Goal: Information Seeking & Learning: Learn about a topic

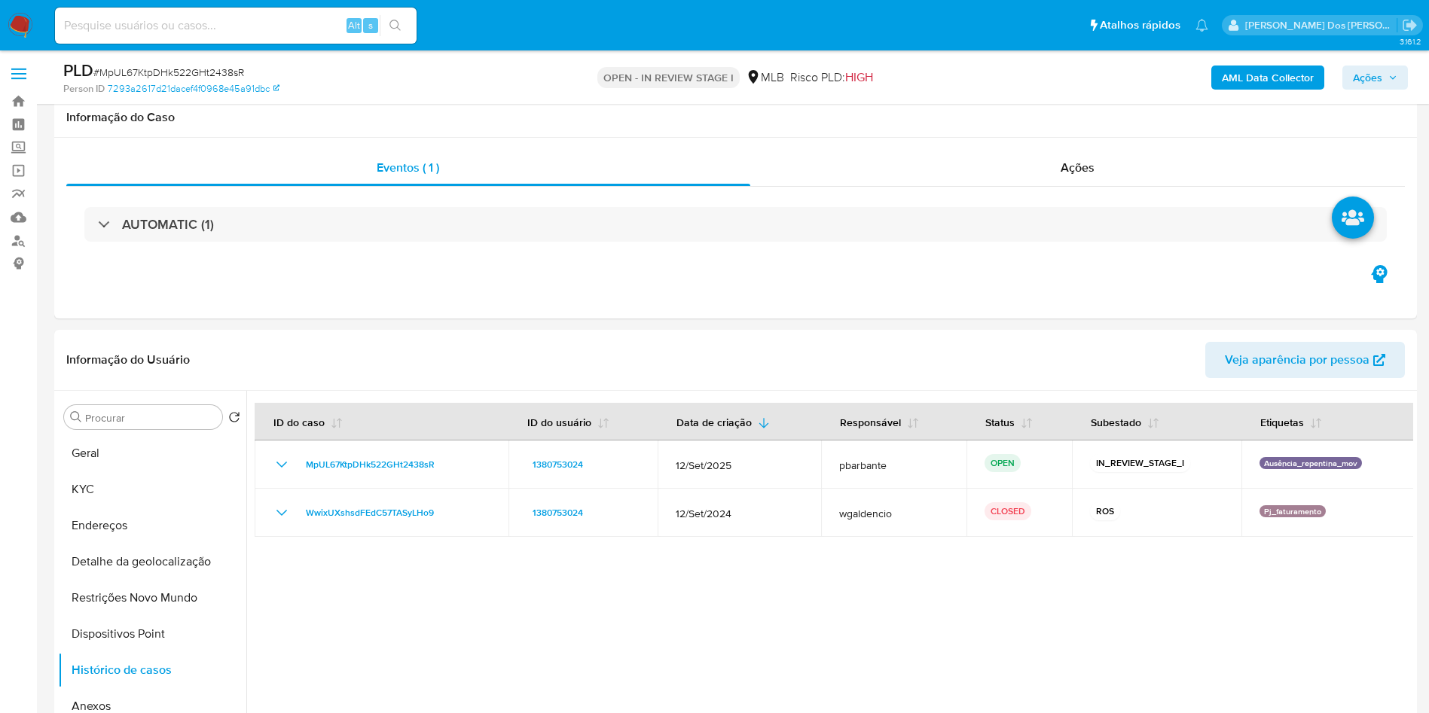
select select "10"
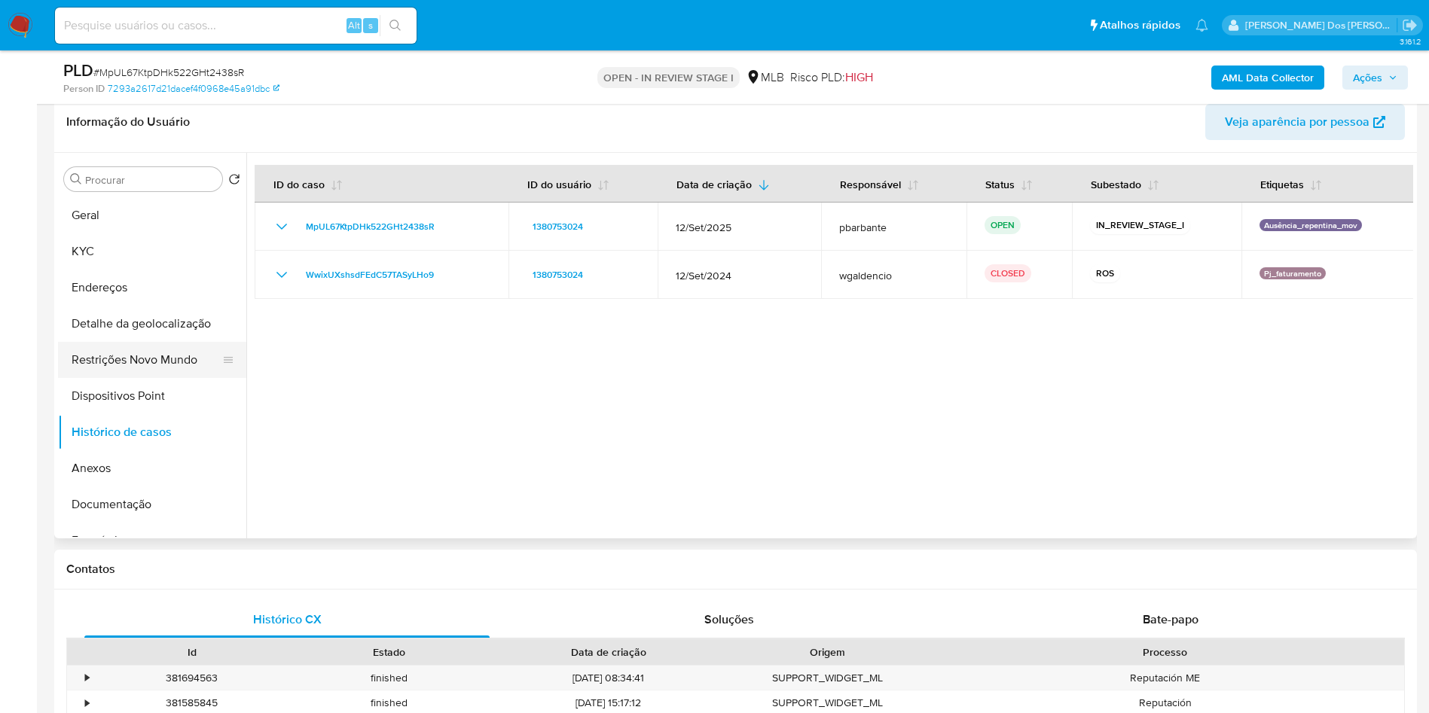
click at [118, 372] on button "Restrições Novo Mundo" at bounding box center [146, 360] width 176 height 36
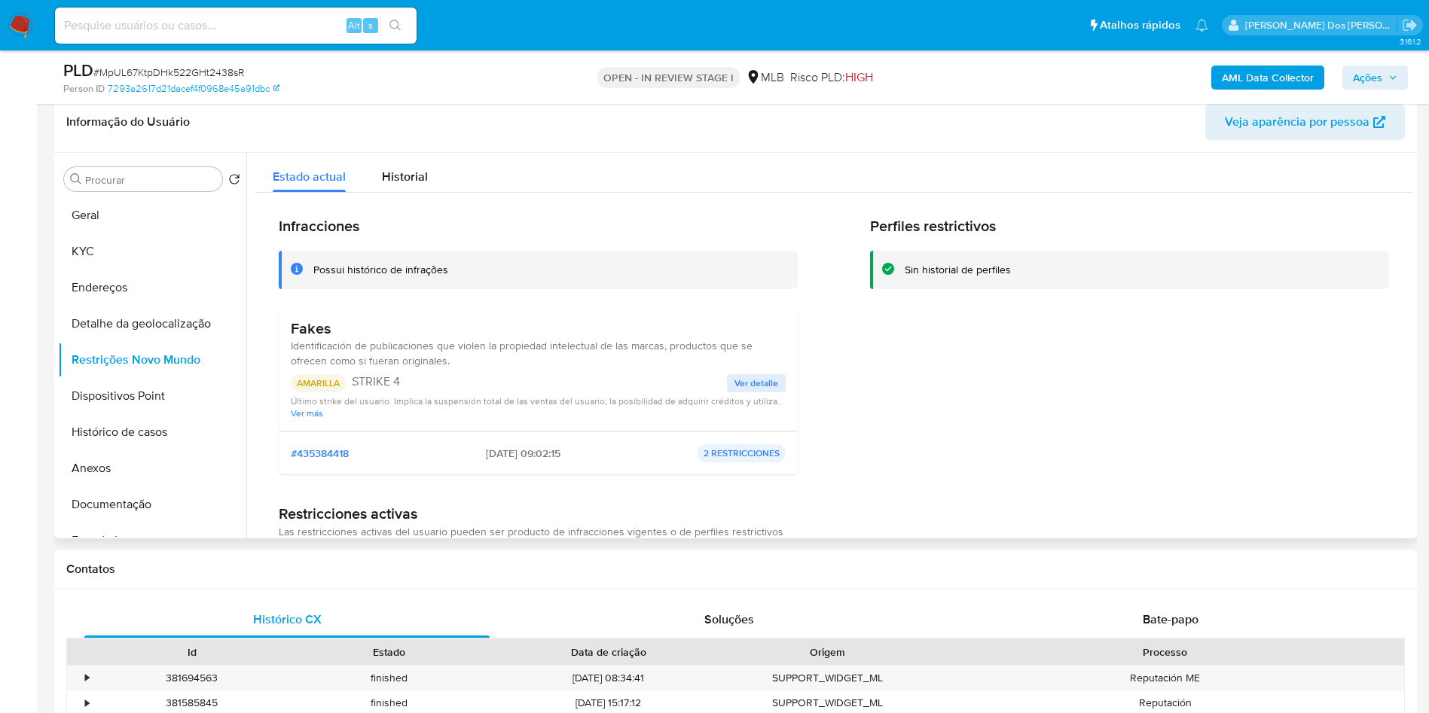
click at [316, 338] on h3 "Fakes" at bounding box center [538, 328] width 495 height 19
click at [200, 514] on button "Documentação" at bounding box center [146, 505] width 176 height 36
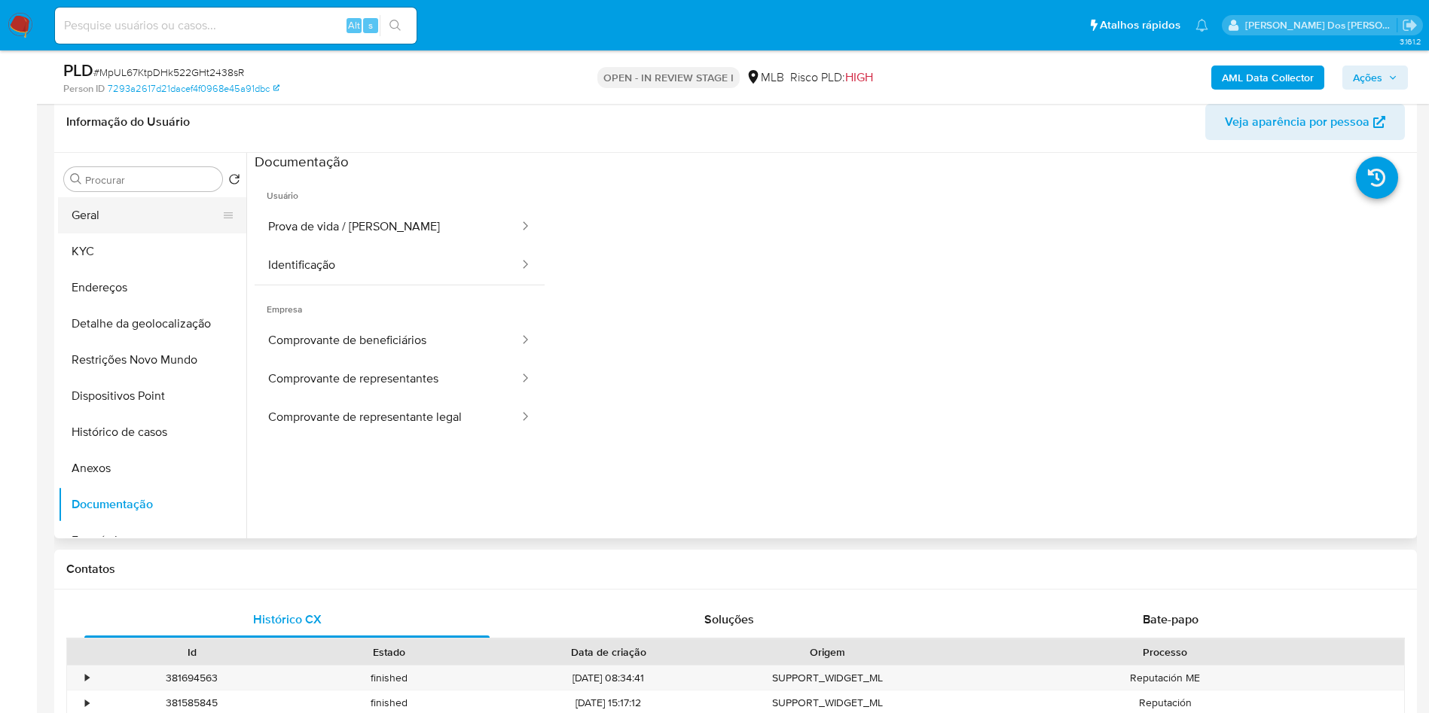
click at [153, 234] on button "Geral" at bounding box center [146, 215] width 176 height 36
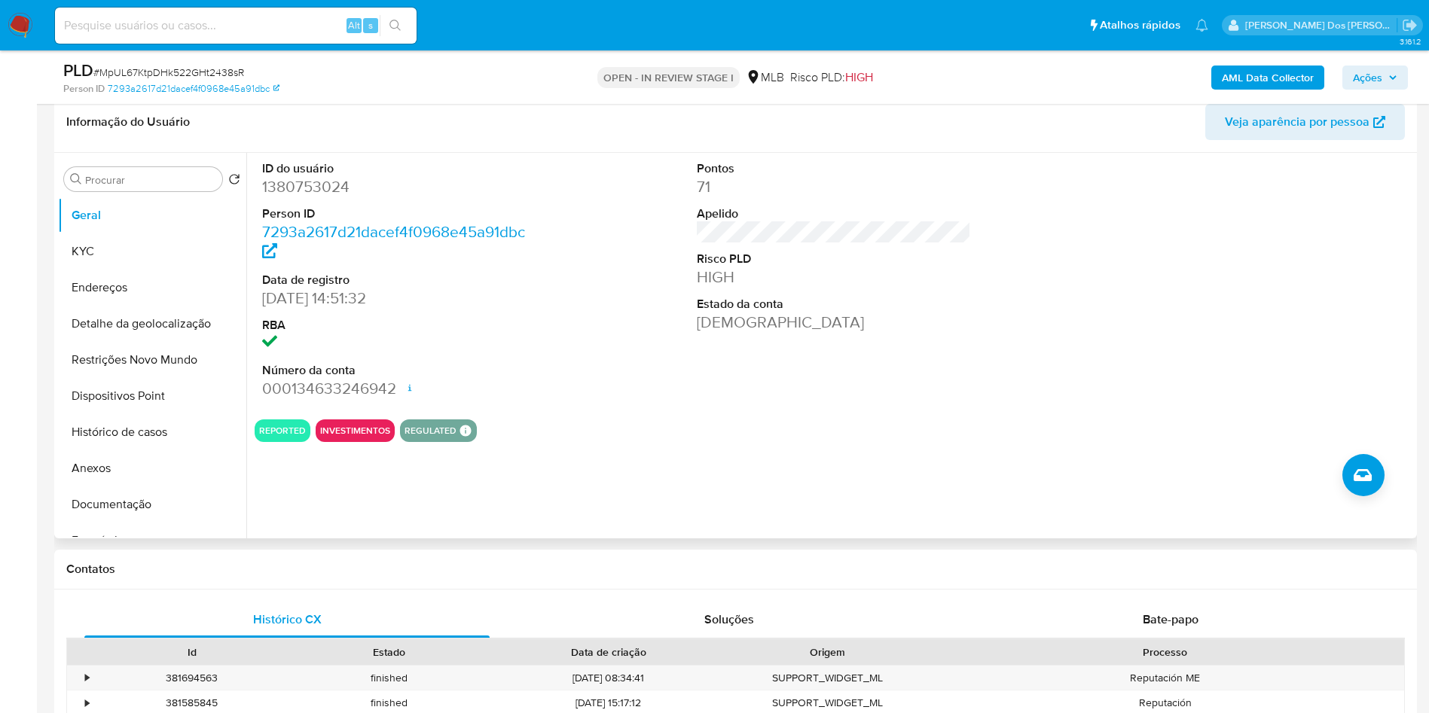
click at [706, 222] on dt "Apelido" at bounding box center [834, 214] width 275 height 17
click at [128, 478] on button "Anexos" at bounding box center [146, 469] width 176 height 36
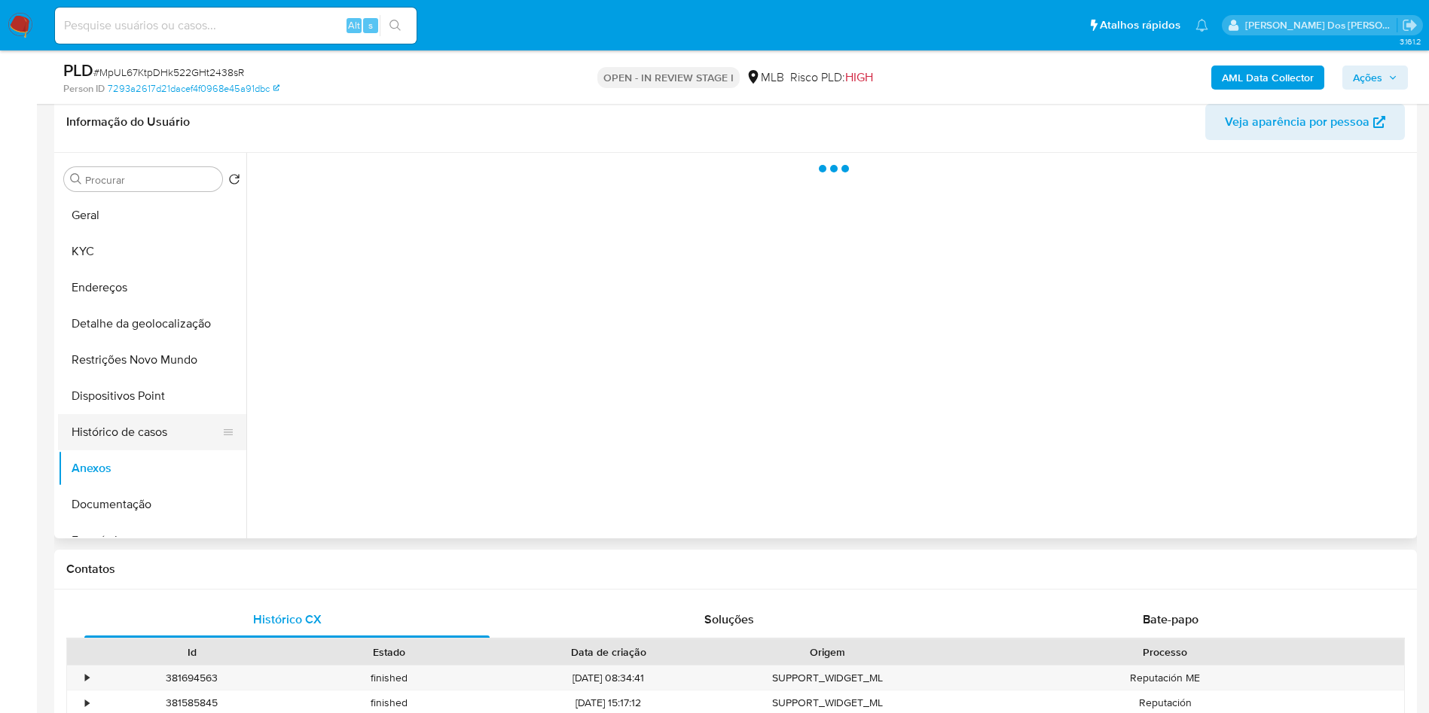
click at [149, 451] on button "Histórico de casos" at bounding box center [146, 432] width 176 height 36
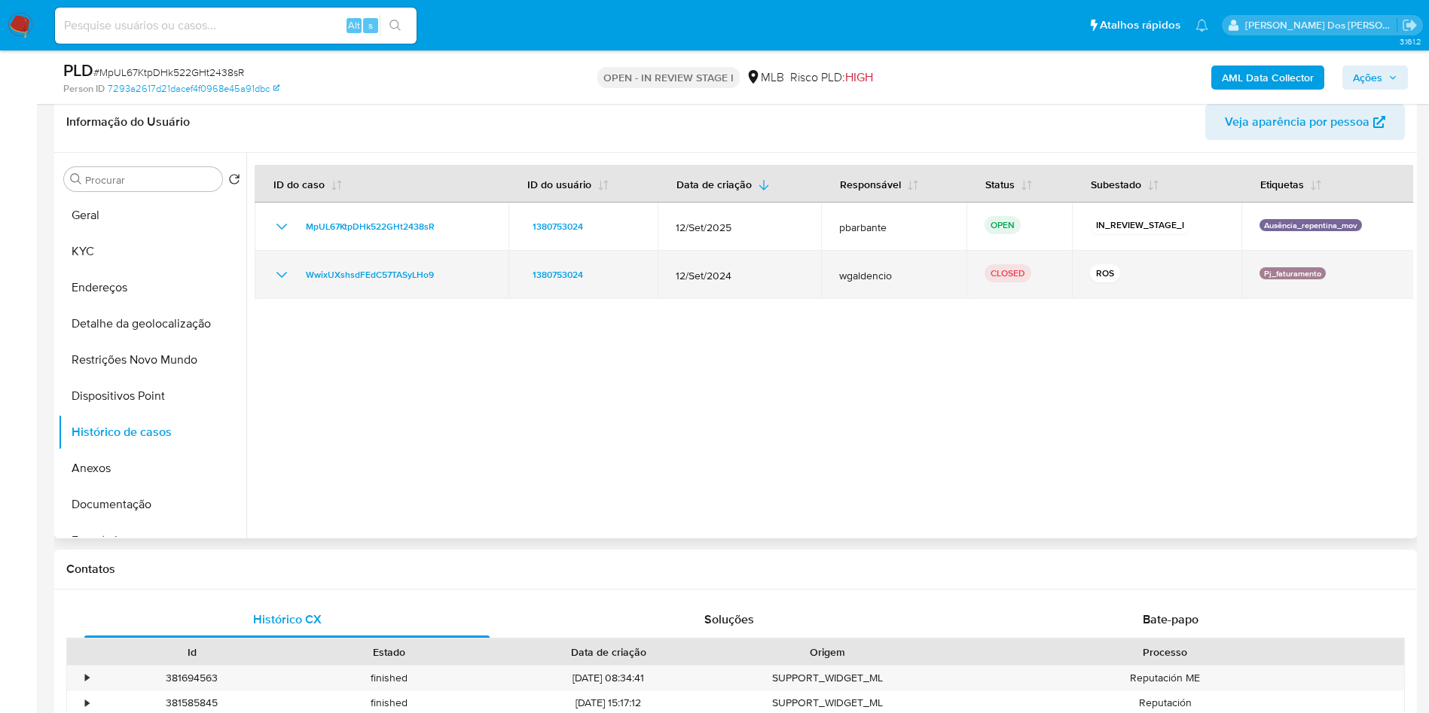
click at [279, 284] on icon "Mostrar/Ocultar" at bounding box center [282, 275] width 18 height 18
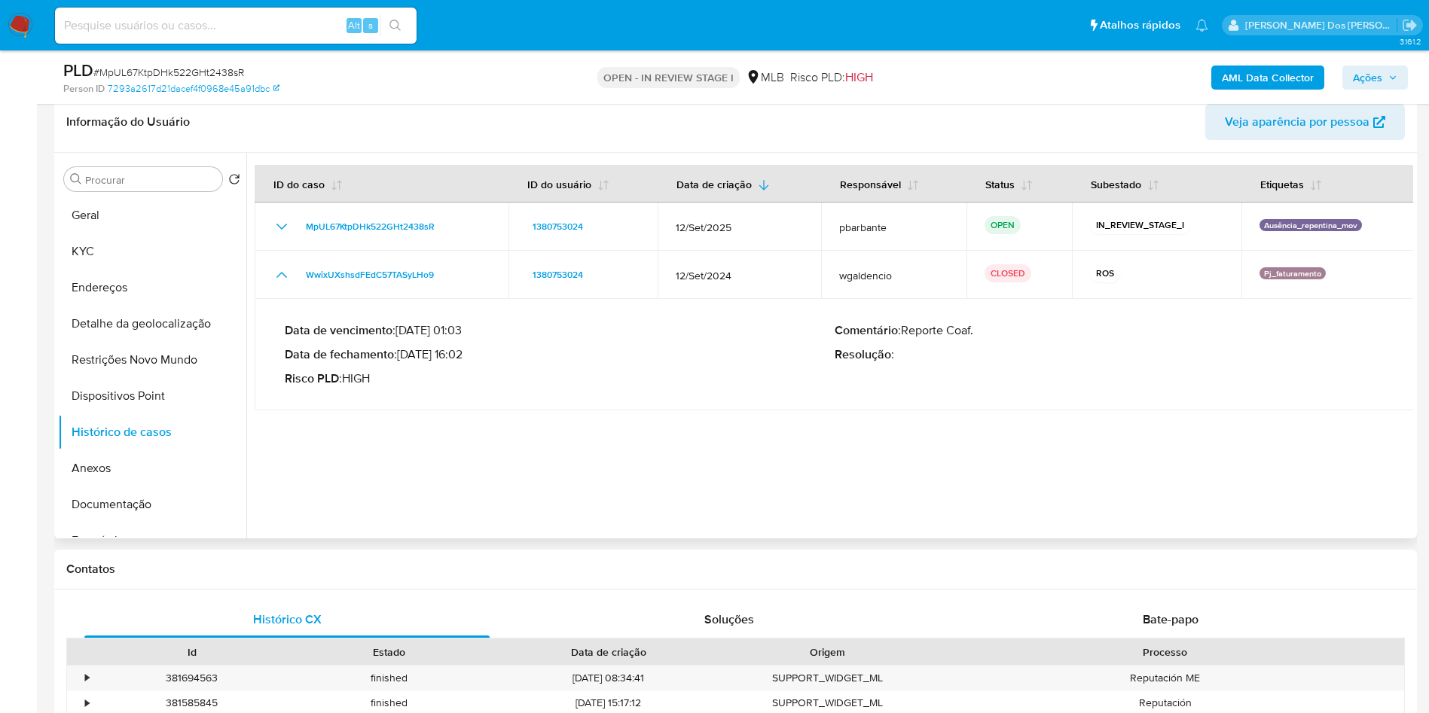
drag, startPoint x: 403, startPoint y: 380, endPoint x: 463, endPoint y: 385, distance: 59.8
click at [463, 362] on p "Data de fechamento : 10/10/2024 16:02" at bounding box center [560, 354] width 550 height 15
click at [95, 266] on button "KYC" at bounding box center [146, 252] width 176 height 36
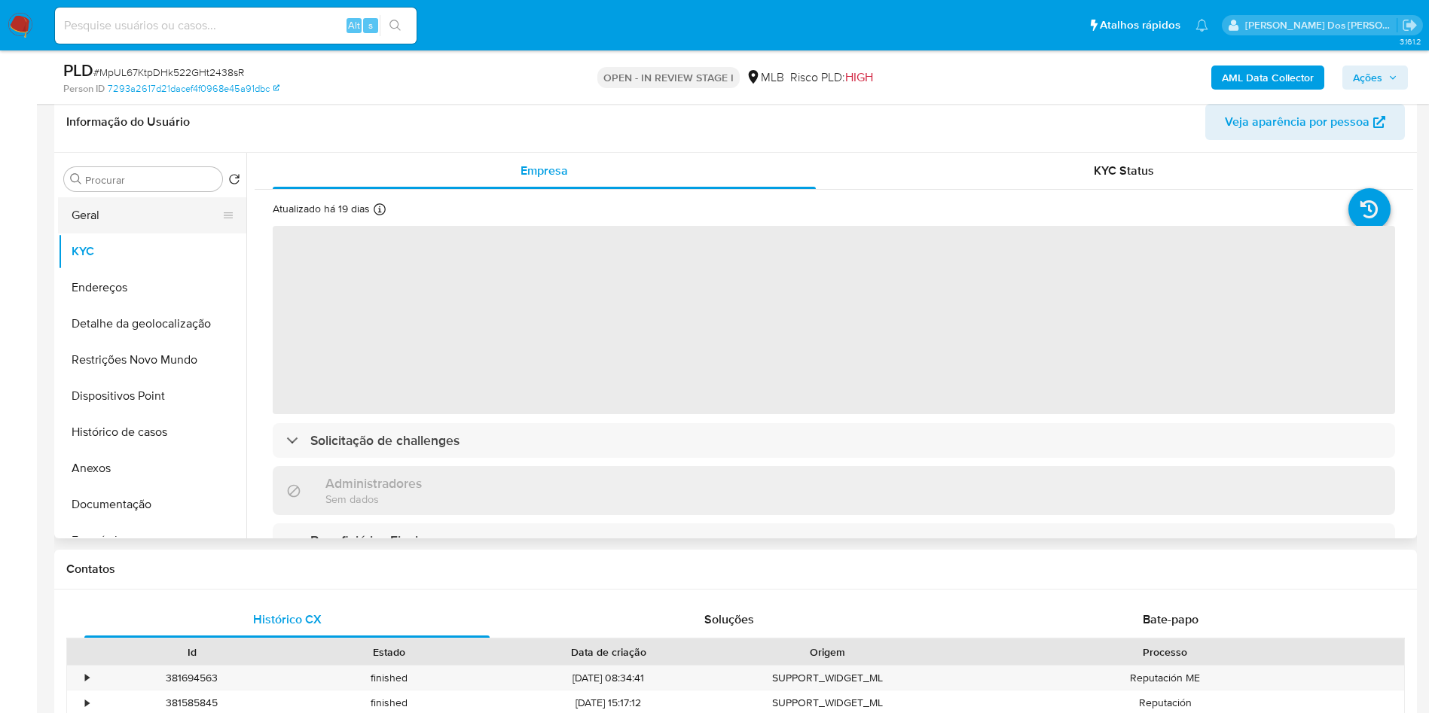
click at [108, 234] on button "Geral" at bounding box center [146, 215] width 176 height 36
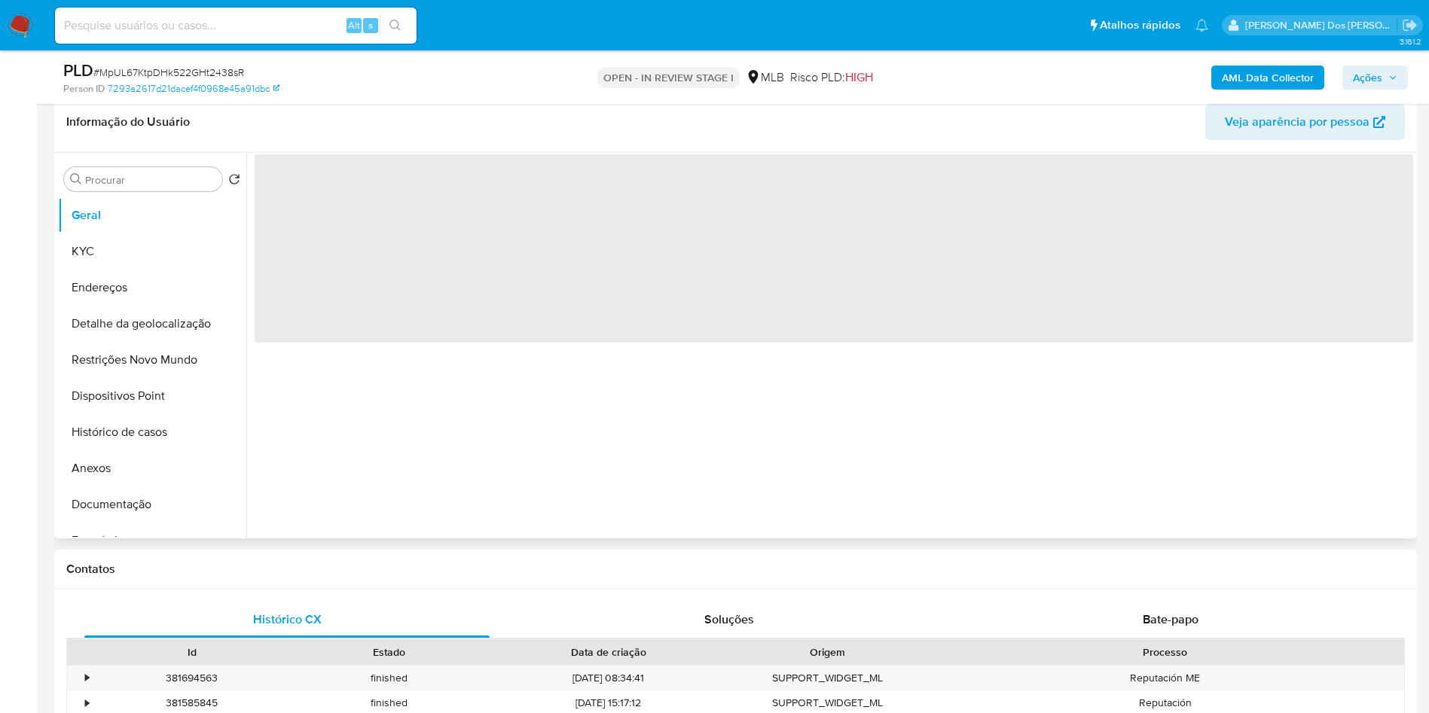
click at [362, 488] on div "‌" at bounding box center [829, 346] width 1167 height 386
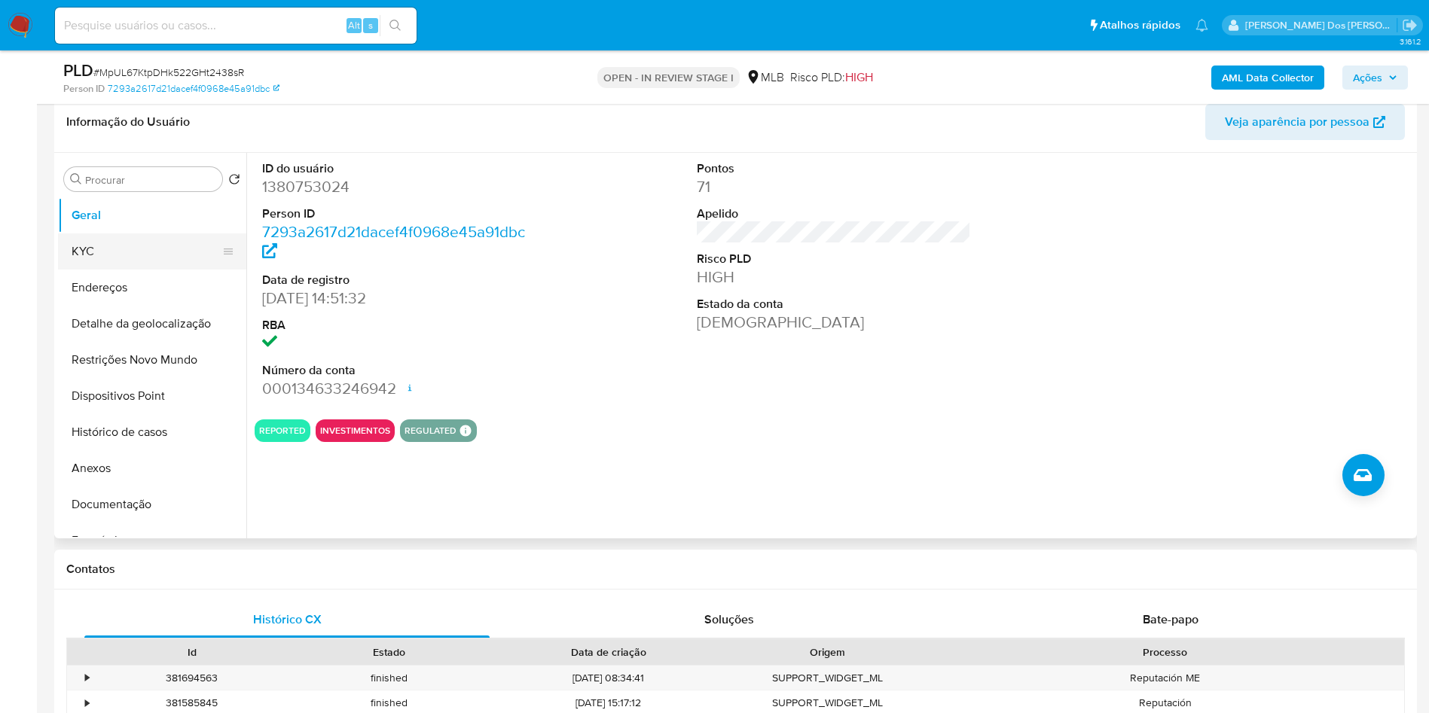
click at [154, 270] on button "KYC" at bounding box center [146, 252] width 176 height 36
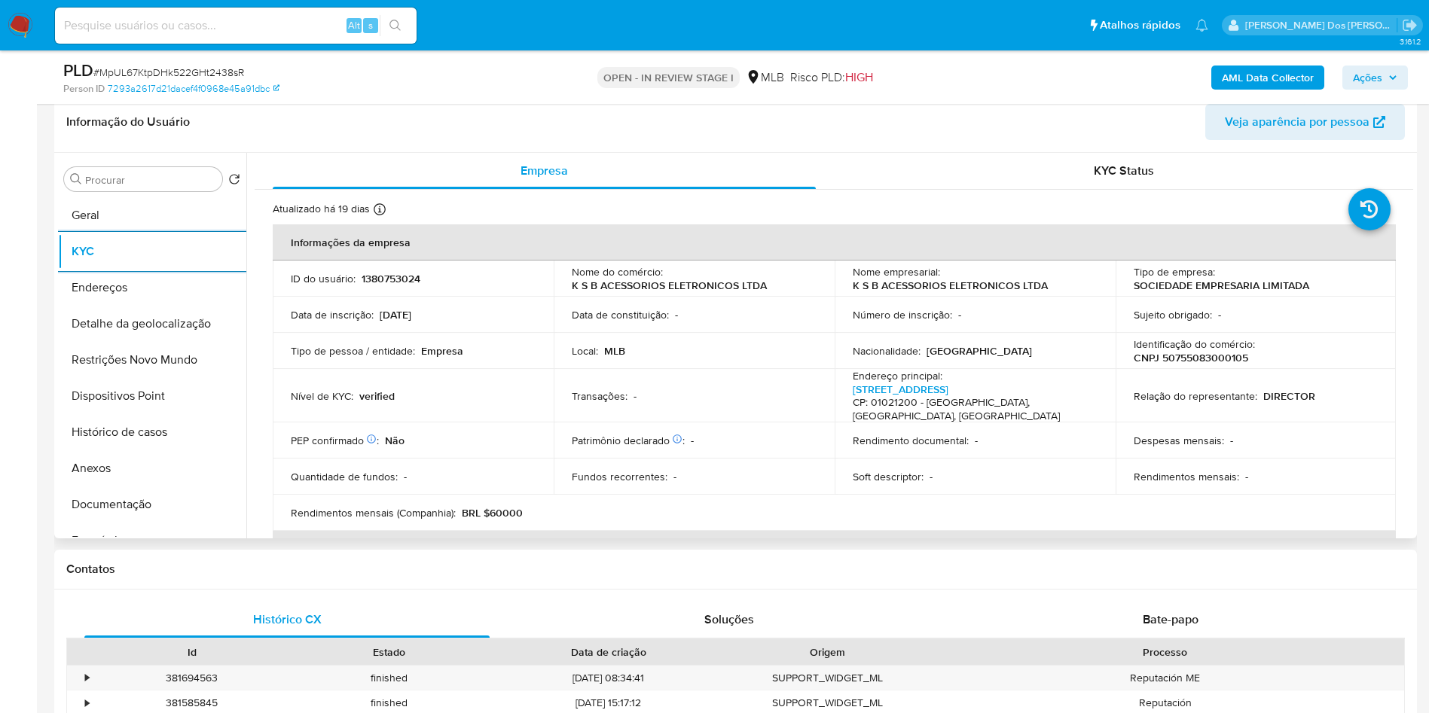
scroll to position [810, 0]
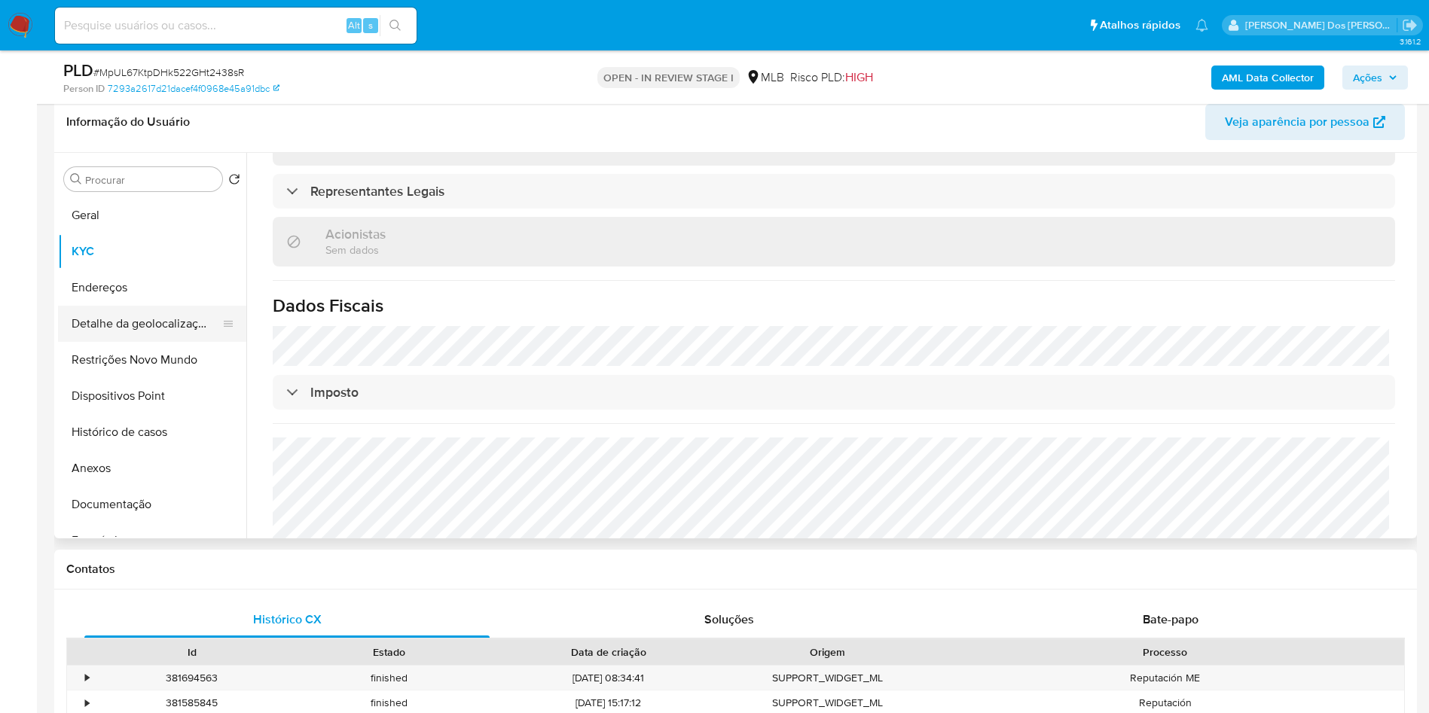
click at [177, 342] on button "Detalhe da geolocalização" at bounding box center [146, 324] width 176 height 36
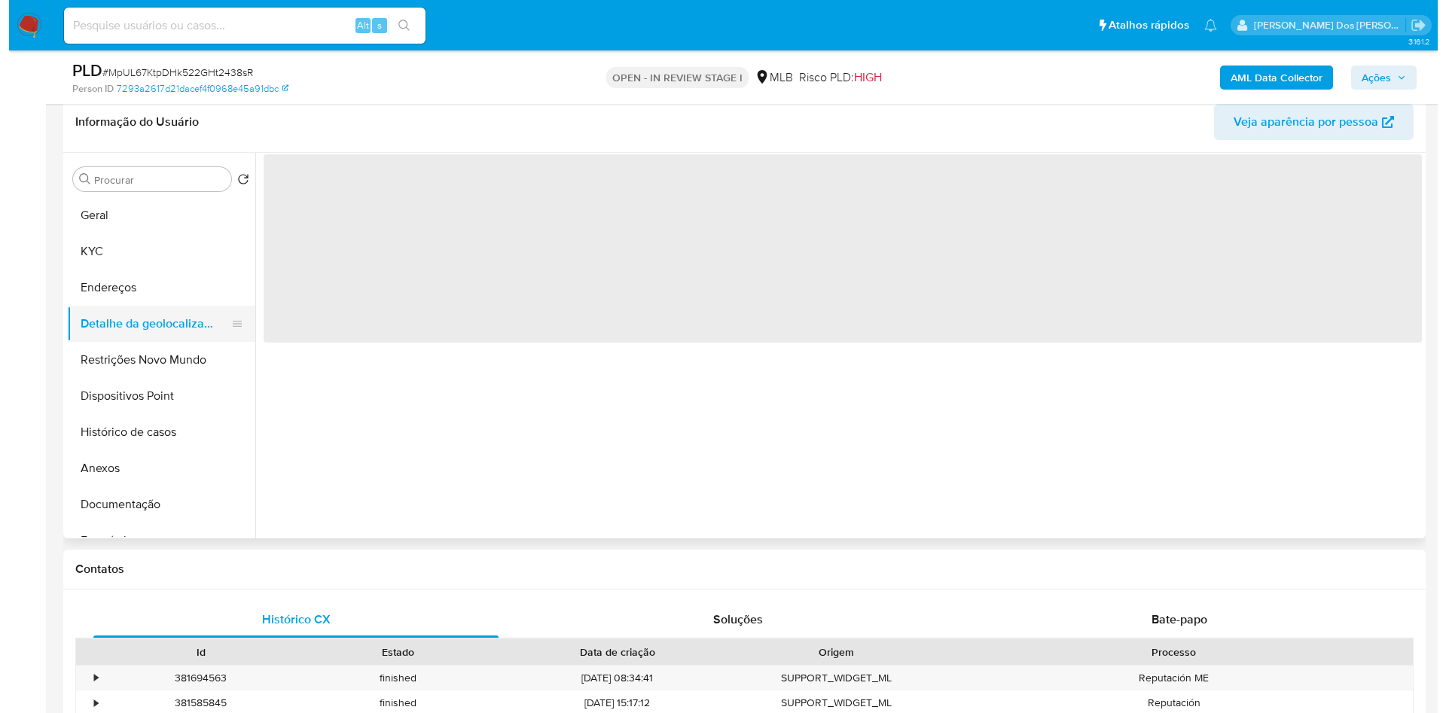
scroll to position [0, 0]
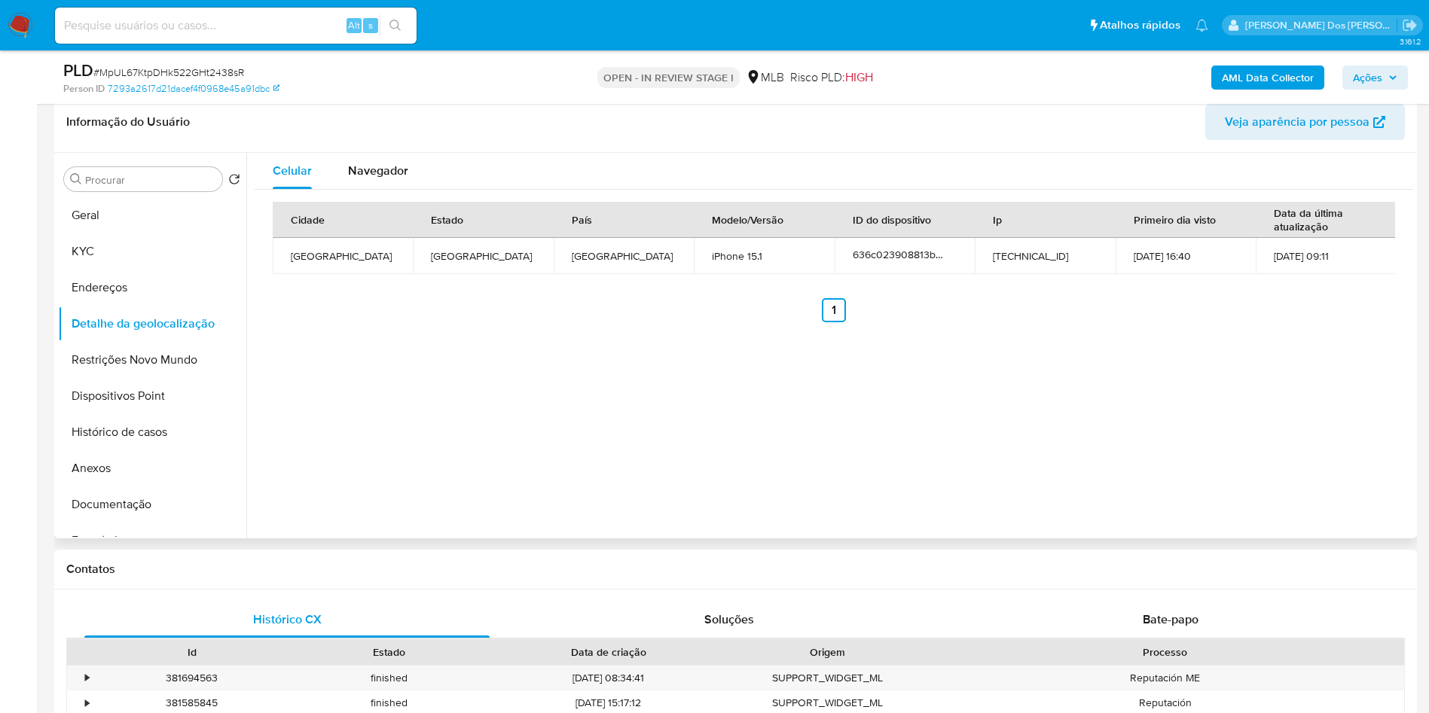
click at [374, 153] on div "Informação do Usuário Veja aparência por pessoa" at bounding box center [735, 122] width 1363 height 61
click at [373, 182] on div "Navegador" at bounding box center [378, 171] width 60 height 36
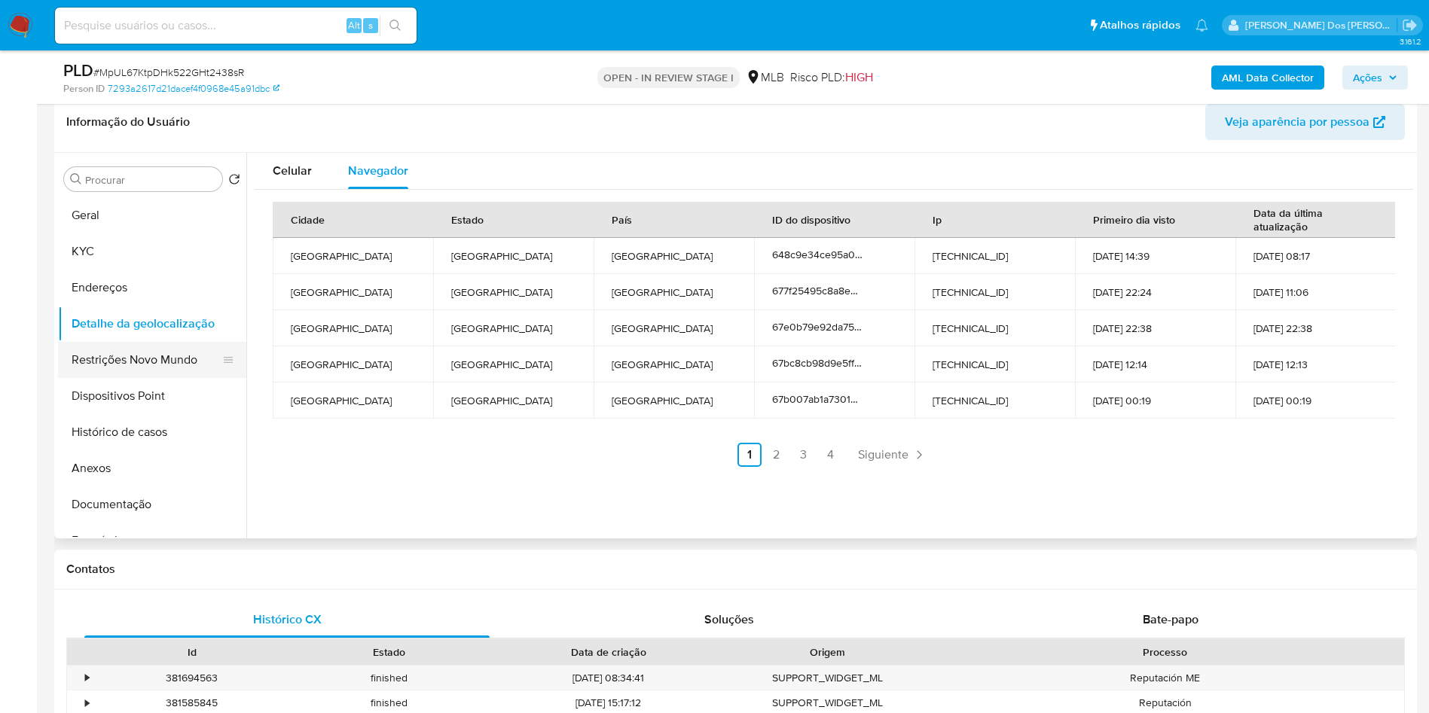
click at [172, 378] on button "Restrições Novo Mundo" at bounding box center [146, 360] width 176 height 36
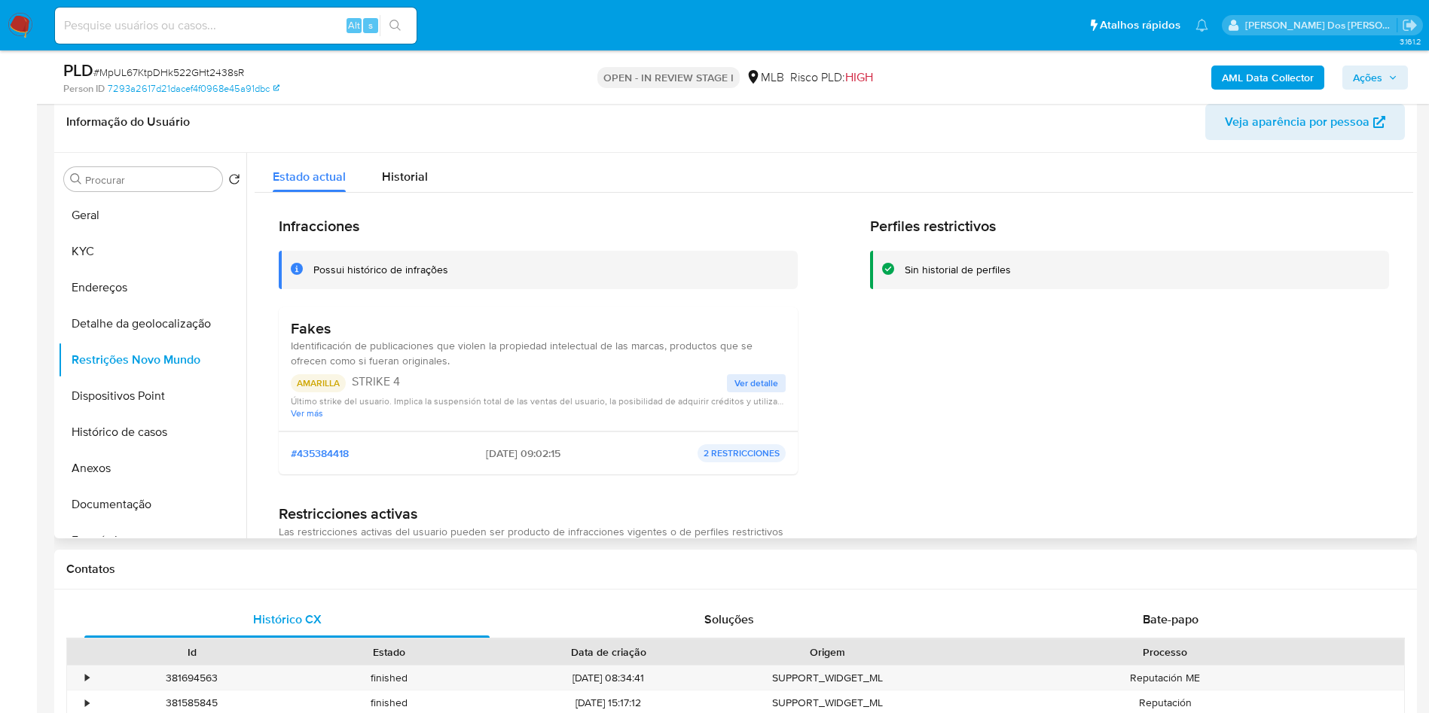
click at [761, 391] on span "Ver detalle" at bounding box center [757, 383] width 44 height 15
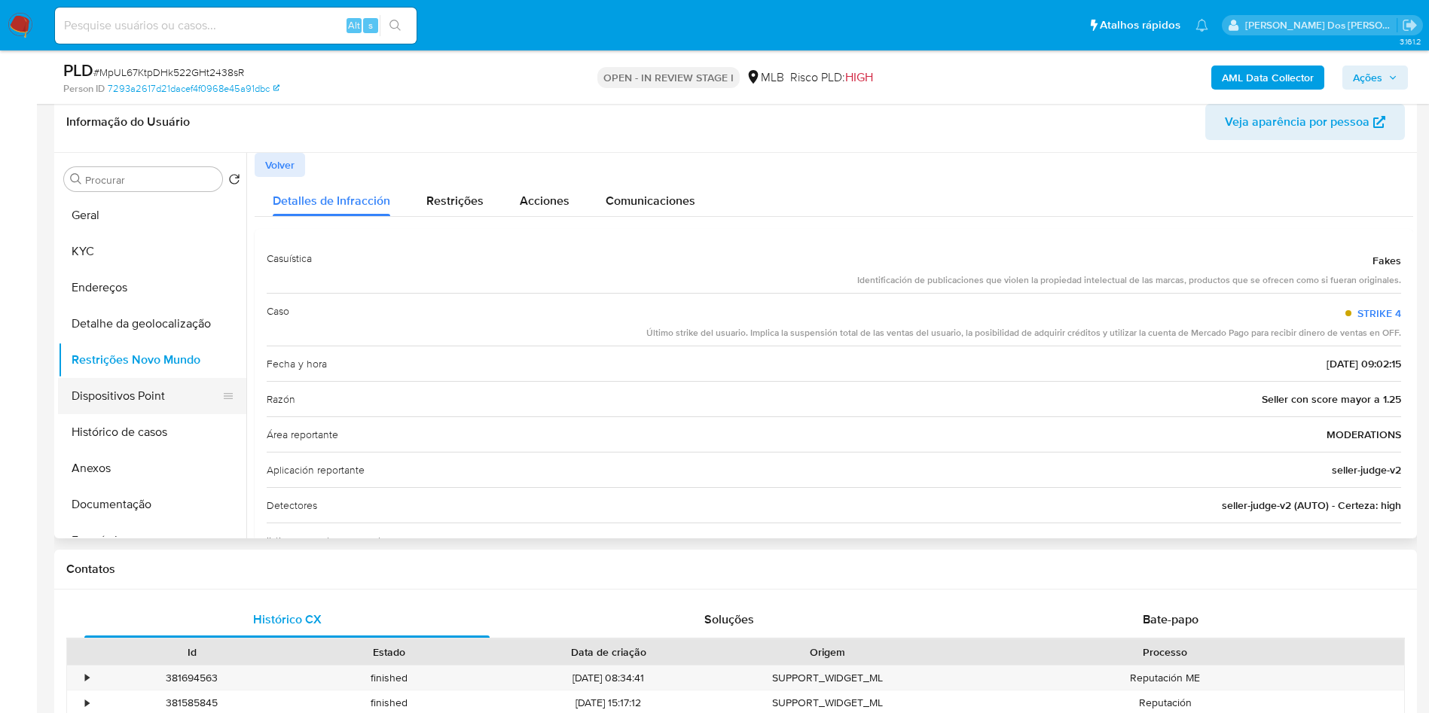
click at [159, 414] on button "Dispositivos Point" at bounding box center [146, 396] width 176 height 36
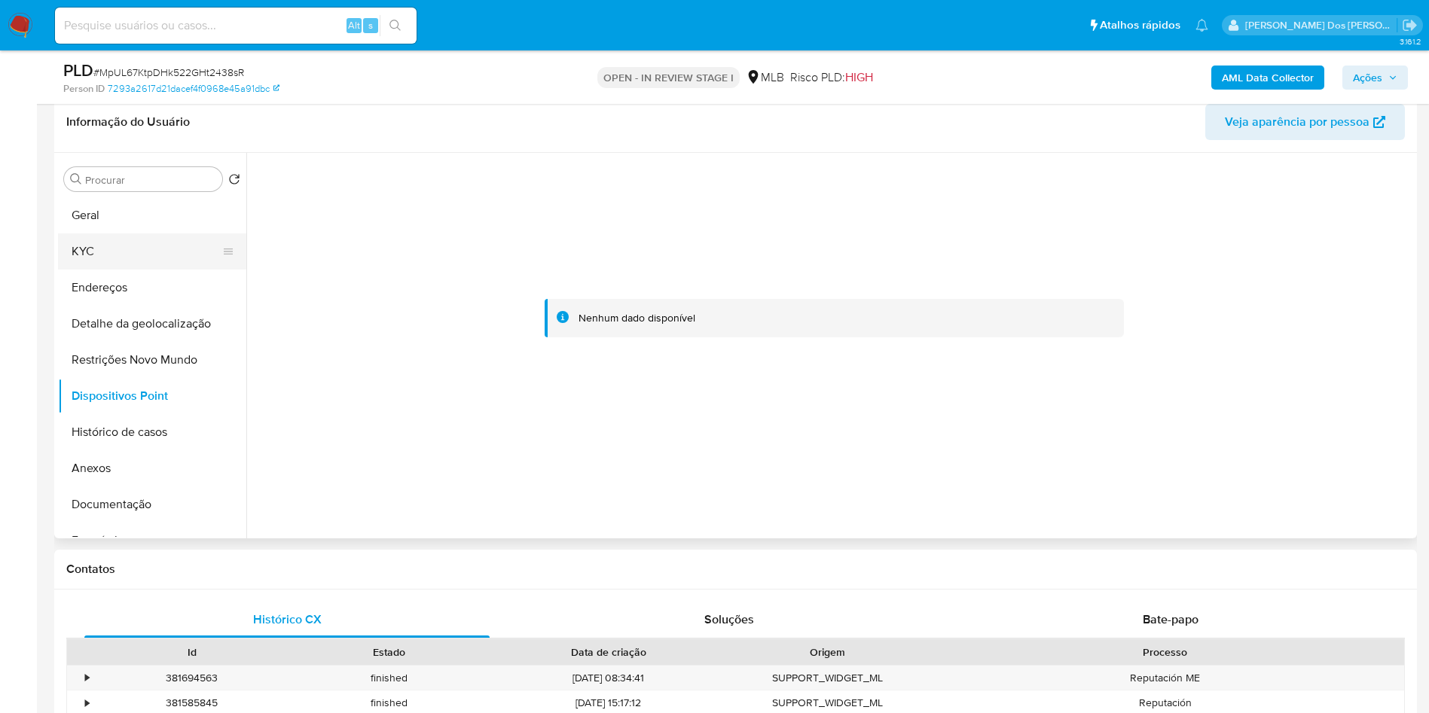
click at [118, 270] on button "KYC" at bounding box center [146, 252] width 176 height 36
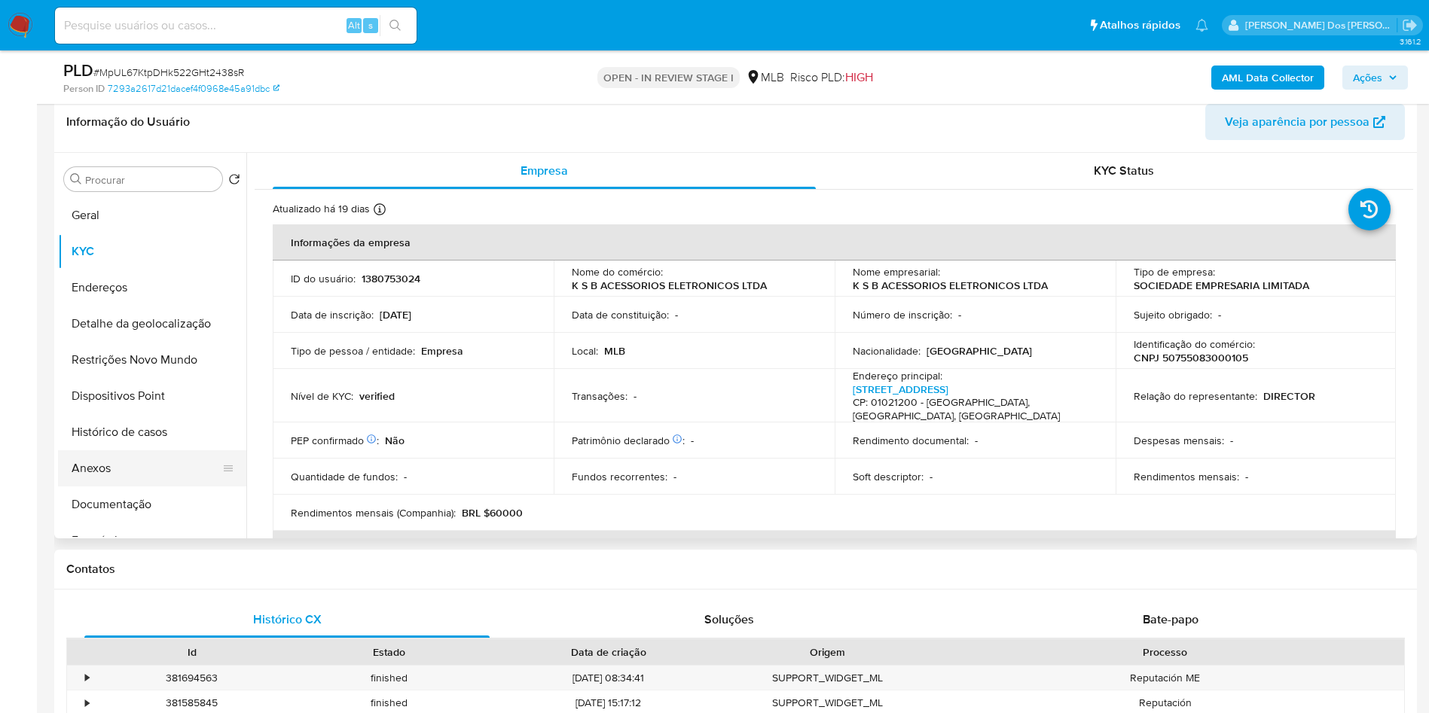
click at [95, 486] on button "Anexos" at bounding box center [146, 469] width 176 height 36
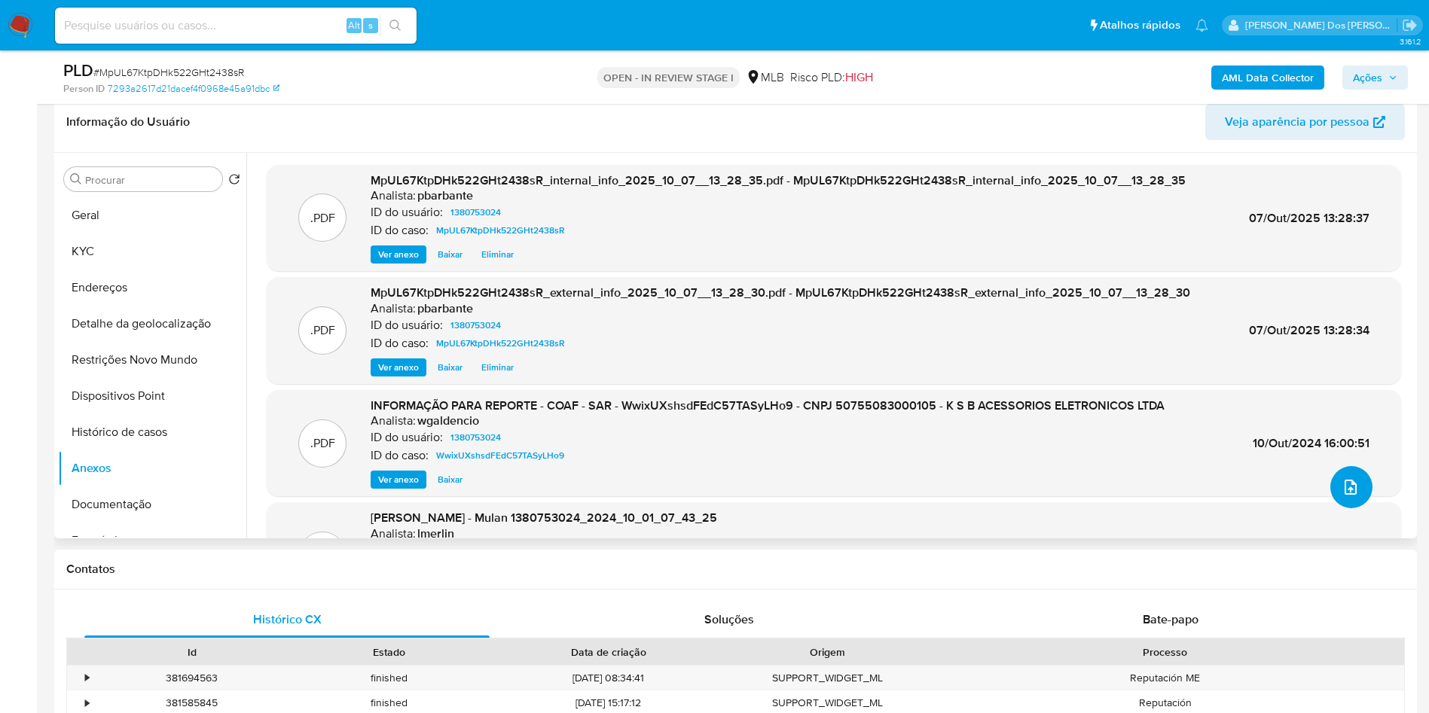
click at [1342, 496] on icon "upload-file" at bounding box center [1351, 487] width 18 height 18
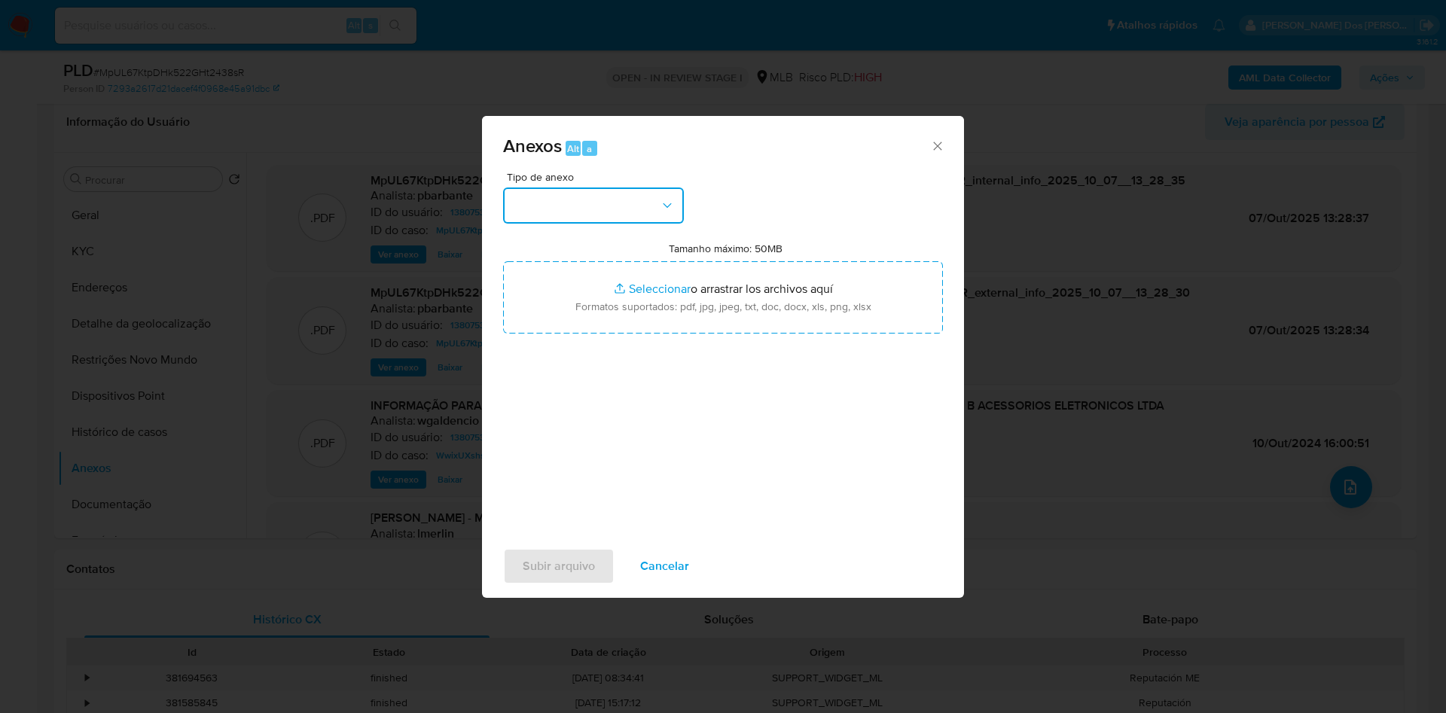
click at [648, 188] on button "button" at bounding box center [593, 206] width 181 height 36
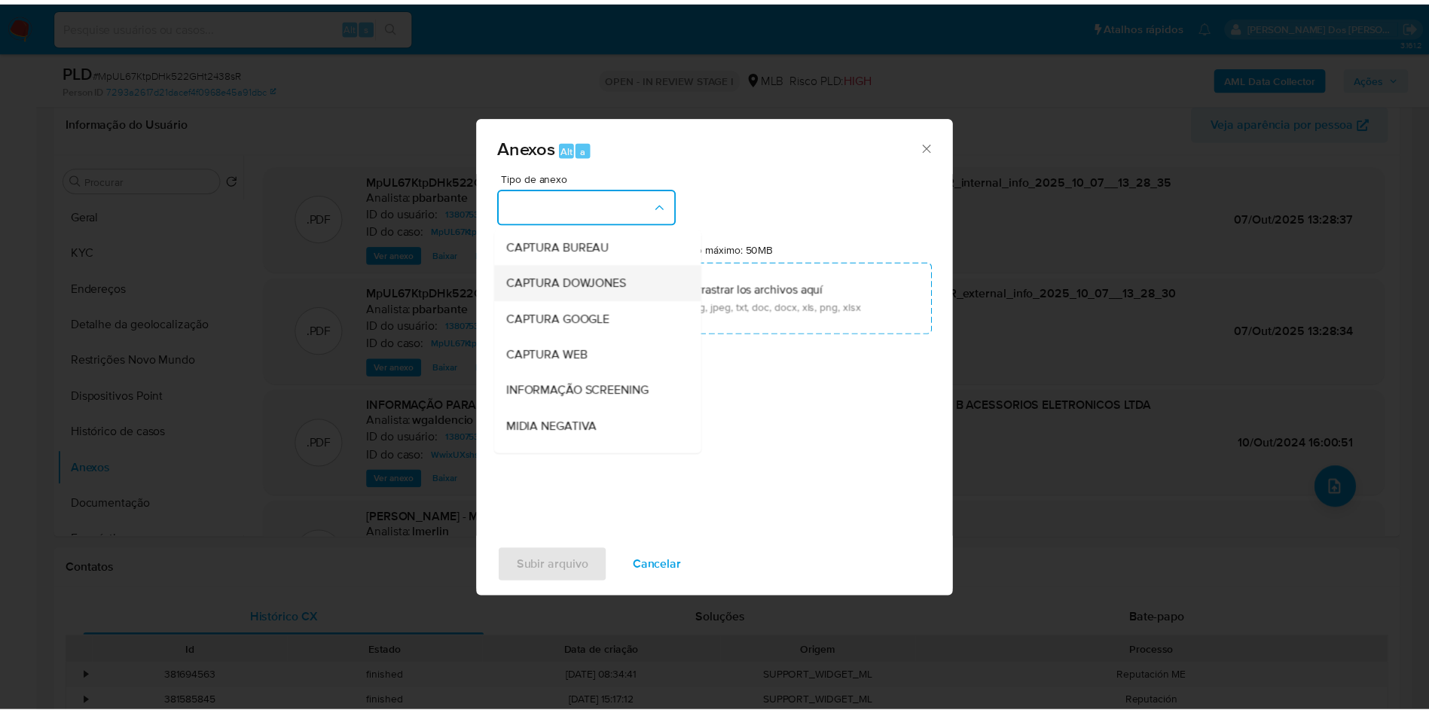
scroll to position [202, 0]
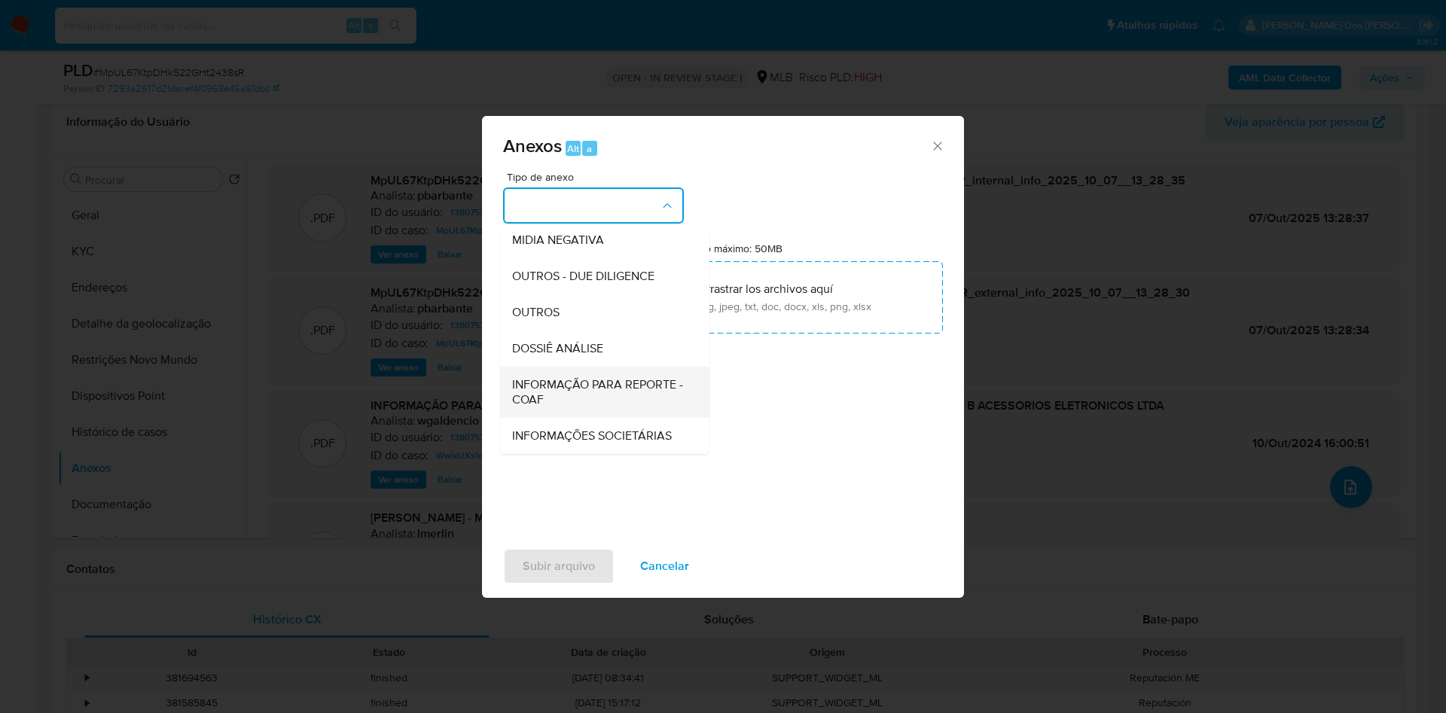
click at [549, 377] on span "INFORMAÇÃO PARA REPORTE - COAF" at bounding box center [600, 392] width 176 height 30
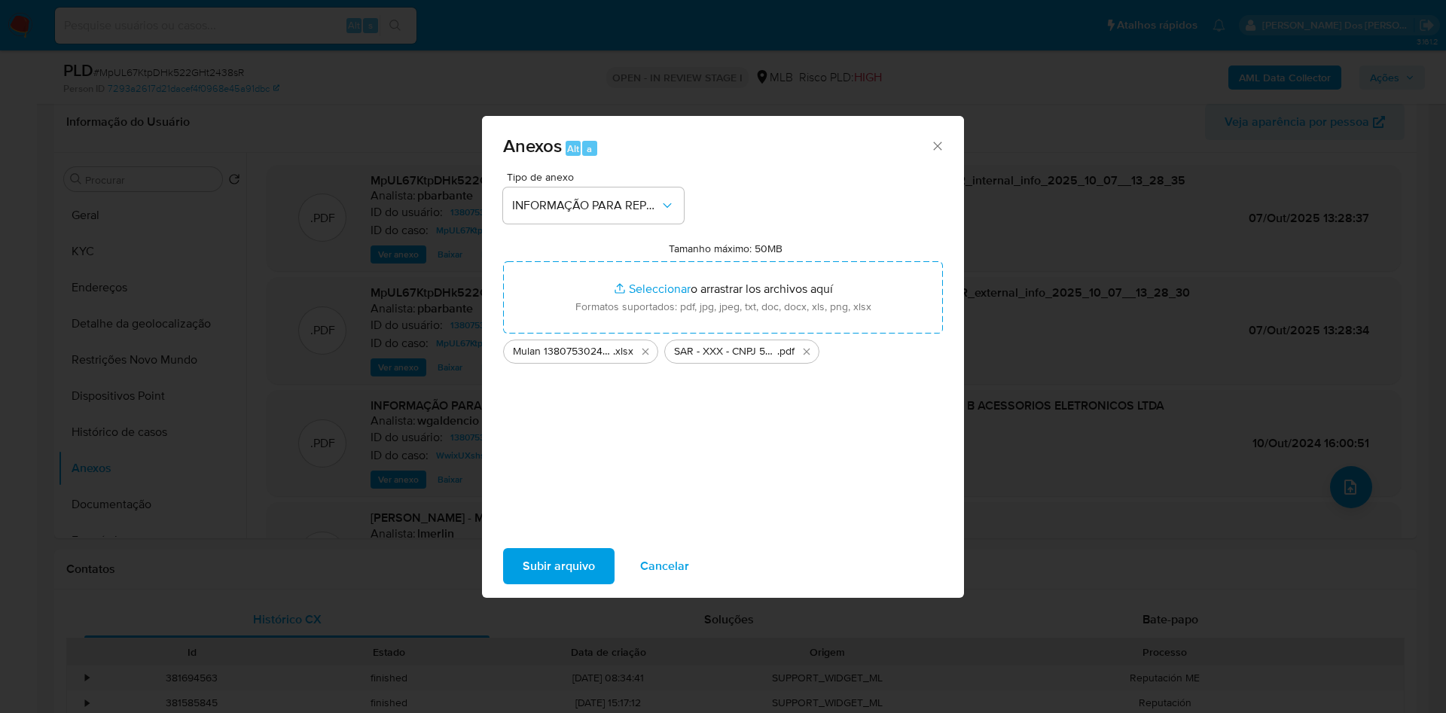
click at [523, 567] on span "Subir arquivo" at bounding box center [559, 566] width 72 height 33
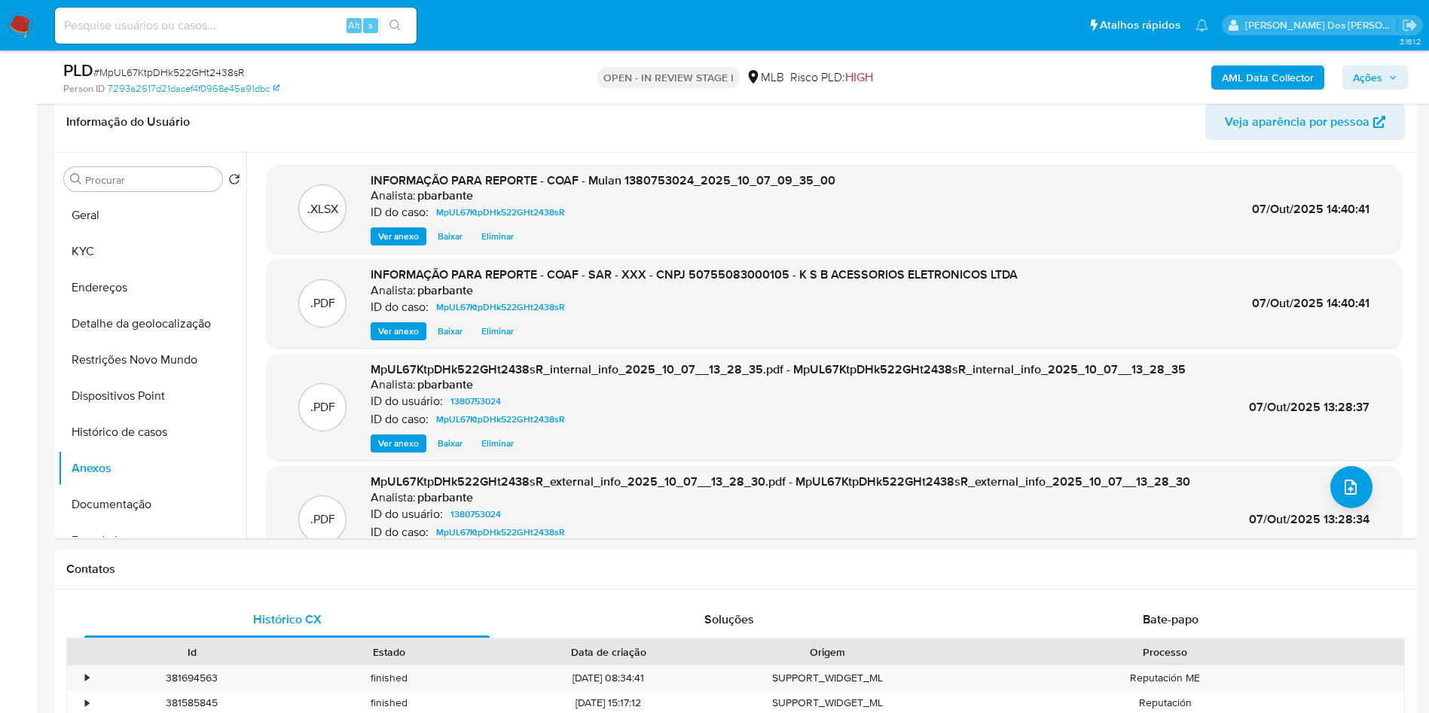
click at [1387, 75] on span "Ações" at bounding box center [1375, 77] width 44 height 21
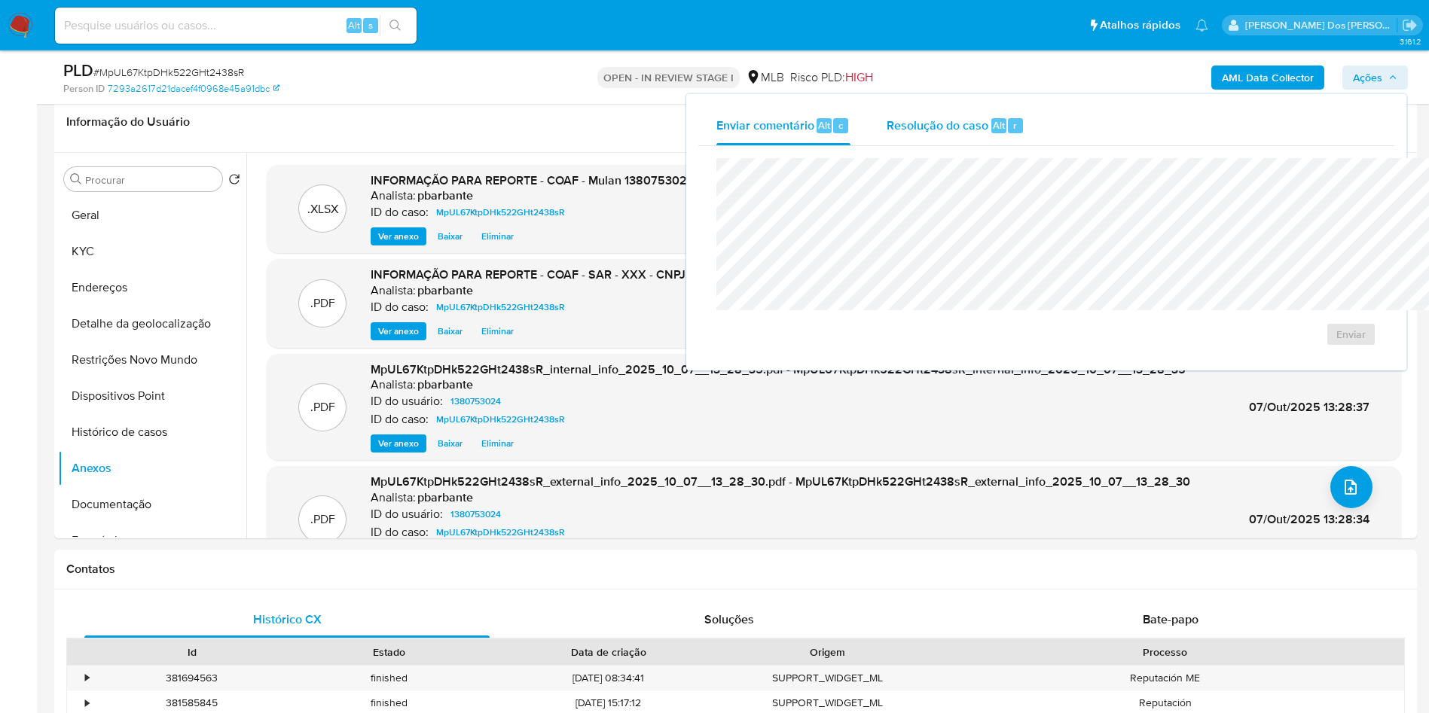
click at [887, 139] on div "Resolução do caso Alt r" at bounding box center [956, 125] width 138 height 39
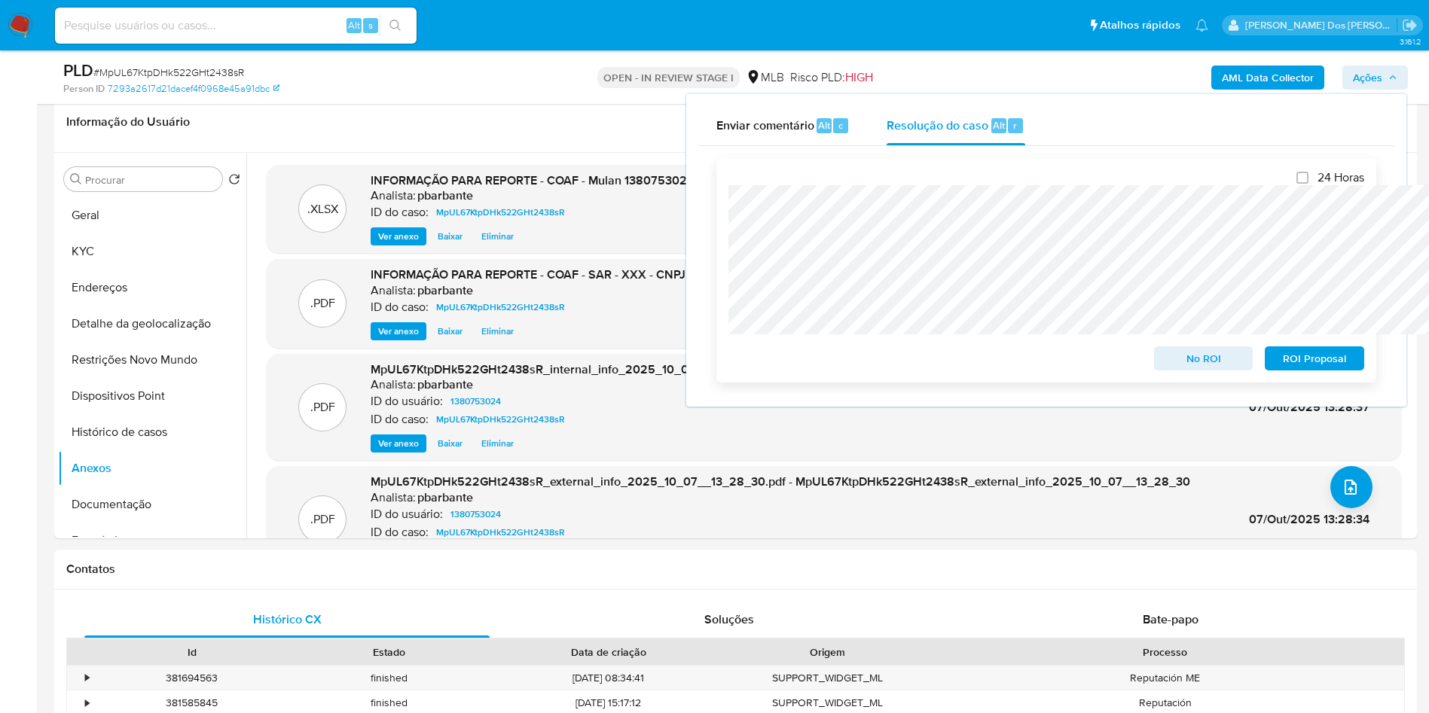
scroll to position [0, 0]
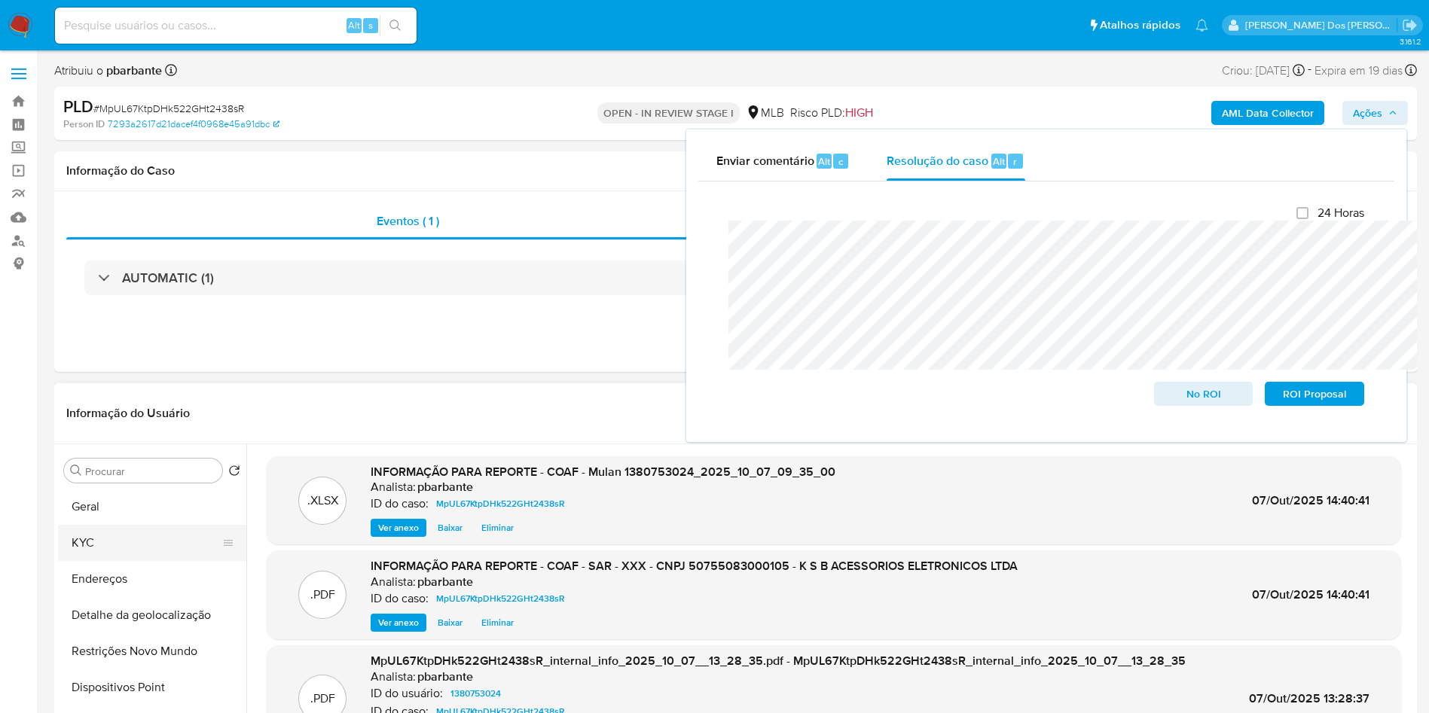
click at [172, 552] on button "KYC" at bounding box center [146, 543] width 176 height 36
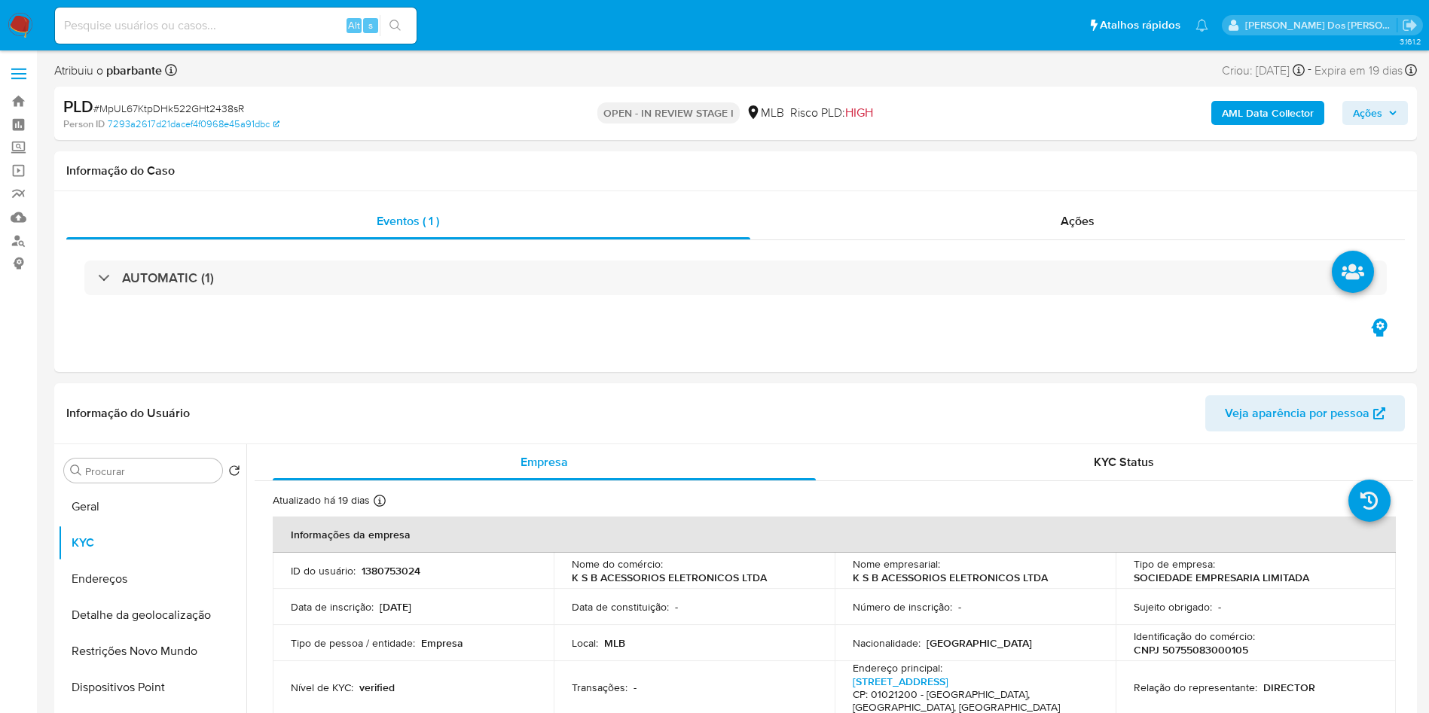
click at [1385, 108] on span "Ações" at bounding box center [1375, 112] width 44 height 21
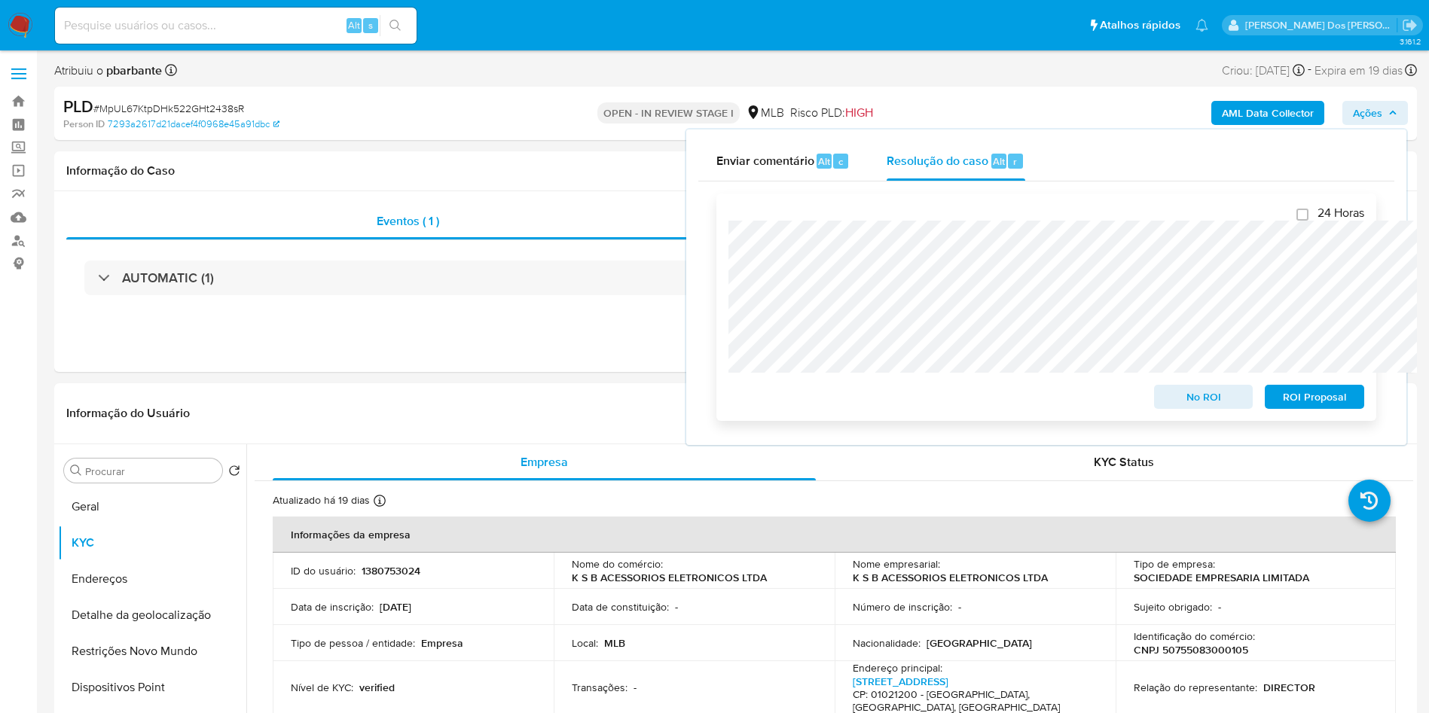
click at [1314, 403] on span "ROI Proposal" at bounding box center [1314, 396] width 78 height 21
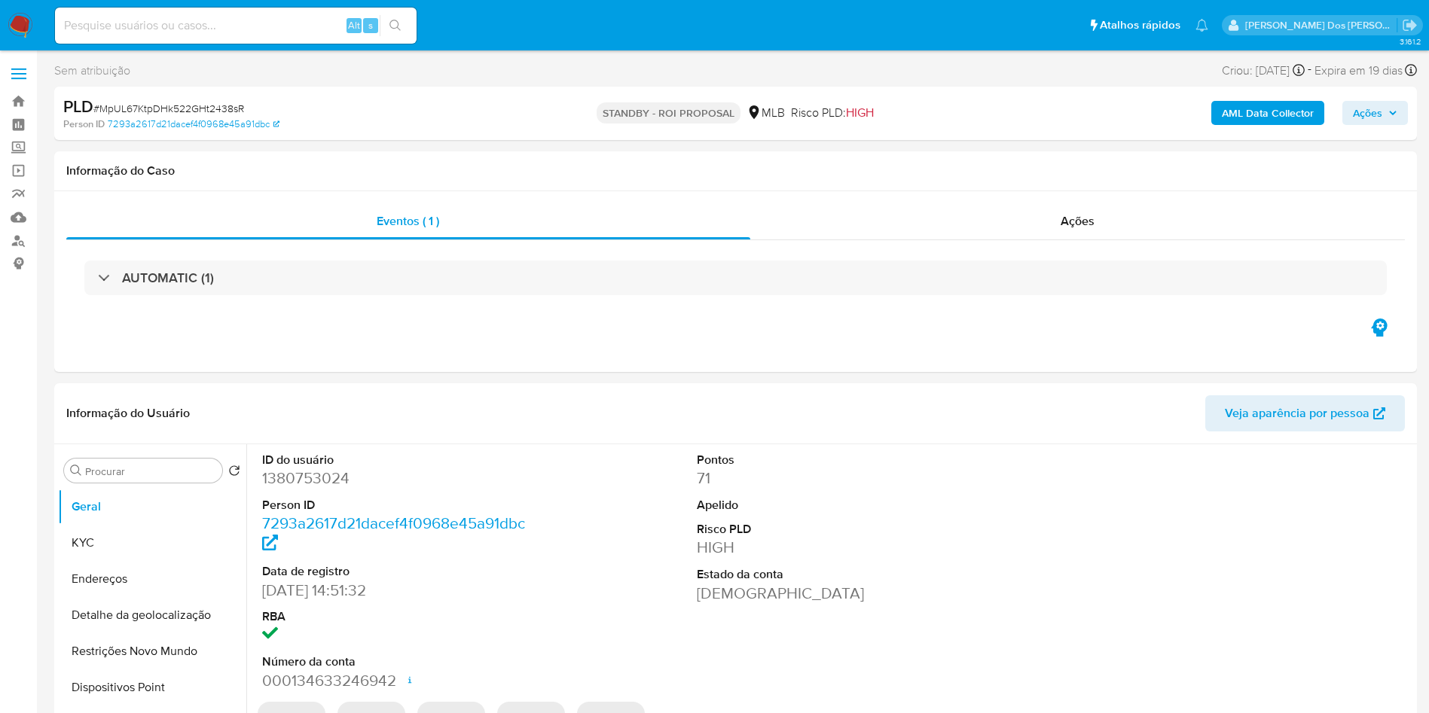
select select "10"
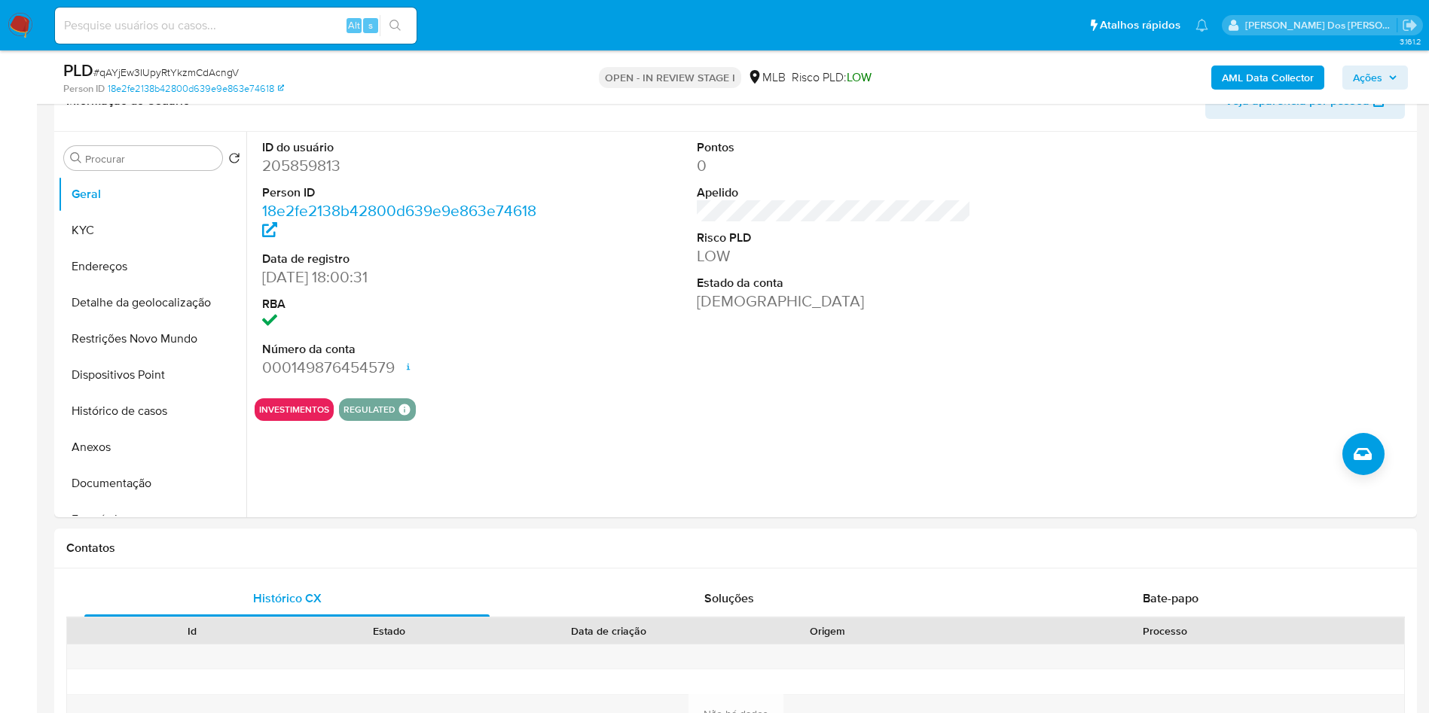
scroll to position [307, 0]
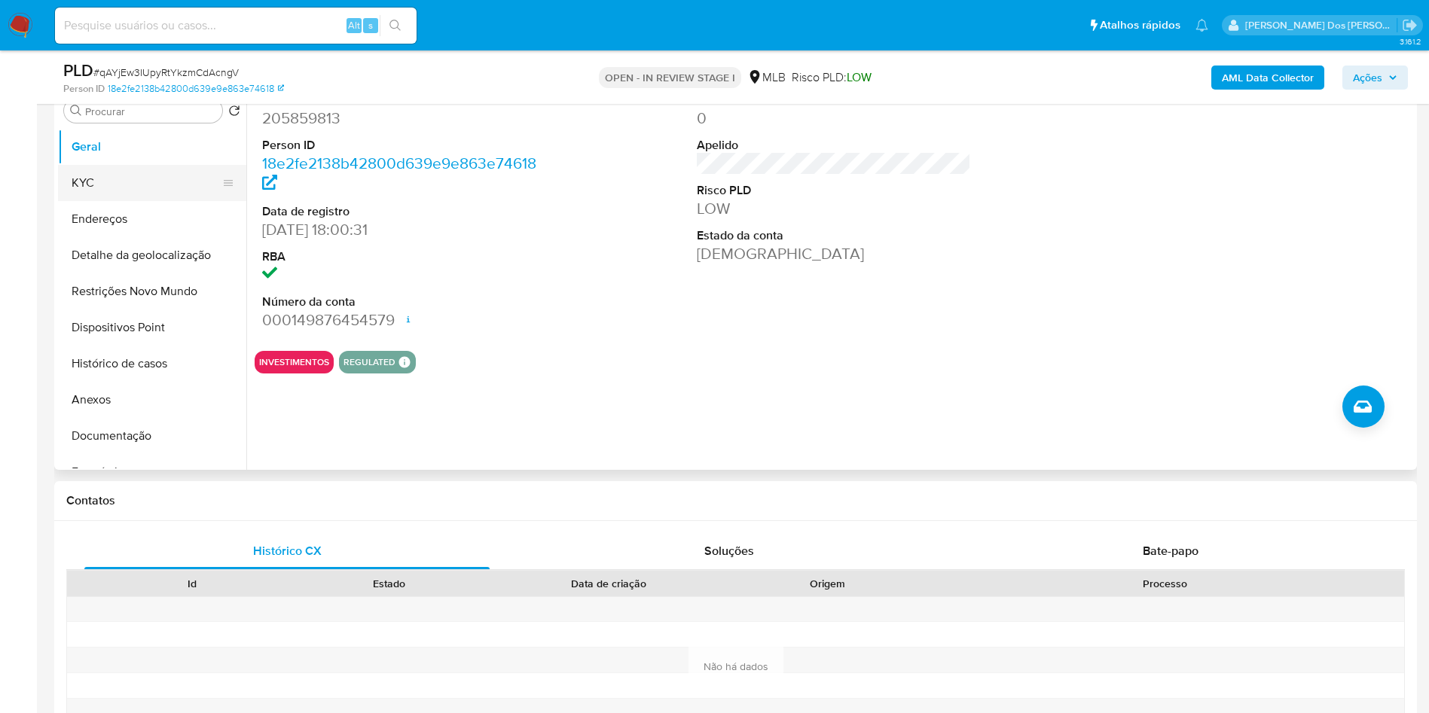
click at [149, 197] on button "KYC" at bounding box center [146, 183] width 176 height 36
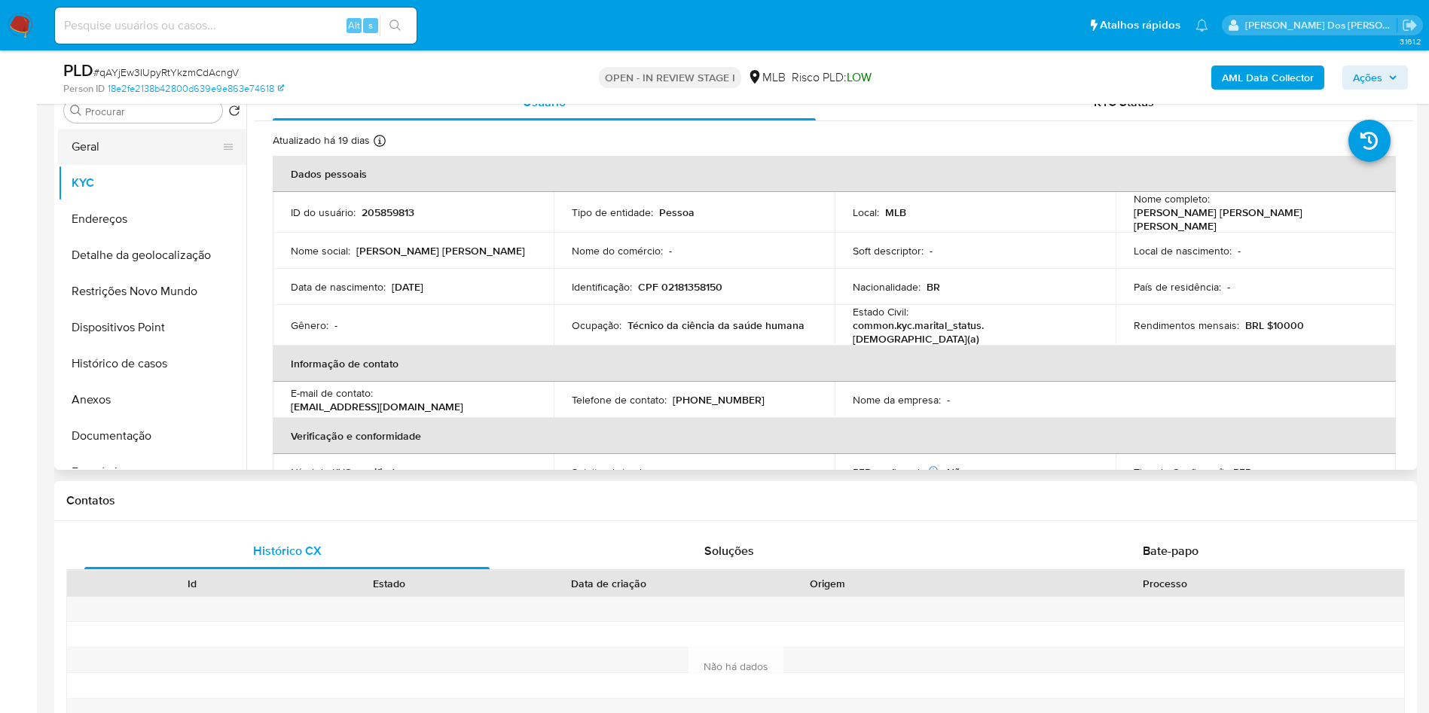
click at [128, 165] on button "Geral" at bounding box center [146, 147] width 176 height 36
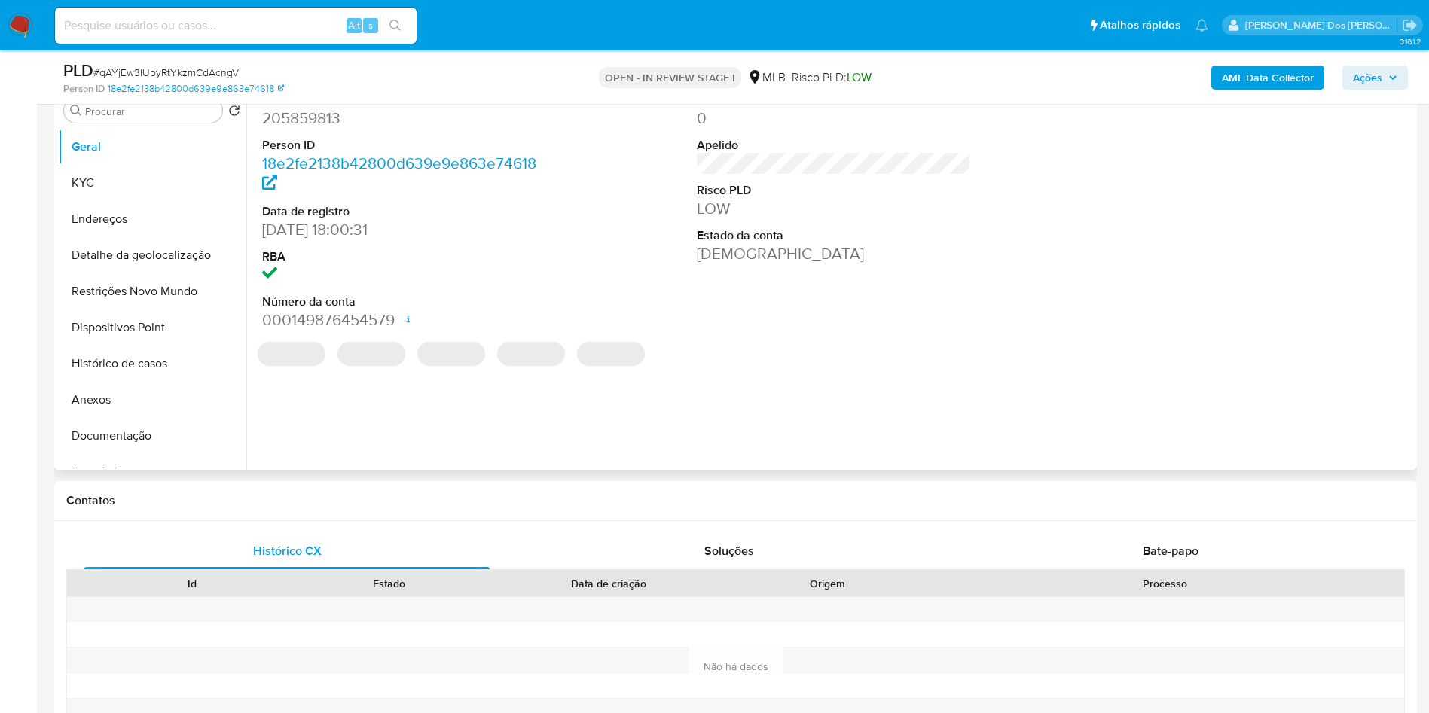
click at [333, 129] on dd "205859813" at bounding box center [399, 118] width 275 height 21
copy dd "205859813"
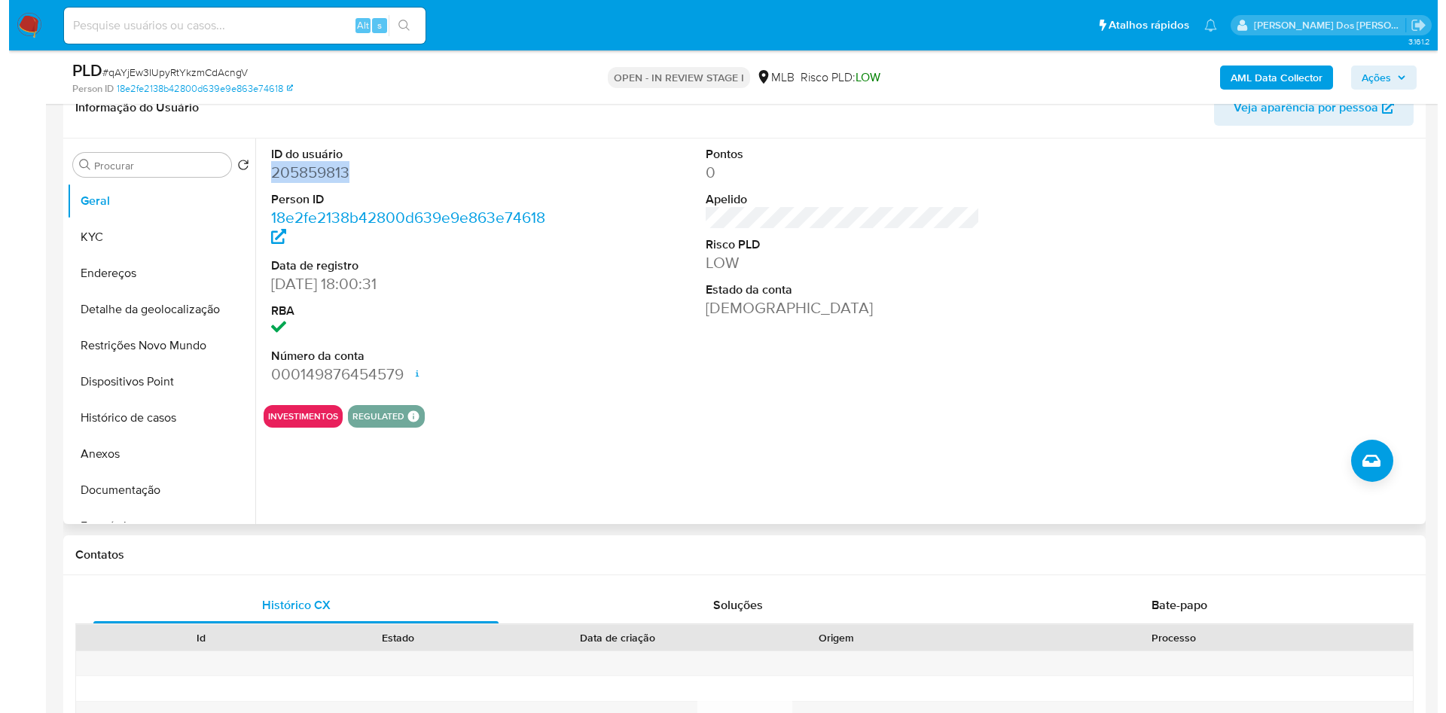
scroll to position [253, 0]
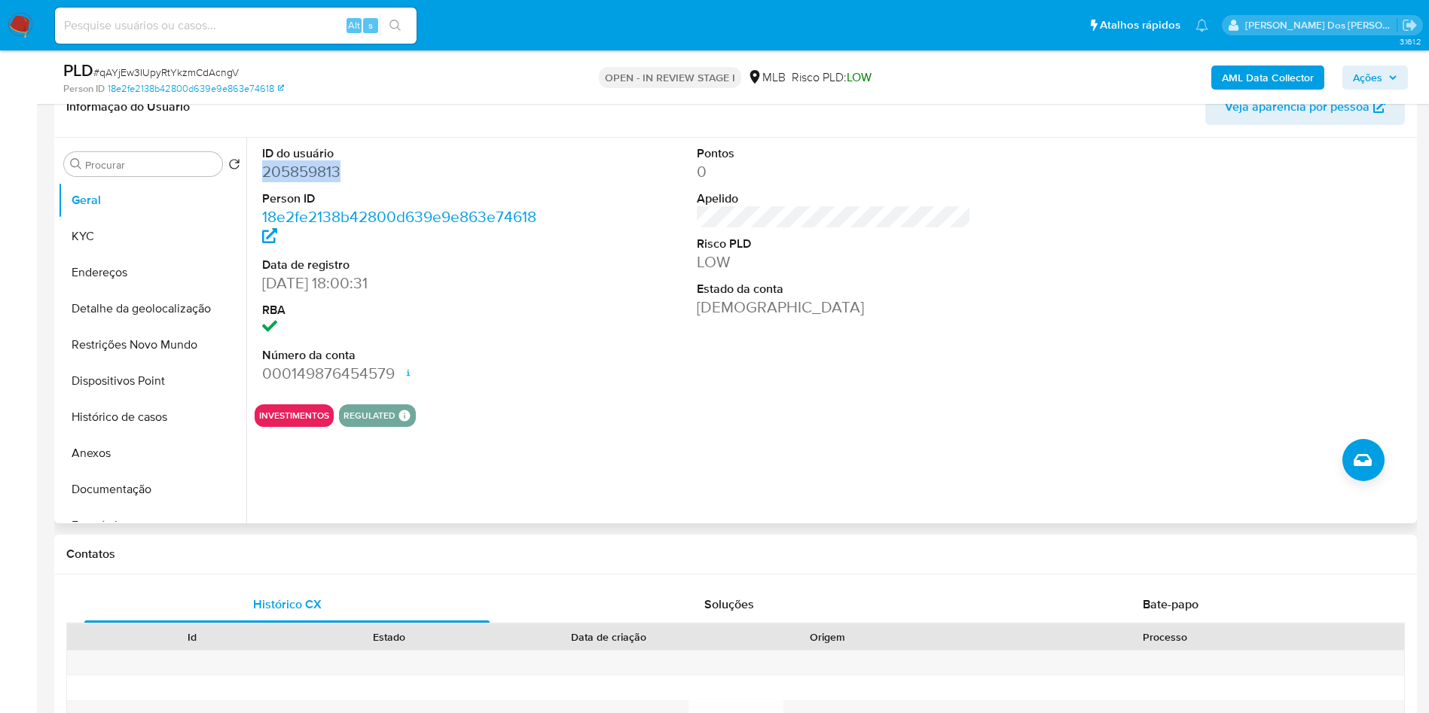
copy dd "205859813"
click at [99, 255] on button "KYC" at bounding box center [146, 236] width 176 height 36
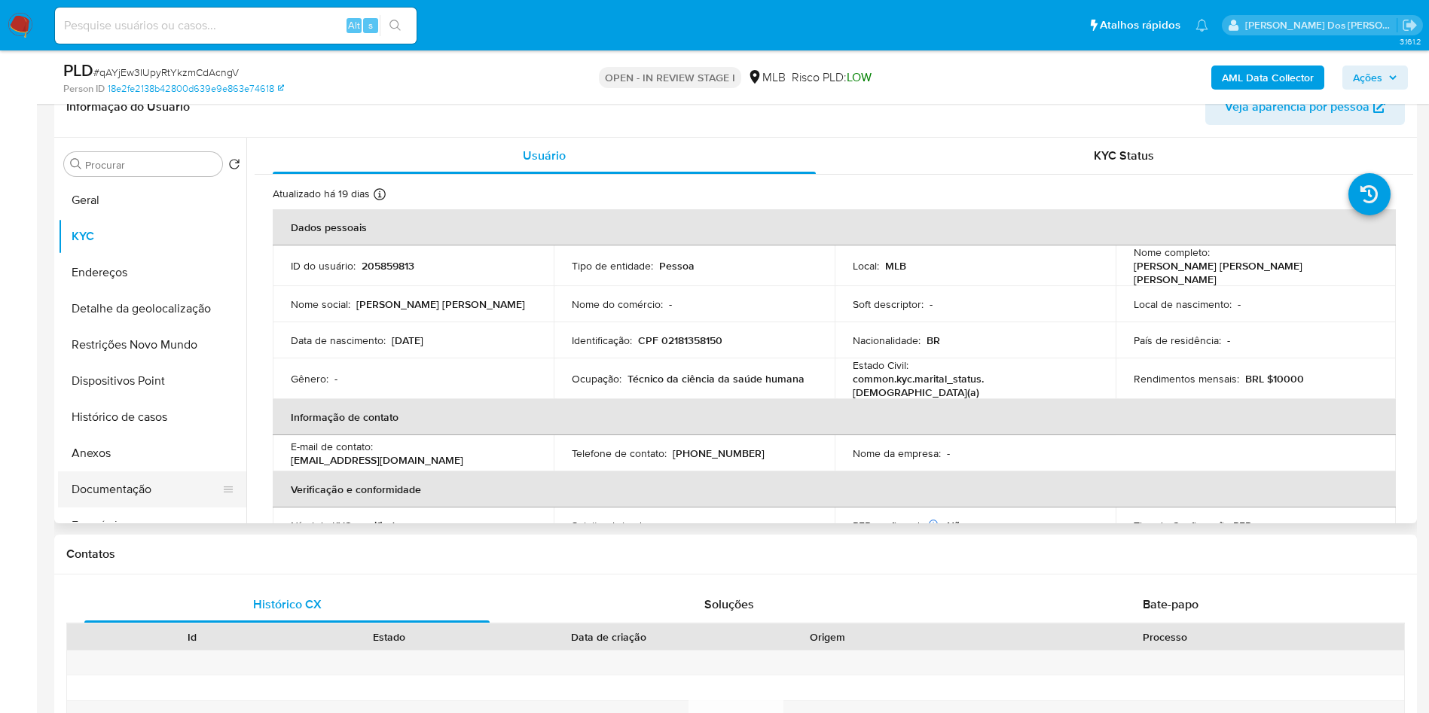
click at [141, 508] on button "Documentação" at bounding box center [146, 490] width 176 height 36
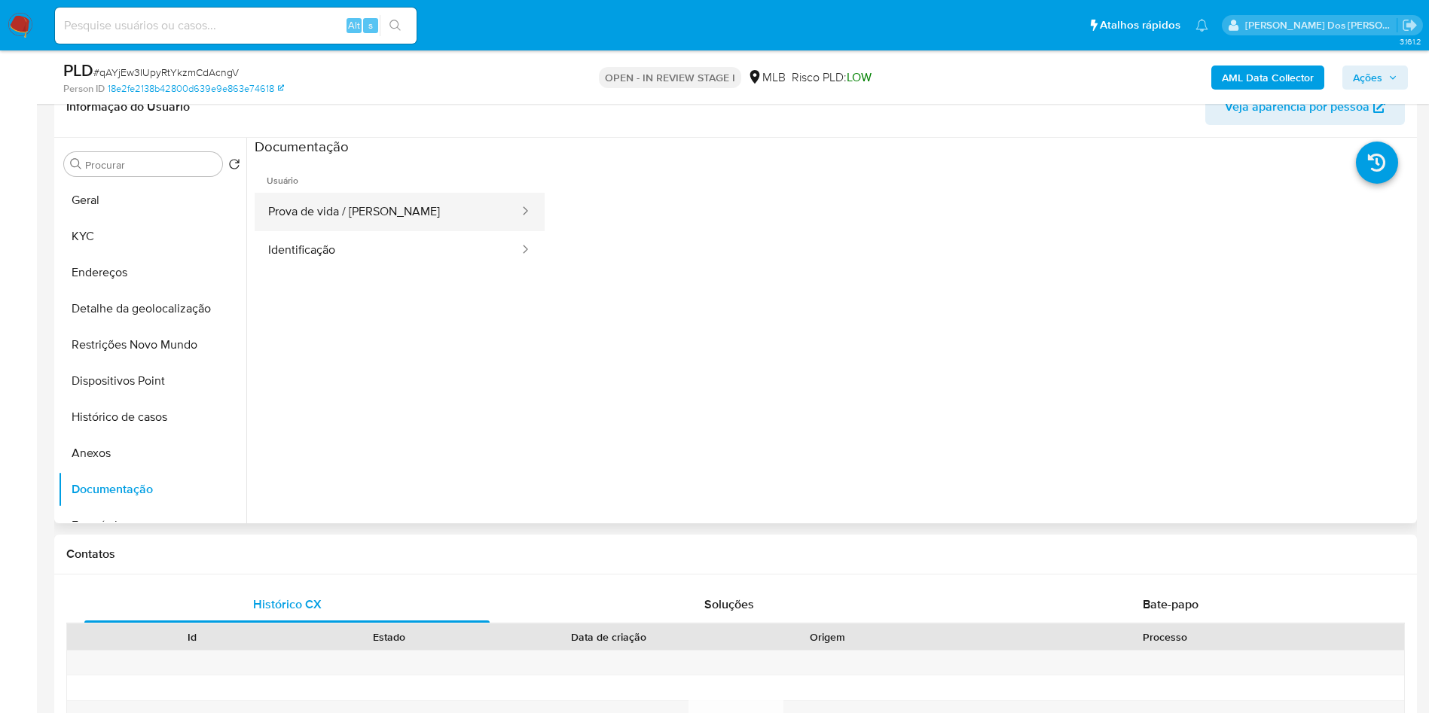
click at [372, 231] on button "Prova de vida / Selfie" at bounding box center [388, 212] width 266 height 38
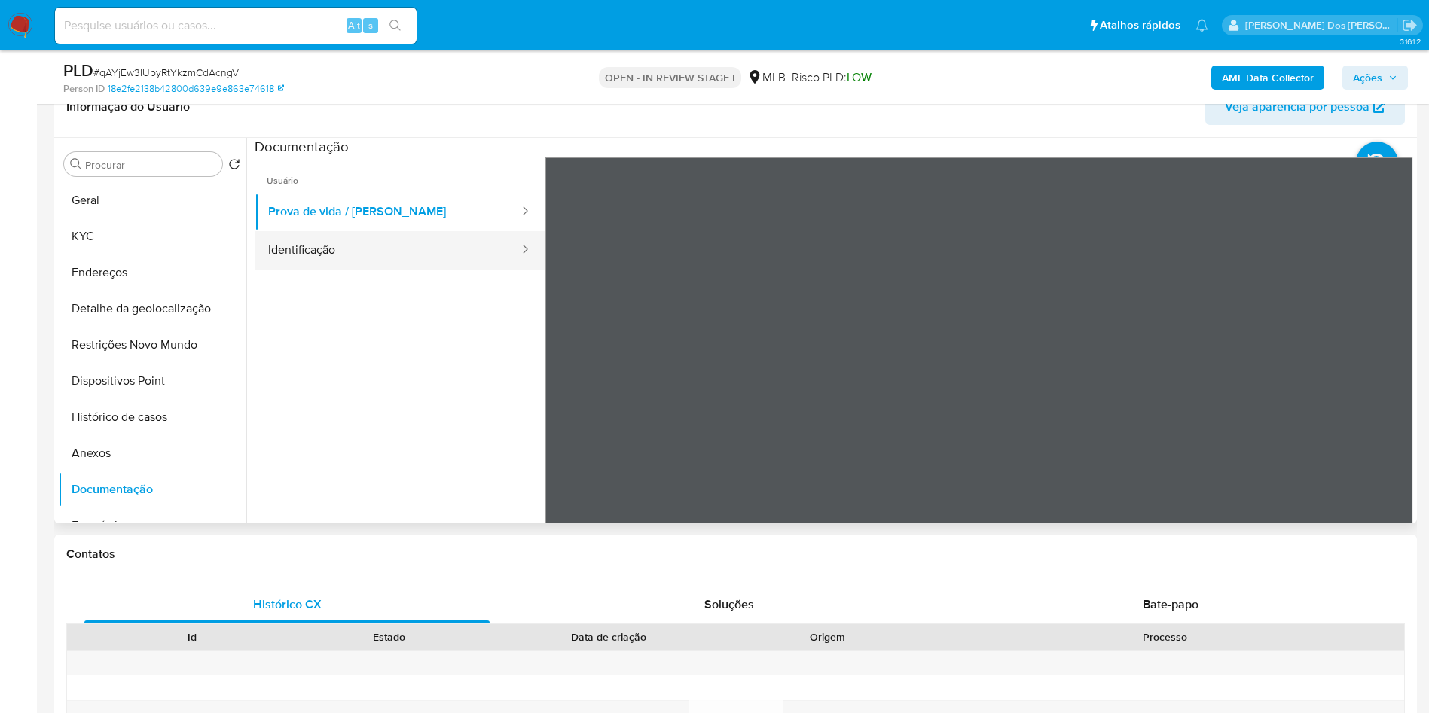
click at [348, 257] on button "Identificação" at bounding box center [388, 250] width 266 height 38
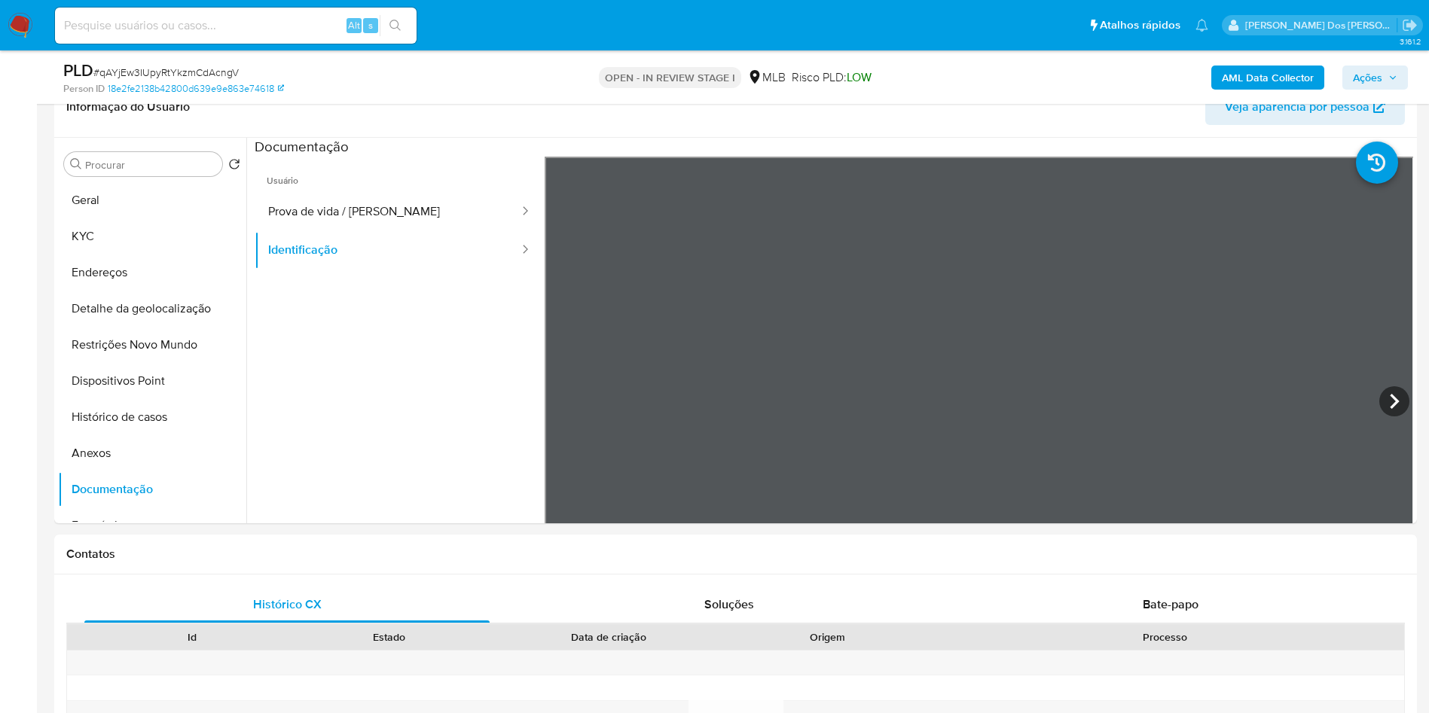
click at [1269, 84] on b "AML Data Collector" at bounding box center [1268, 78] width 92 height 24
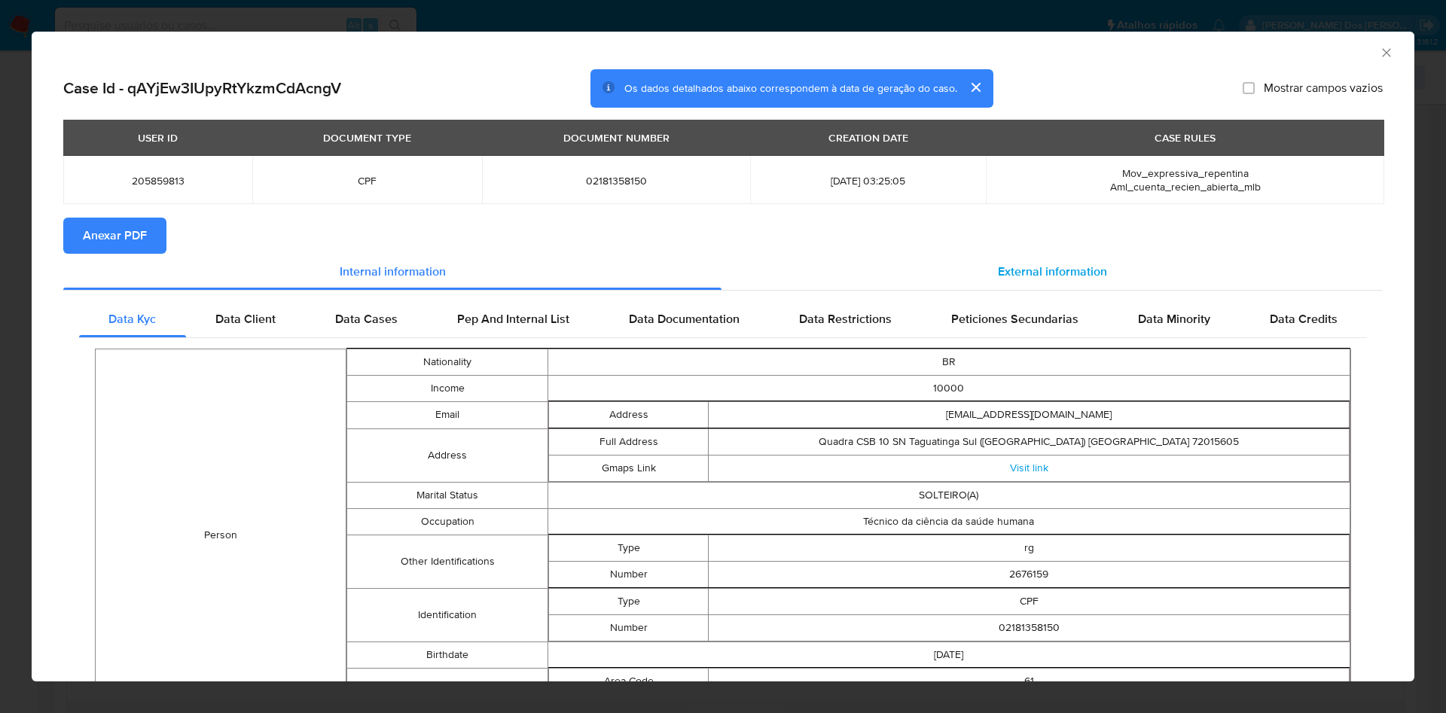
click at [1065, 274] on span "External information" at bounding box center [1052, 271] width 109 height 17
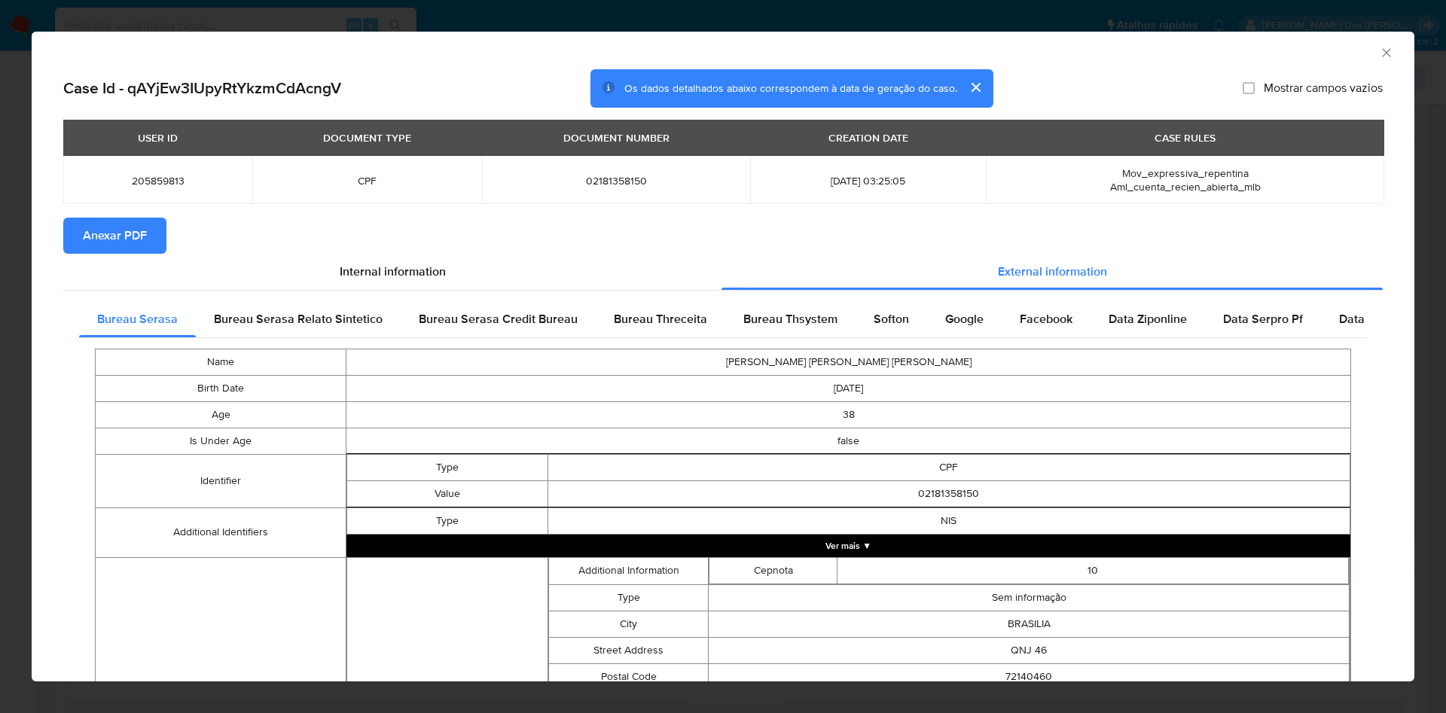
click at [133, 246] on span "Anexar PDF" at bounding box center [115, 235] width 64 height 33
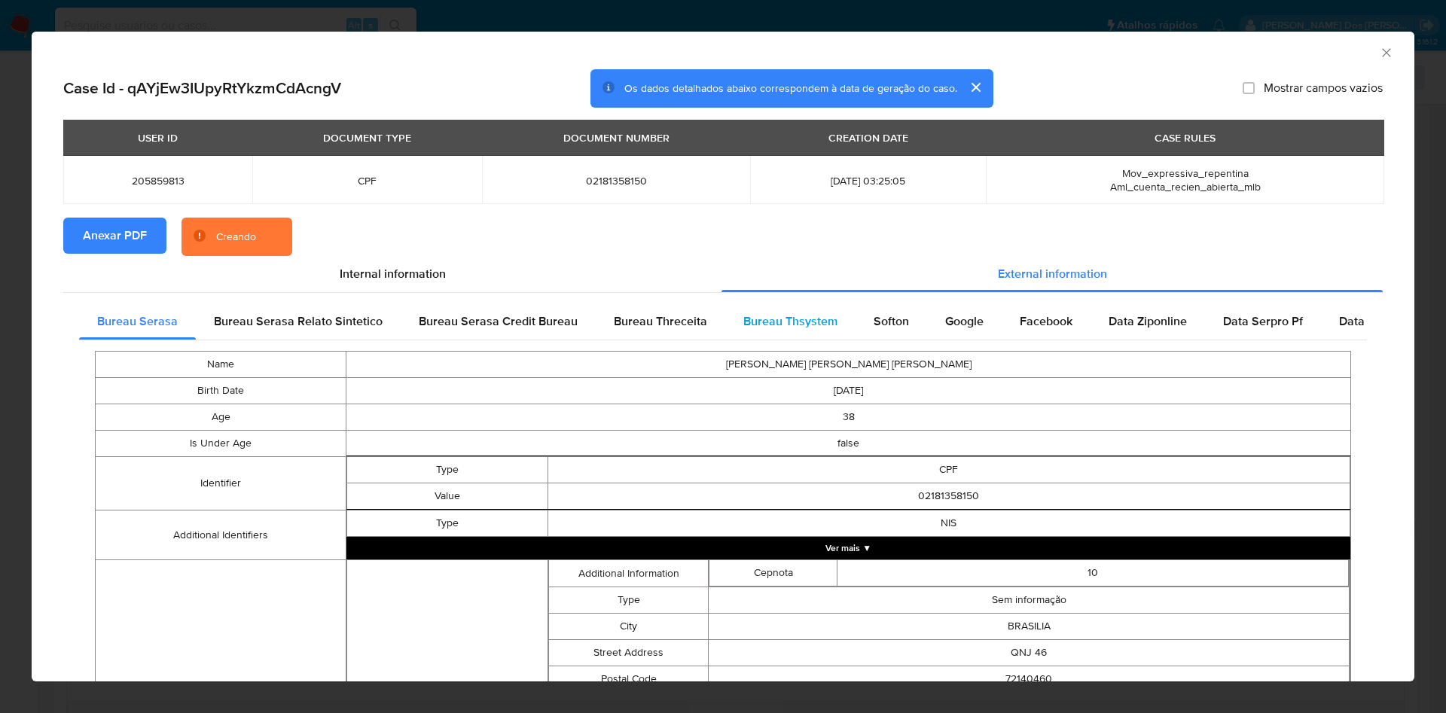
click at [823, 340] on div "Bureau Thsystem" at bounding box center [791, 322] width 130 height 36
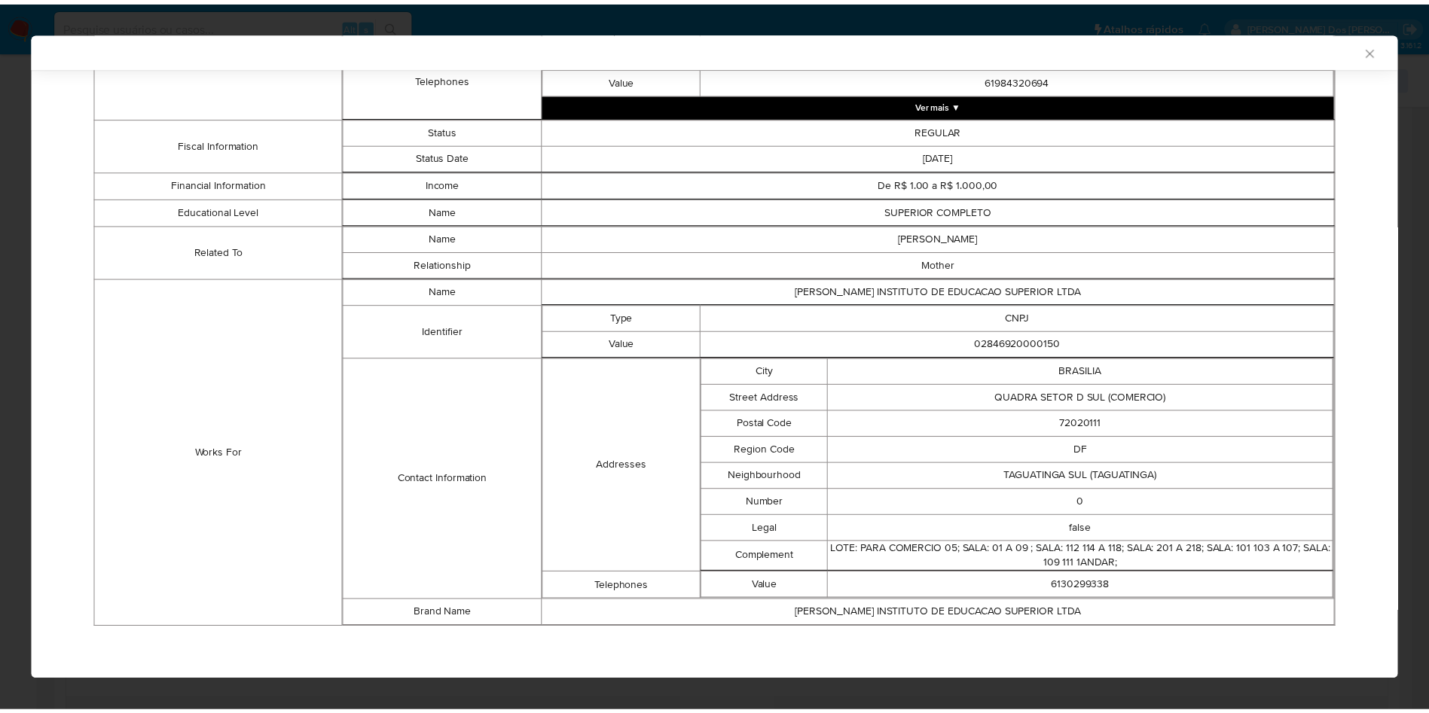
scroll to position [837, 0]
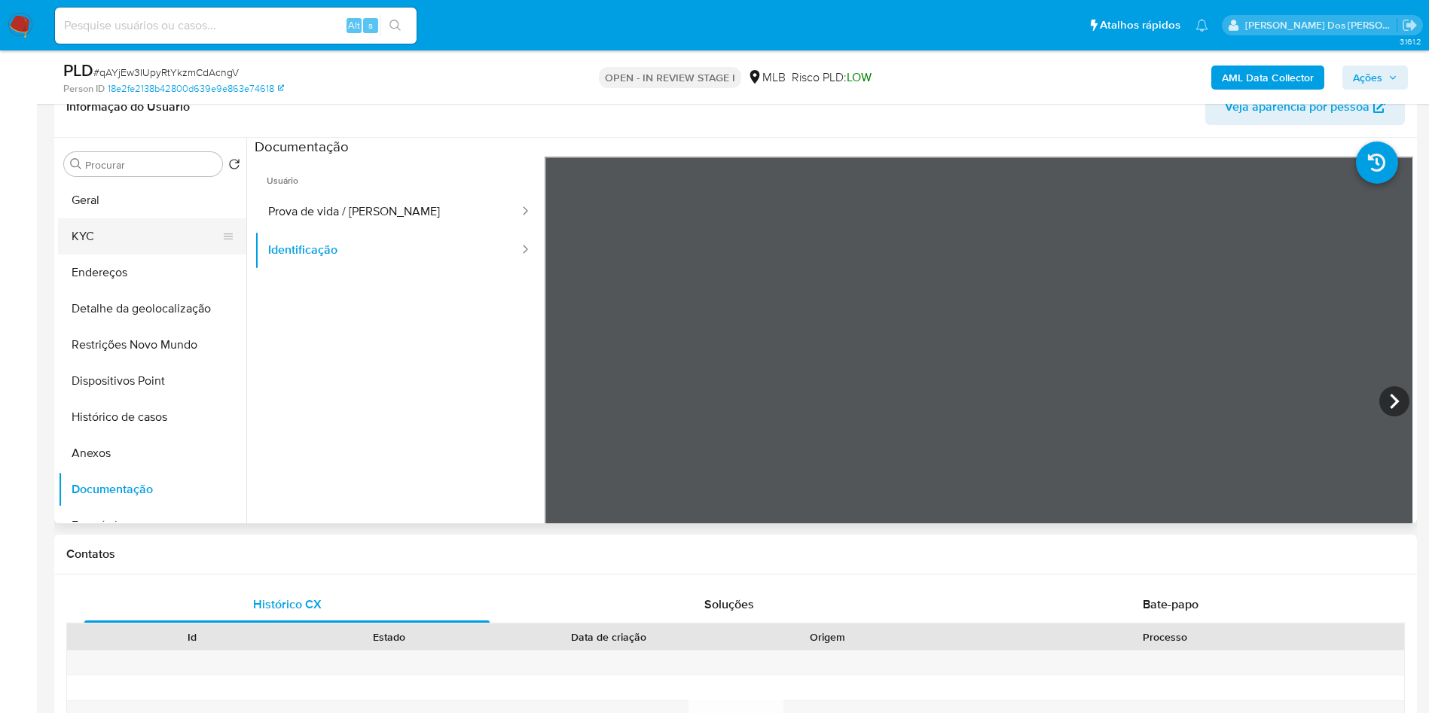
click at [158, 255] on button "KYC" at bounding box center [146, 236] width 176 height 36
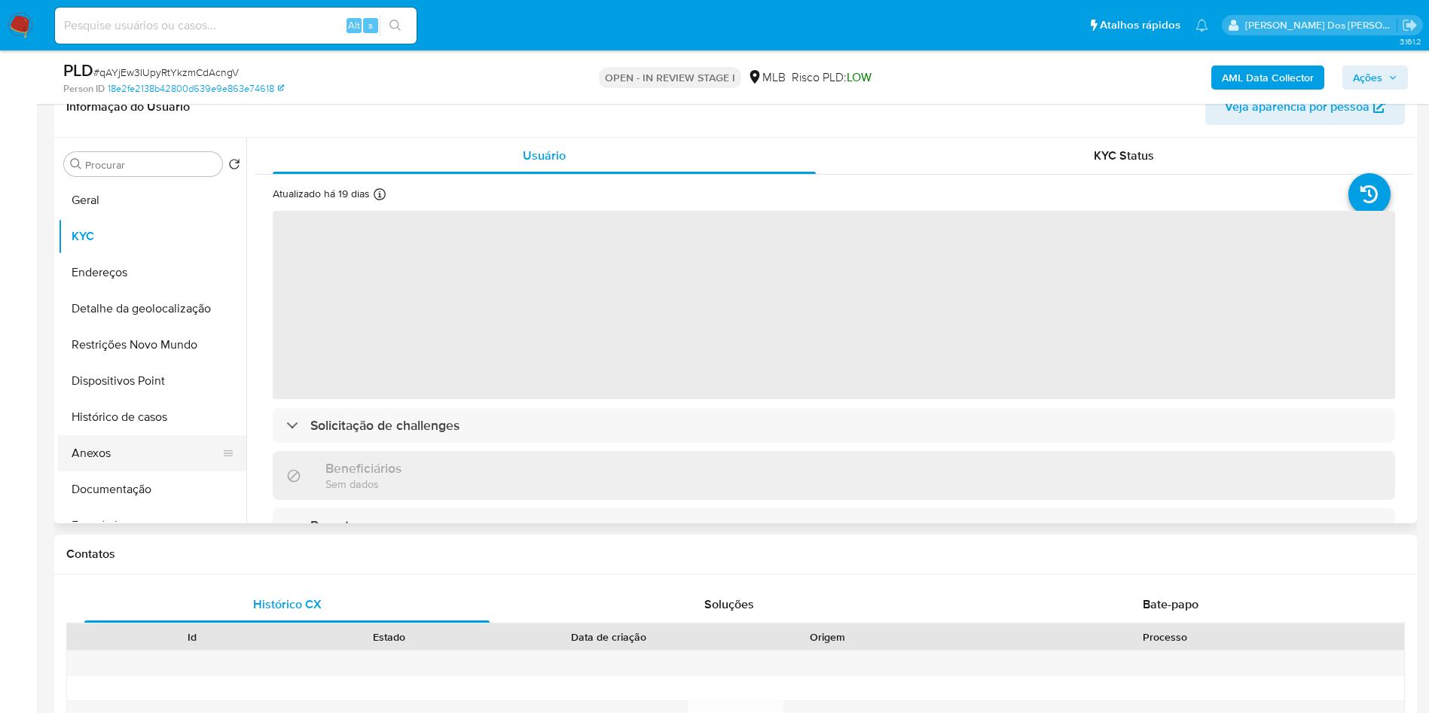
click at [176, 472] on button "Anexos" at bounding box center [146, 453] width 176 height 36
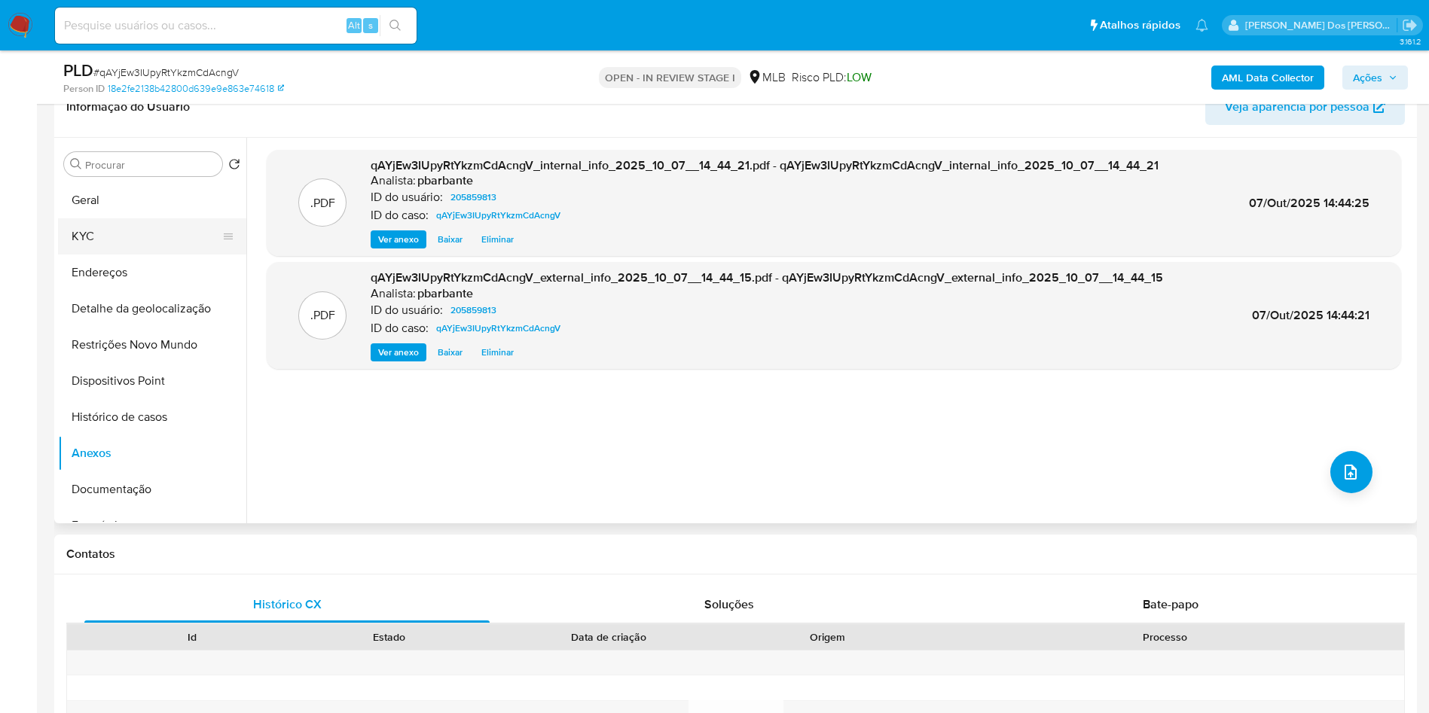
click at [150, 255] on button "KYC" at bounding box center [146, 236] width 176 height 36
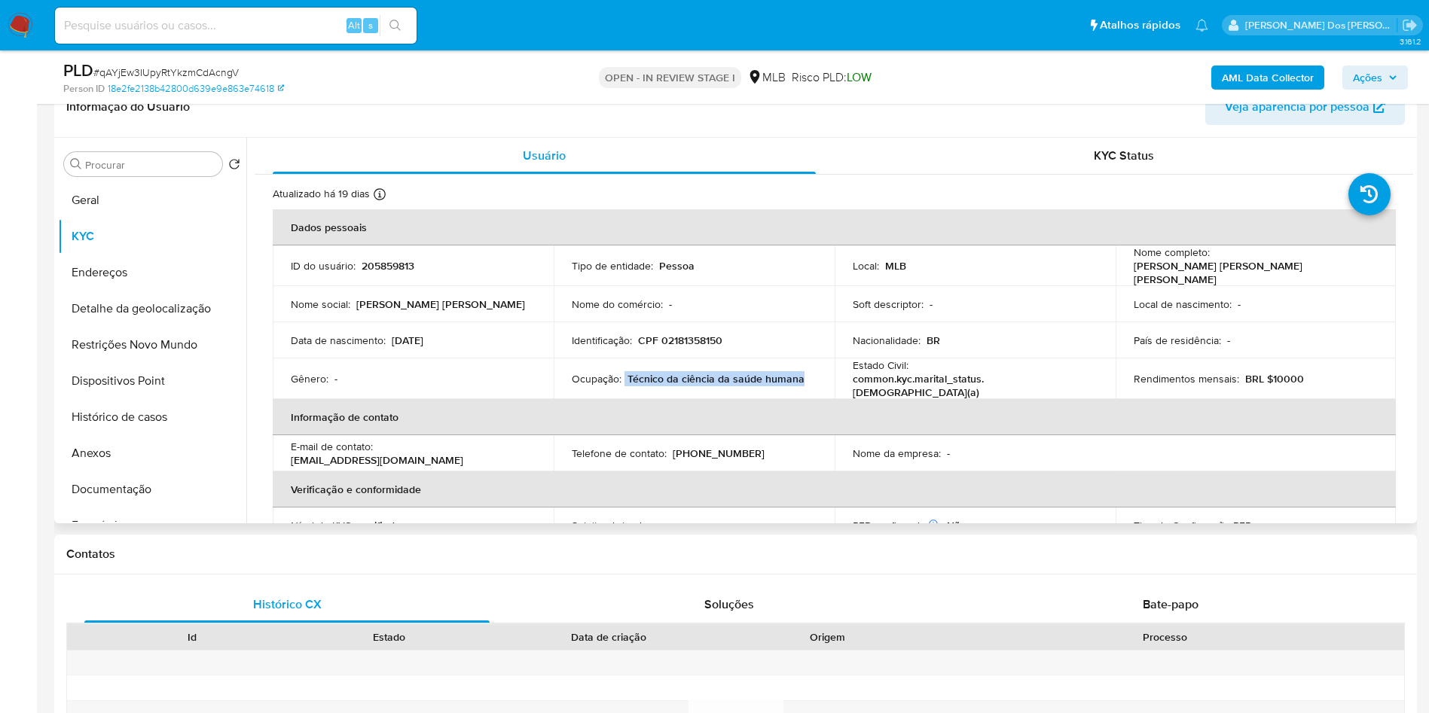
drag, startPoint x: 800, startPoint y: 402, endPoint x: 623, endPoint y: 402, distance: 177.0
click at [623, 399] on td "Ocupação : Técnico da ciência da saúde humana" at bounding box center [694, 379] width 281 height 41
copy p "Técnico da ciência da saúde humana"
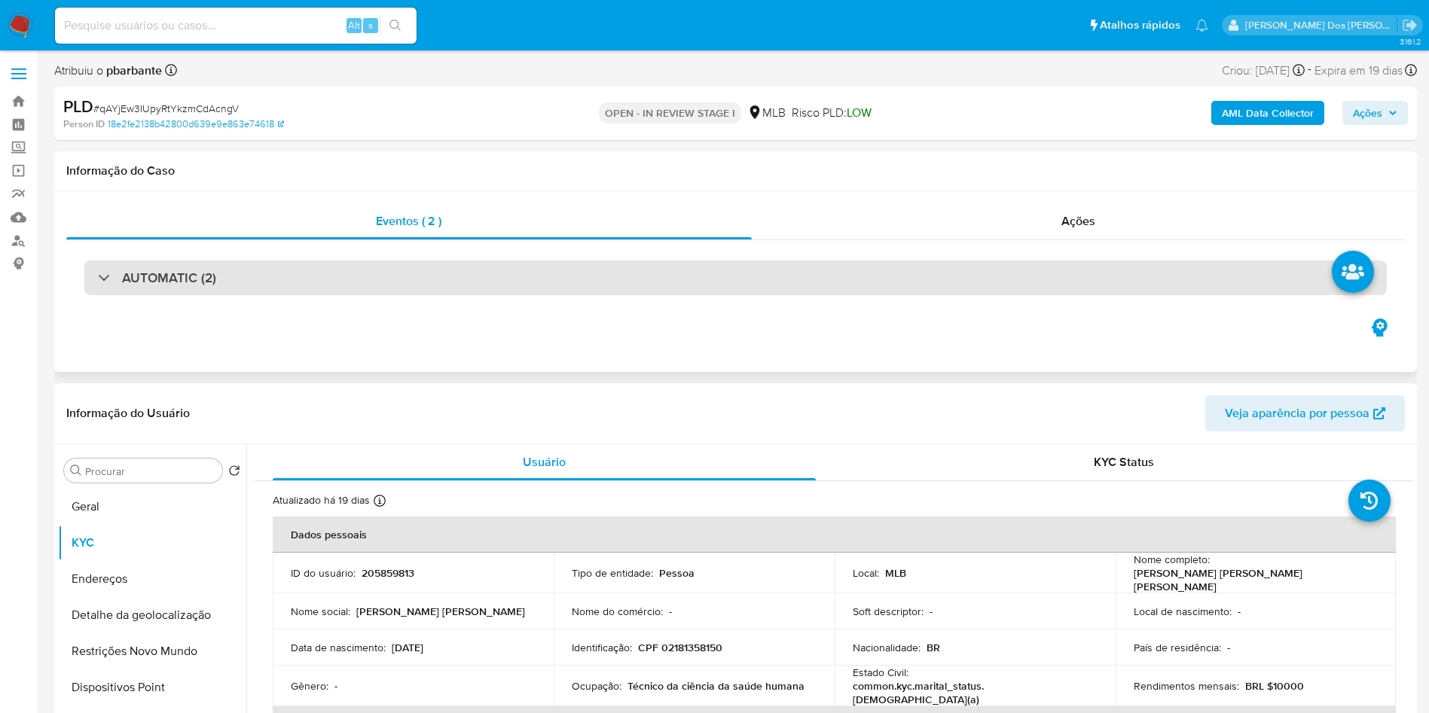
click at [531, 293] on div "AUTOMATIC (2)" at bounding box center [735, 278] width 1303 height 35
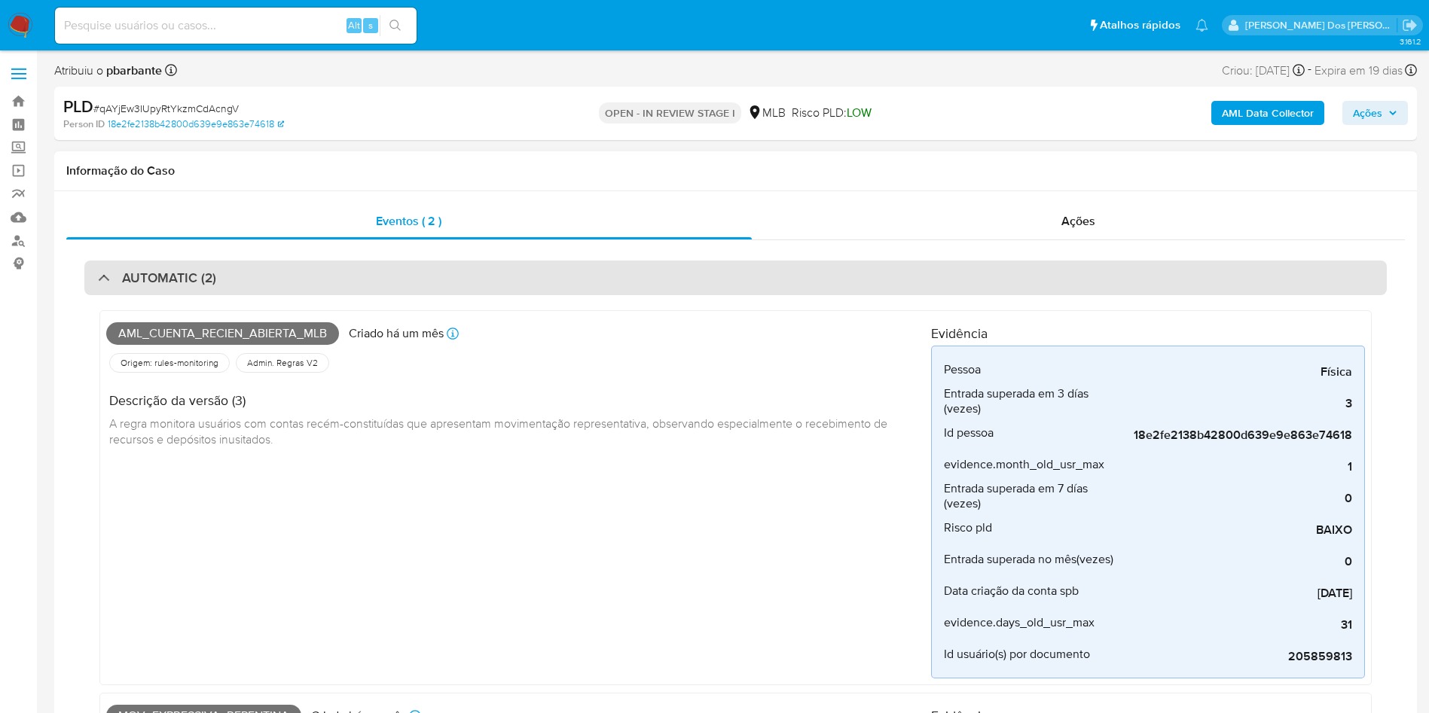
click at [531, 293] on div "AUTOMATIC (2)" at bounding box center [735, 278] width 1303 height 35
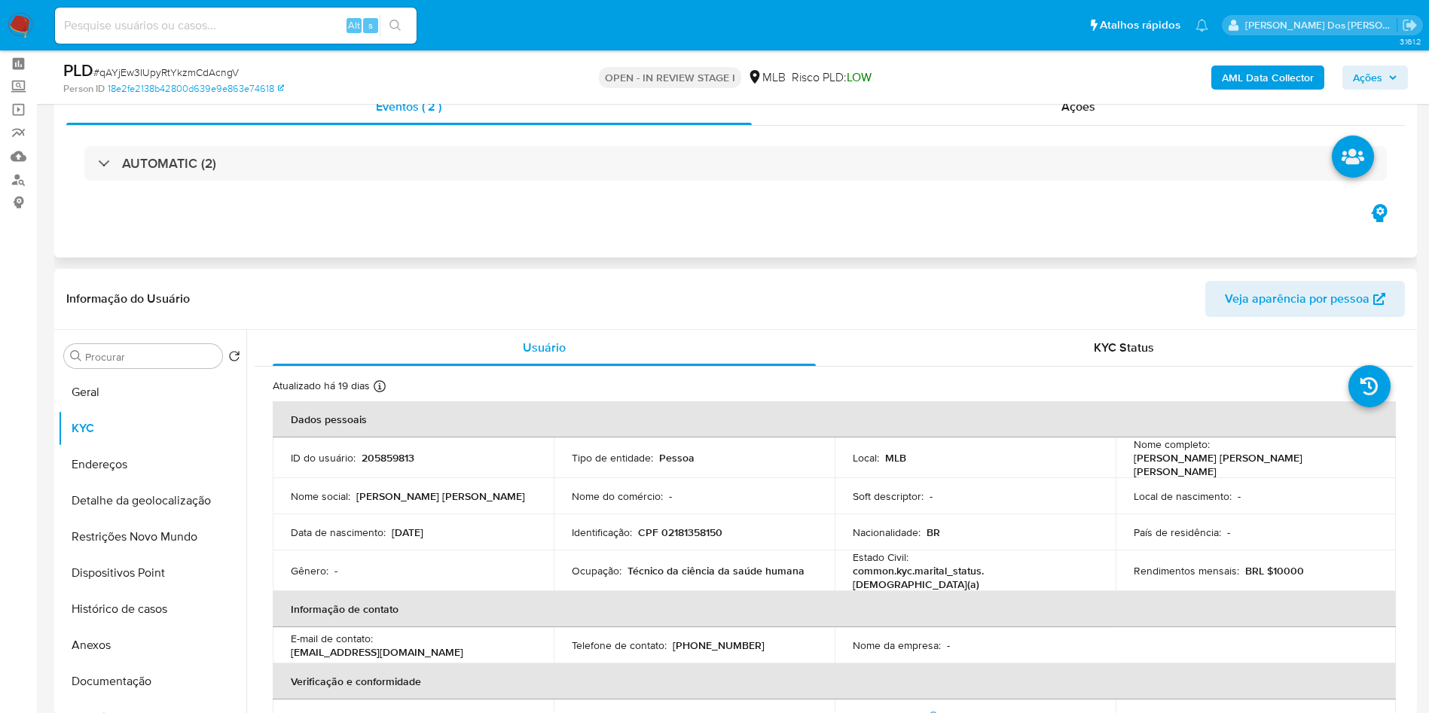
scroll to position [63, 0]
click at [99, 554] on button "Restrições Novo Mundo" at bounding box center [146, 536] width 176 height 36
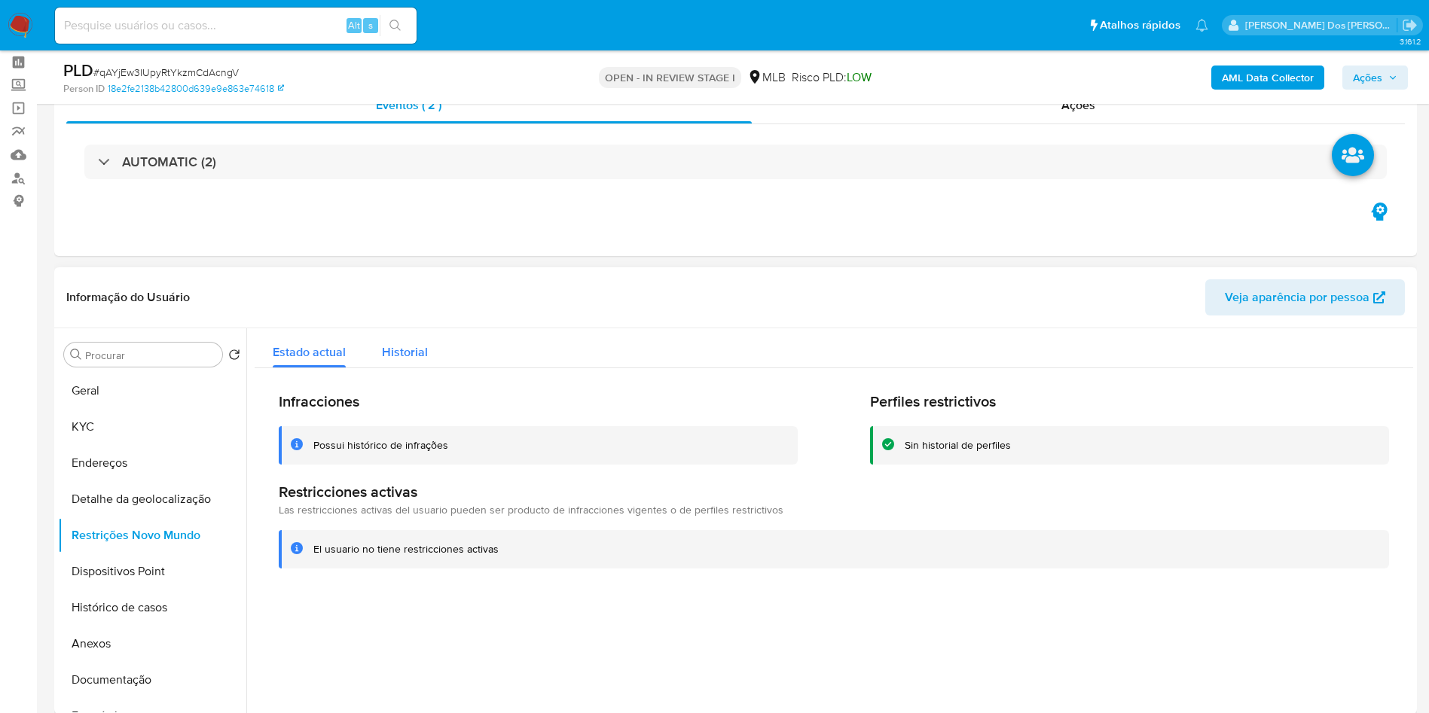
click at [434, 368] on button "Historial" at bounding box center [405, 348] width 82 height 40
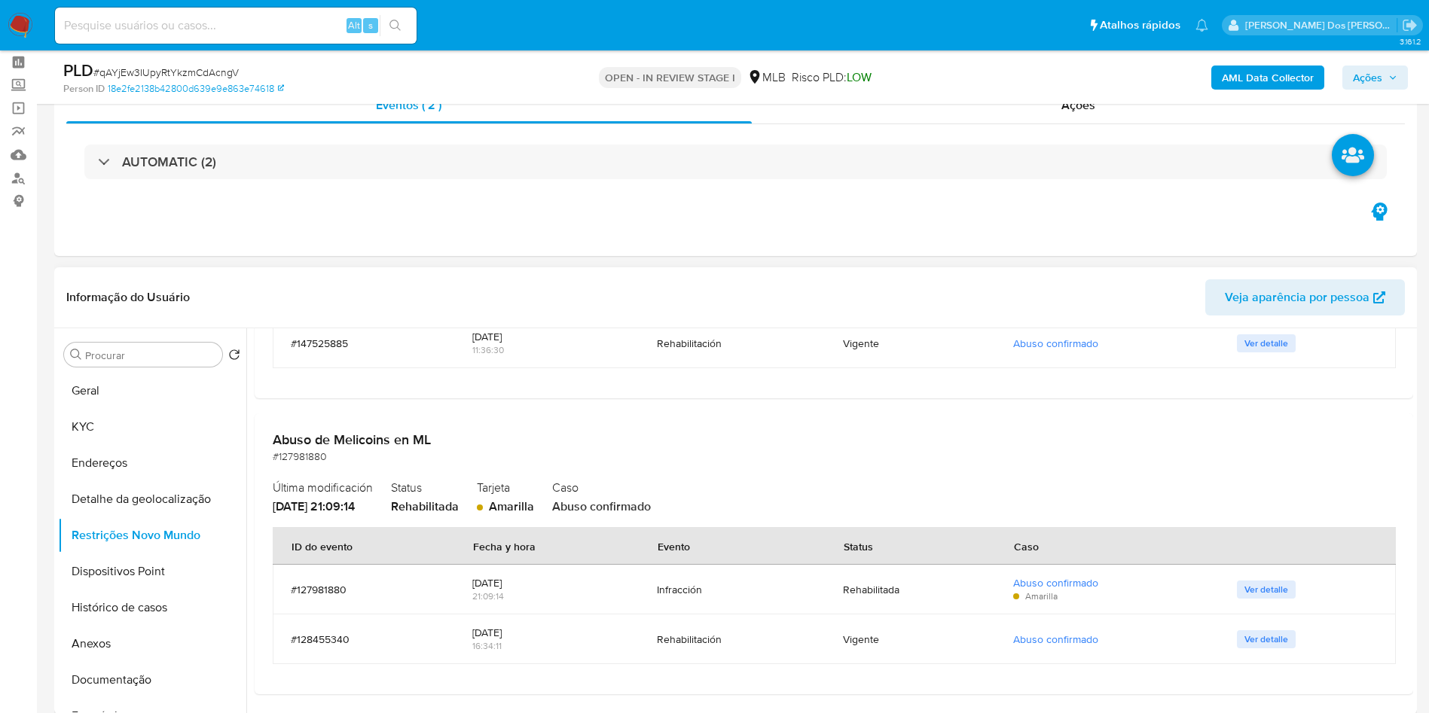
scroll to position [312, 0]
click at [130, 445] on button "KYC" at bounding box center [146, 427] width 176 height 36
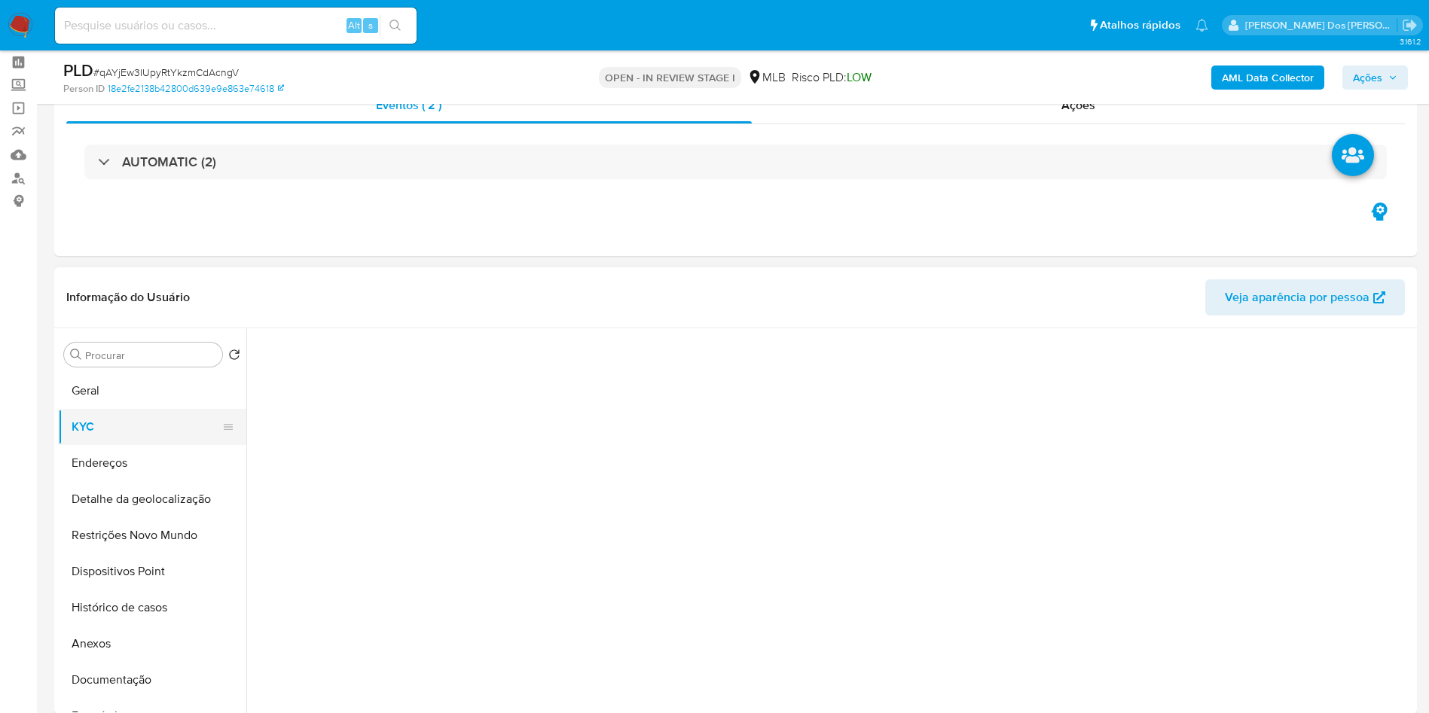
scroll to position [0, 0]
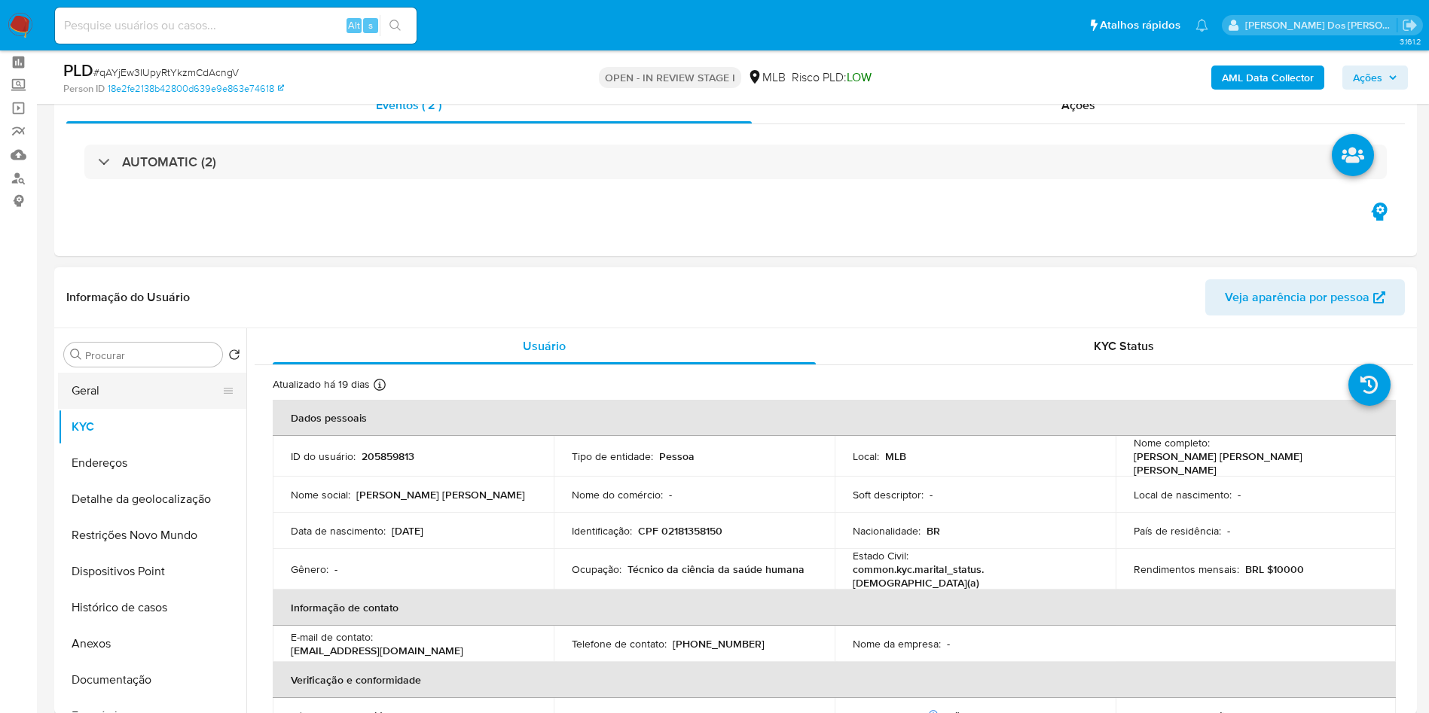
click at [124, 409] on button "Geral" at bounding box center [146, 391] width 176 height 36
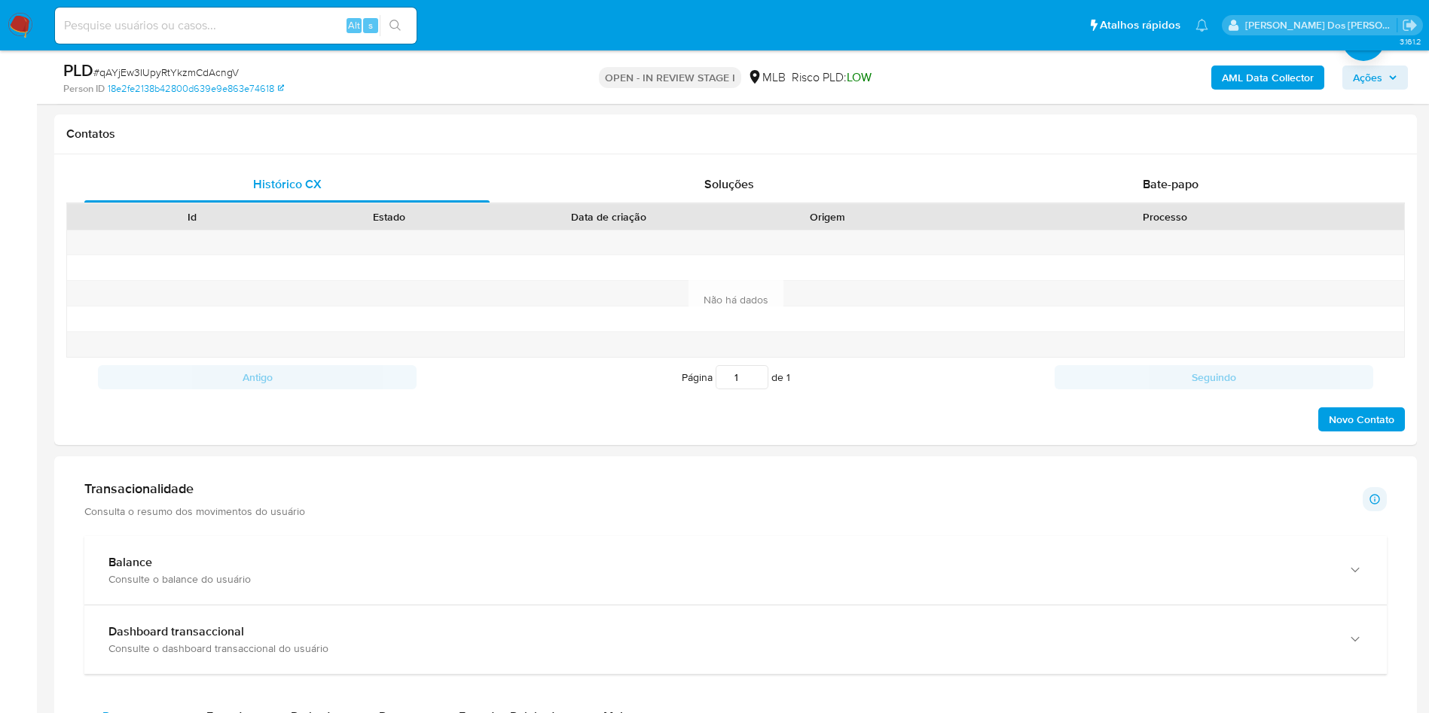
scroll to position [76, 0]
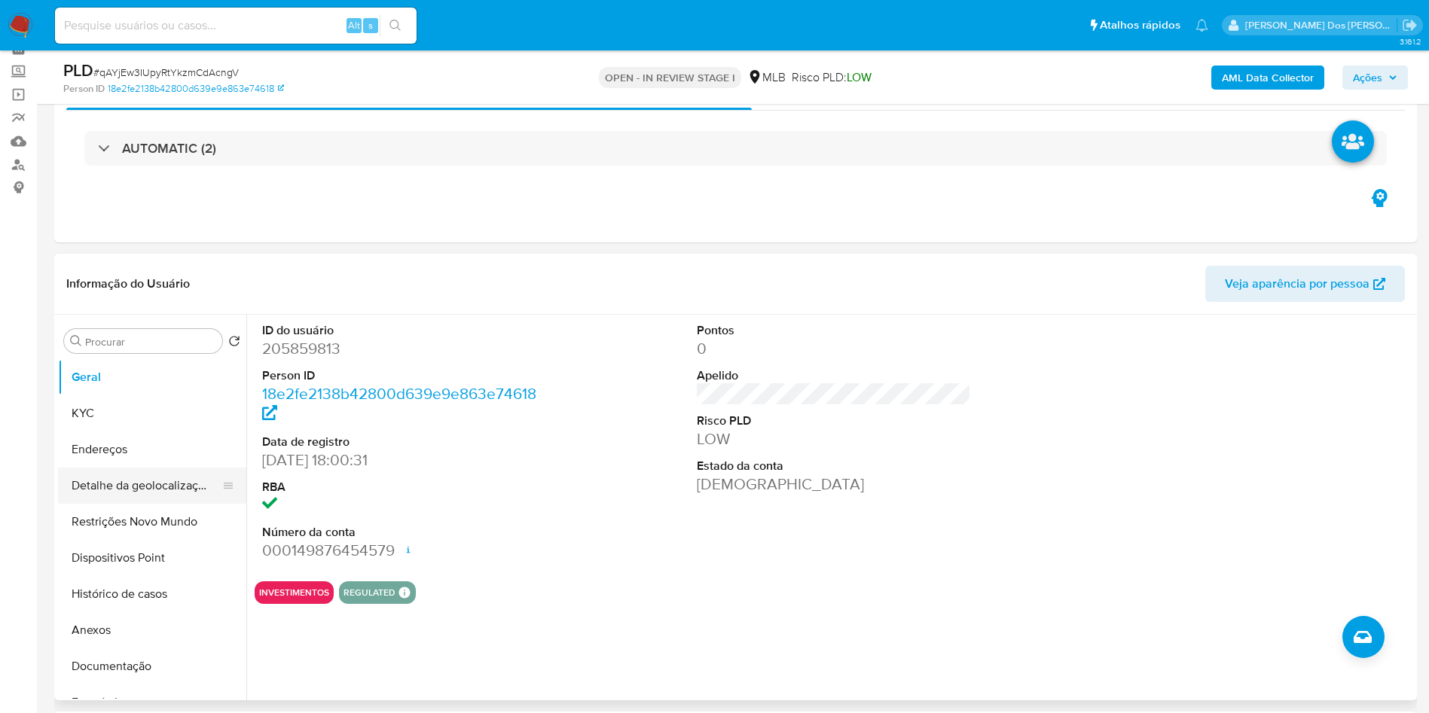
click at [160, 504] on button "Detalhe da geolocalização" at bounding box center [146, 486] width 176 height 36
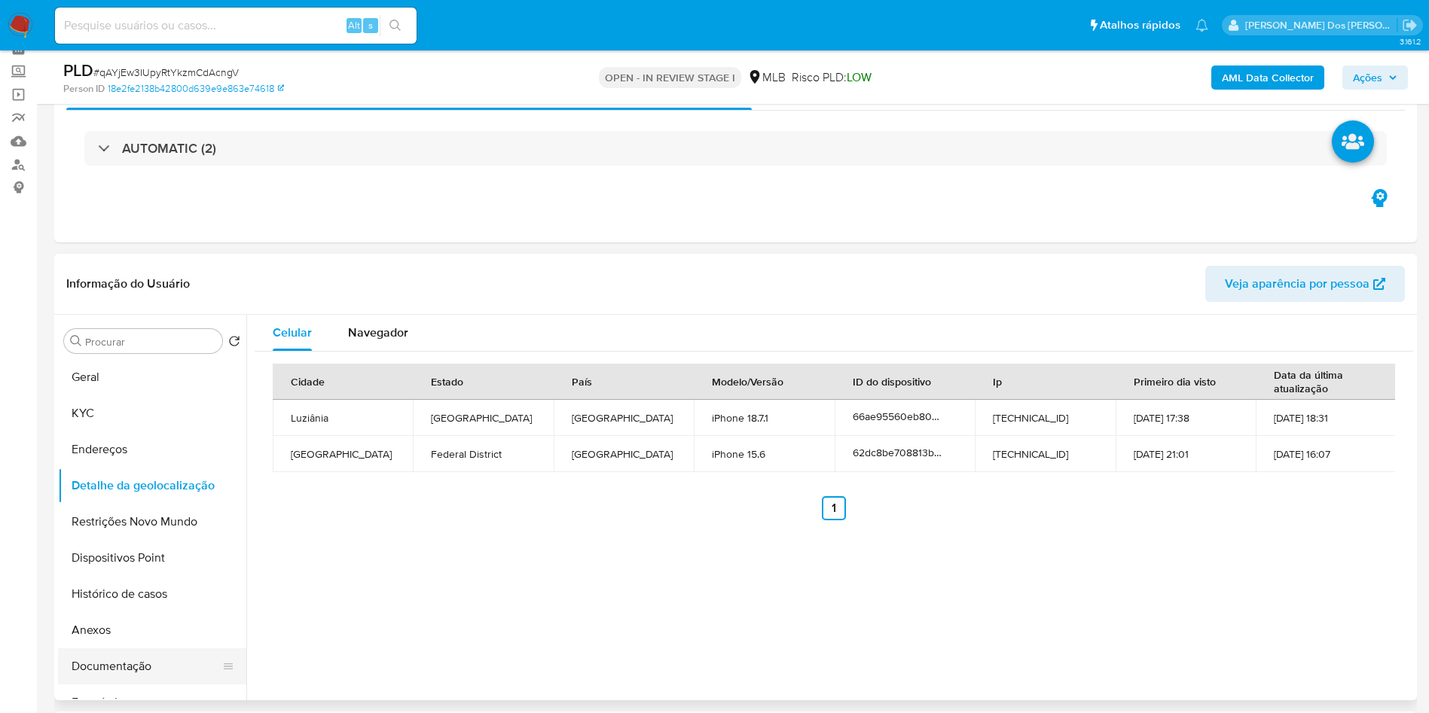
click at [102, 685] on button "Documentação" at bounding box center [146, 667] width 176 height 36
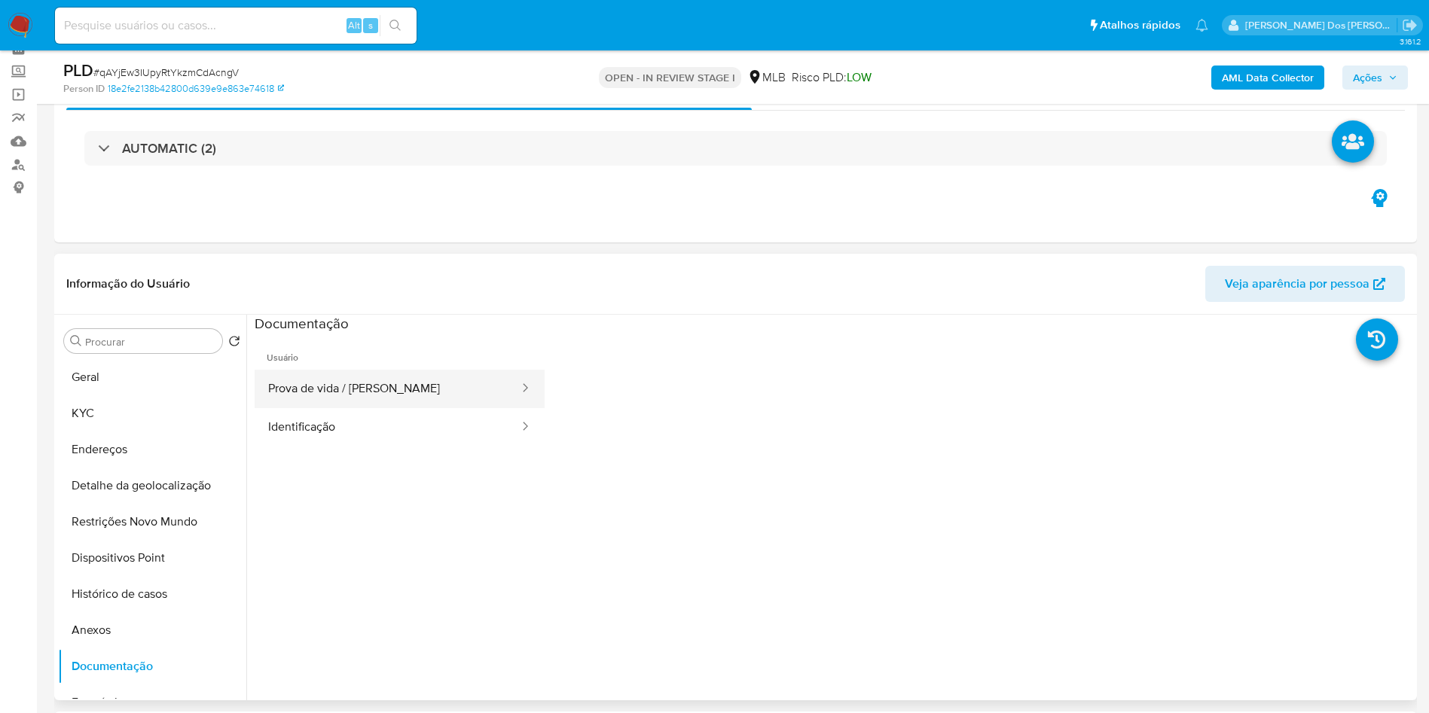
click at [371, 408] on button "Prova de vida / [PERSON_NAME]" at bounding box center [388, 389] width 266 height 38
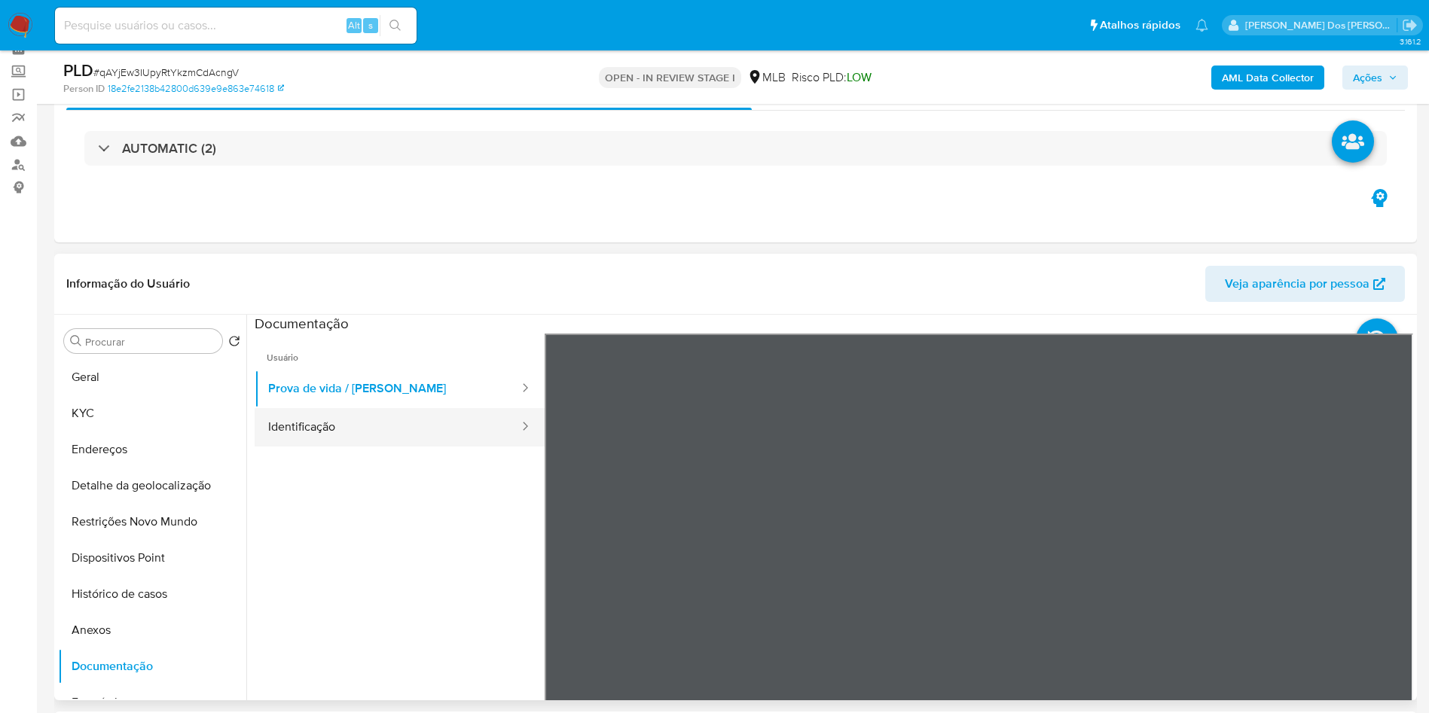
click at [402, 447] on button "Identificação" at bounding box center [388, 427] width 266 height 38
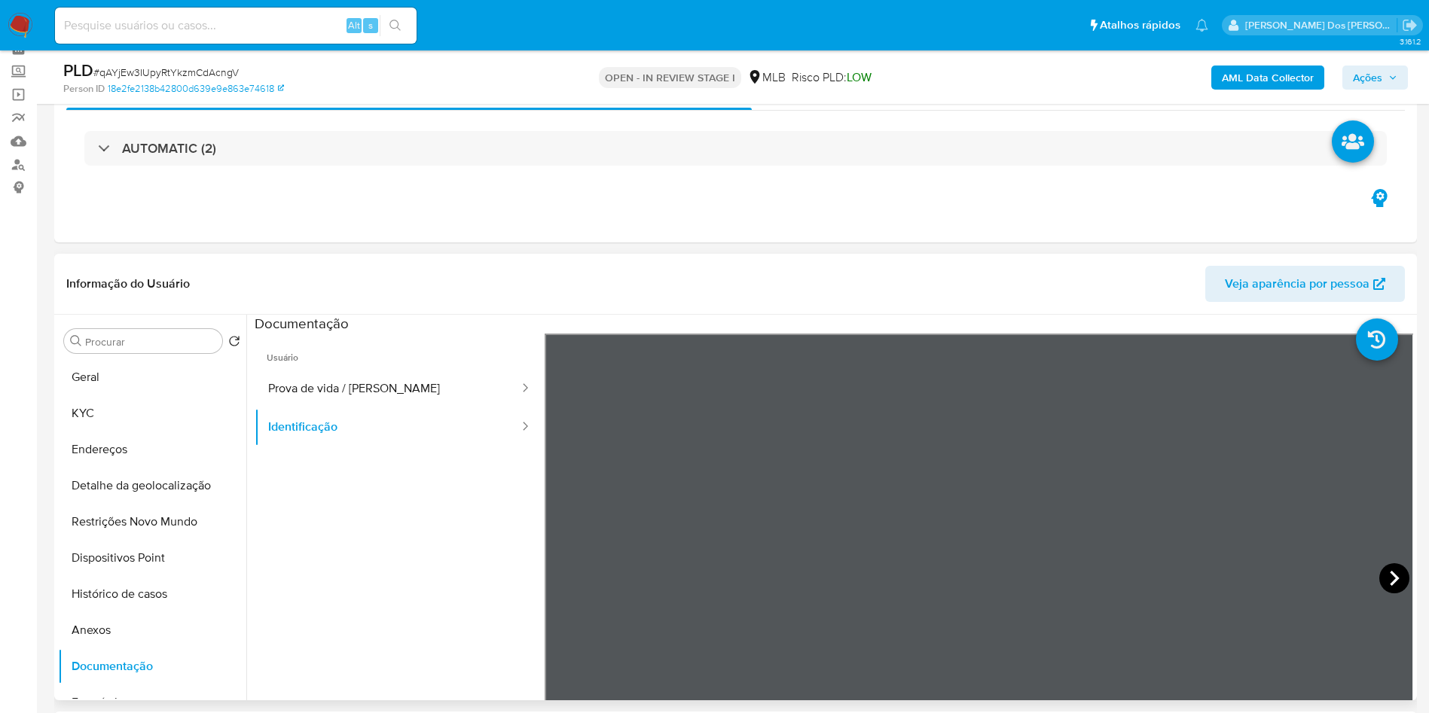
click at [1397, 594] on icon at bounding box center [1394, 579] width 30 height 30
click at [163, 396] on button "Geral" at bounding box center [146, 377] width 176 height 36
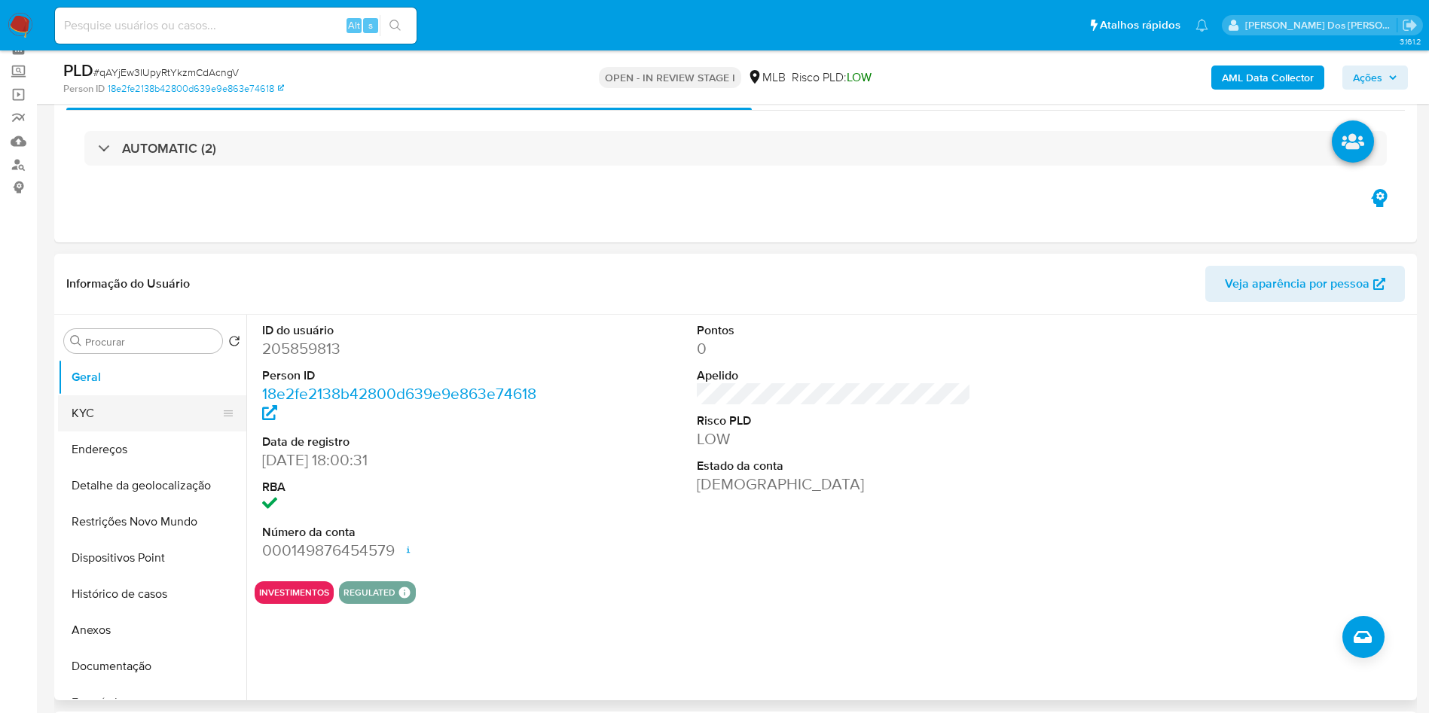
click at [173, 432] on button "KYC" at bounding box center [146, 414] width 176 height 36
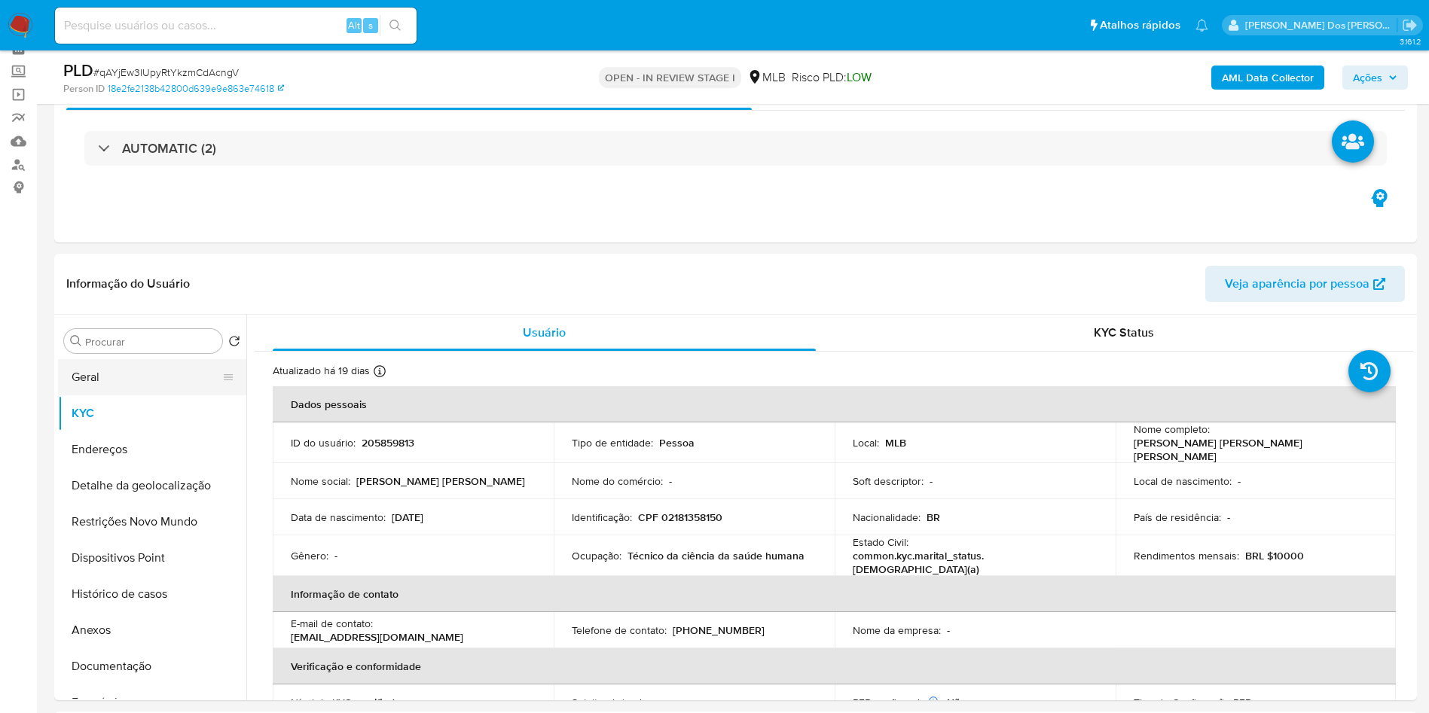
click at [119, 396] on button "Geral" at bounding box center [146, 377] width 176 height 36
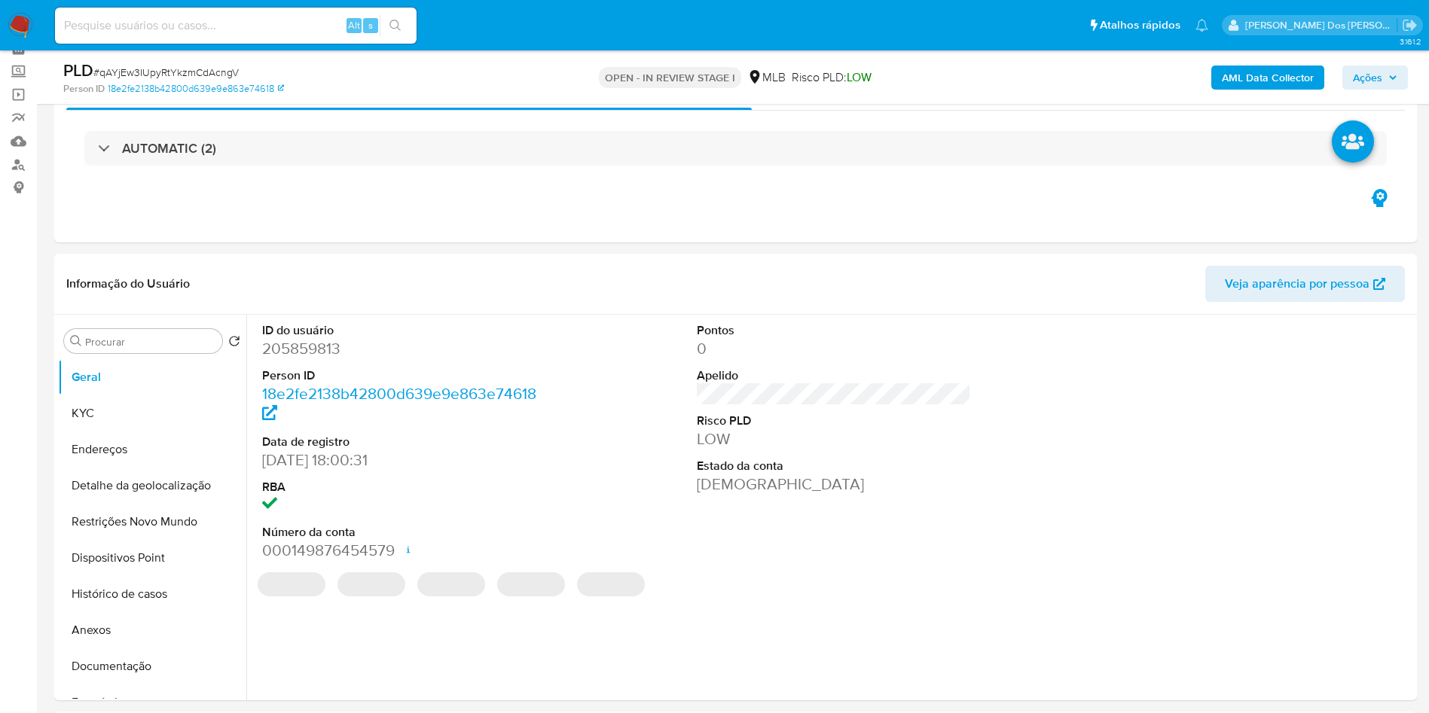
click at [546, 478] on div "ID do usuário 205859813 Person ID 18e2fe2138b42800d639e9e863e74618 Data de regi…" at bounding box center [834, 442] width 1159 height 255
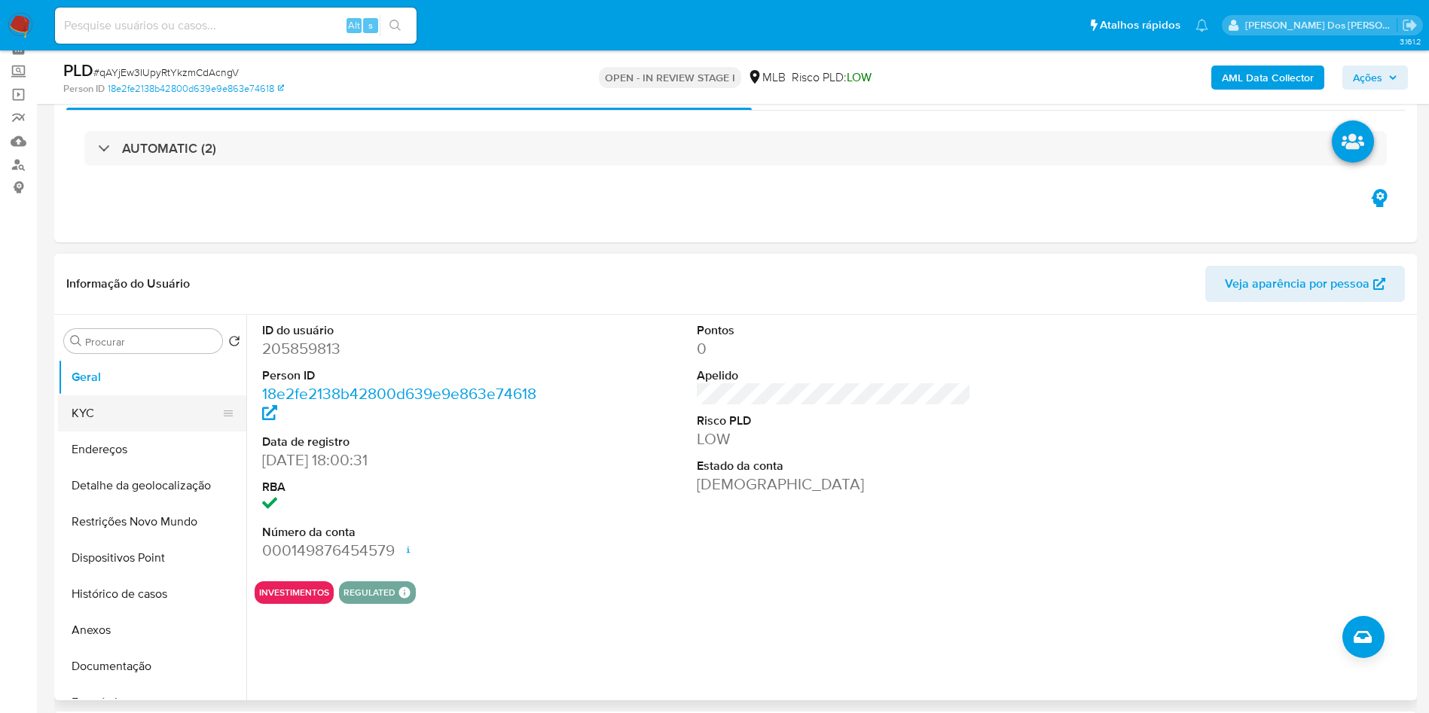
click at [109, 432] on button "KYC" at bounding box center [146, 414] width 176 height 36
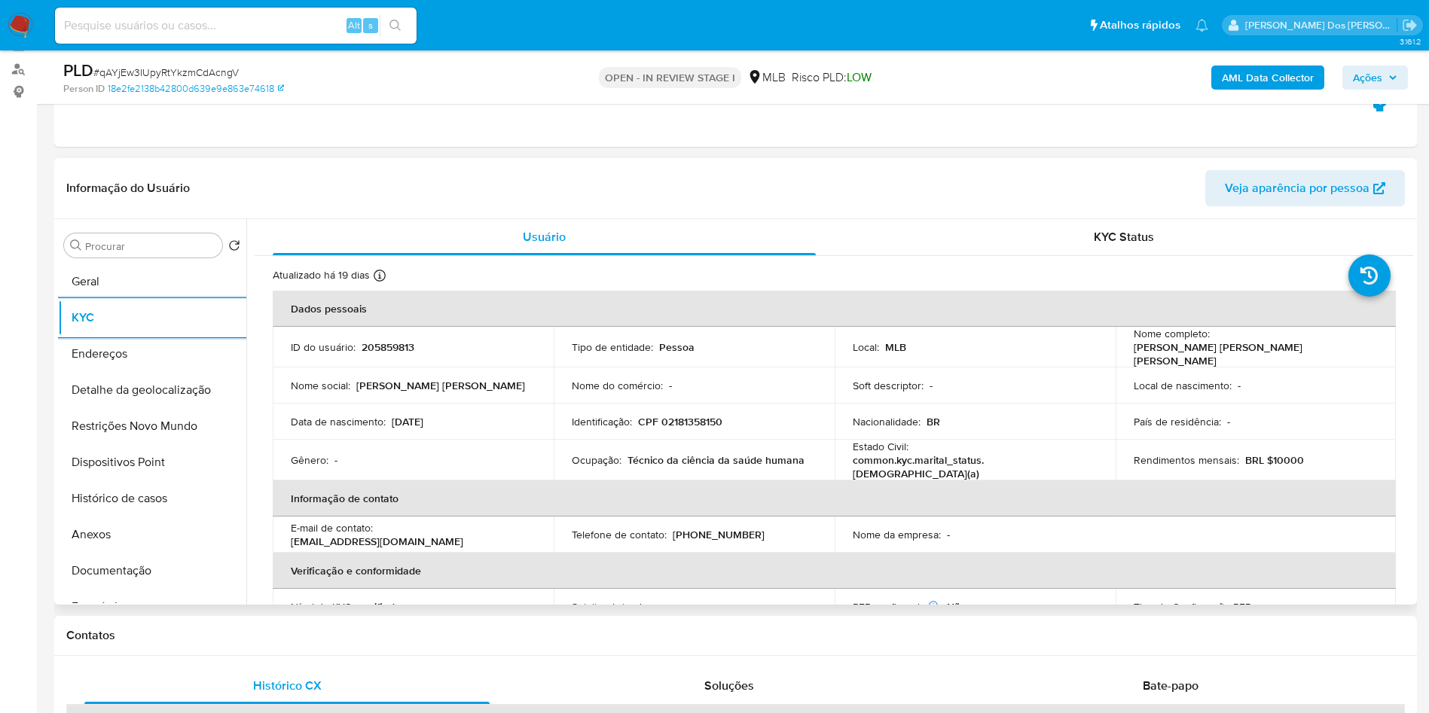
scroll to position [628, 0]
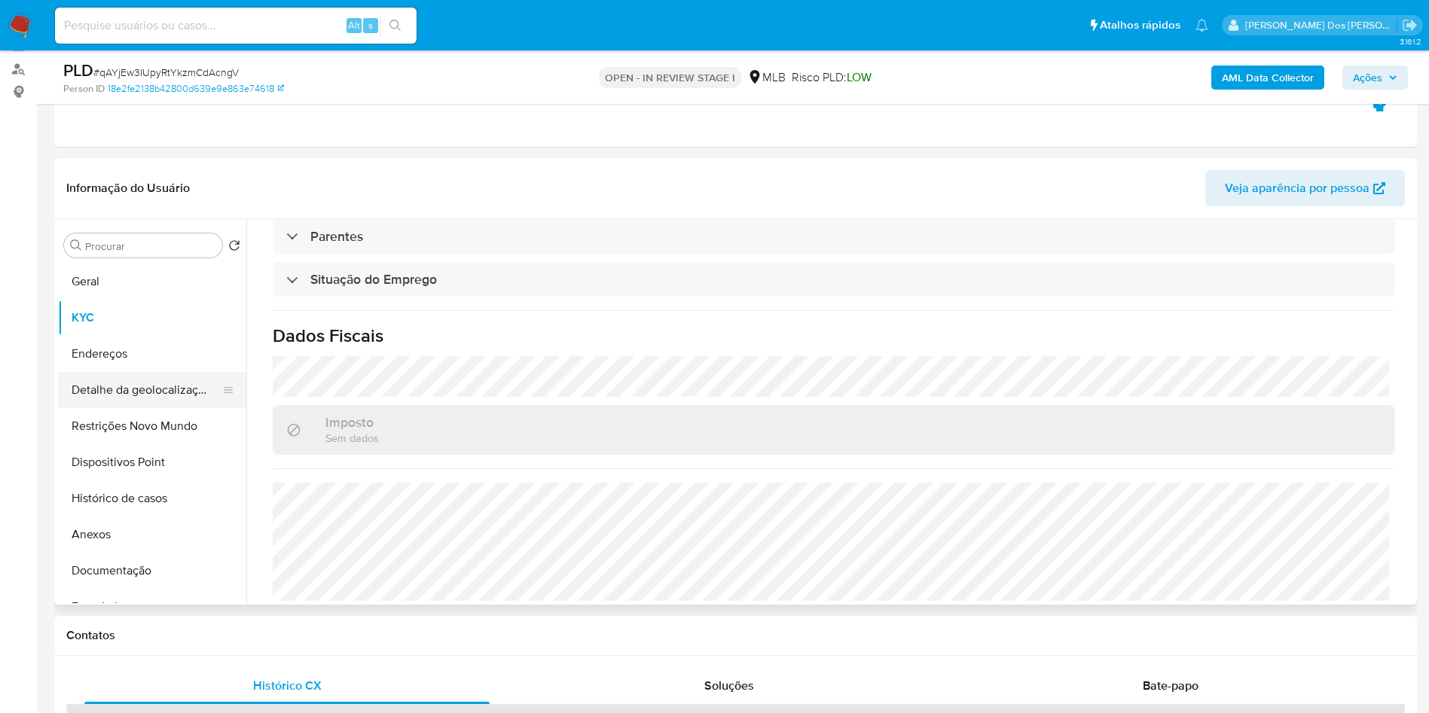
click at [99, 406] on button "Detalhe da geolocalização" at bounding box center [146, 390] width 176 height 36
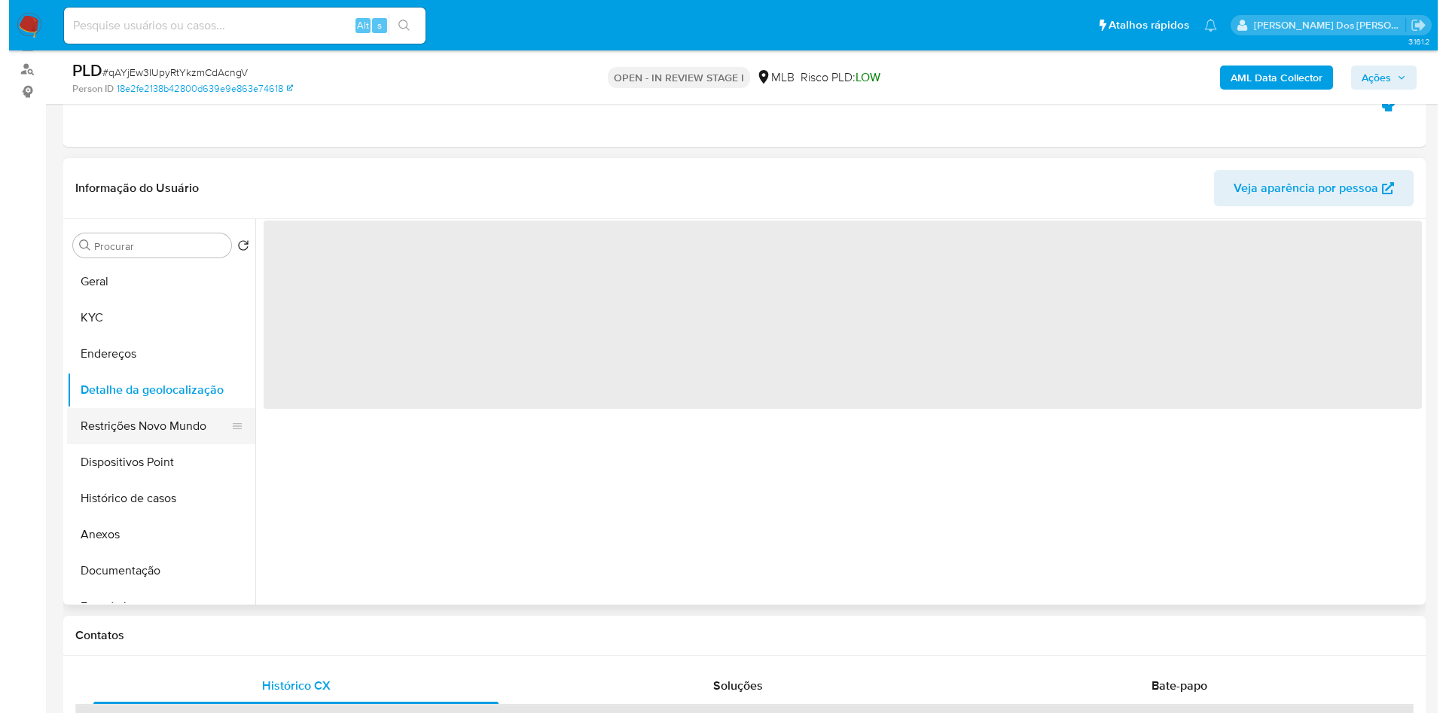
scroll to position [0, 0]
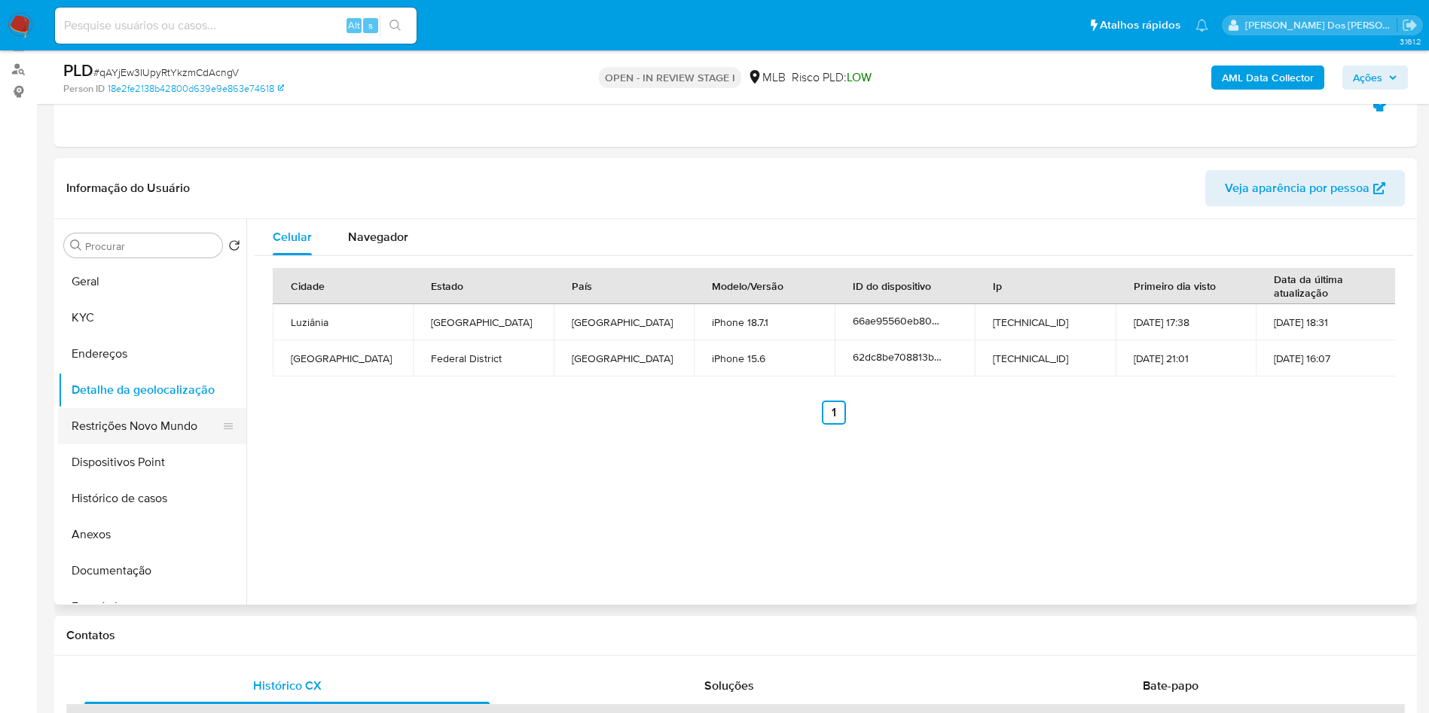
click at [151, 444] on button "Restrições Novo Mundo" at bounding box center [146, 426] width 176 height 36
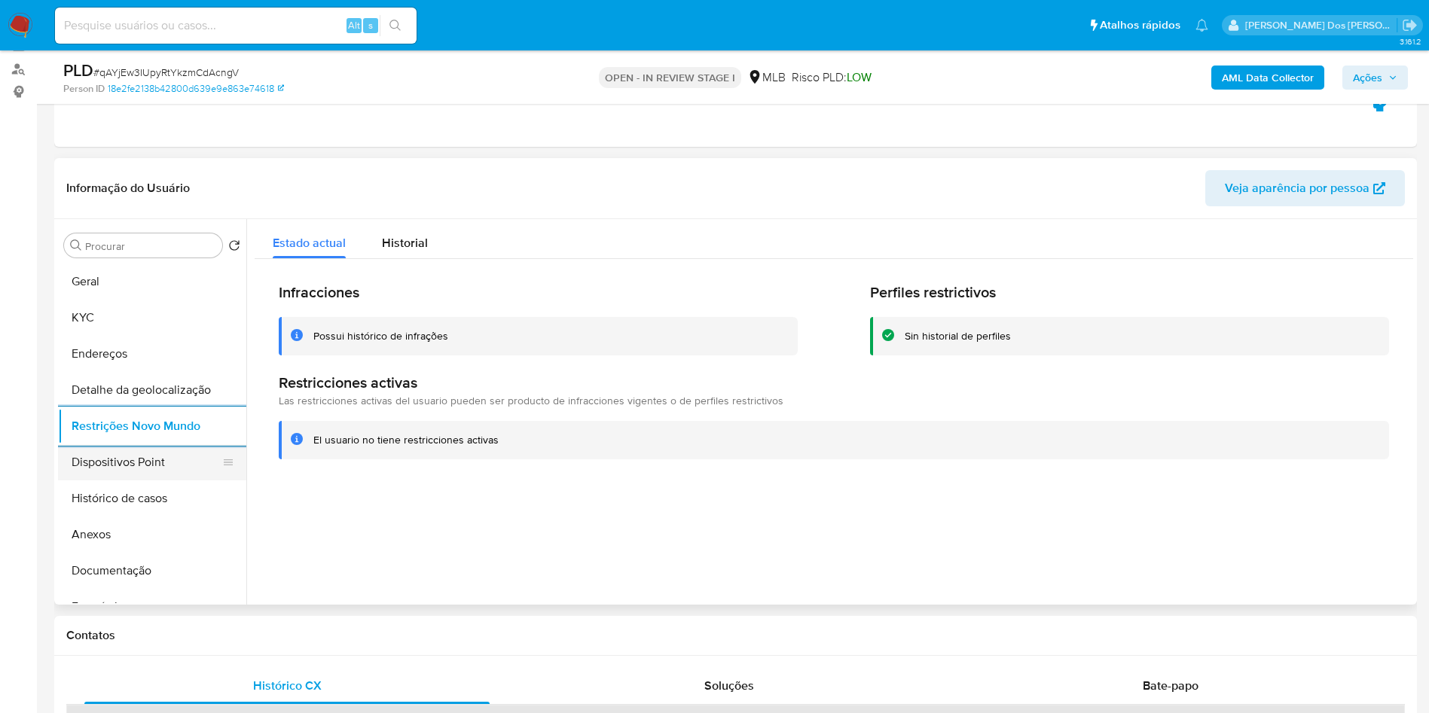
click at [96, 476] on button "Dispositivos Point" at bounding box center [146, 462] width 176 height 36
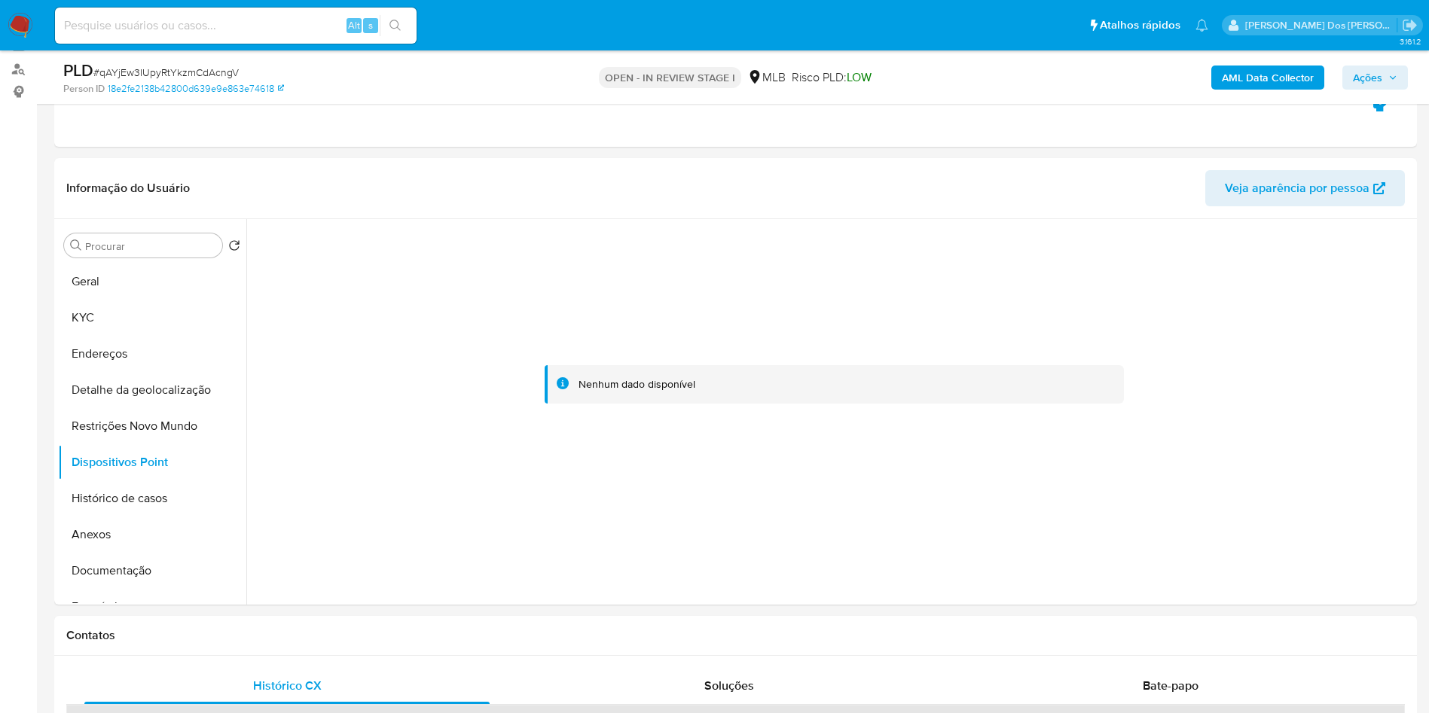
click at [1389, 75] on icon "button" at bounding box center [1392, 77] width 9 height 9
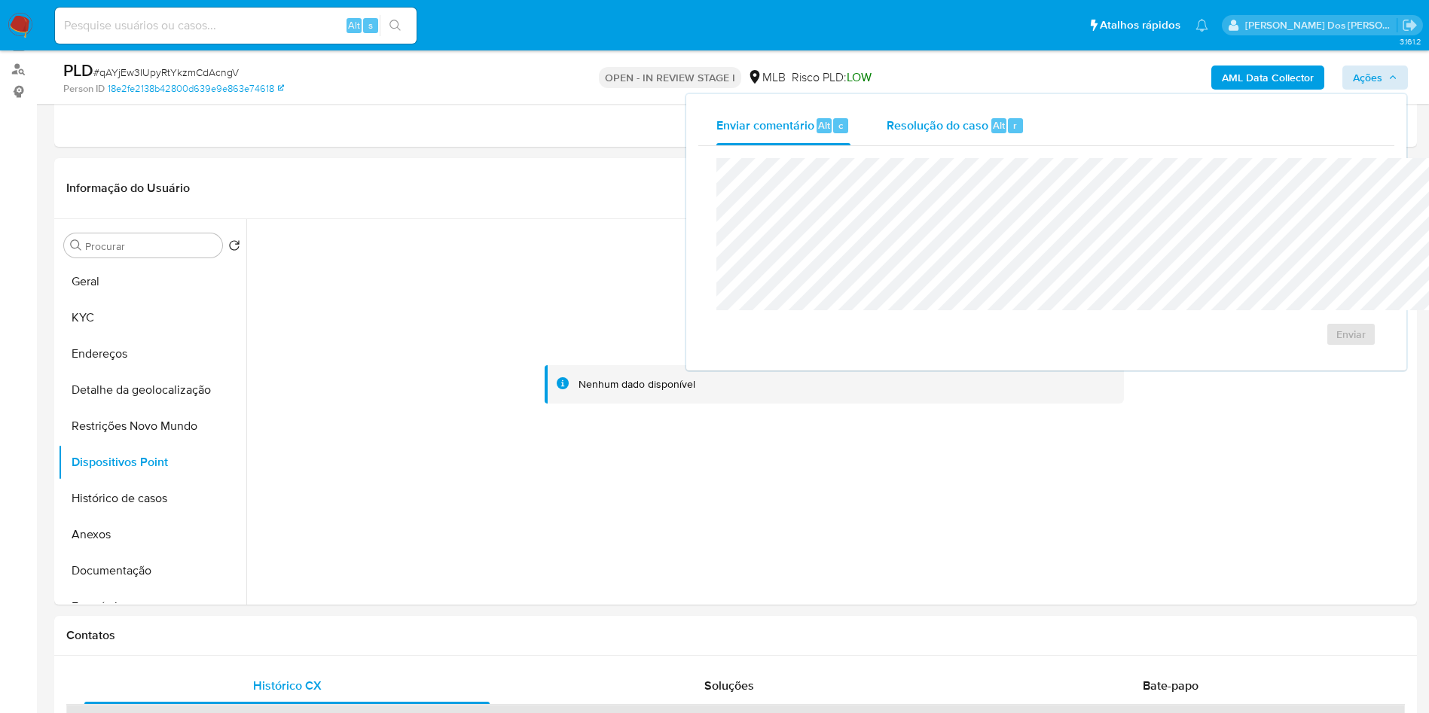
click at [902, 133] on div "Resolução do caso Alt r" at bounding box center [956, 125] width 138 height 39
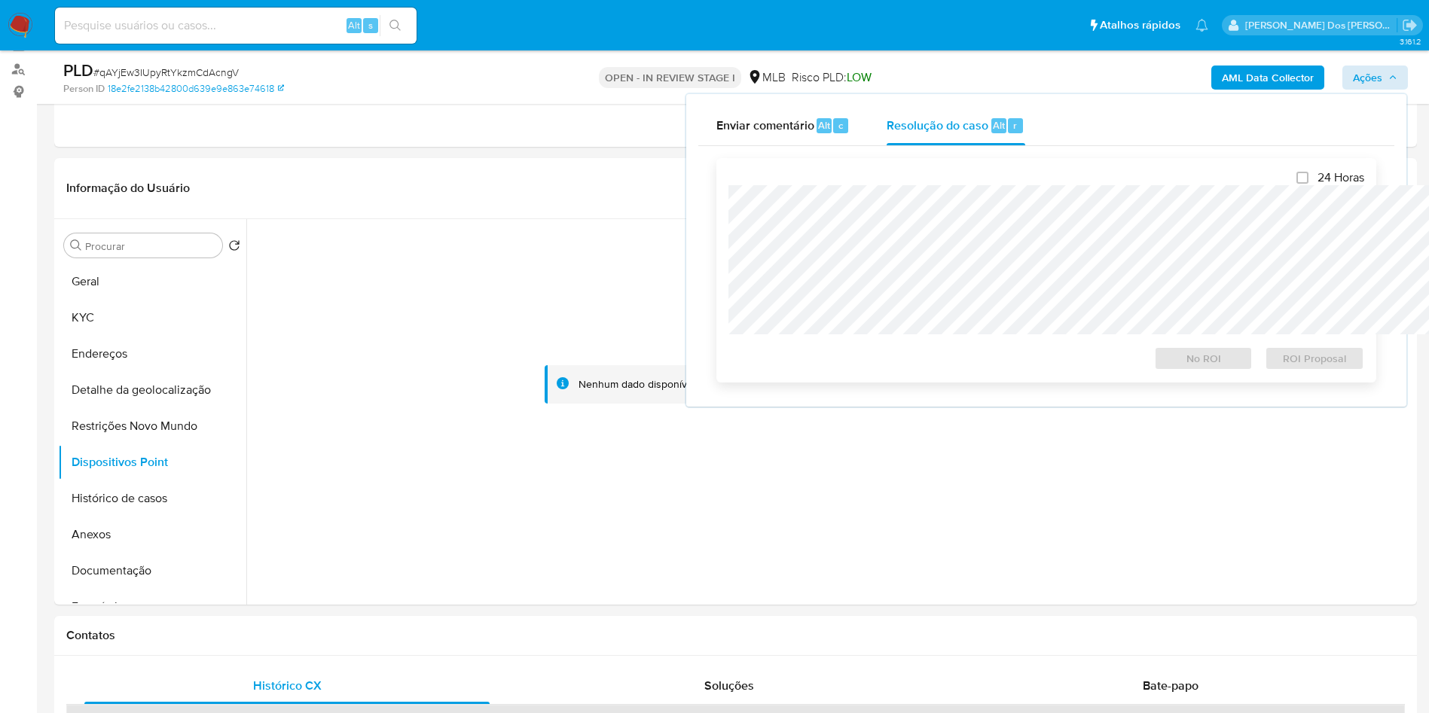
click at [871, 172] on div "24 Horas No ROI ROI Proposal" at bounding box center [1047, 270] width 636 height 200
click at [90, 336] on button "KYC" at bounding box center [146, 318] width 176 height 36
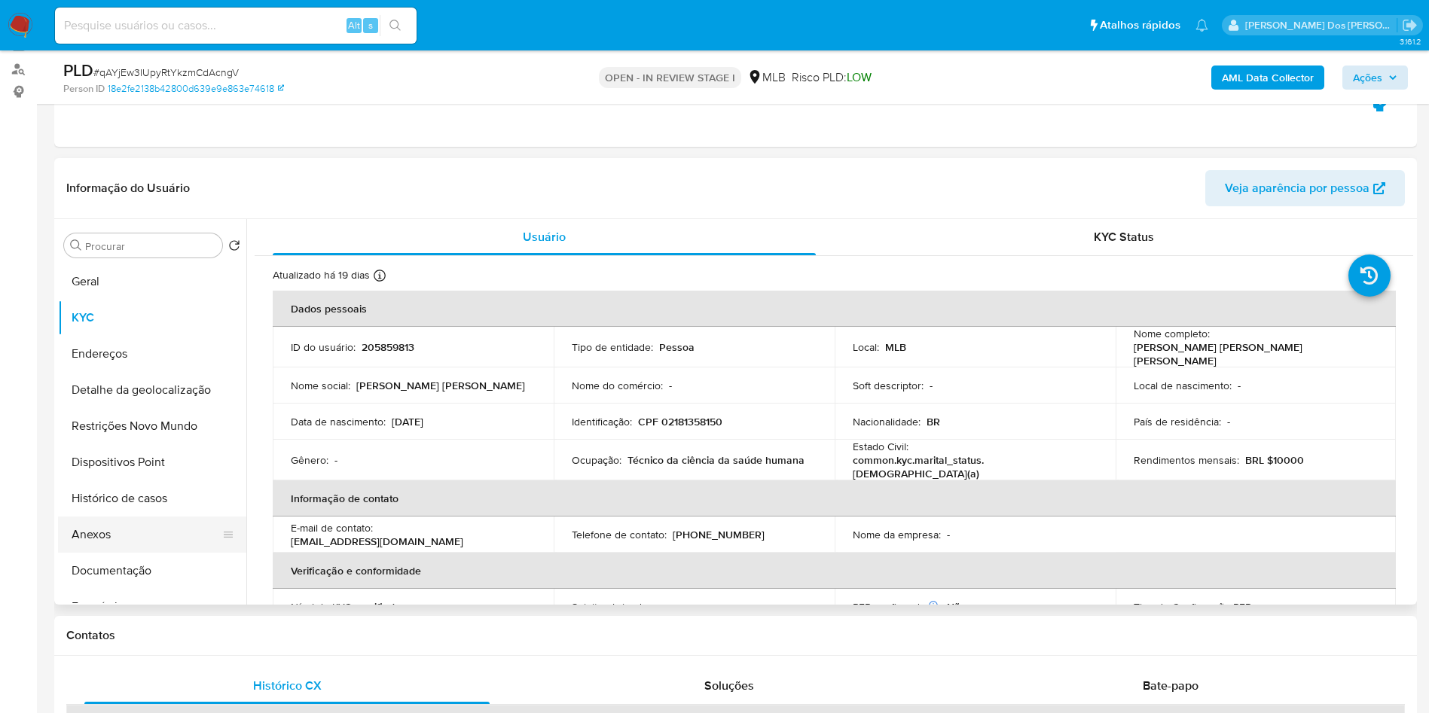
click at [100, 553] on button "Anexos" at bounding box center [146, 535] width 176 height 36
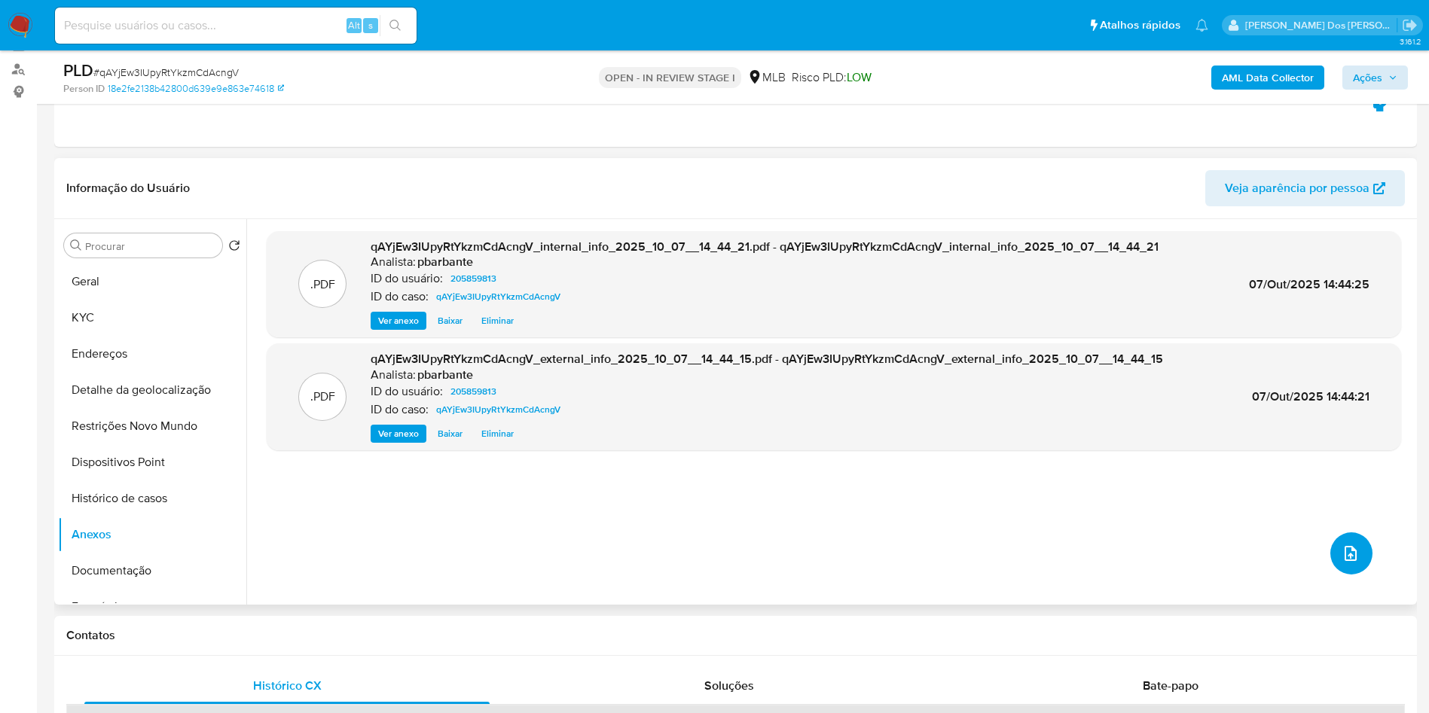
click at [1360, 575] on button "upload-file" at bounding box center [1351, 554] width 42 height 42
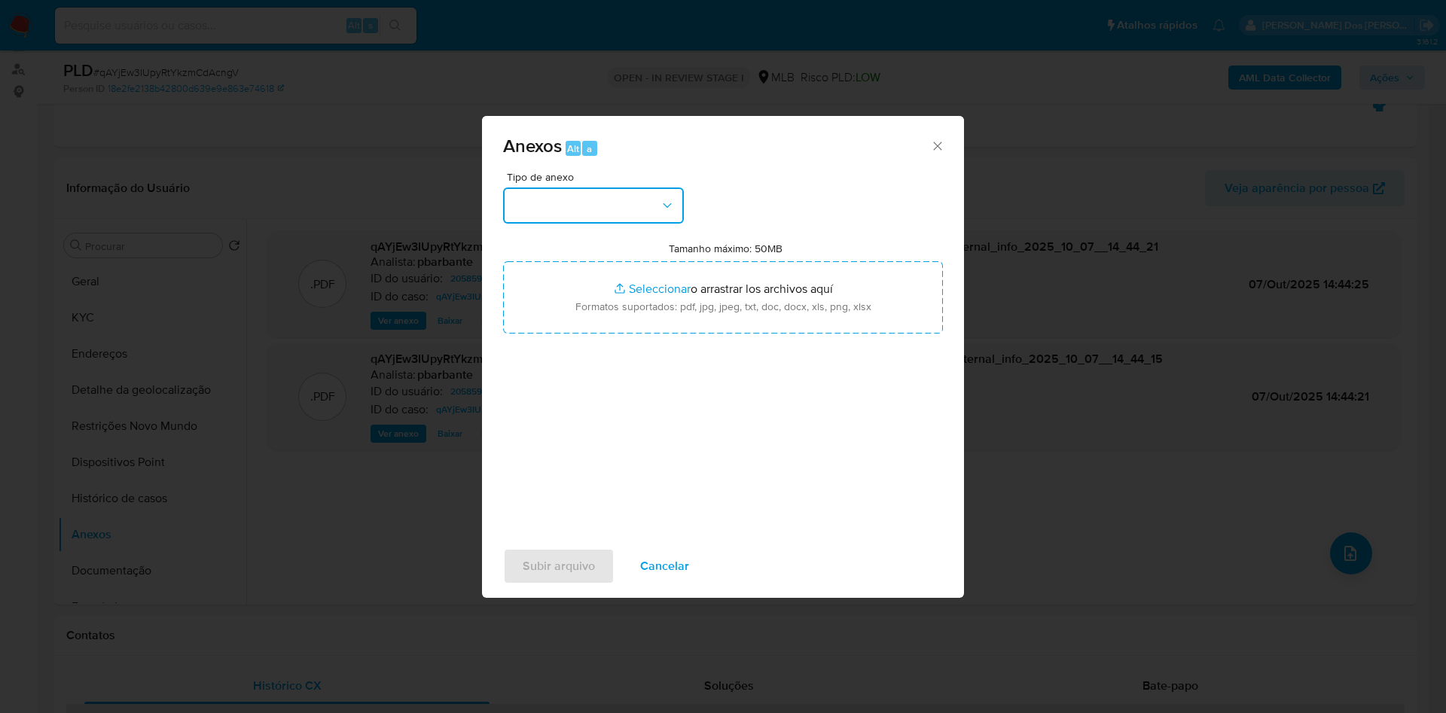
click at [571, 188] on button "button" at bounding box center [593, 206] width 181 height 36
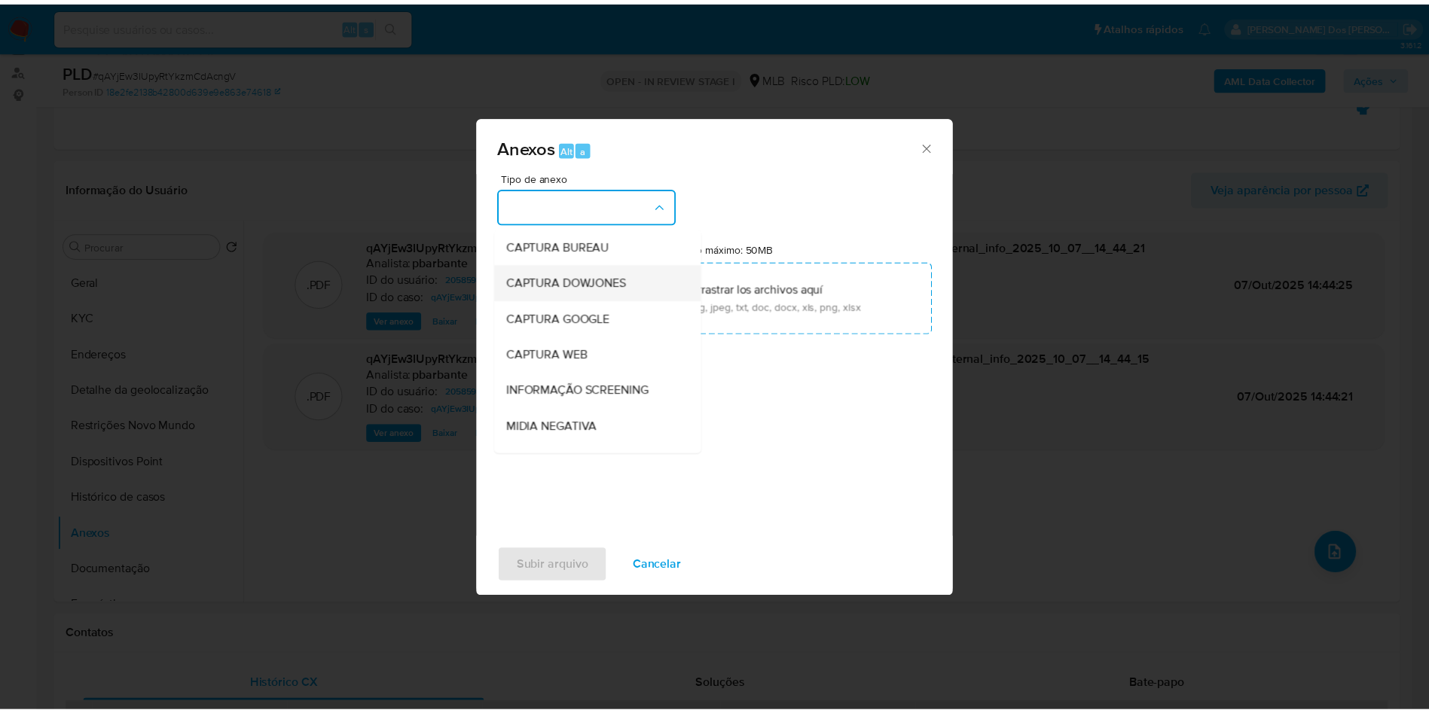
scroll to position [202, 0]
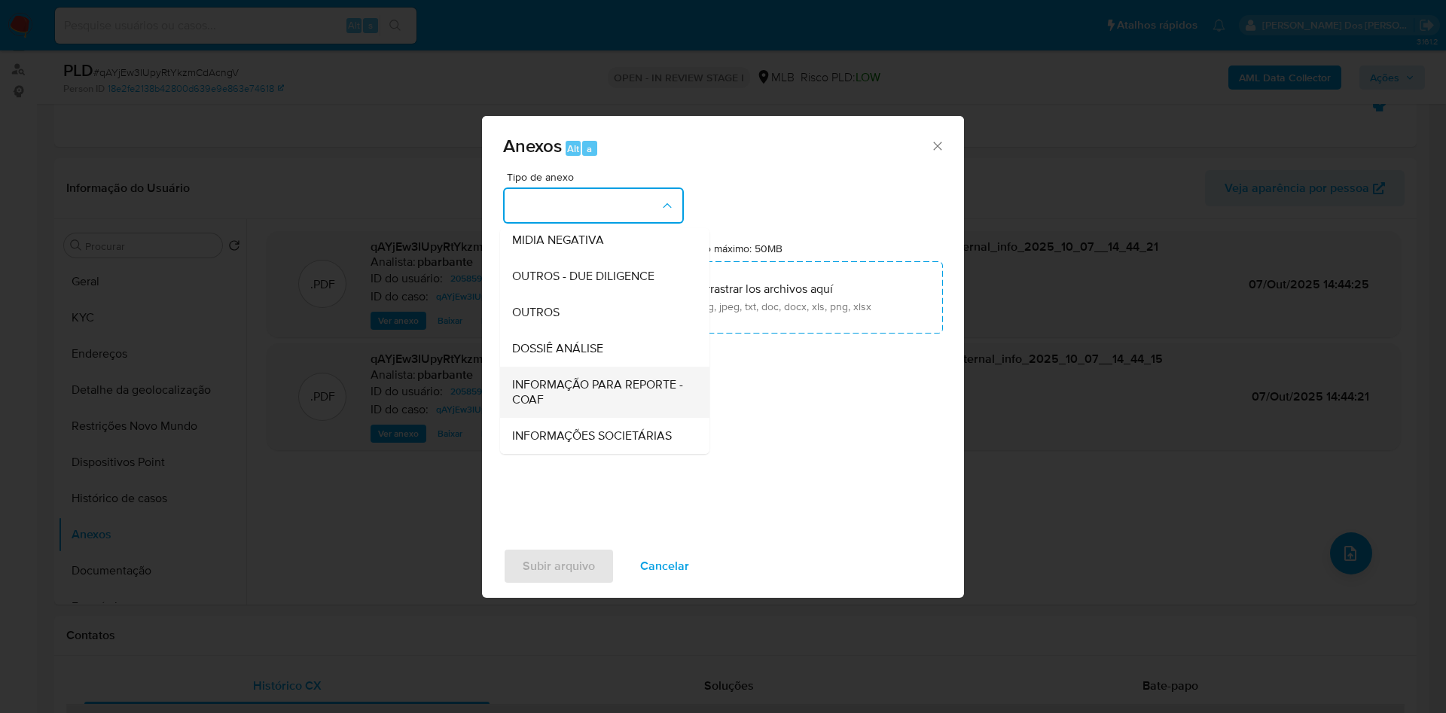
click at [522, 367] on div "INFORMAÇÃO PARA REPORTE - COAF" at bounding box center [600, 392] width 176 height 51
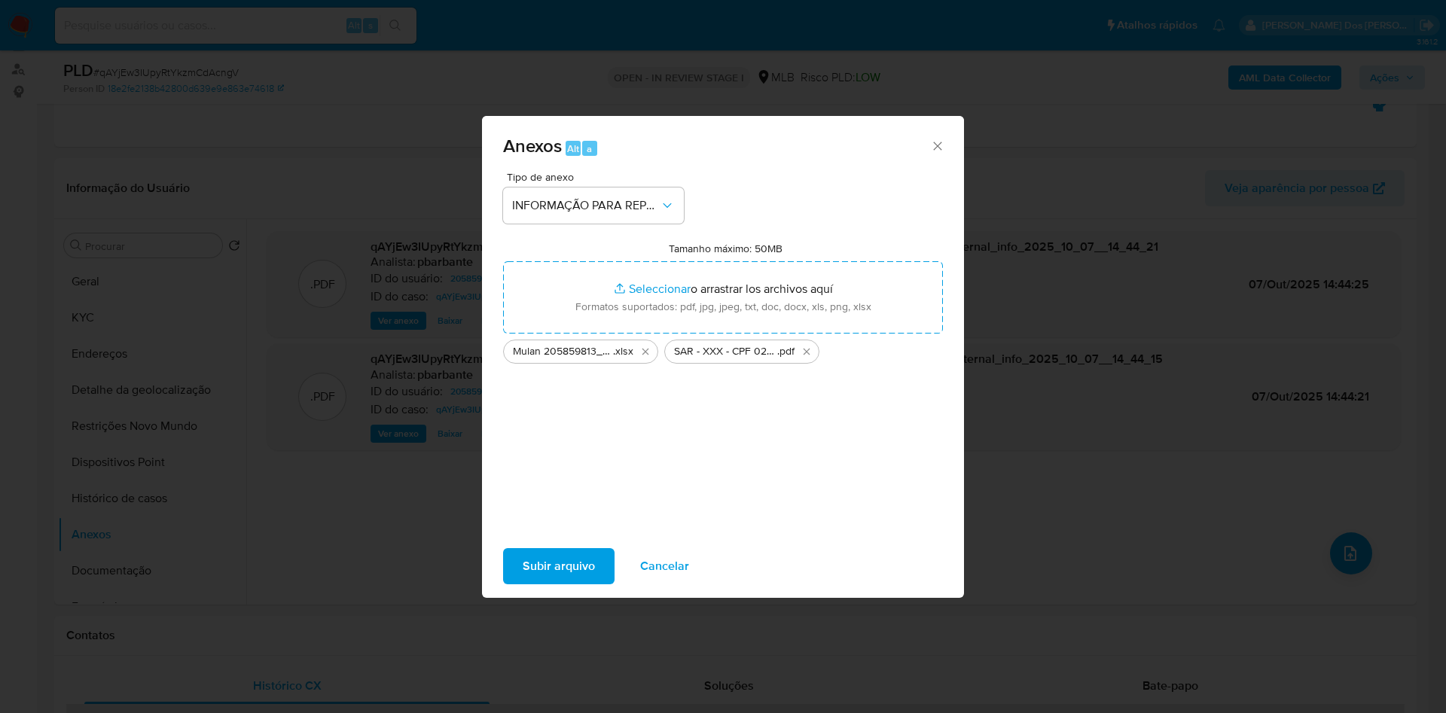
click at [542, 583] on span "Subir arquivo" at bounding box center [559, 566] width 72 height 33
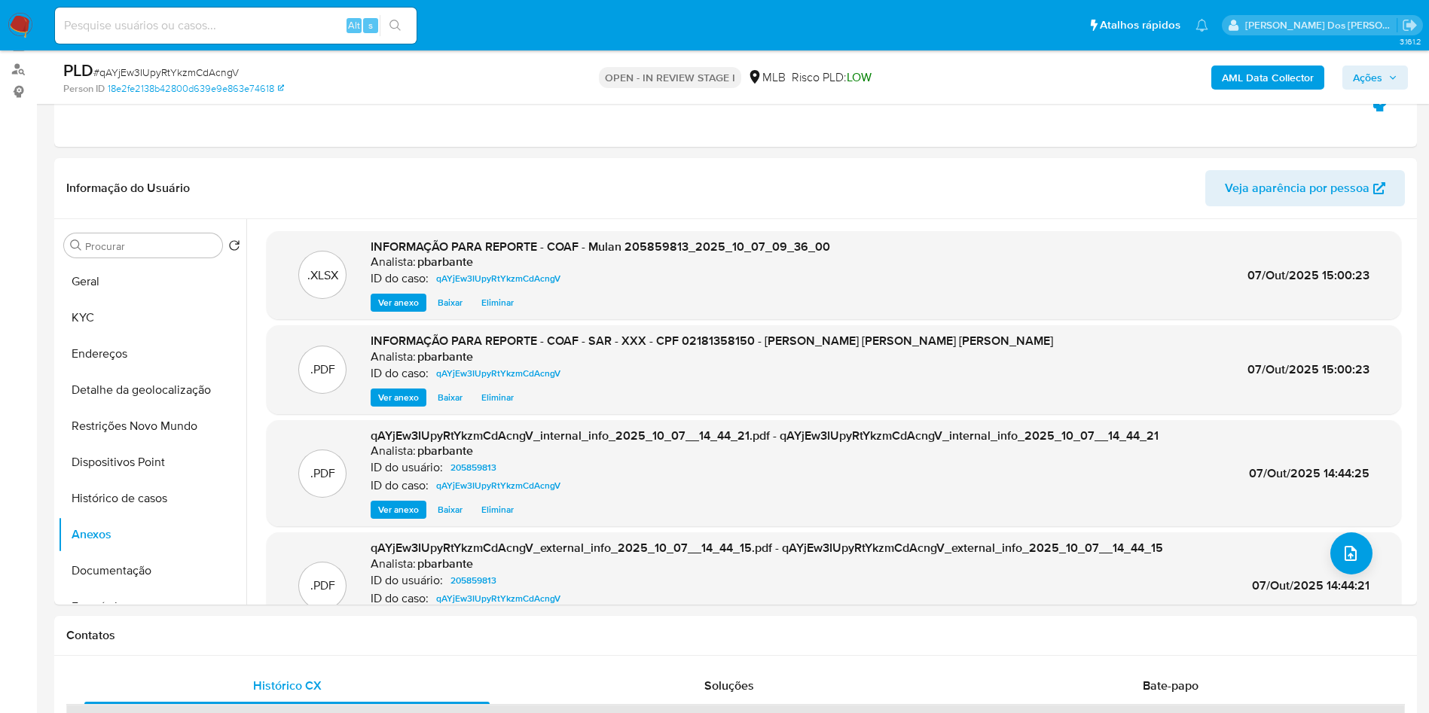
click at [1362, 67] on span "Ações" at bounding box center [1367, 78] width 29 height 24
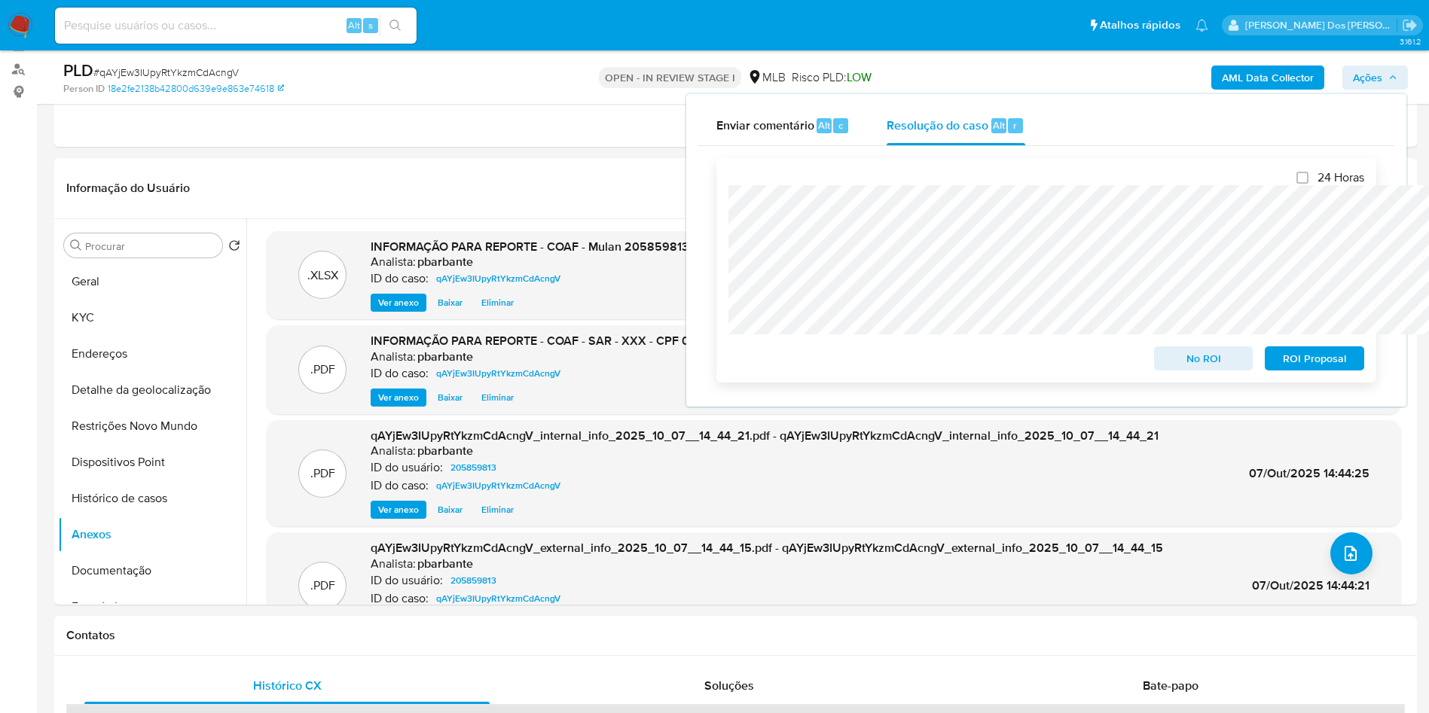
click at [1297, 369] on span "ROI Proposal" at bounding box center [1314, 358] width 78 height 21
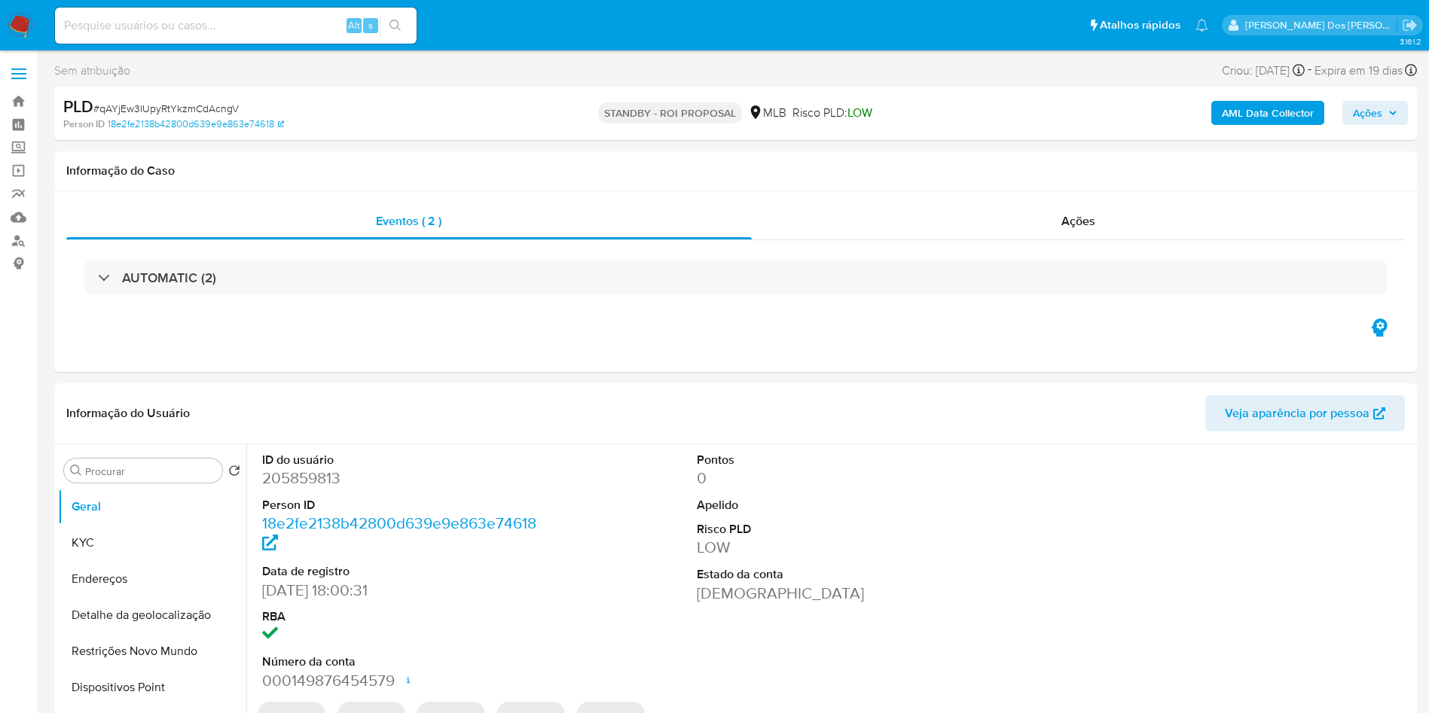
select select "10"
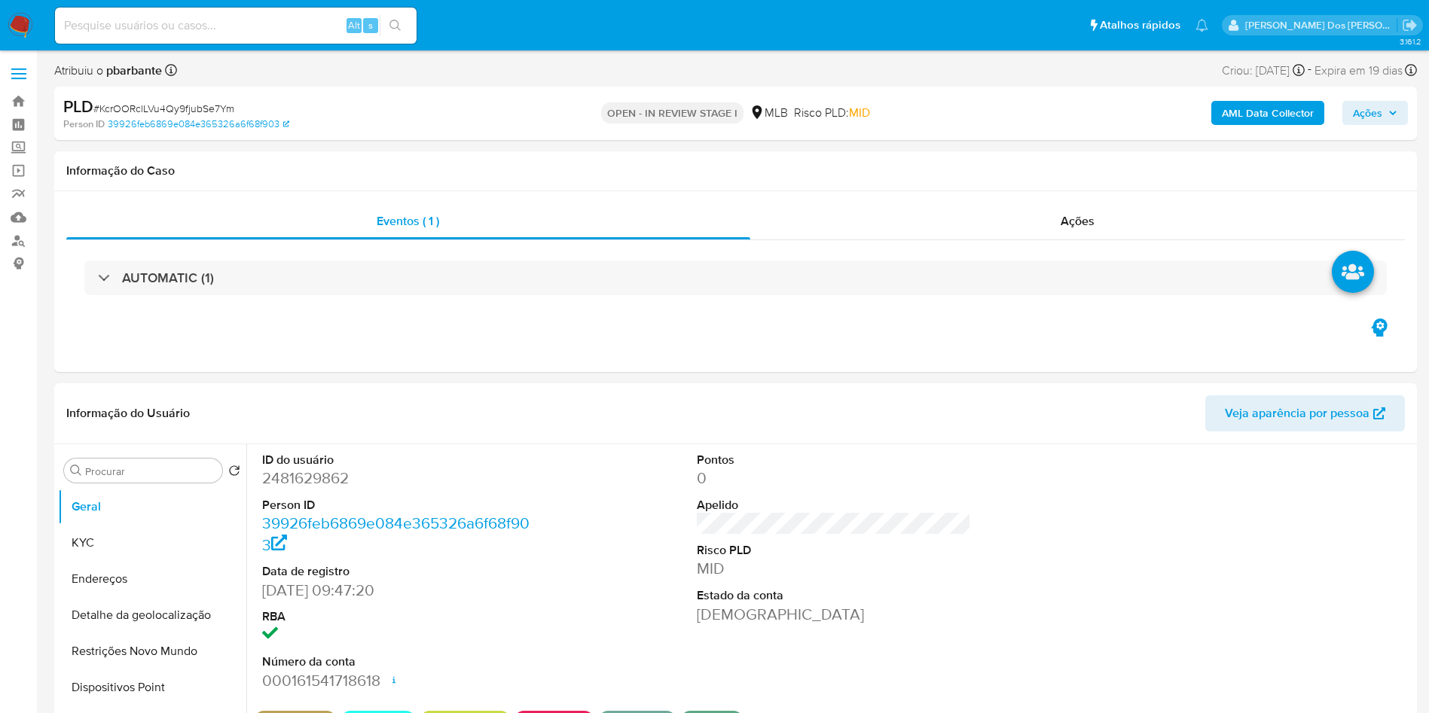
scroll to position [11, 0]
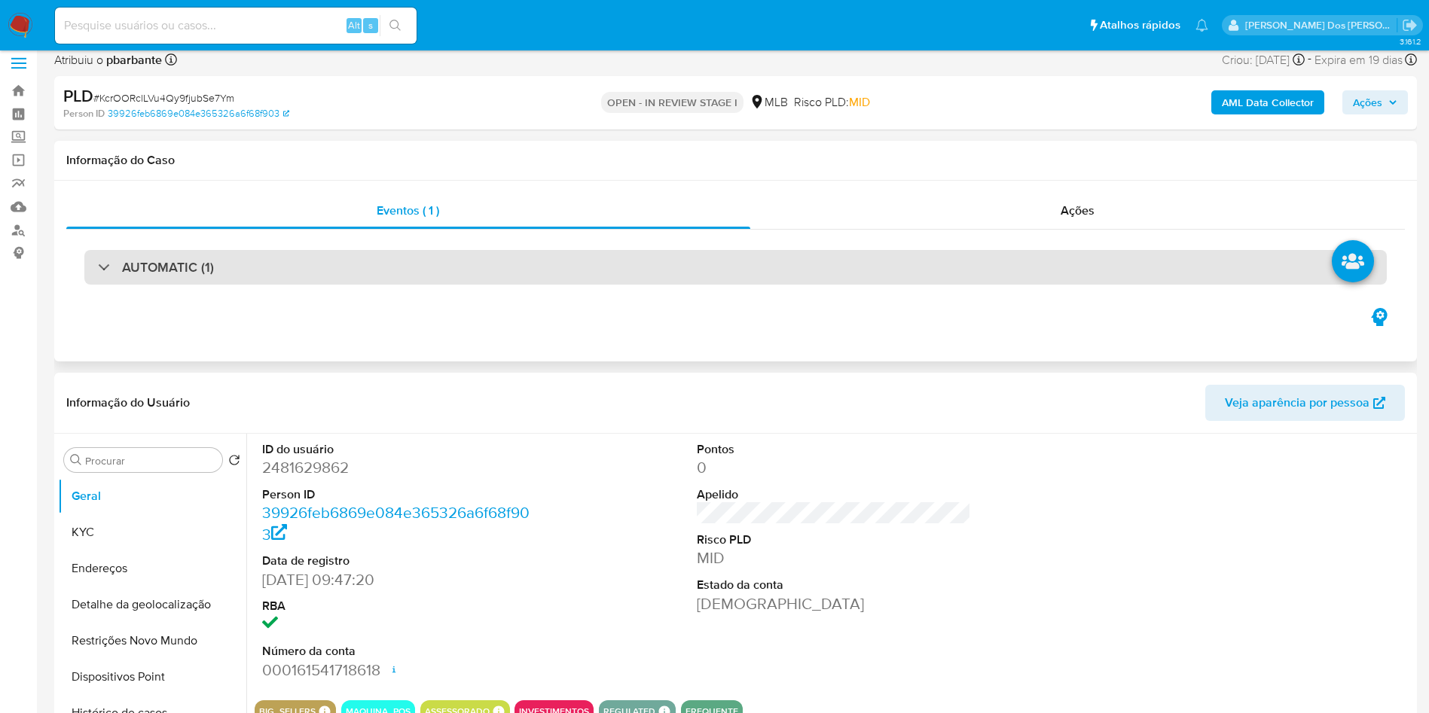
click at [399, 258] on div "AUTOMATIC (1)" at bounding box center [735, 267] width 1303 height 35
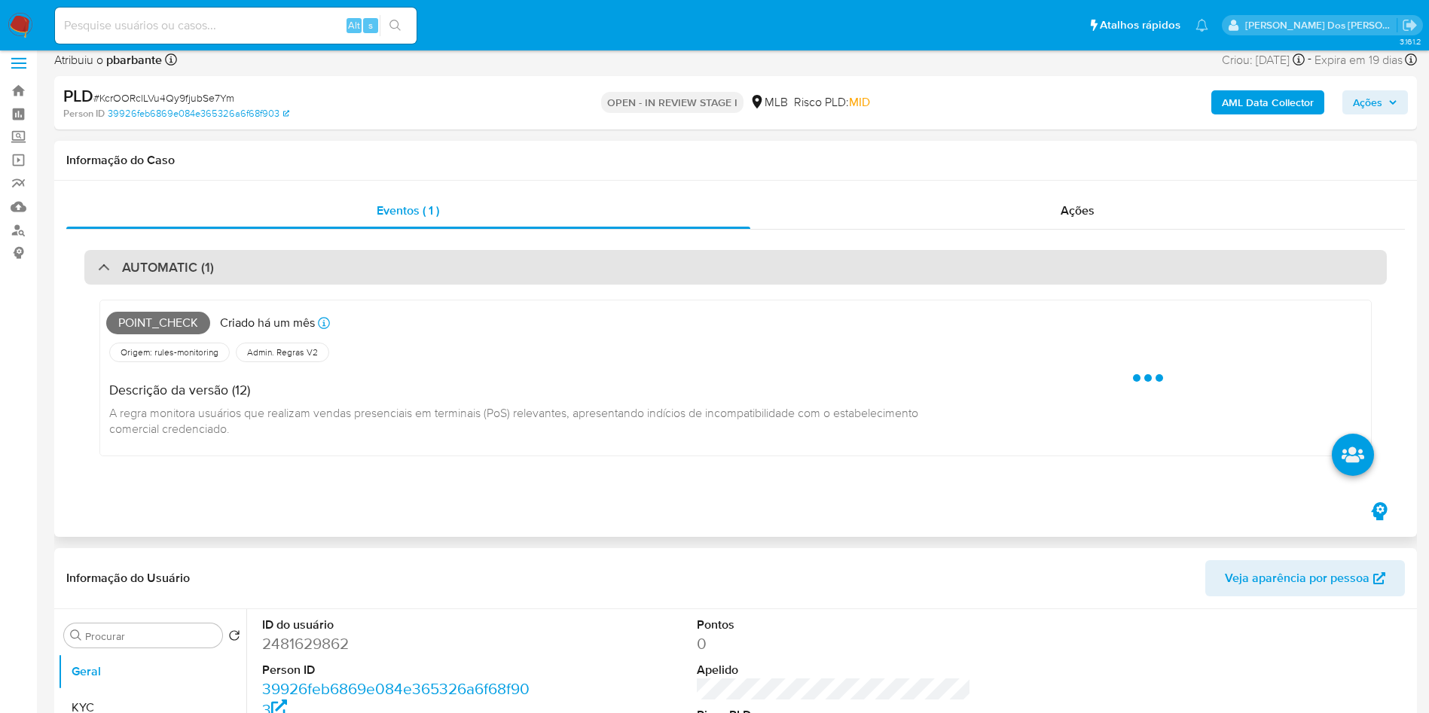
click at [399, 258] on div "AUTOMATIC (1)" at bounding box center [735, 267] width 1303 height 35
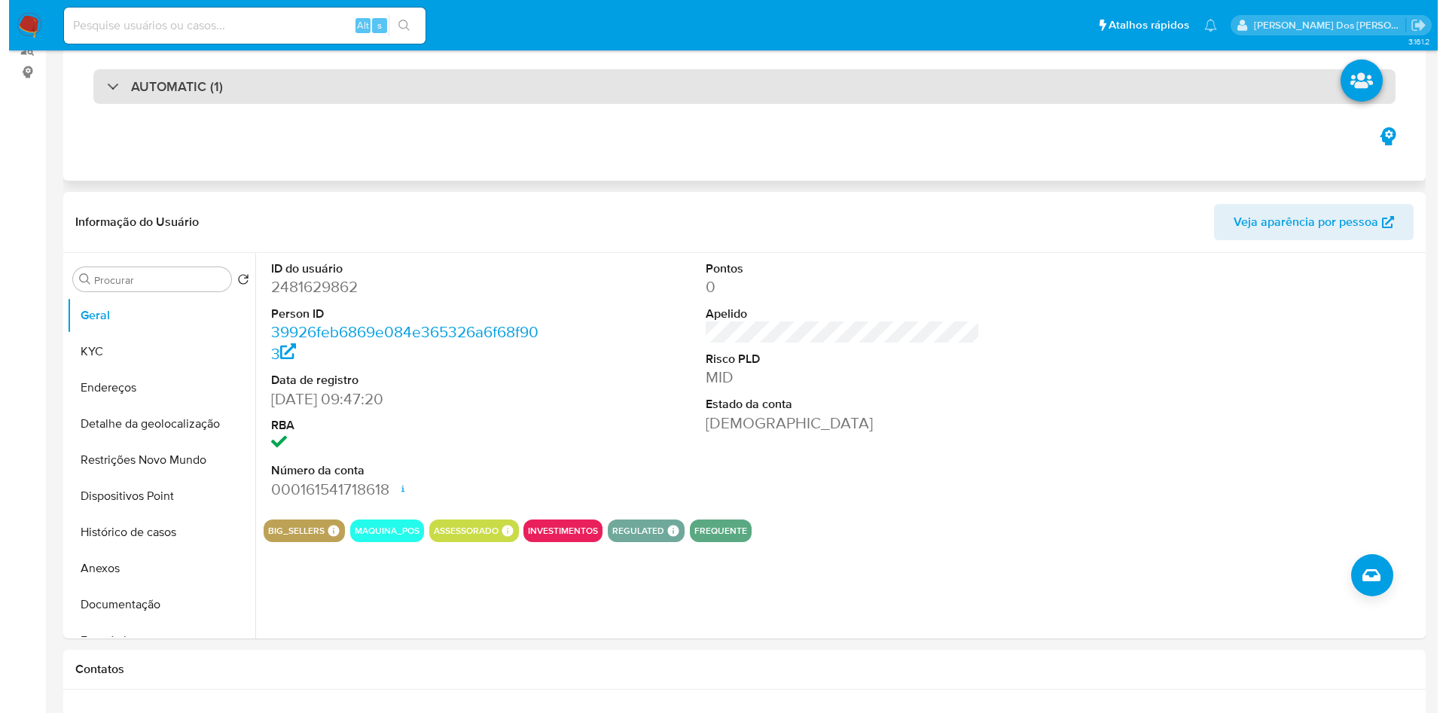
scroll to position [205, 0]
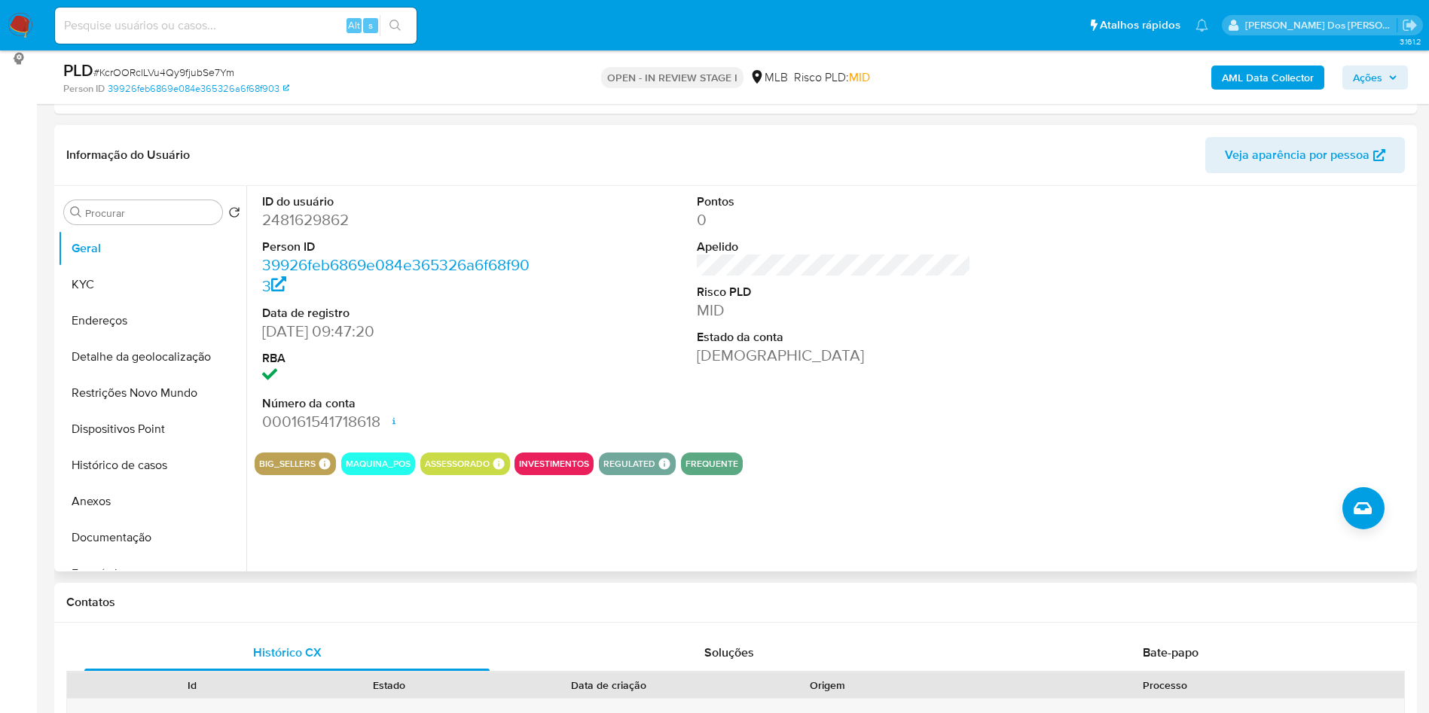
click at [336, 231] on dd "2481629862" at bounding box center [399, 219] width 275 height 21
copy dd "2481629862"
click at [143, 303] on button "KYC" at bounding box center [146, 285] width 176 height 36
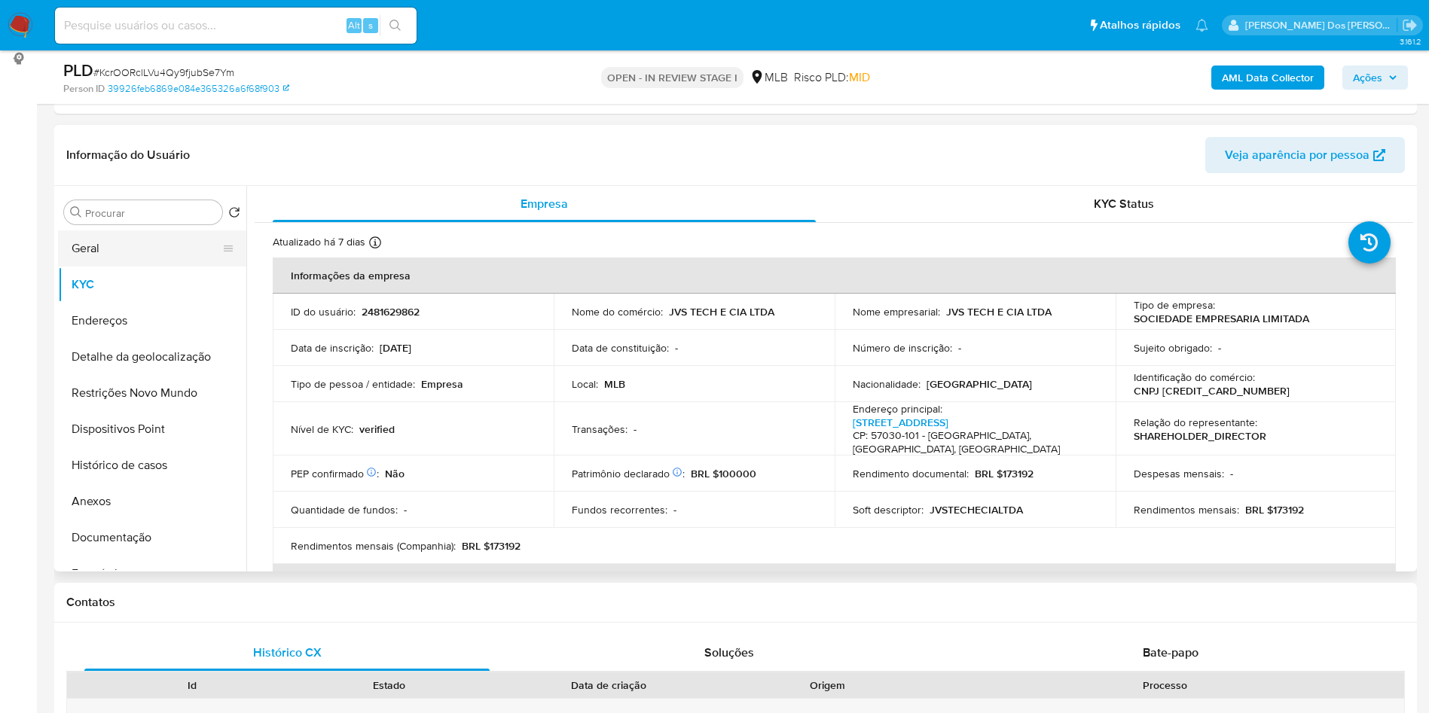
click at [103, 267] on button "Geral" at bounding box center [146, 249] width 176 height 36
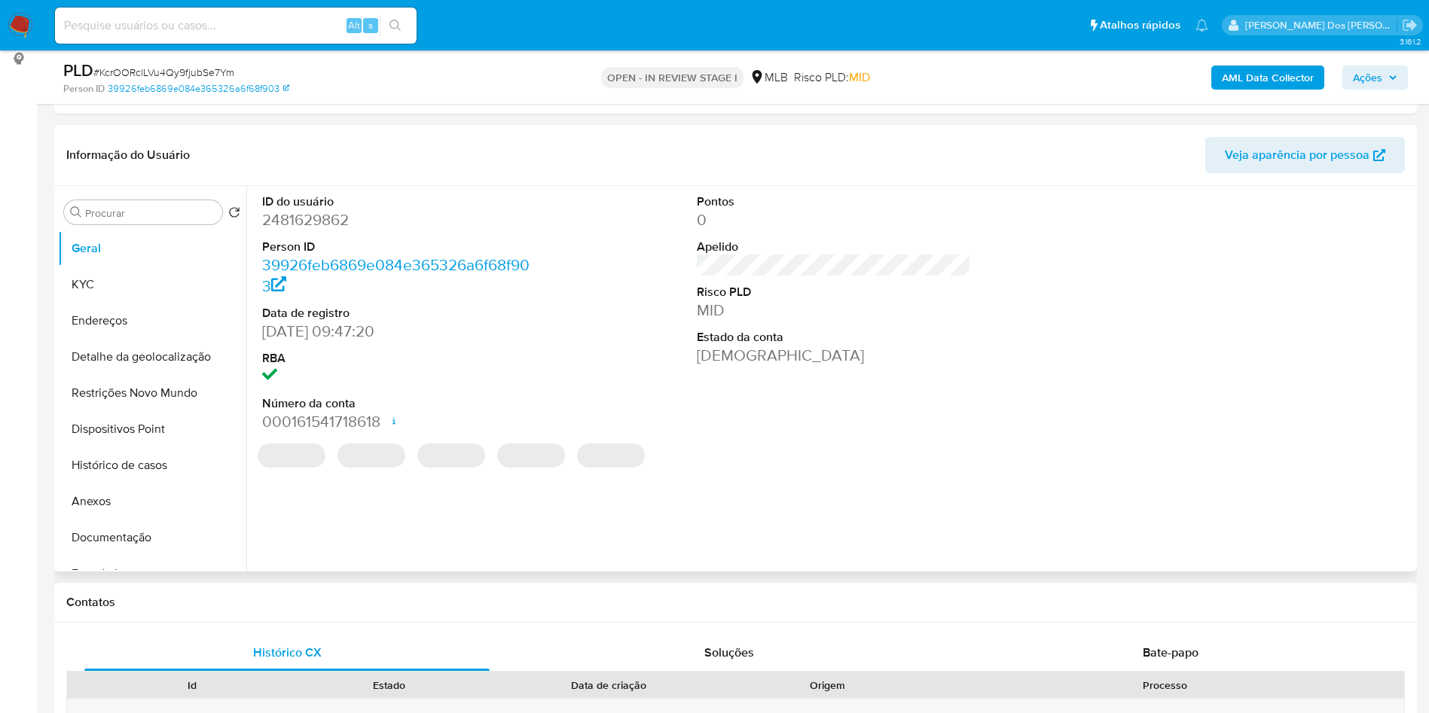
click at [329, 231] on dd "2481629862" at bounding box center [399, 219] width 275 height 21
copy dd "2481629862"
click at [329, 231] on dd "2481629862" at bounding box center [399, 219] width 275 height 21
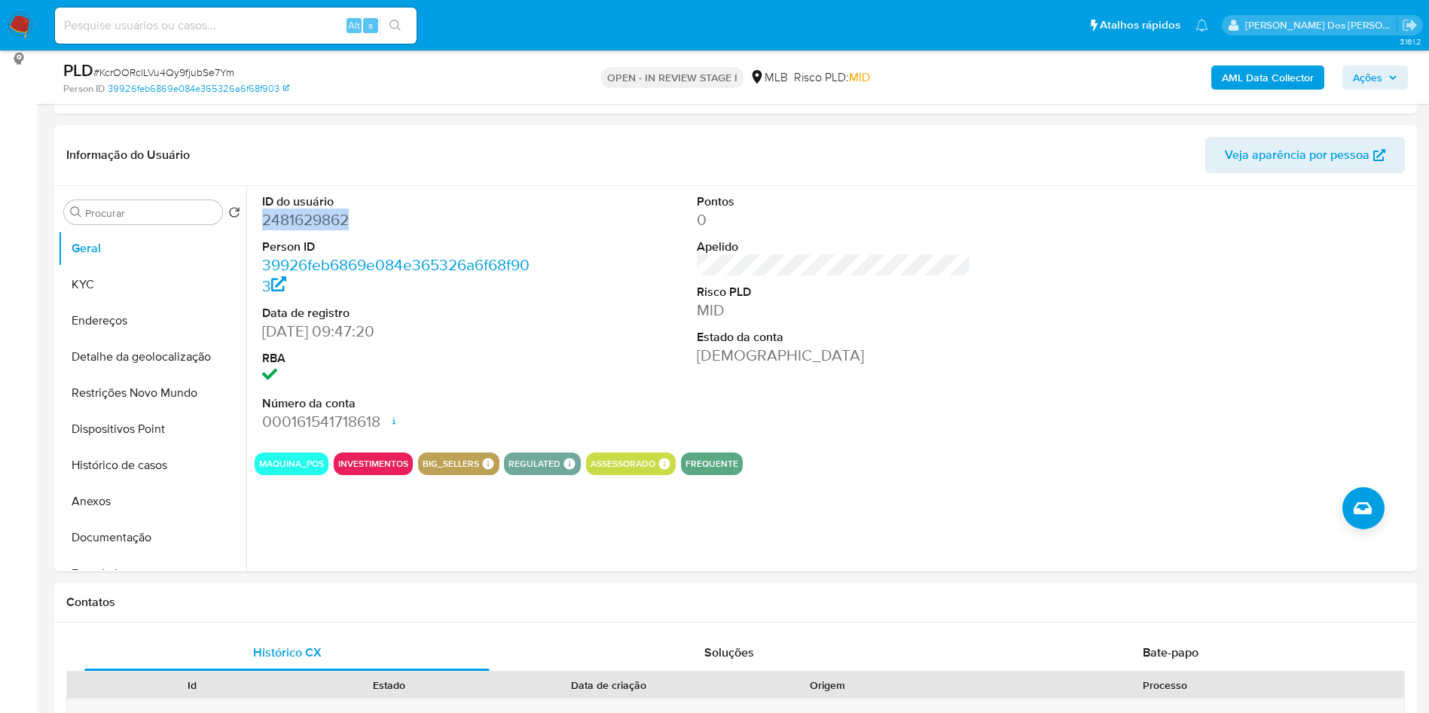
click at [1382, 66] on span "Ações" at bounding box center [1367, 78] width 29 height 24
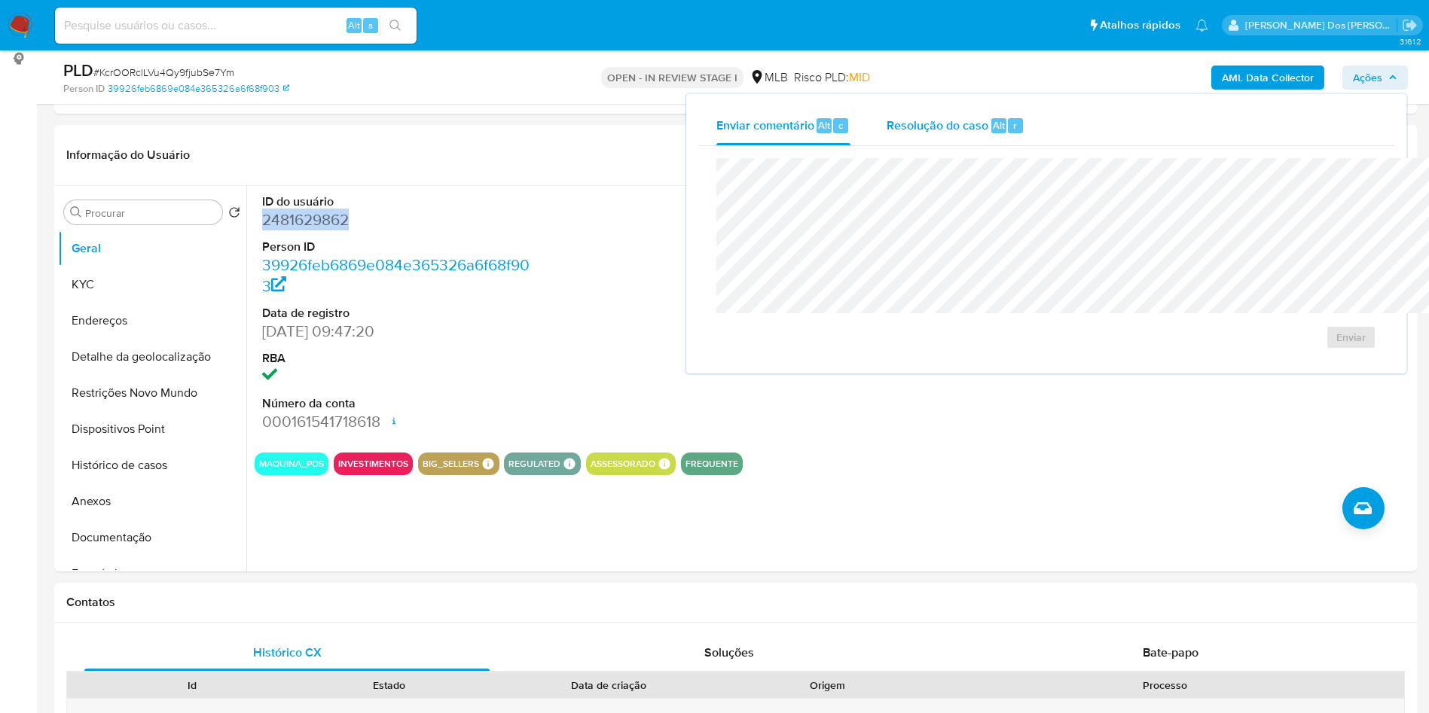
click at [888, 133] on div "Resolução do caso Alt r" at bounding box center [956, 125] width 138 height 39
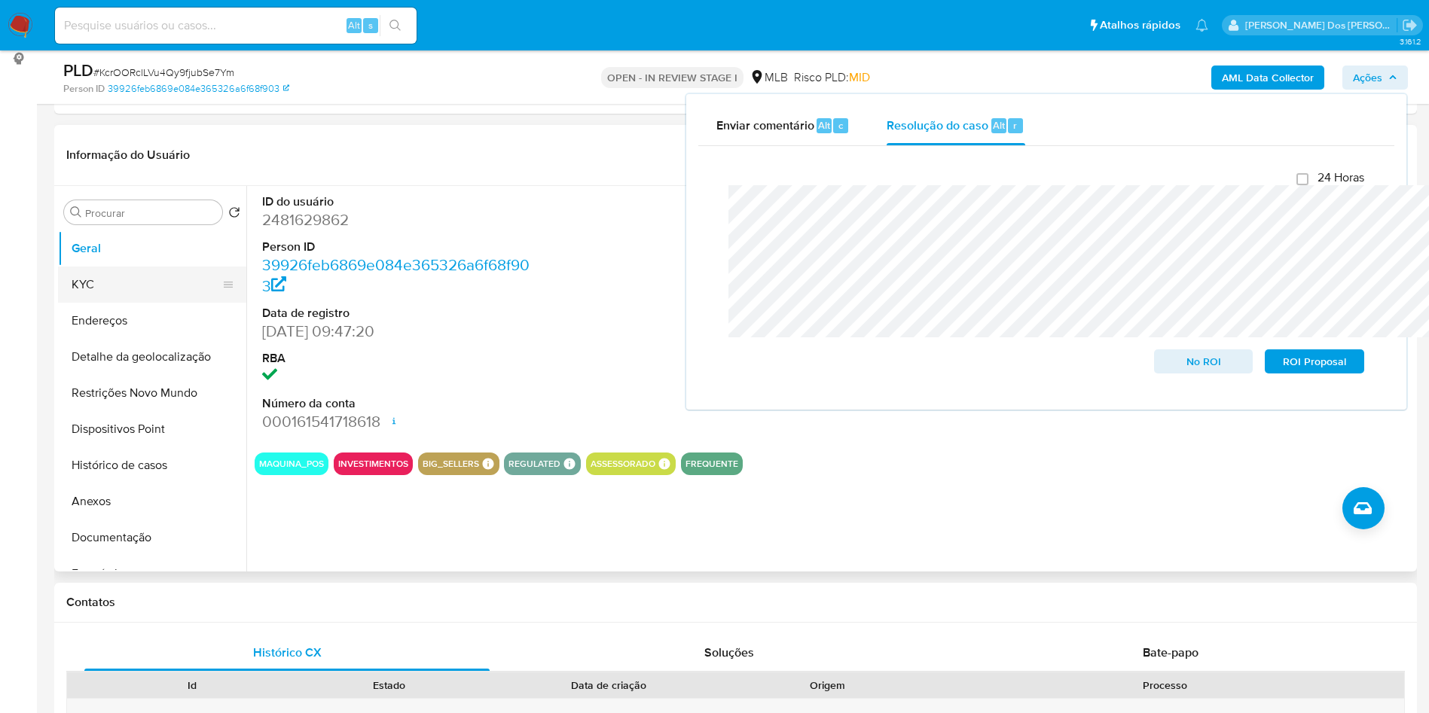
click at [164, 303] on button "KYC" at bounding box center [146, 285] width 176 height 36
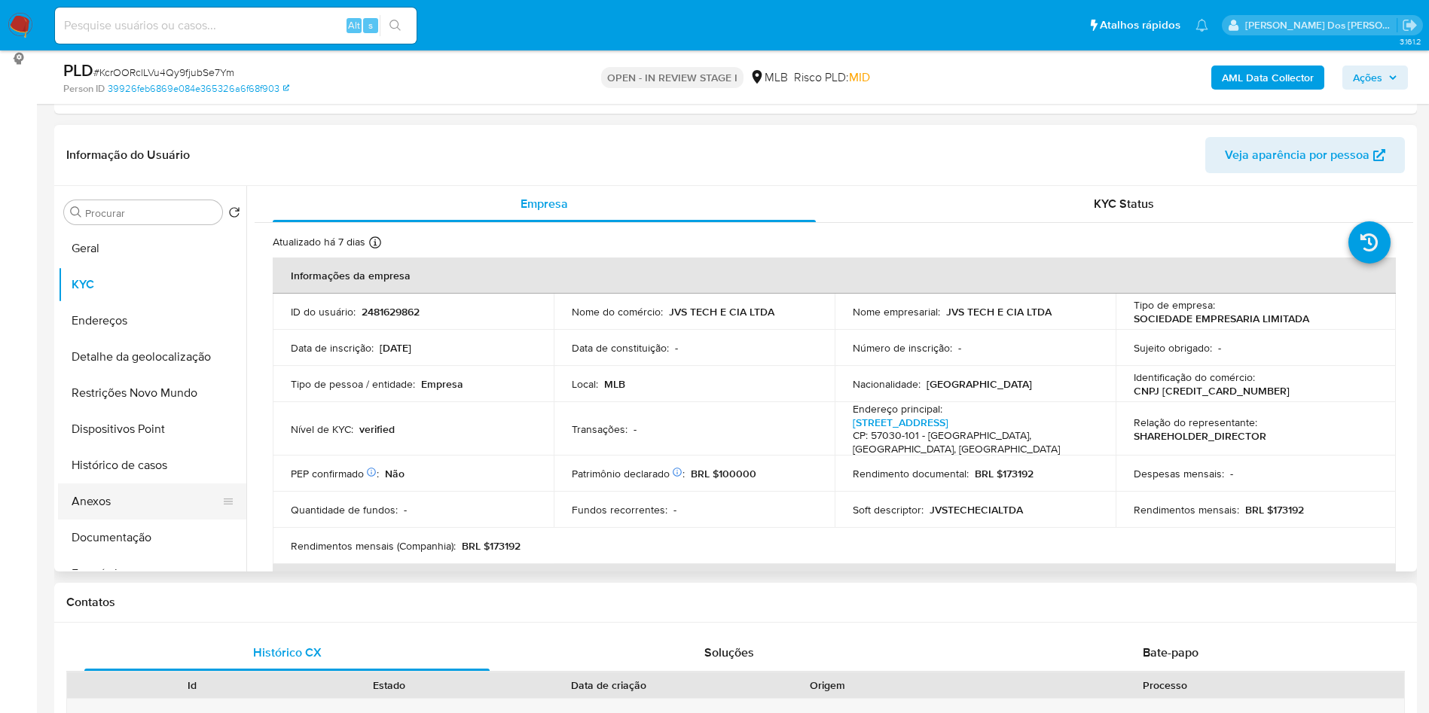
click at [118, 520] on button "Anexos" at bounding box center [146, 502] width 176 height 36
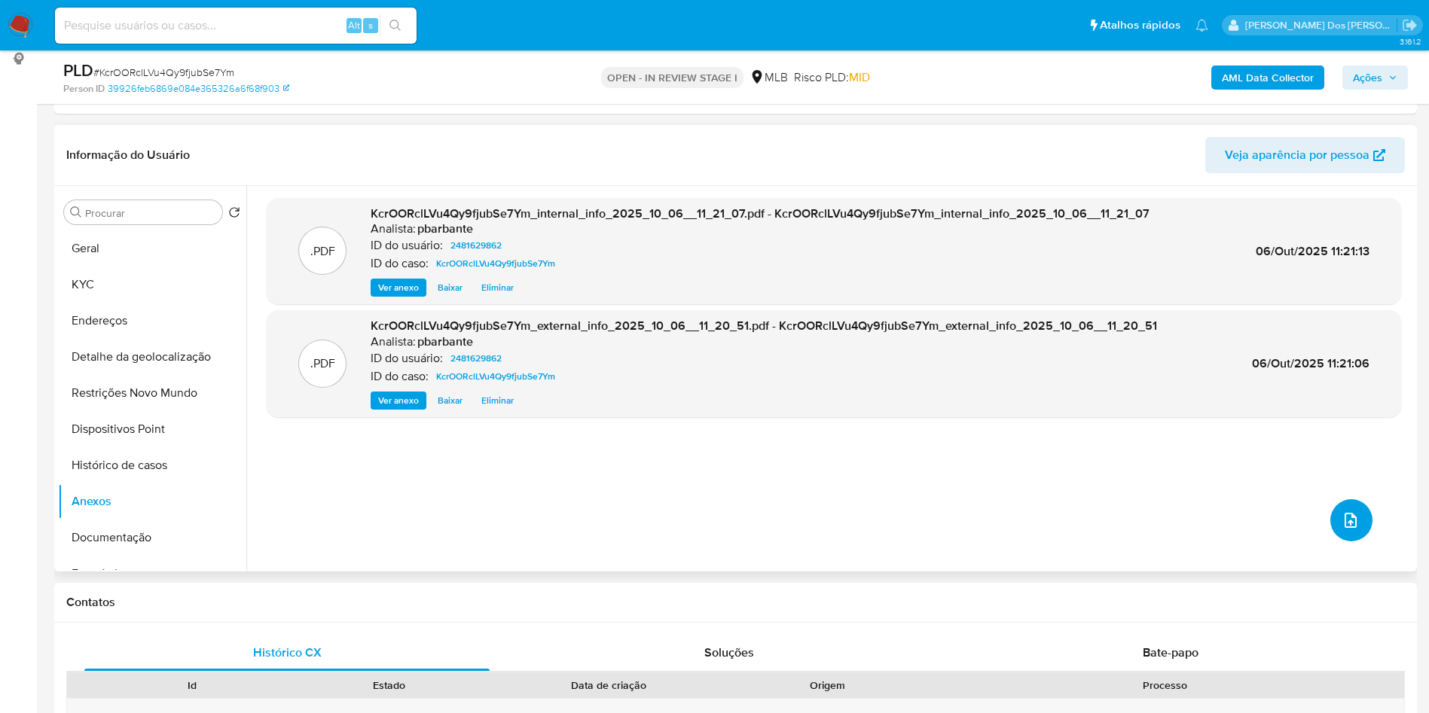
click at [1342, 530] on icon "upload-file" at bounding box center [1351, 521] width 18 height 18
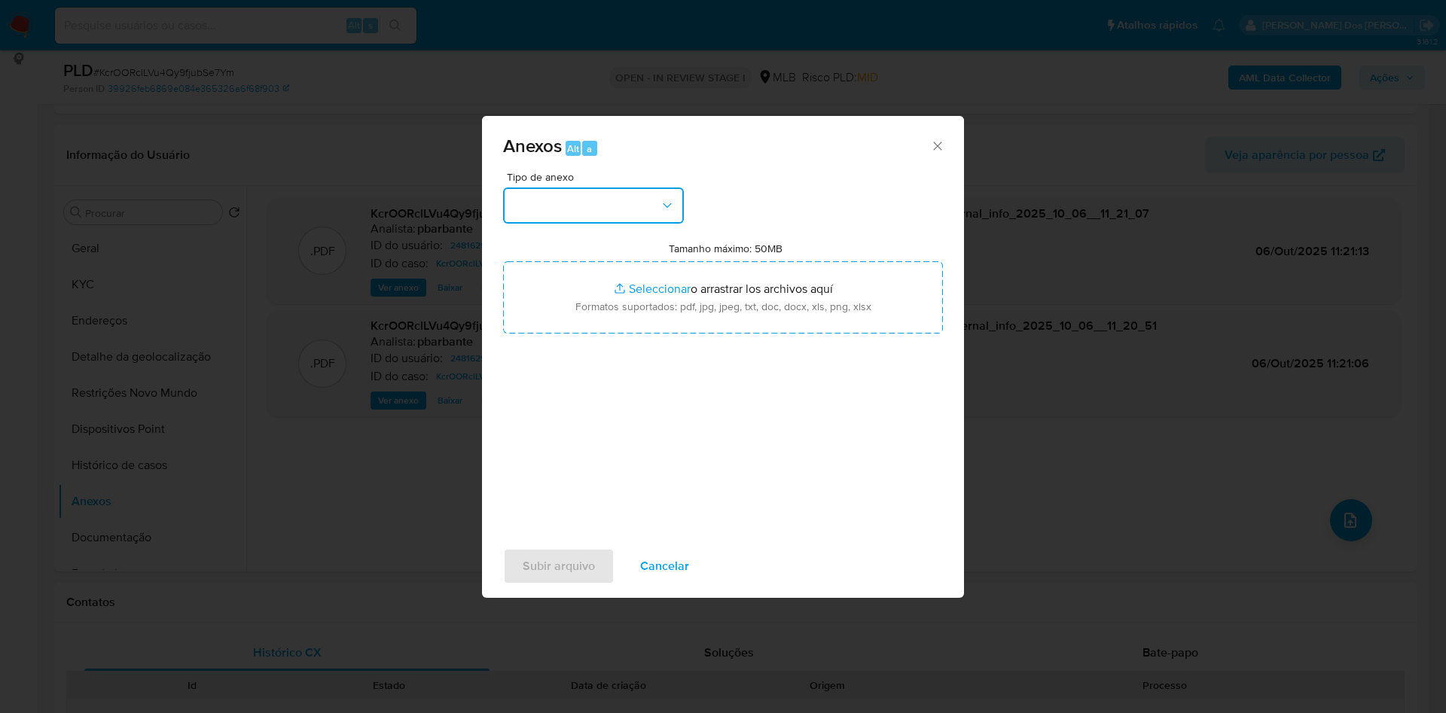
click at [607, 188] on button "button" at bounding box center [593, 206] width 181 height 36
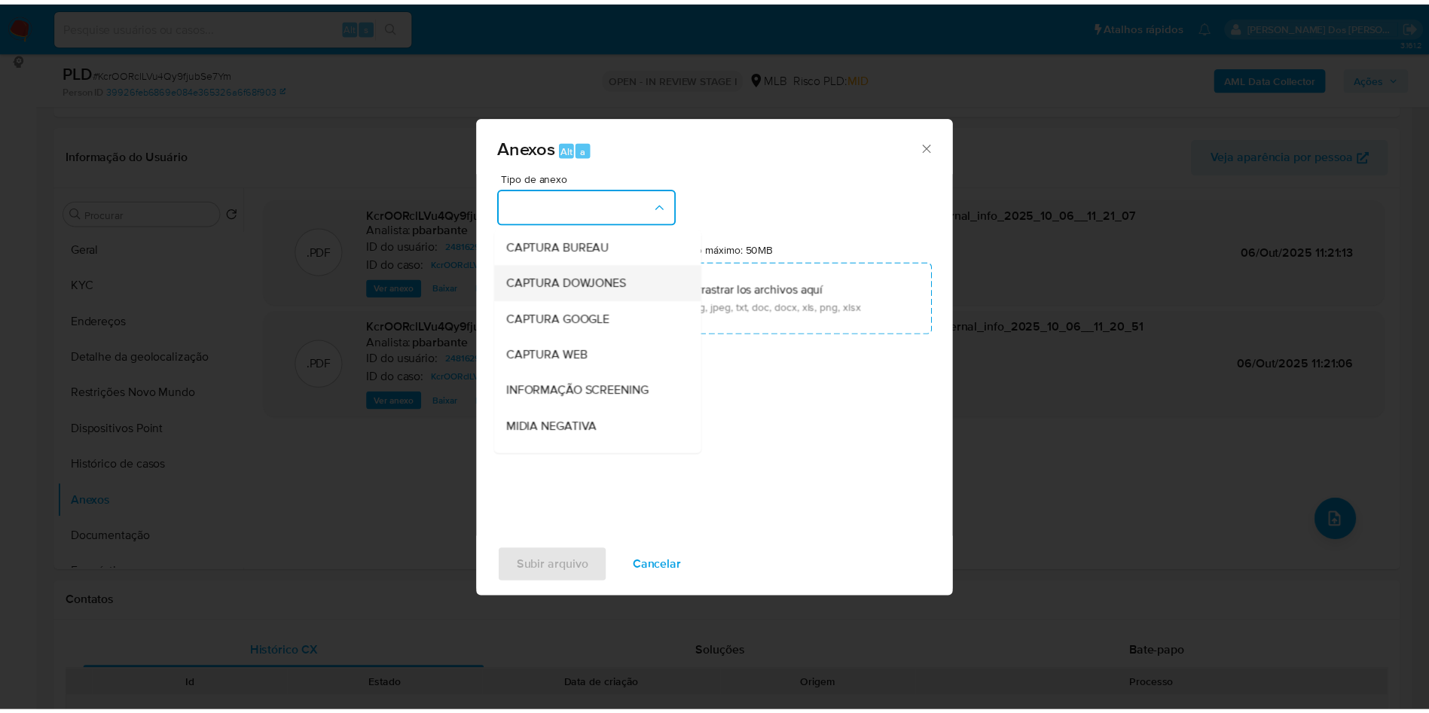
scroll to position [202, 0]
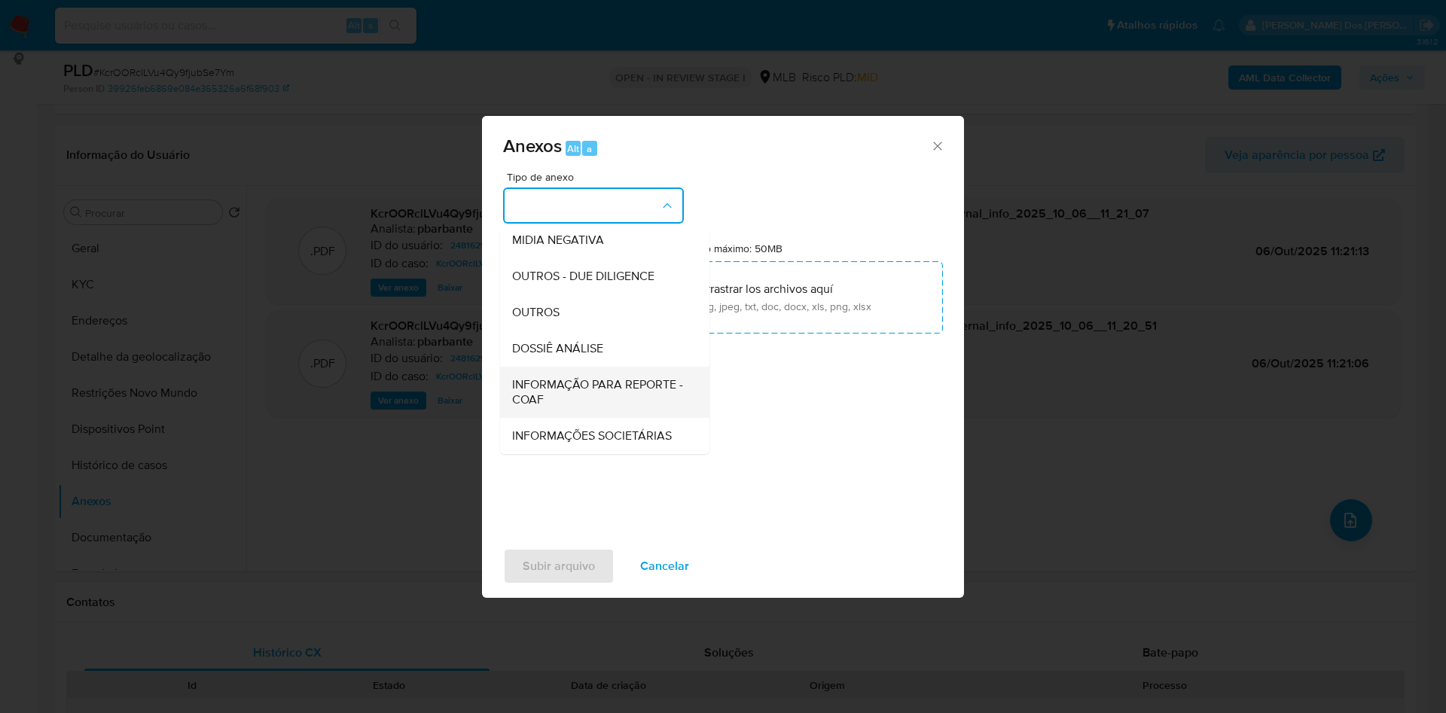
click at [556, 377] on span "INFORMAÇÃO PARA REPORTE - COAF" at bounding box center [600, 392] width 176 height 30
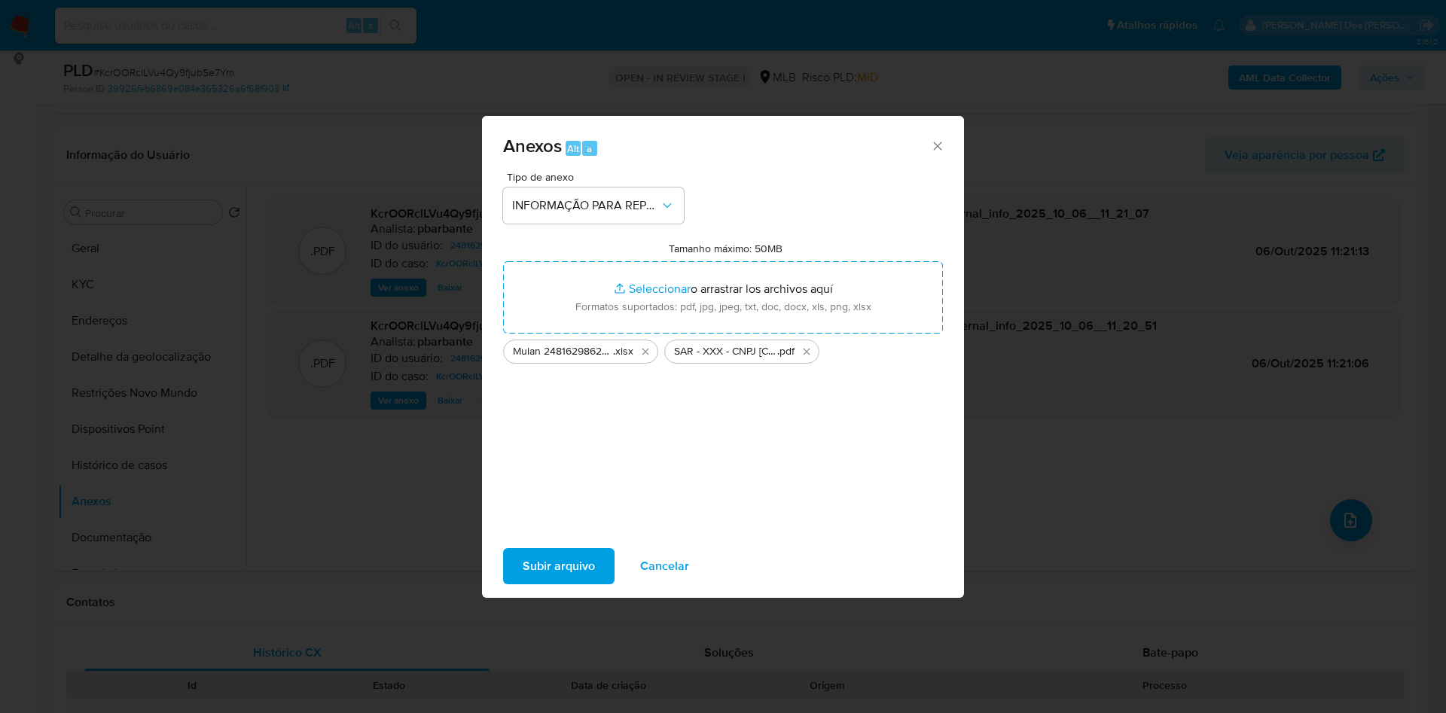
click at [545, 568] on span "Subir arquivo" at bounding box center [559, 566] width 72 height 33
click at [535, 583] on span "Subir arquivo" at bounding box center [559, 566] width 72 height 33
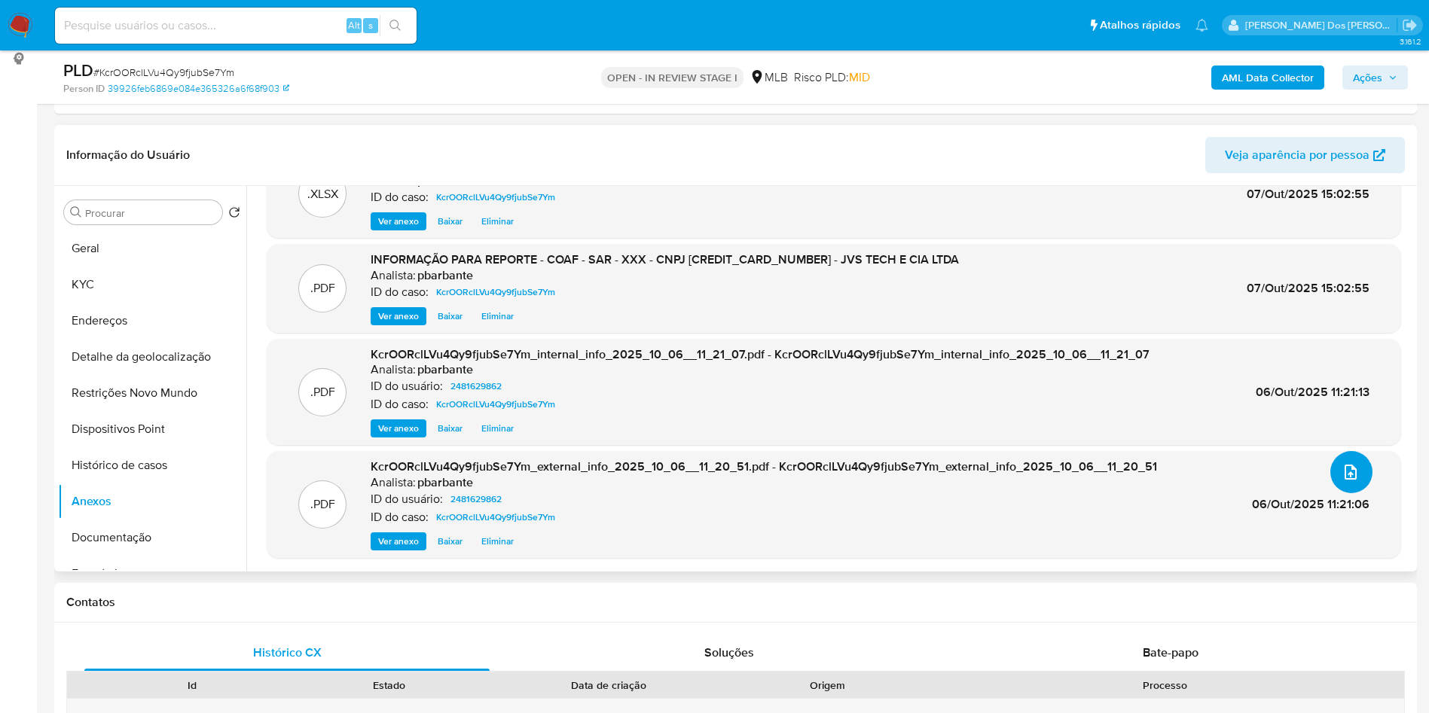
scroll to position [0, 0]
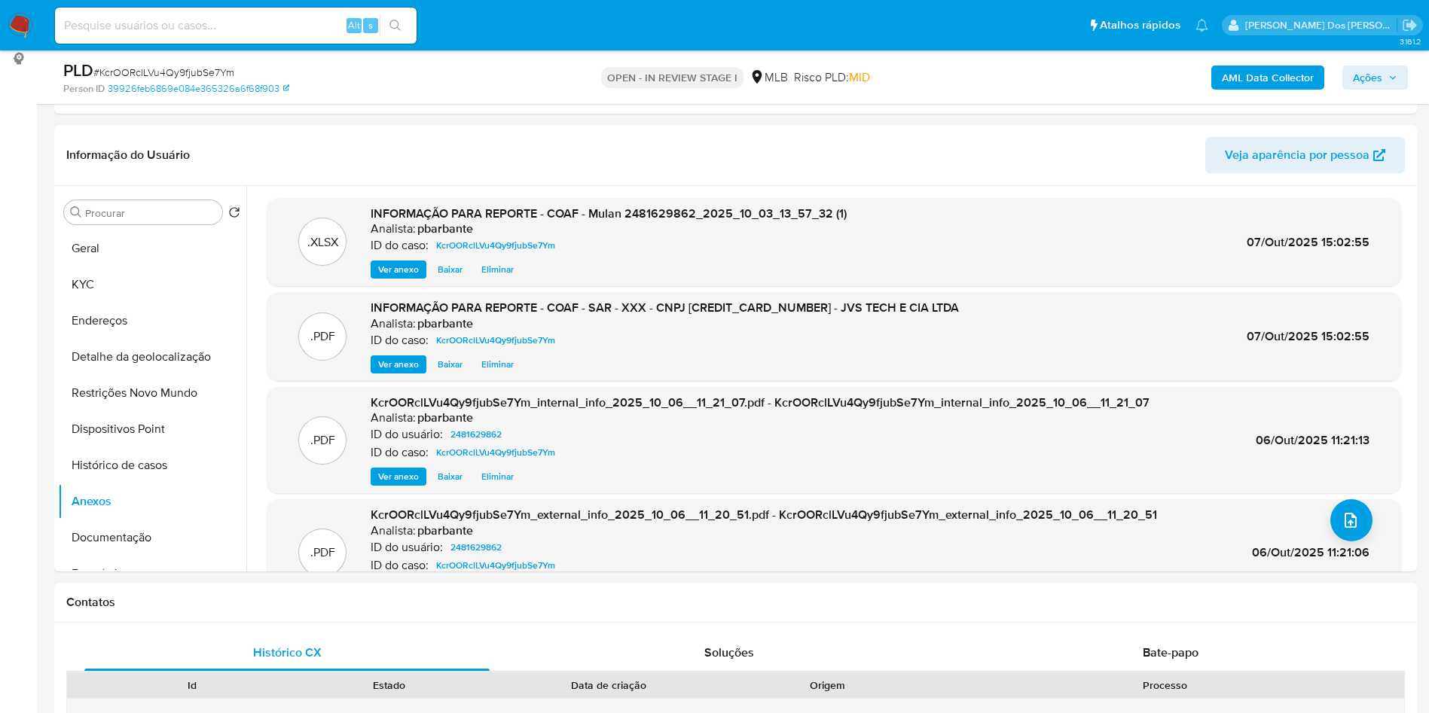
click at [1401, 80] on button "Ações" at bounding box center [1376, 78] width 66 height 24
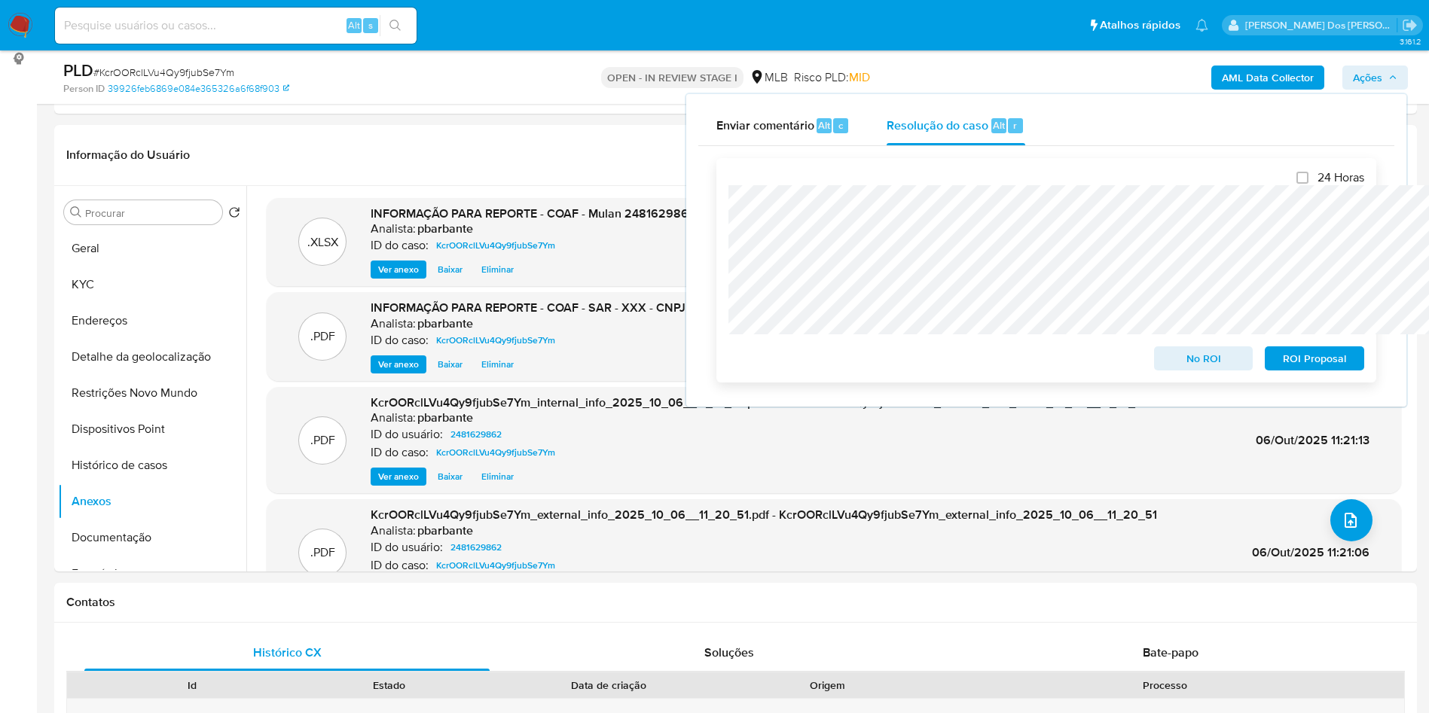
click at [1303, 365] on span "ROI Proposal" at bounding box center [1314, 358] width 78 height 21
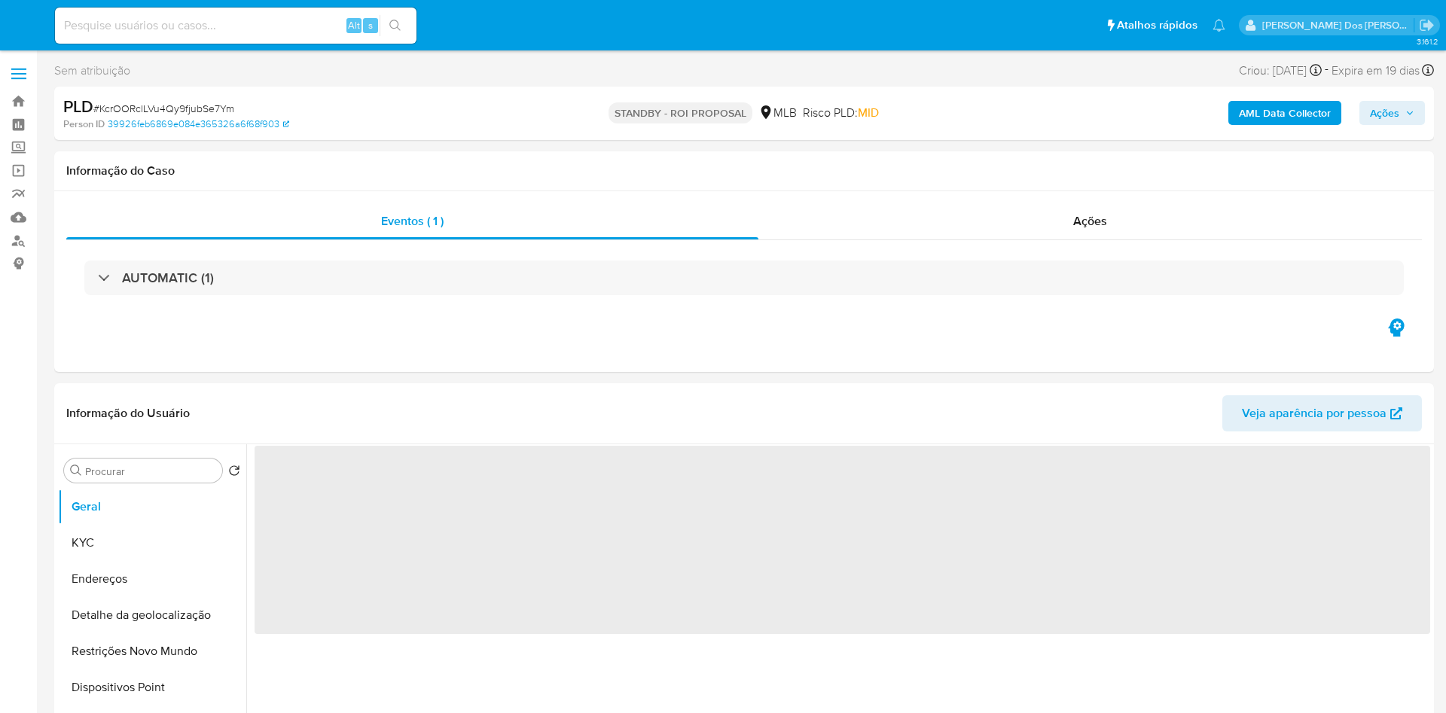
select select "10"
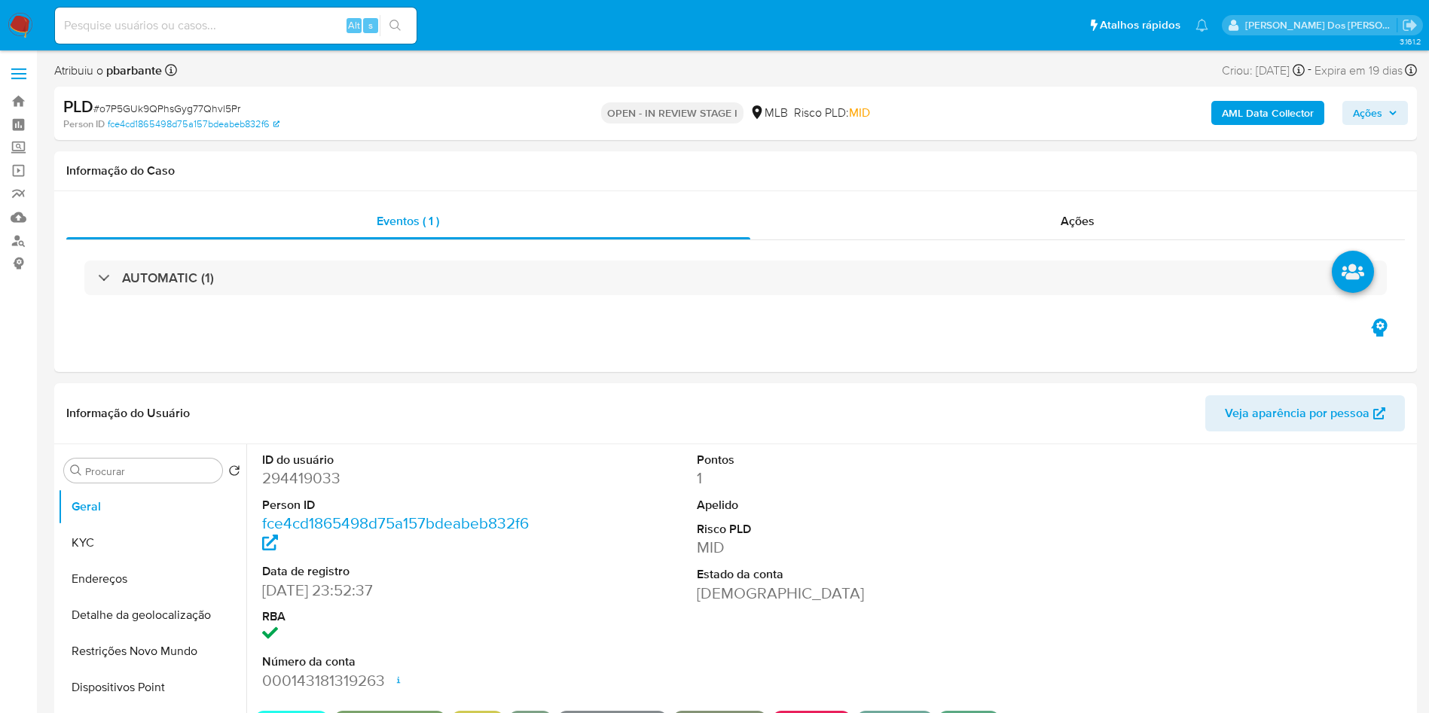
select select "10"
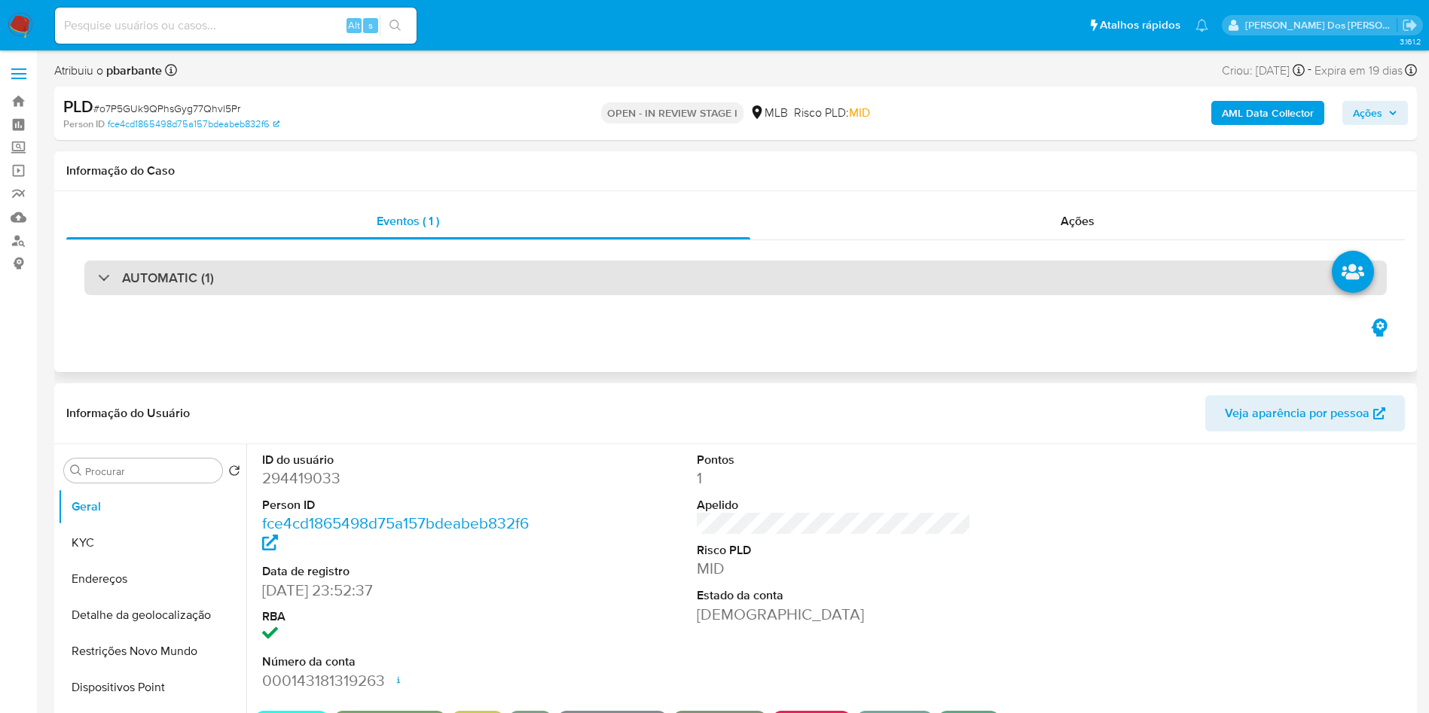
click at [594, 283] on div "AUTOMATIC (1)" at bounding box center [735, 278] width 1303 height 35
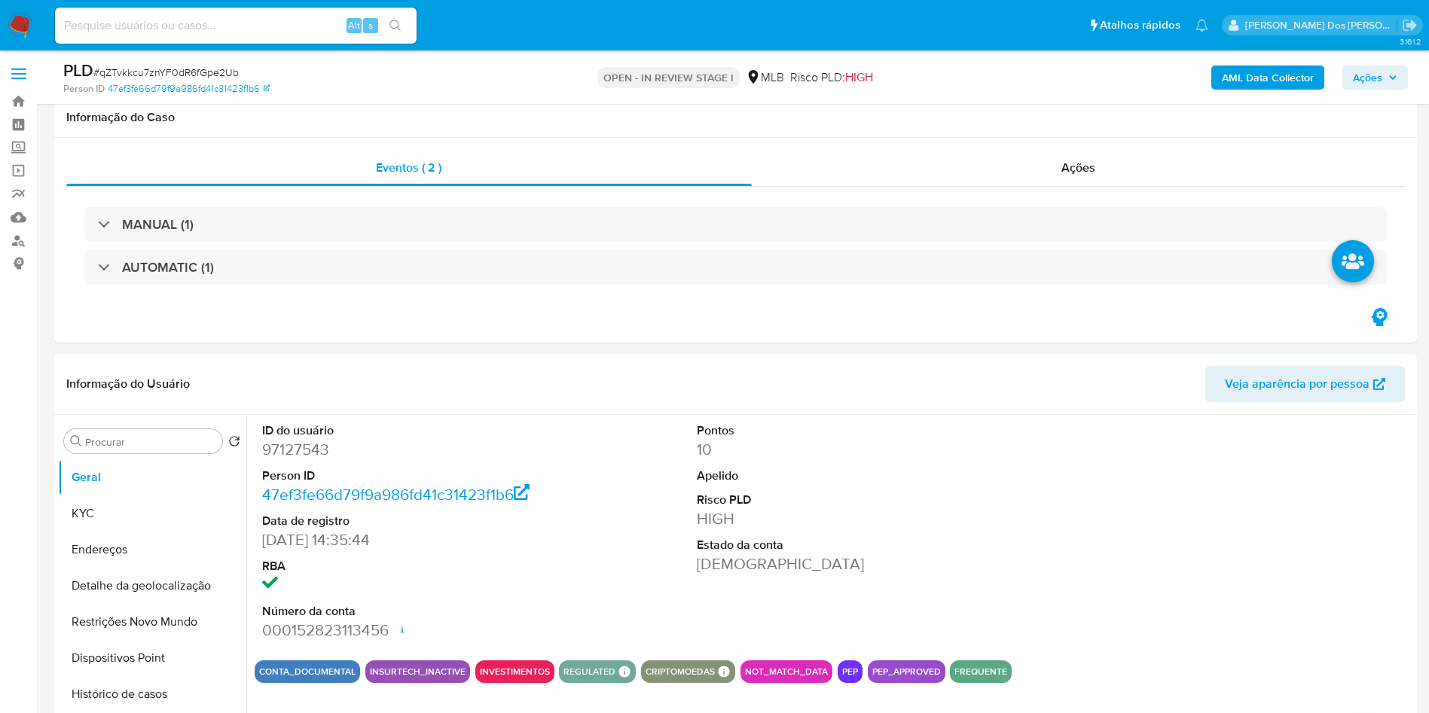
select select "10"
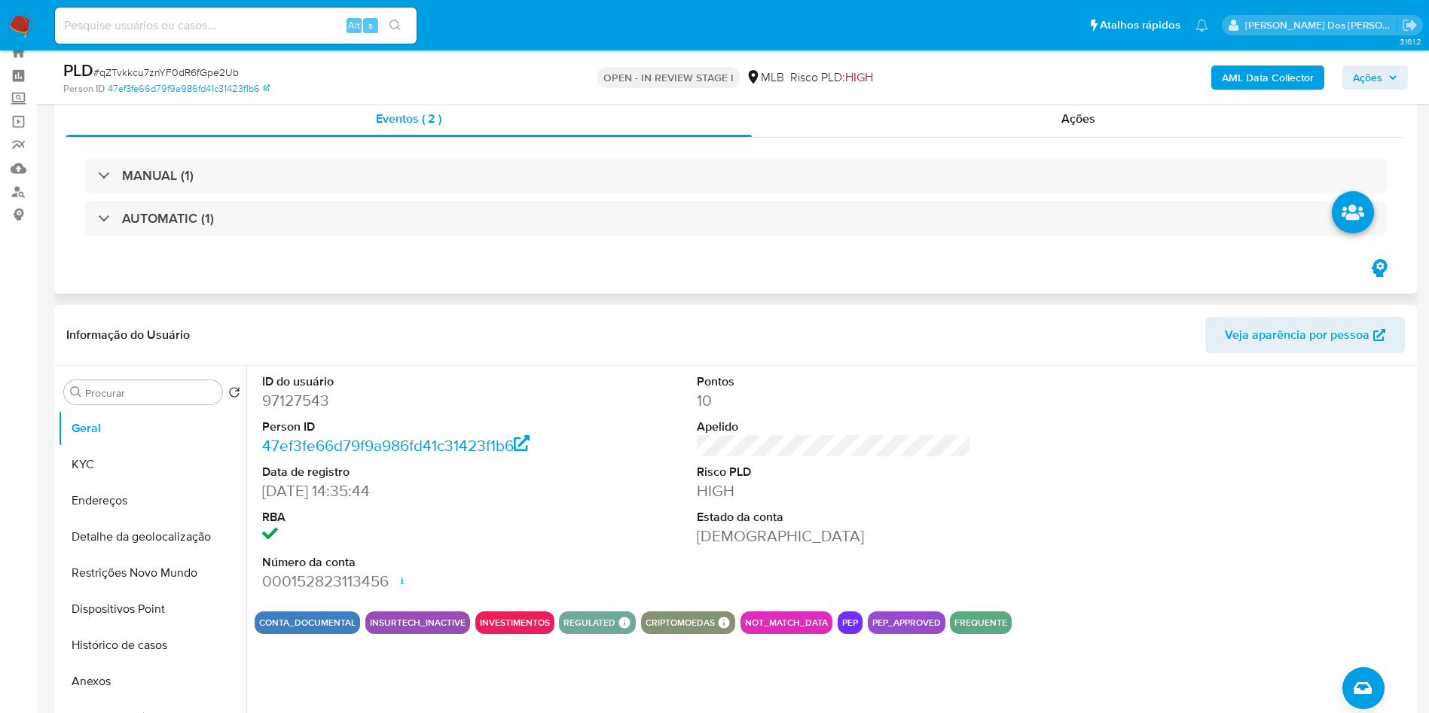
click at [738, 193] on div "MANUAL (1) AUTOMATIC (1)" at bounding box center [735, 197] width 1303 height 78
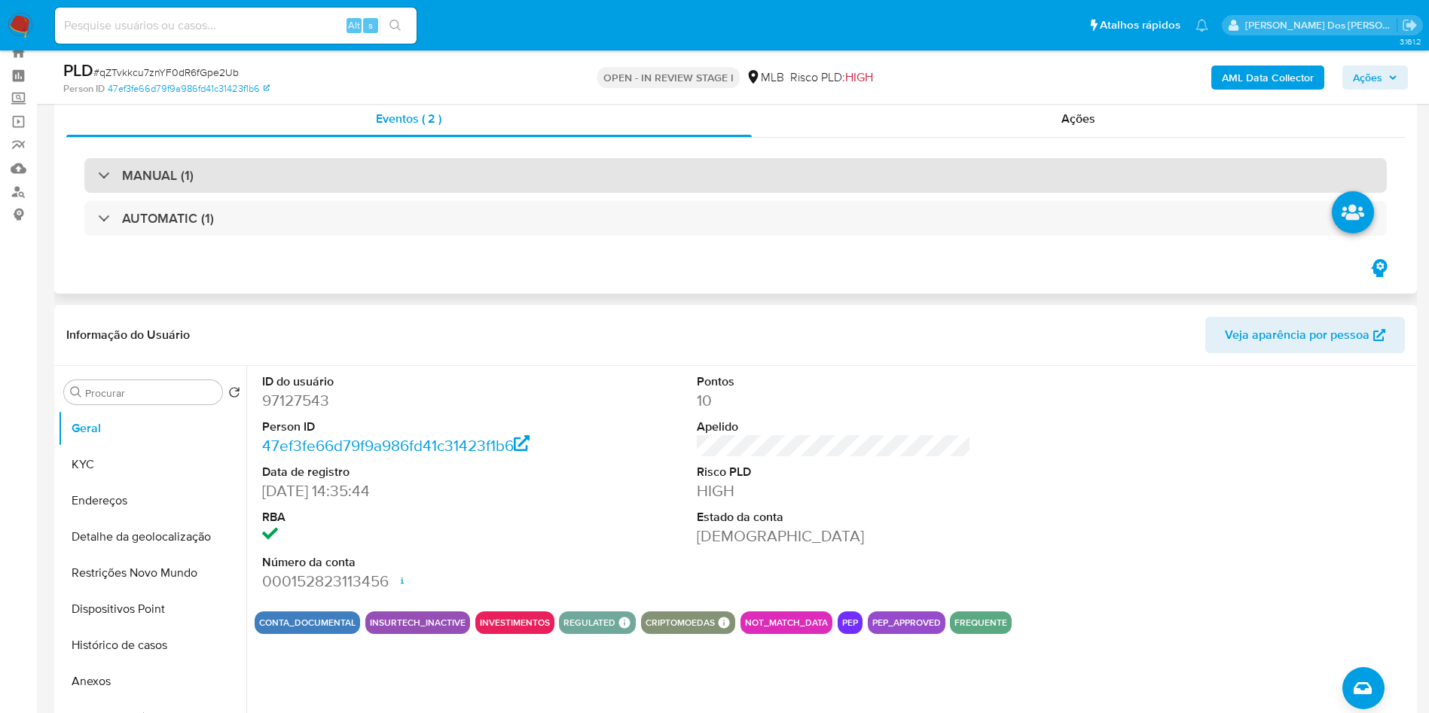
click at [768, 164] on div "MANUAL (1)" at bounding box center [735, 175] width 1303 height 35
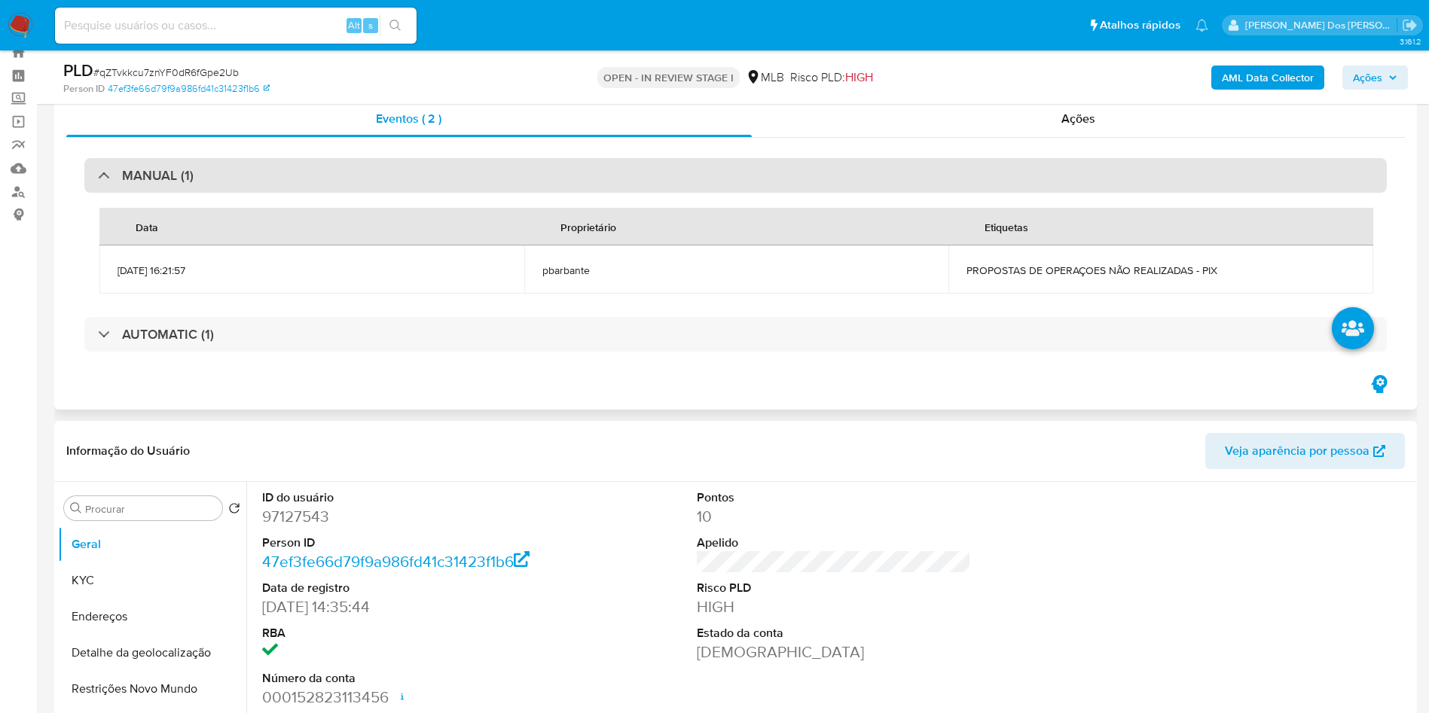
click at [768, 164] on div "MANUAL (1)" at bounding box center [735, 175] width 1303 height 35
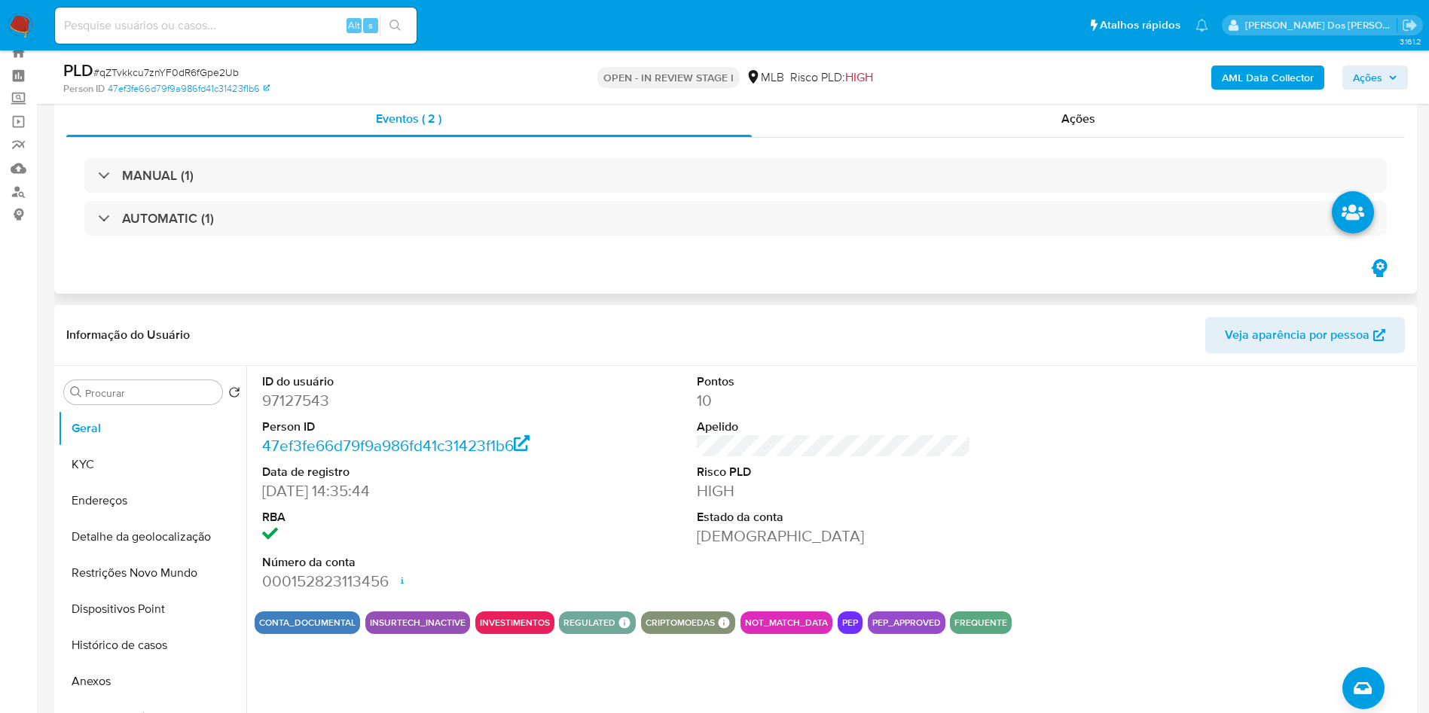
click at [704, 243] on div "MANUAL (1) AUTOMATIC (1)" at bounding box center [735, 197] width 1339 height 119
click at [735, 236] on div "MANUAL (1) AUTOMATIC (1)" at bounding box center [735, 197] width 1339 height 119
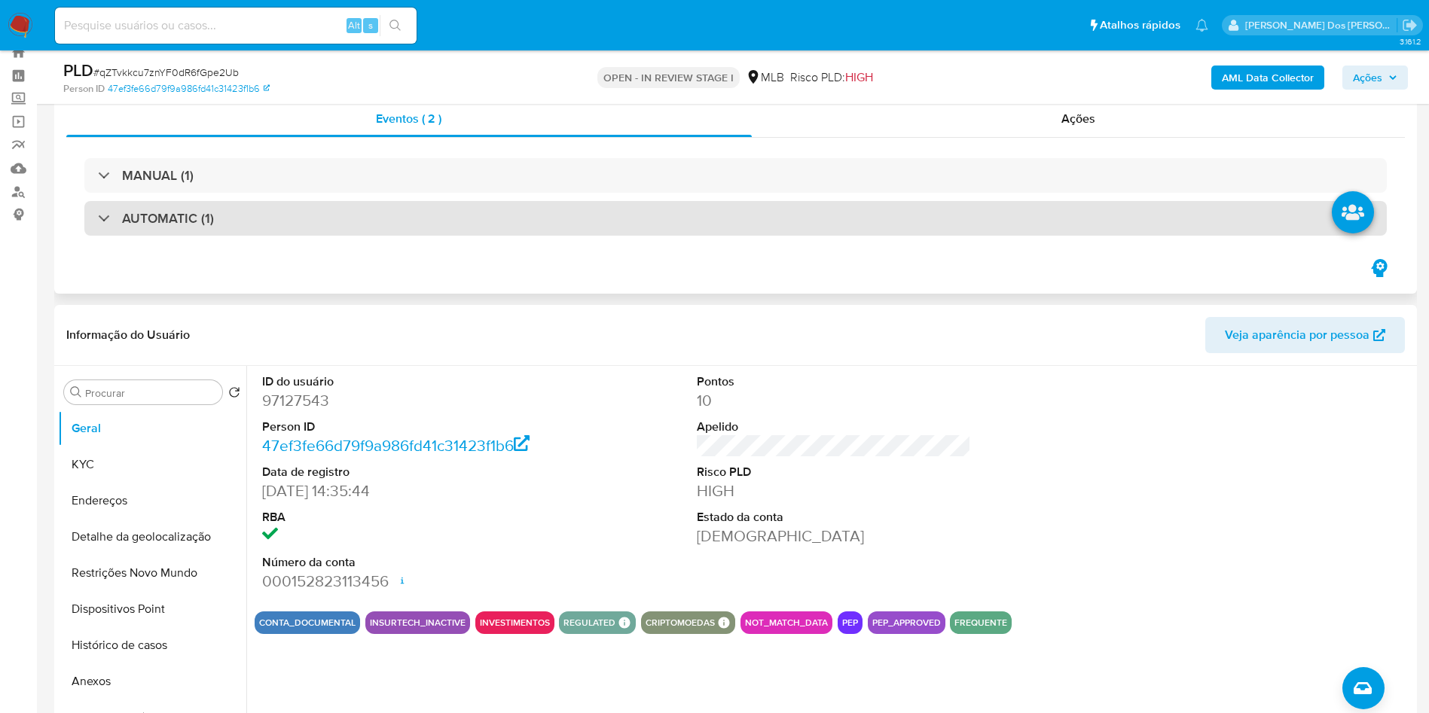
click at [755, 222] on div "AUTOMATIC (1)" at bounding box center [735, 218] width 1303 height 35
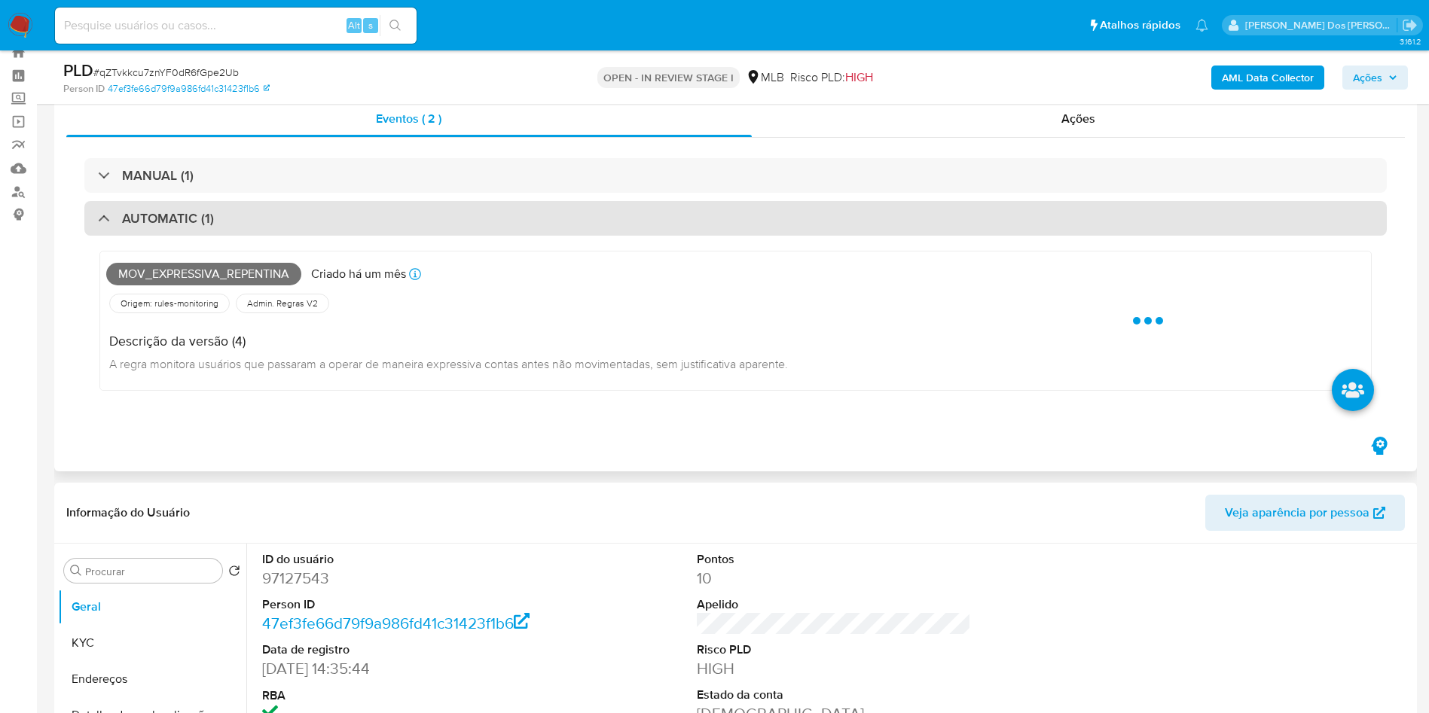
click at [755, 222] on div "AUTOMATIC (1)" at bounding box center [735, 218] width 1303 height 35
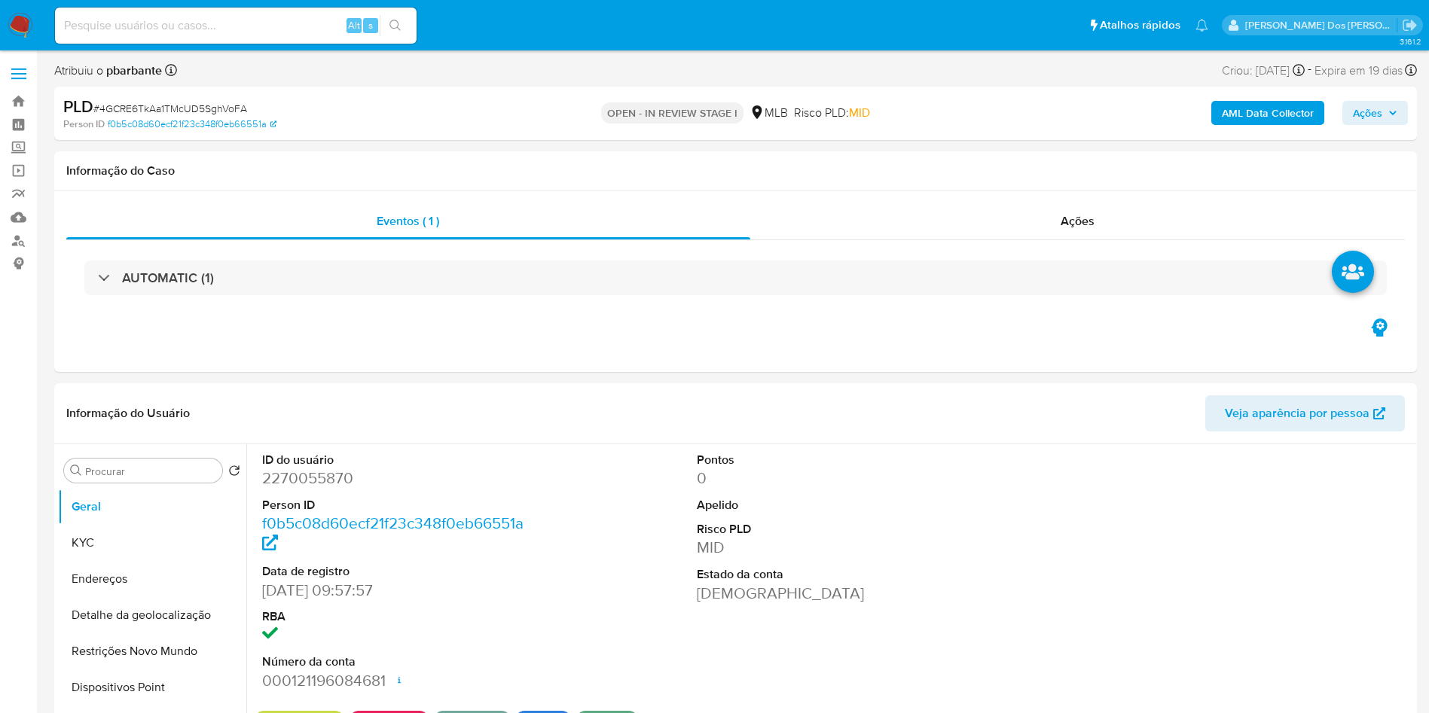
select select "10"
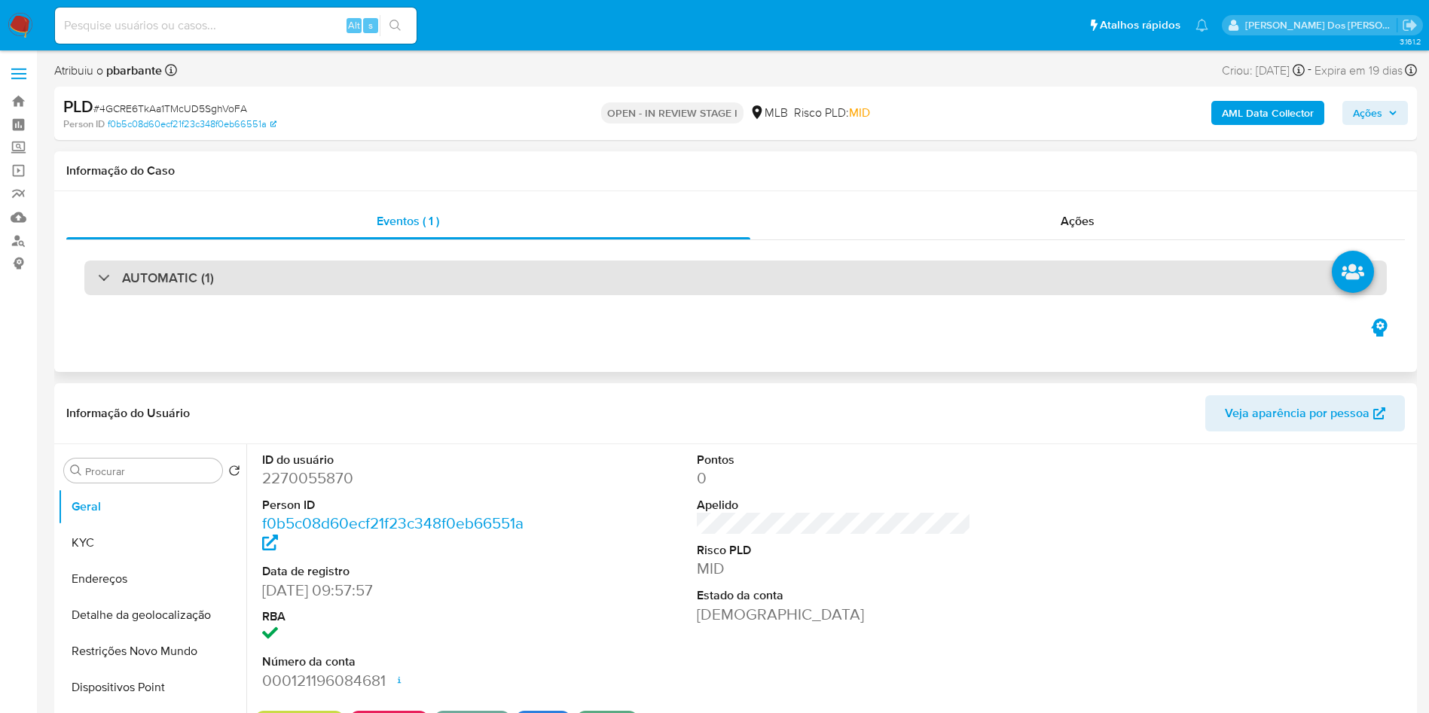
click at [721, 291] on div "AUTOMATIC (1)" at bounding box center [735, 278] width 1303 height 35
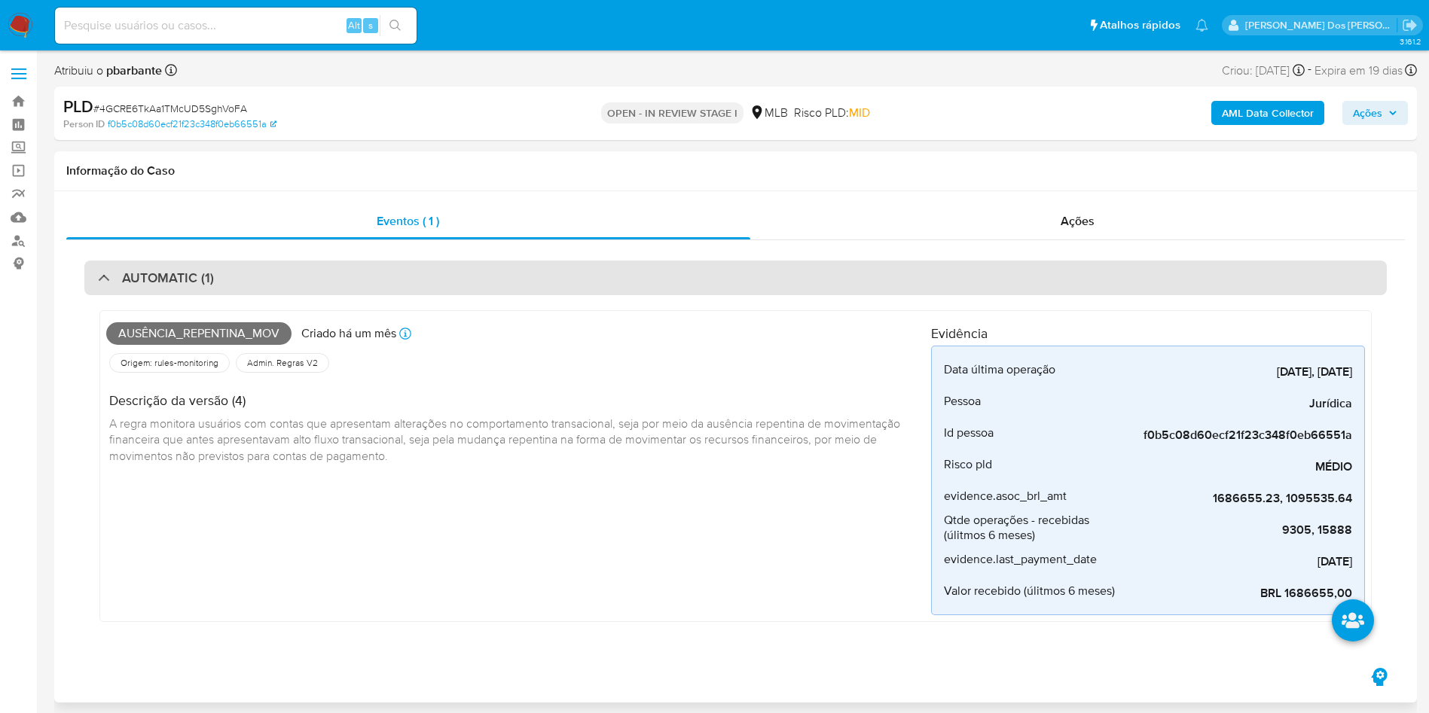
click at [721, 291] on div "AUTOMATIC (1)" at bounding box center [735, 278] width 1303 height 35
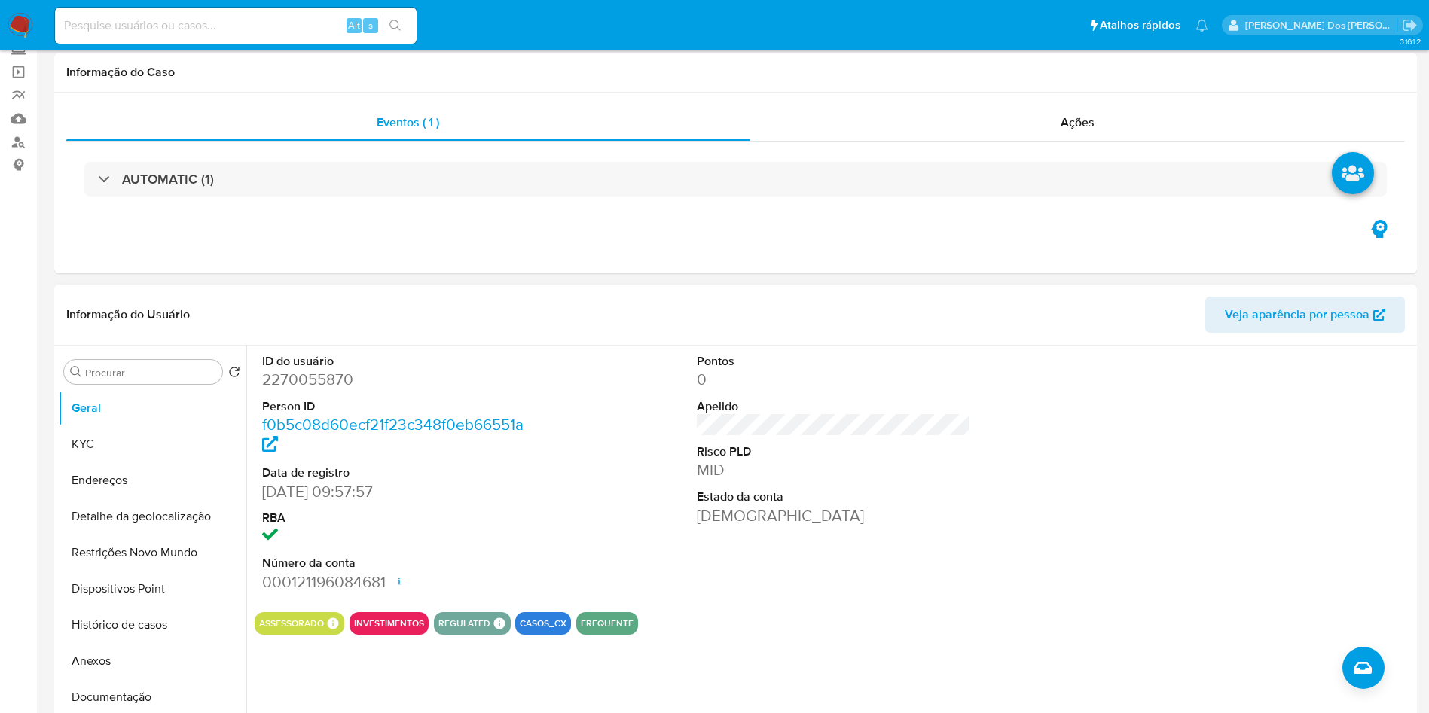
scroll to position [104, 0]
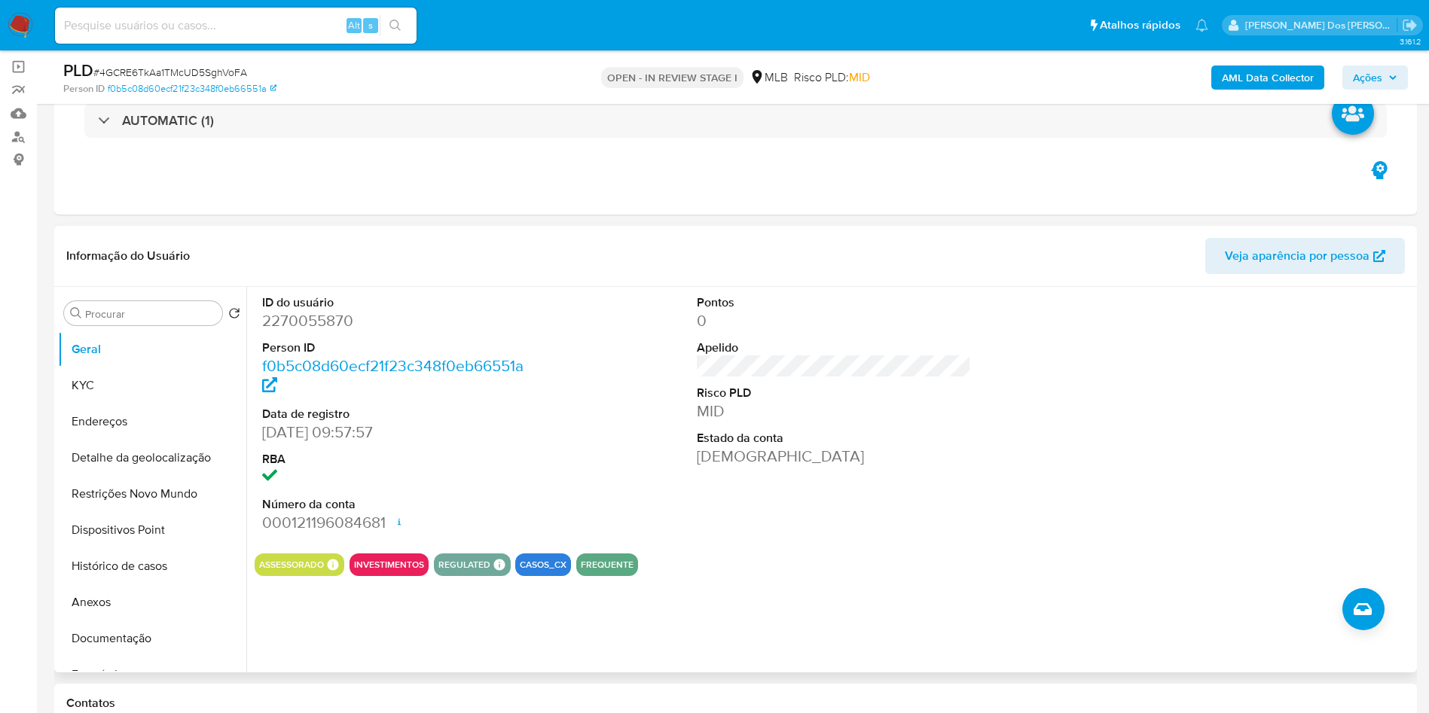
click at [329, 331] on dd "2270055870" at bounding box center [399, 320] width 275 height 21
copy dd "2270055870"
click at [139, 579] on button "Histórico de casos" at bounding box center [146, 566] width 176 height 36
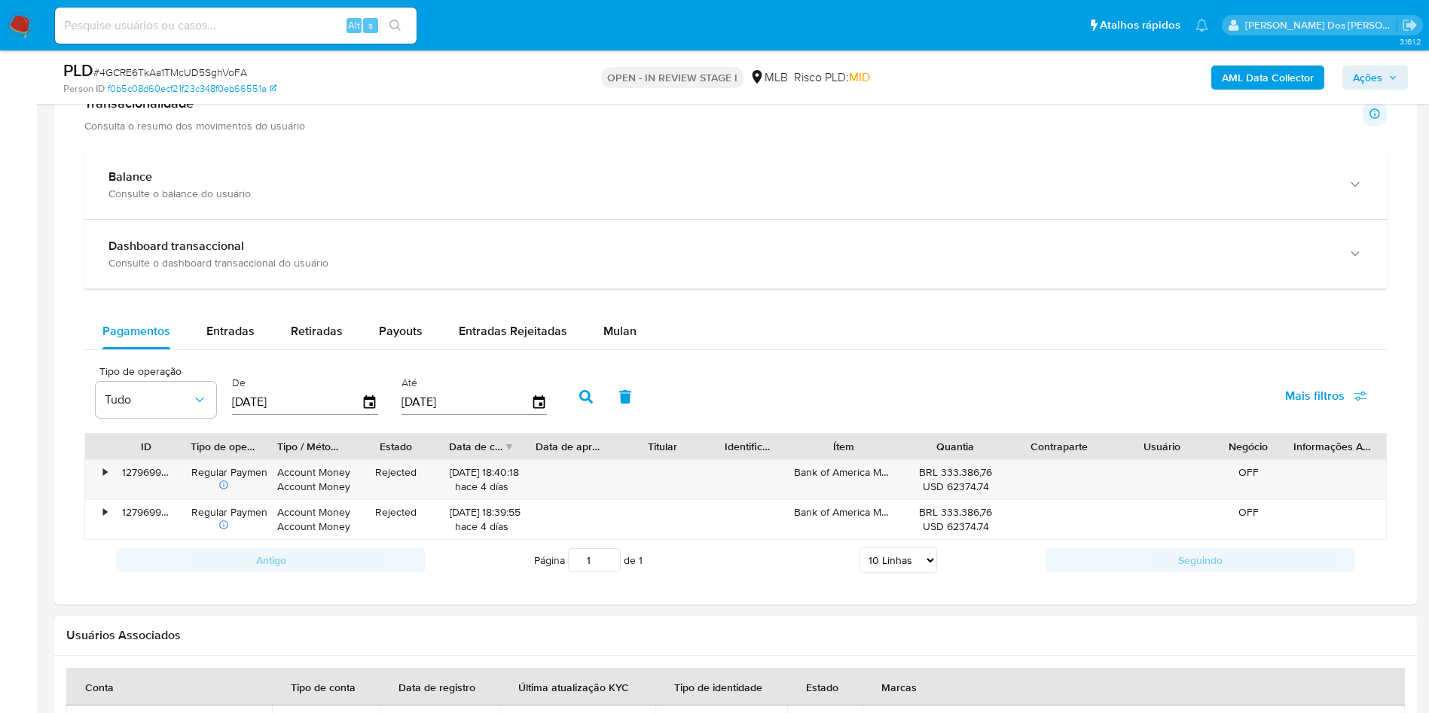
scroll to position [1123, 0]
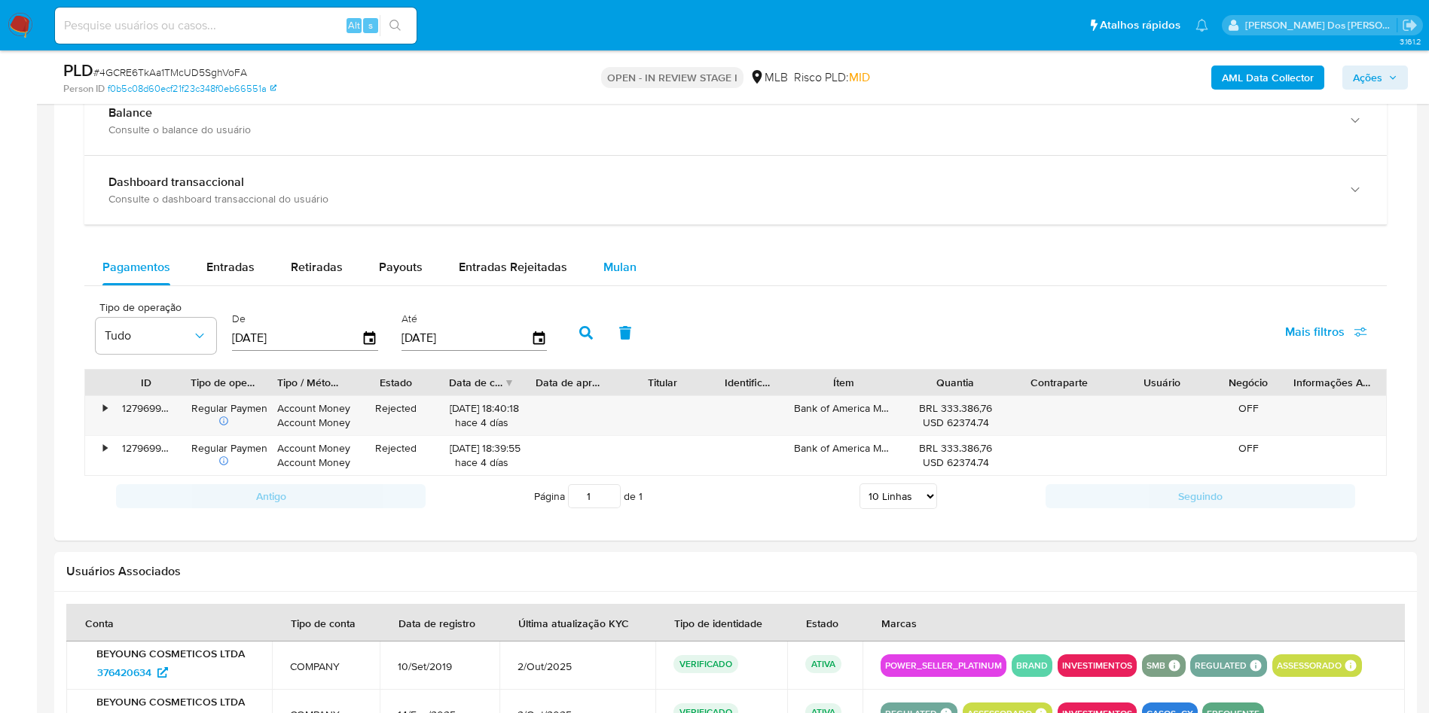
click at [631, 276] on span "Mulan" at bounding box center [619, 266] width 33 height 17
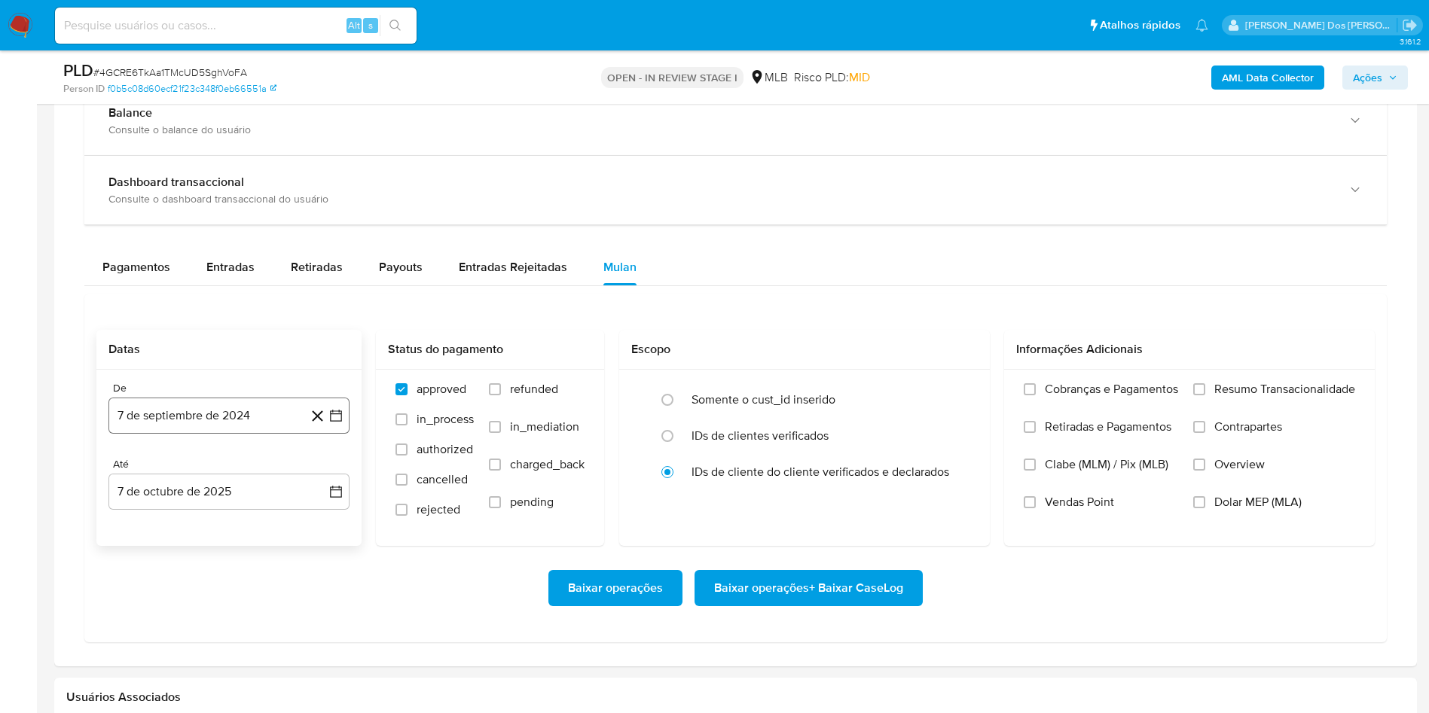
click at [339, 423] on icon "button" at bounding box center [335, 415] width 15 height 15
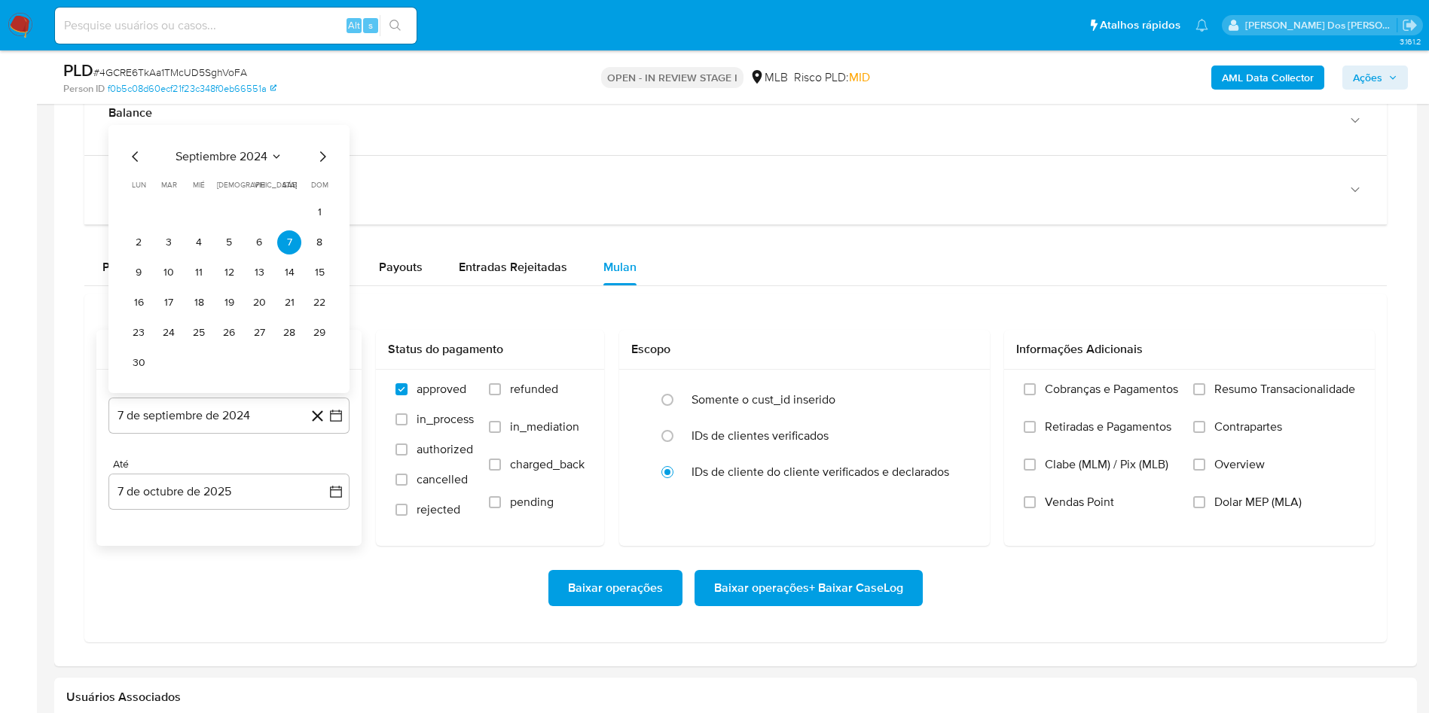
click at [316, 166] on icon "Mes siguiente" at bounding box center [322, 157] width 18 height 18
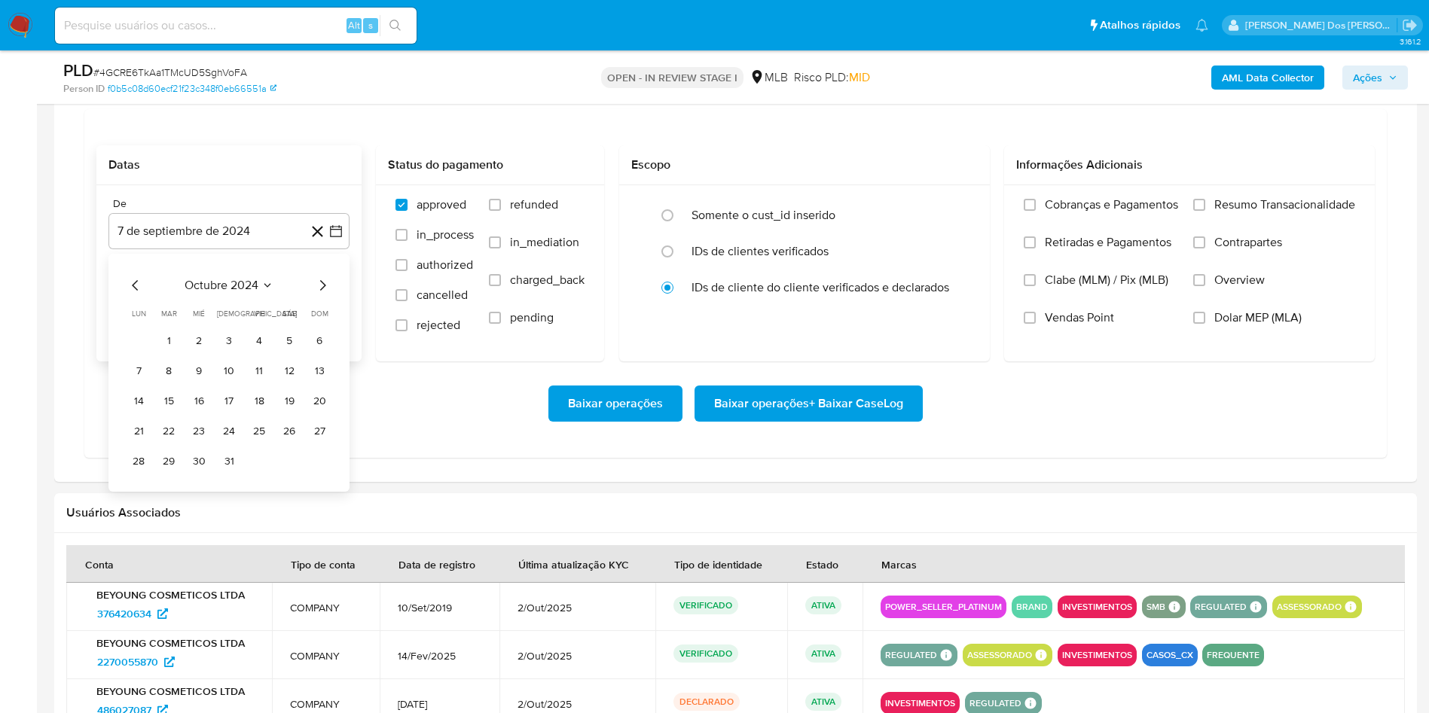
scroll to position [1352, 0]
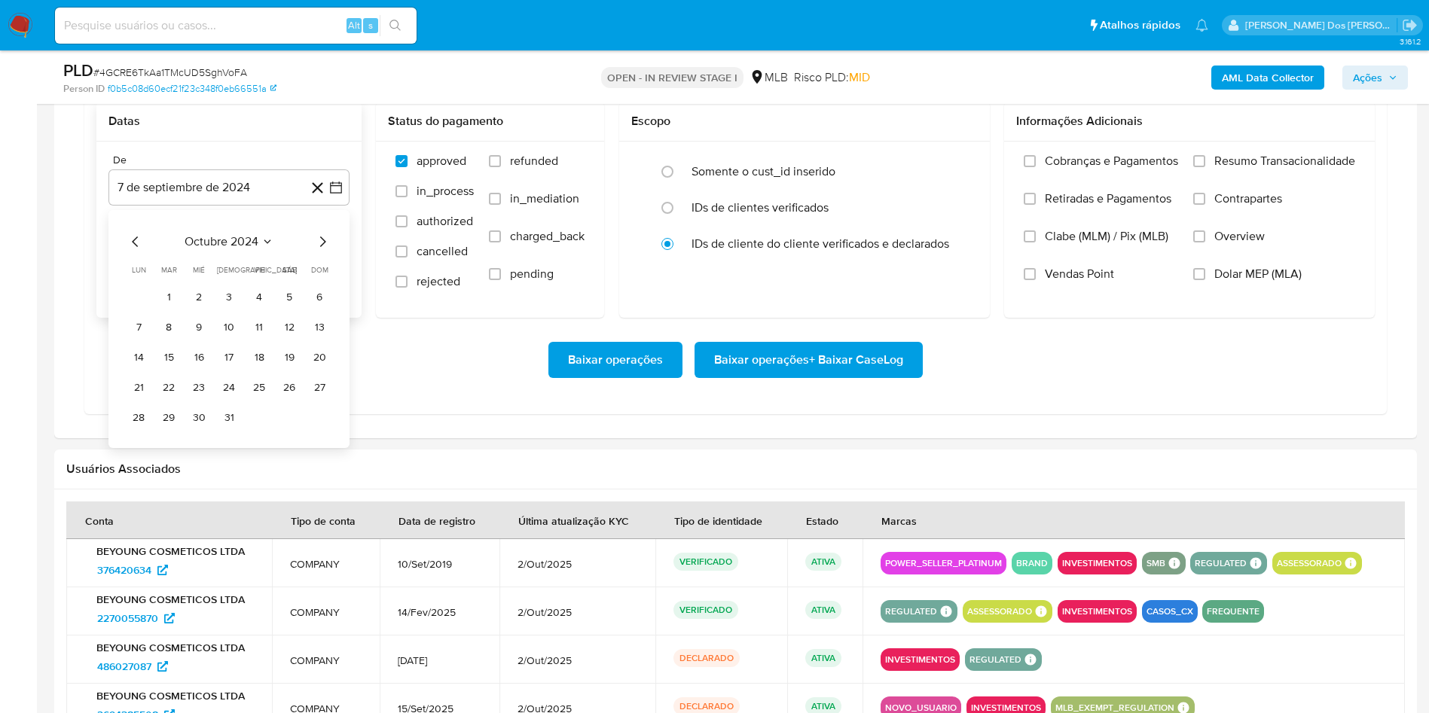
click at [323, 247] on icon "Mes siguiente" at bounding box center [323, 242] width 6 height 11
click at [132, 251] on icon "Mes anterior" at bounding box center [136, 242] width 18 height 18
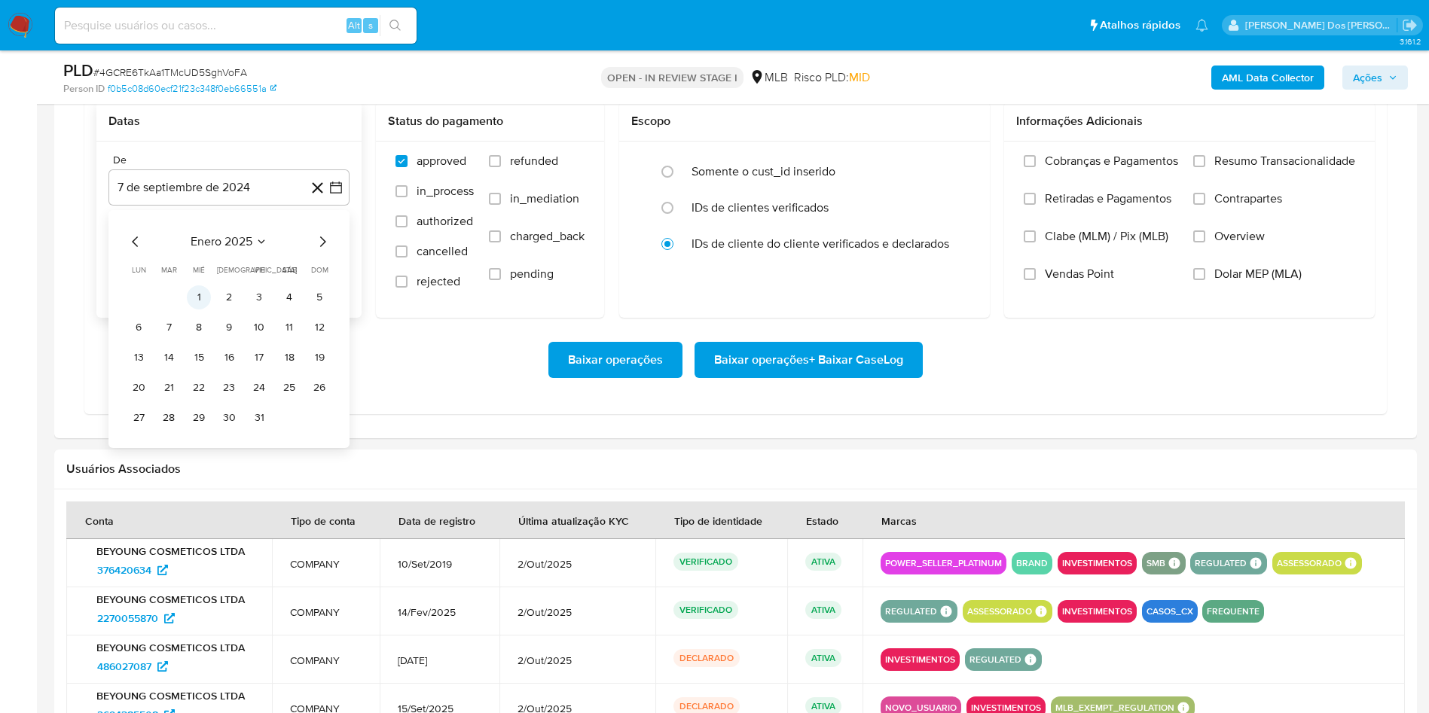
click at [197, 310] on button "1" at bounding box center [199, 298] width 24 height 24
click at [1231, 191] on label "Resumo Transacionalidade" at bounding box center [1274, 173] width 162 height 38
click at [1205, 167] on input "Resumo Transacionalidade" at bounding box center [1199, 161] width 12 height 12
click at [859, 377] on span "Baixar operações + Baixar CaseLog" at bounding box center [808, 360] width 189 height 33
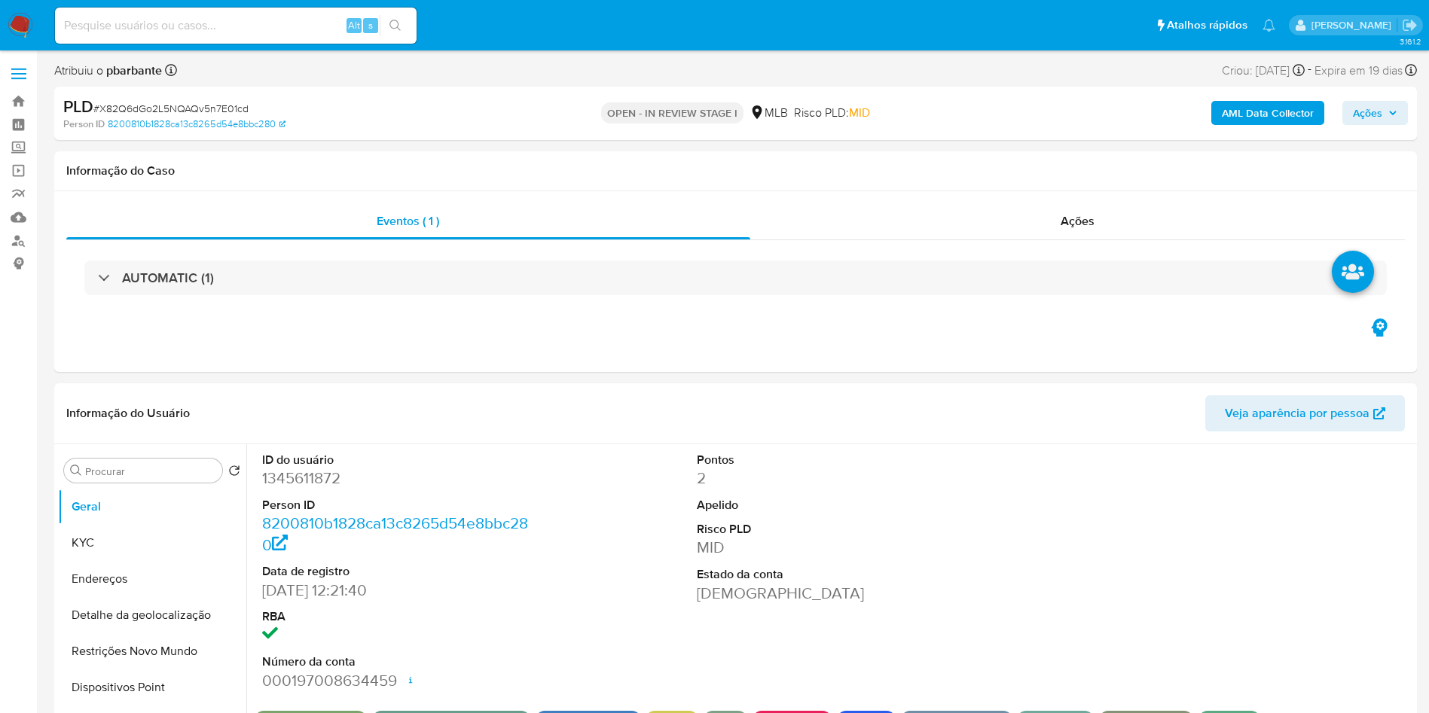
select select "10"
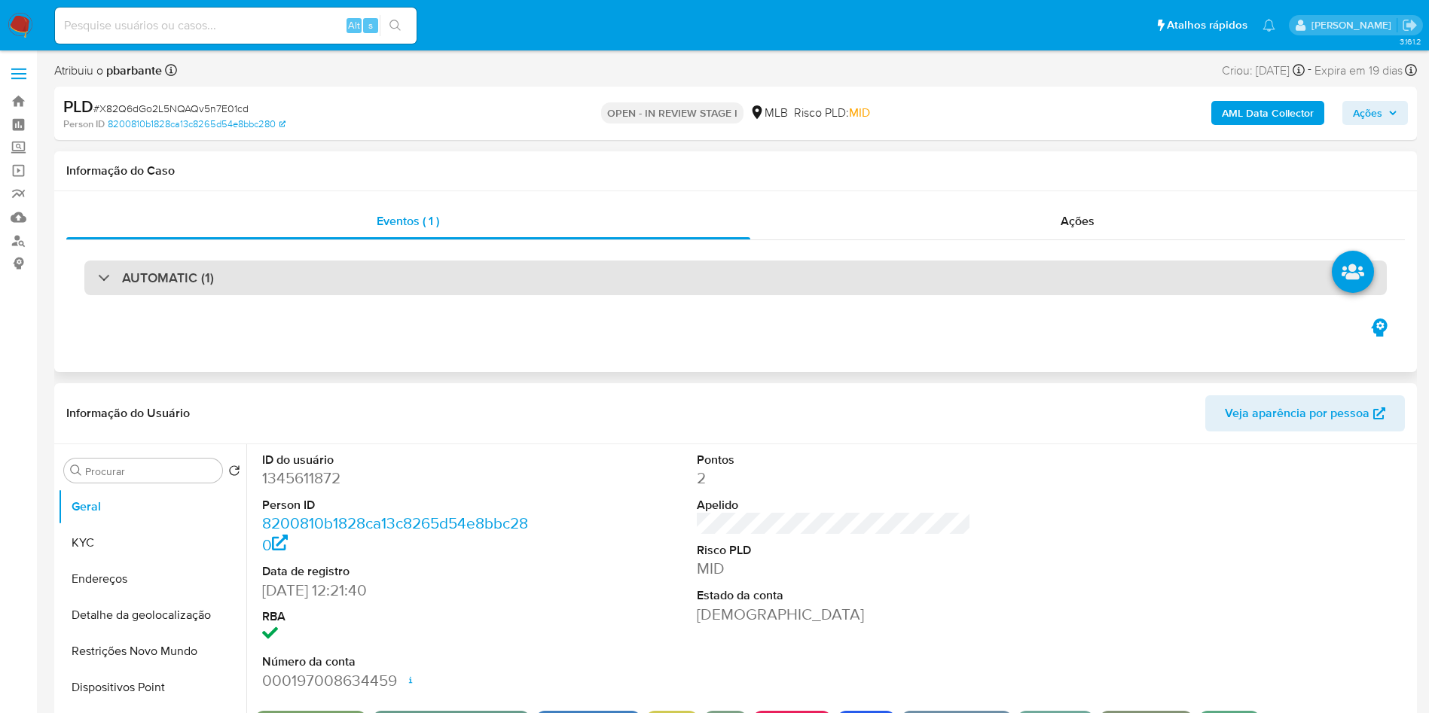
click at [508, 267] on div "AUTOMATIC (1)" at bounding box center [735, 278] width 1303 height 35
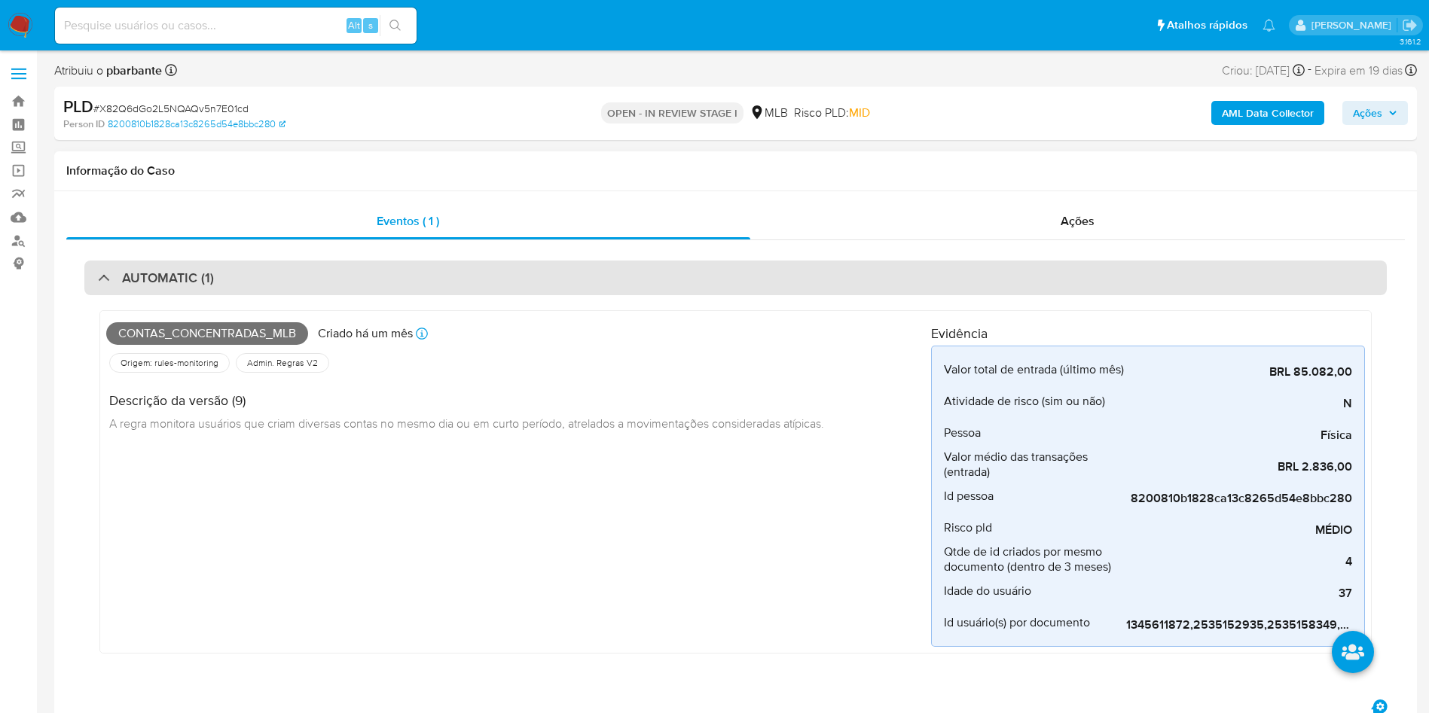
click at [508, 267] on div "AUTOMATIC (1)" at bounding box center [735, 278] width 1303 height 35
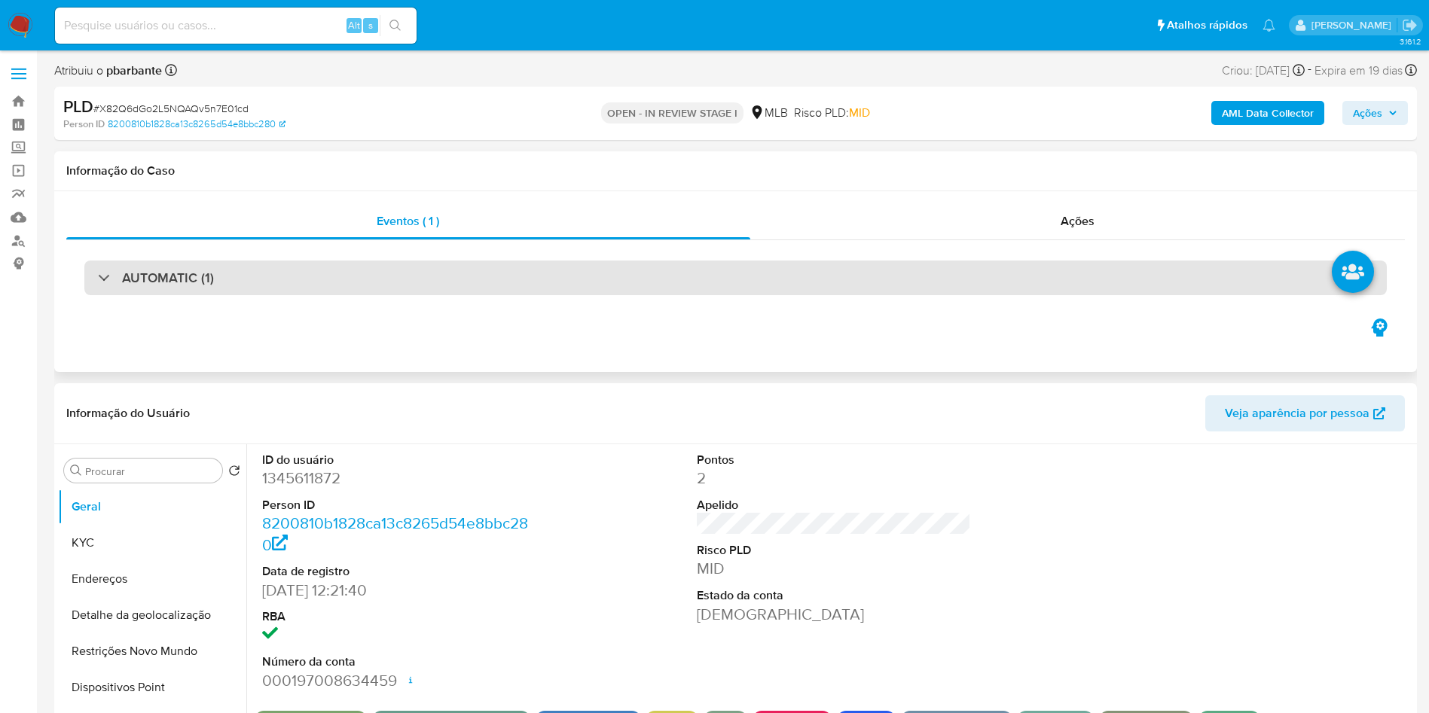
click at [508, 267] on div "AUTOMATIC (1)" at bounding box center [735, 278] width 1303 height 35
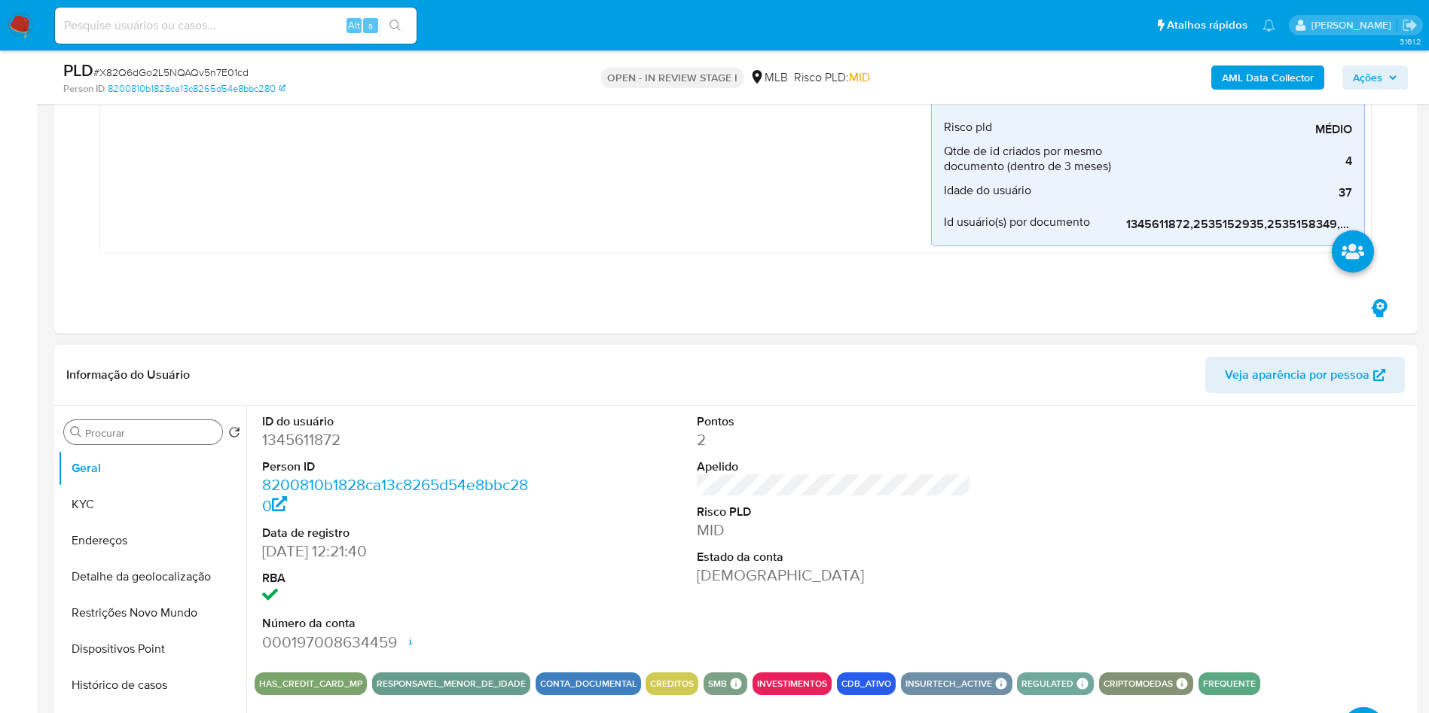
scroll to position [348, 0]
click at [317, 431] on dd "1345611872" at bounding box center [399, 439] width 275 height 21
copy dd "1345611872"
click at [153, 692] on button "Histórico de casos" at bounding box center [146, 685] width 176 height 36
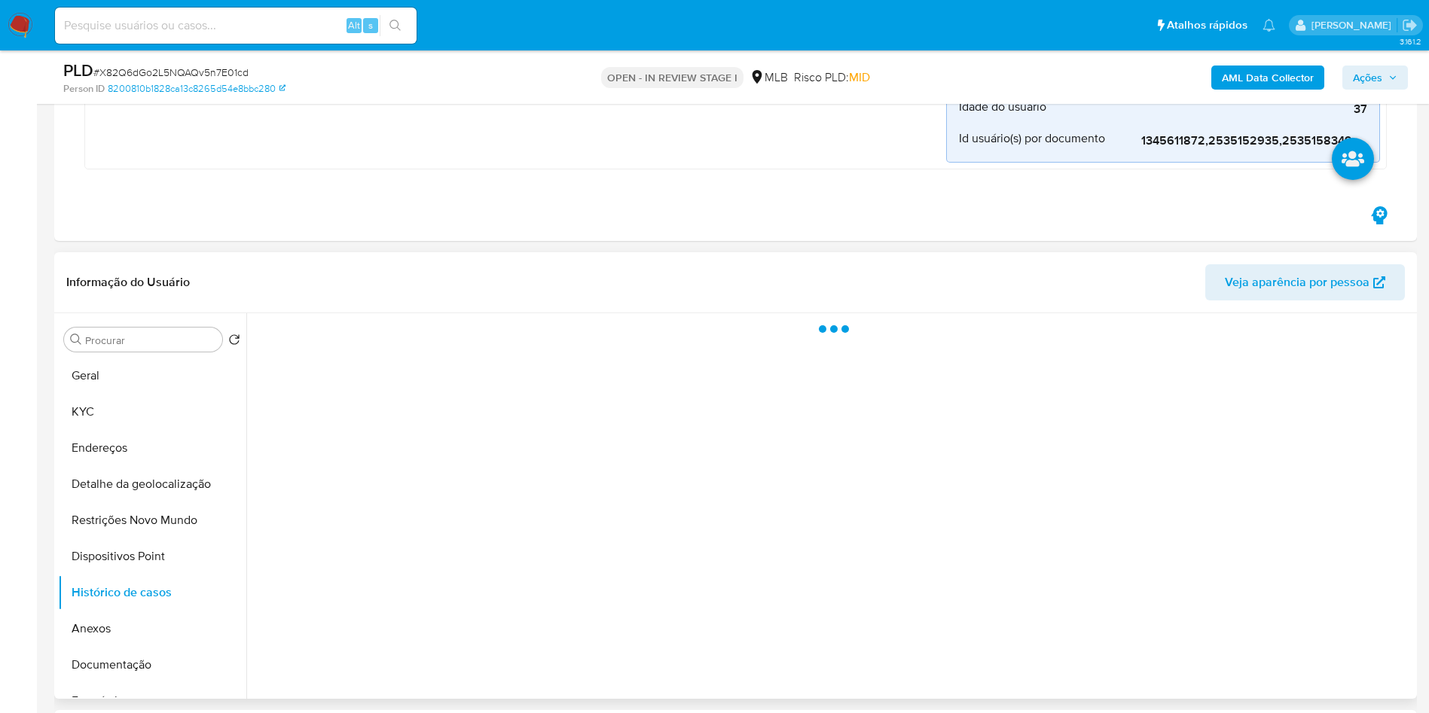
scroll to position [429, 0]
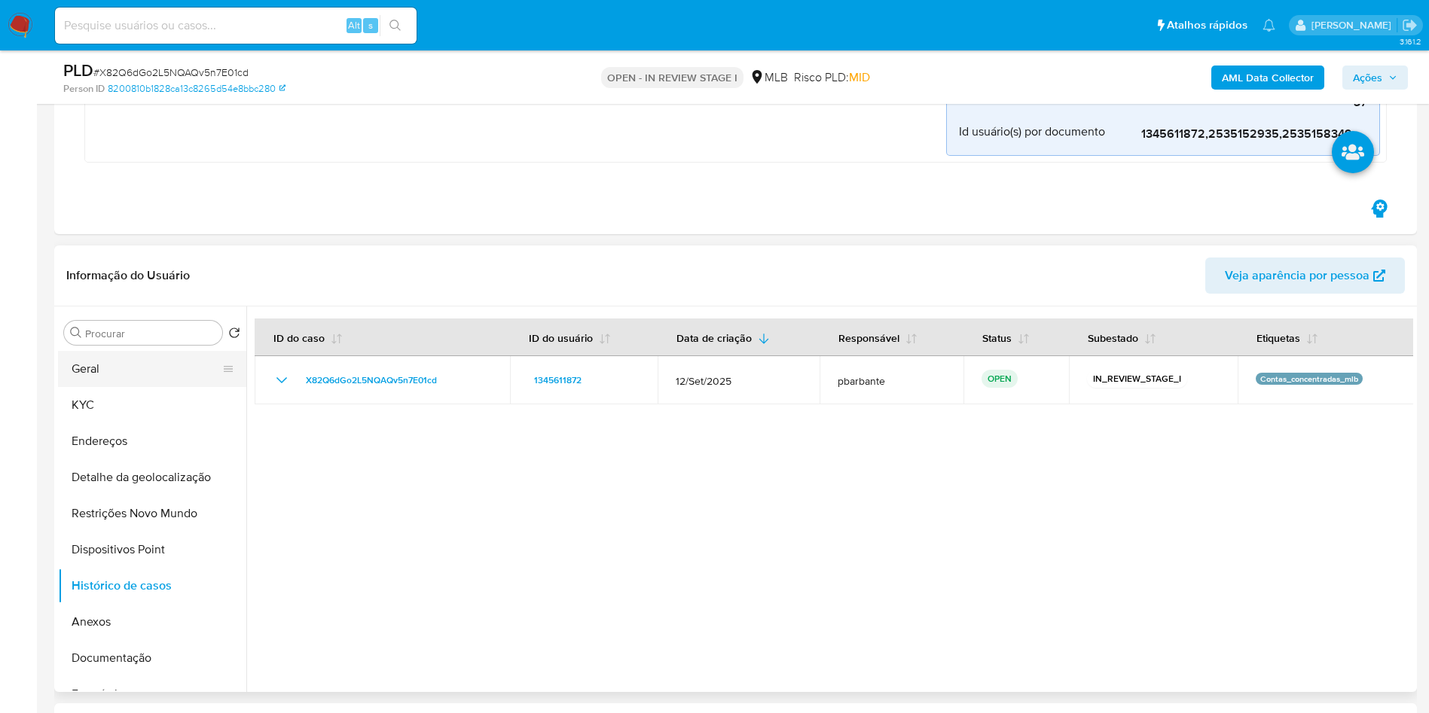
click at [84, 387] on button "Geral" at bounding box center [146, 369] width 176 height 36
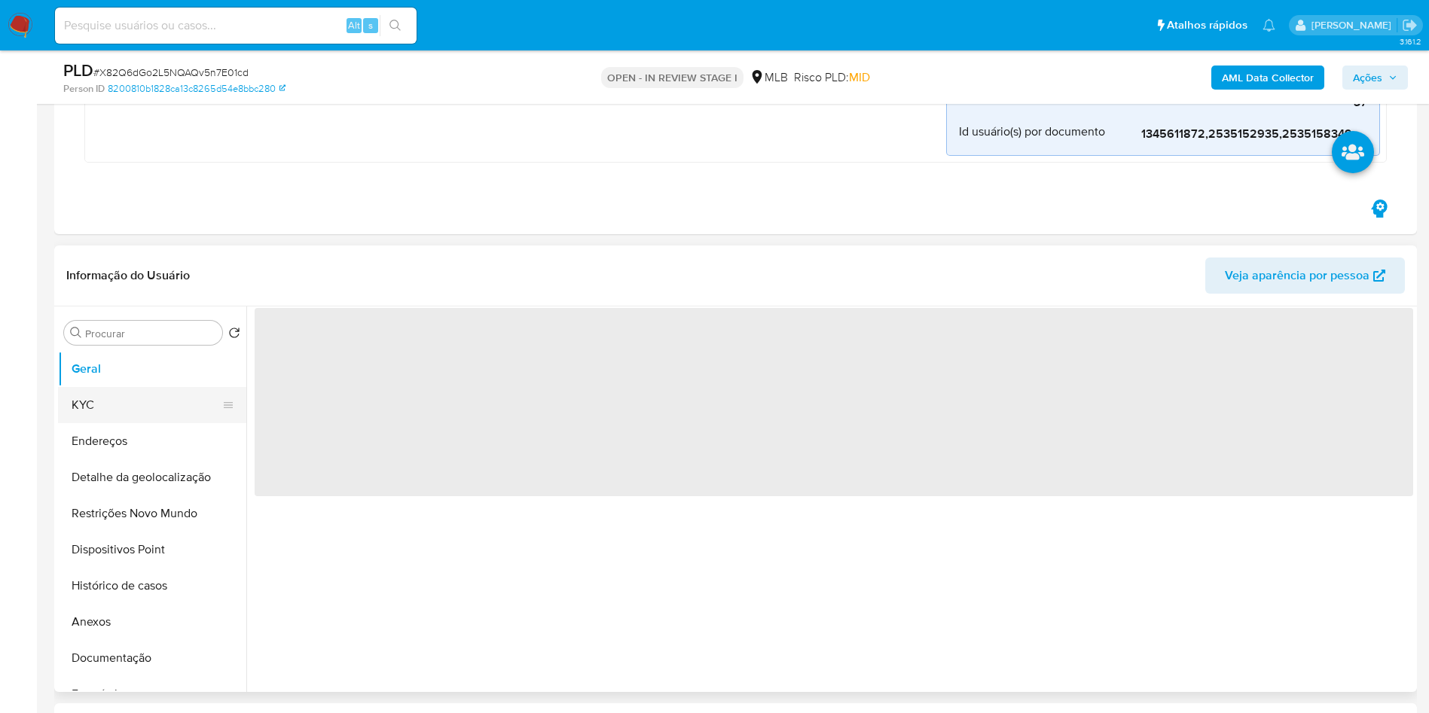
click at [94, 409] on button "KYC" at bounding box center [146, 405] width 176 height 36
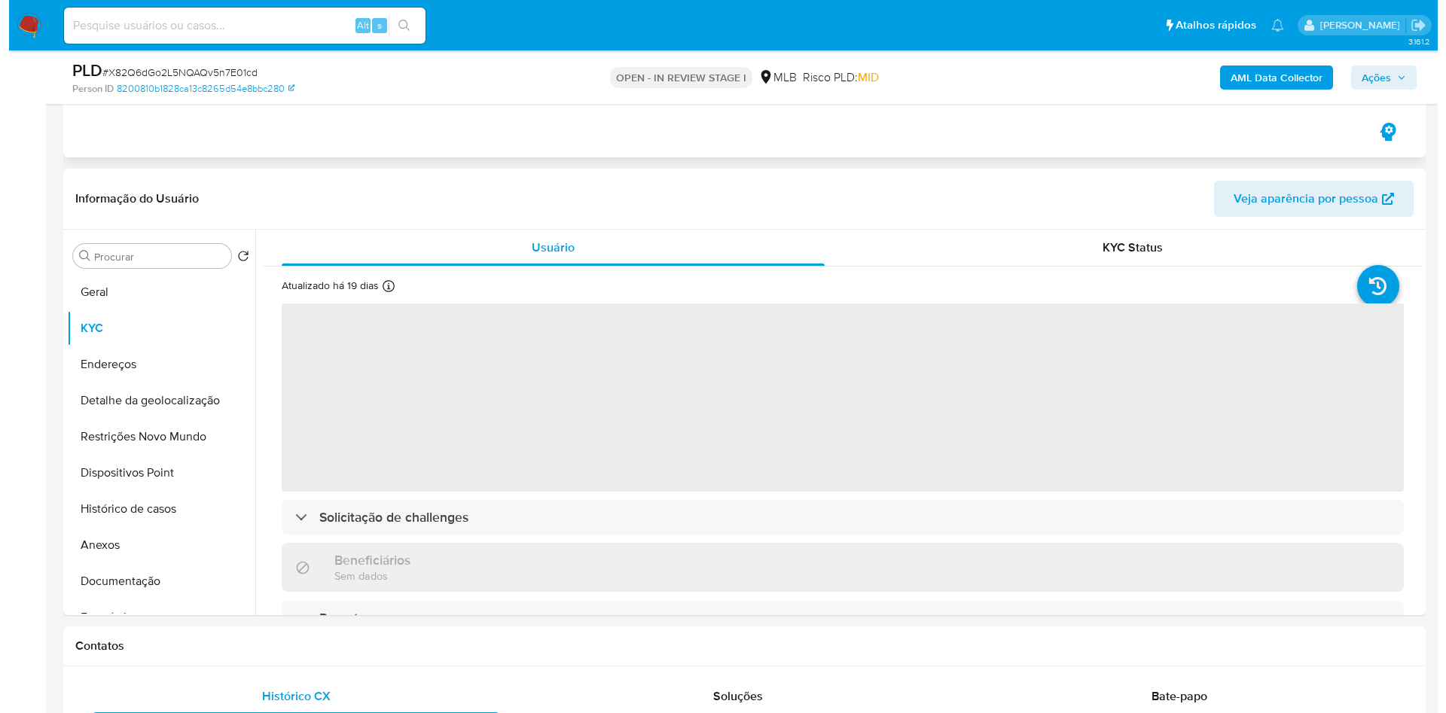
scroll to position [510, 0]
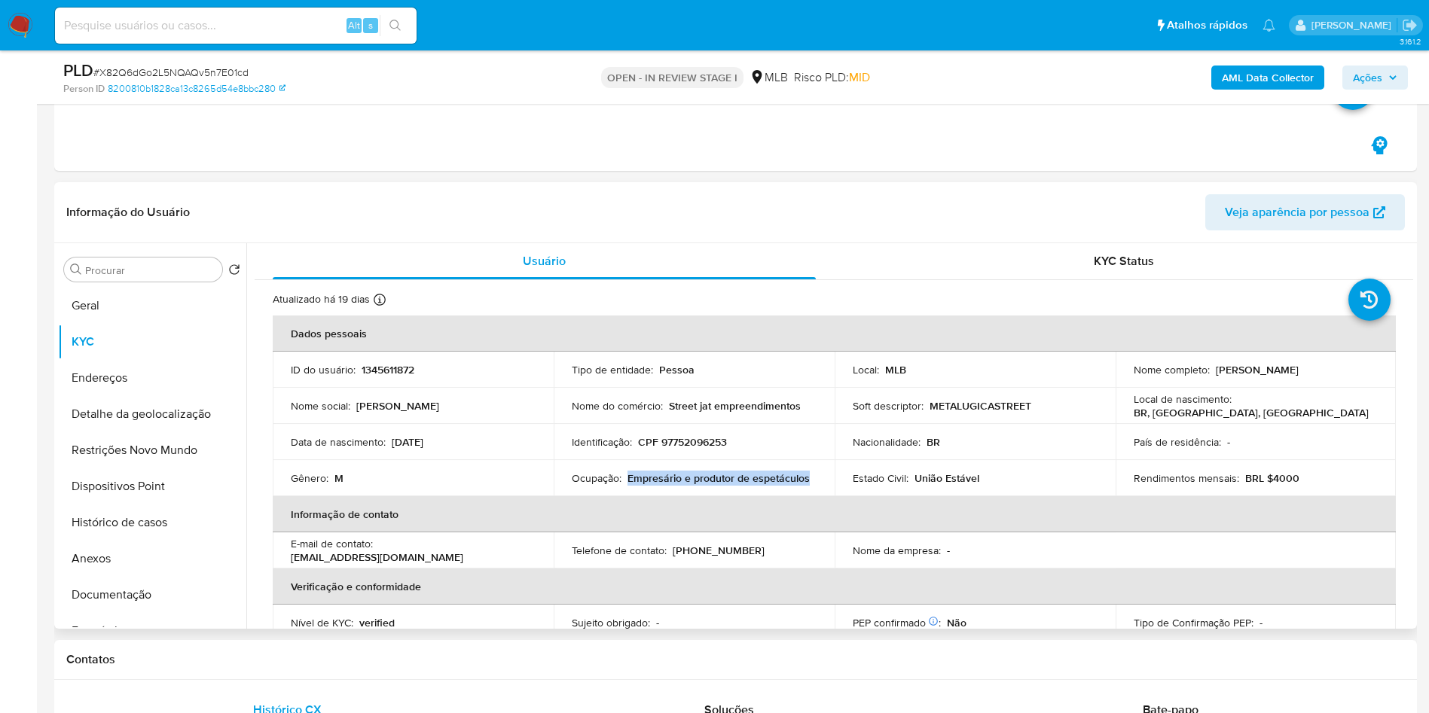
drag, startPoint x: 821, startPoint y: 487, endPoint x: 628, endPoint y: 487, distance: 192.9
click at [628, 487] on td "Ocupação : Empresário e produtor de espetáculos" at bounding box center [694, 478] width 281 height 36
copy p "Empresário e produtor de espetáculos"
click at [176, 588] on button "Documentação" at bounding box center [146, 595] width 176 height 36
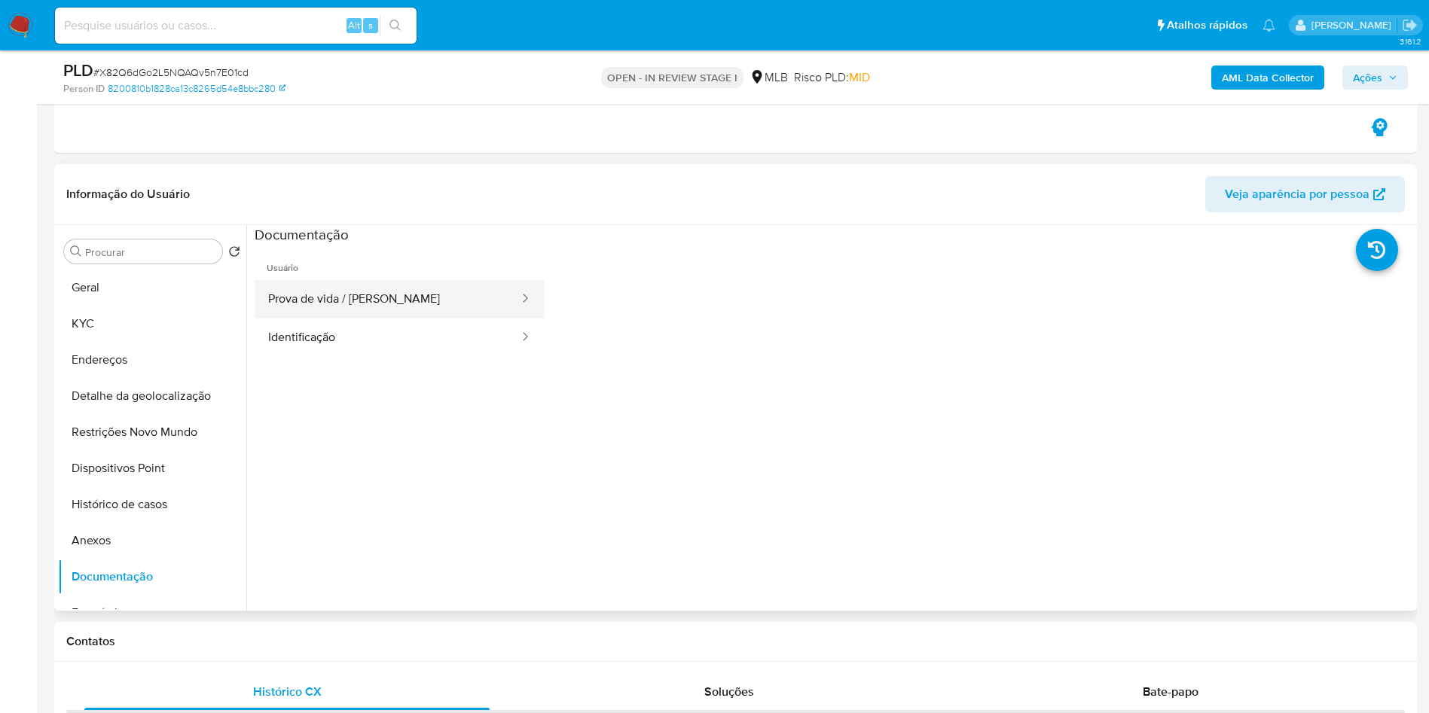
click at [434, 310] on button "Prova de vida / [PERSON_NAME]" at bounding box center [388, 299] width 266 height 38
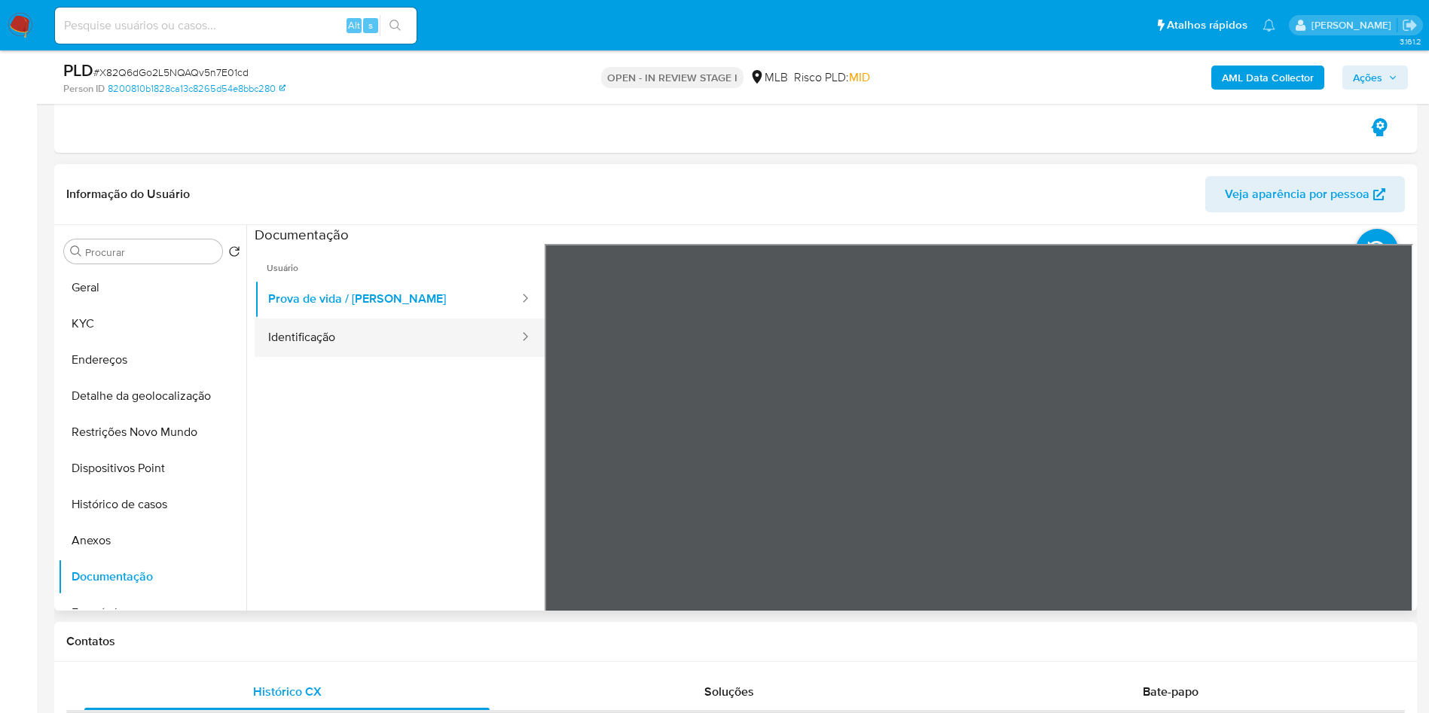
click at [417, 335] on button "Identificação" at bounding box center [388, 338] width 266 height 38
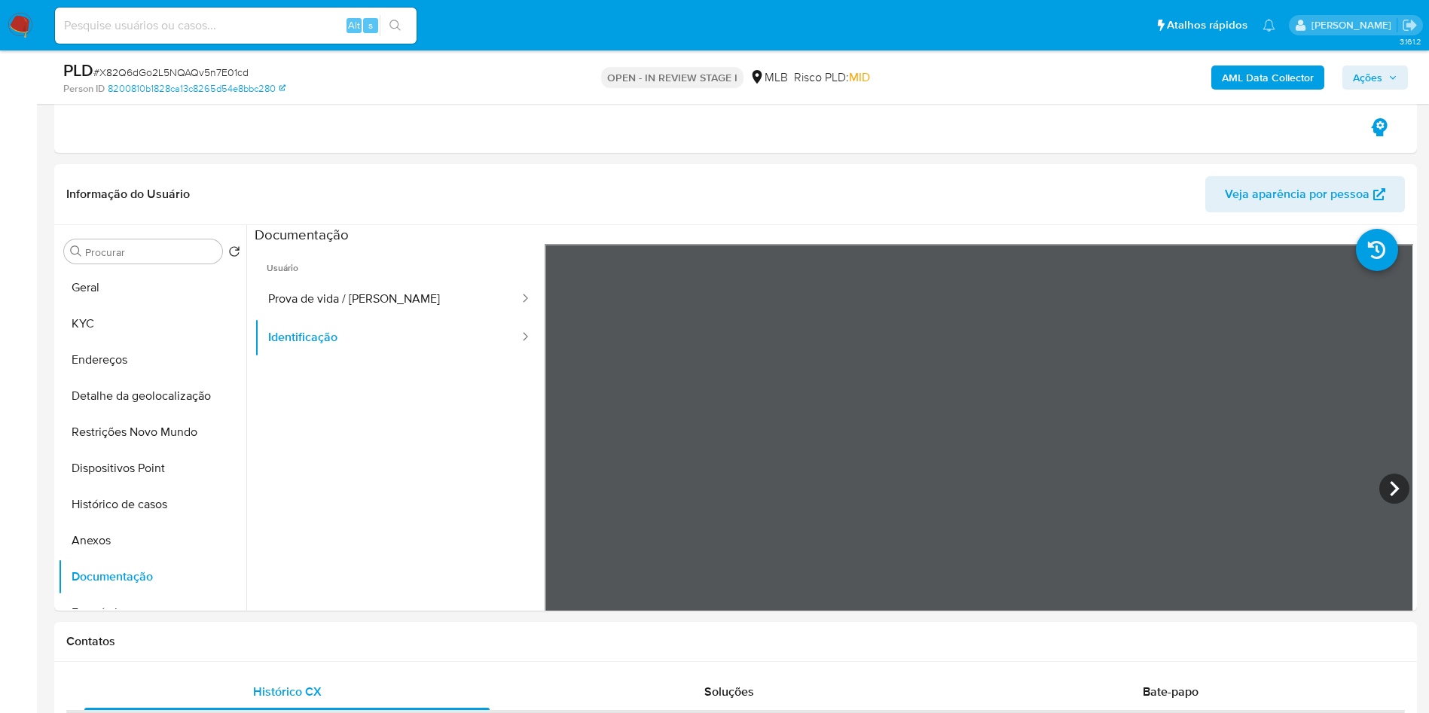
click at [1285, 82] on b "AML Data Collector" at bounding box center [1268, 78] width 92 height 24
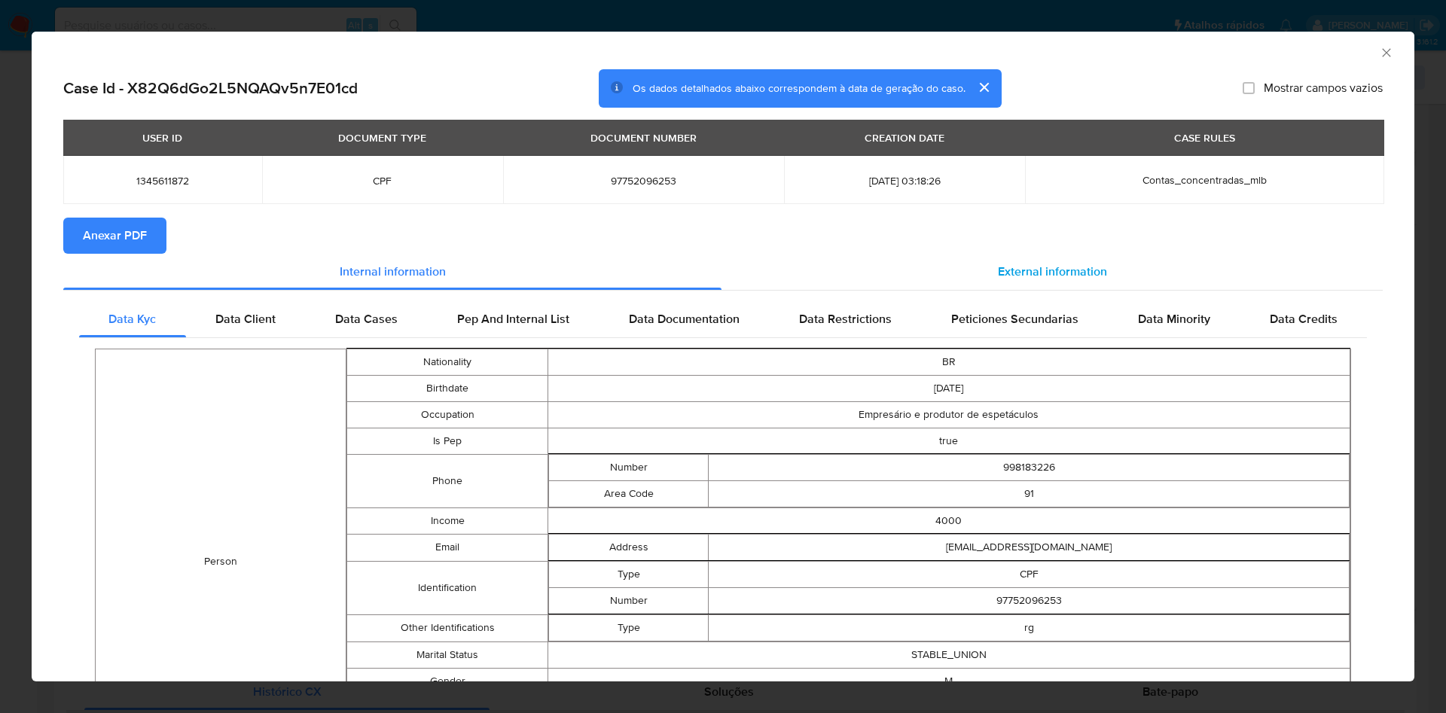
click at [1060, 286] on div "External information" at bounding box center [1052, 272] width 661 height 36
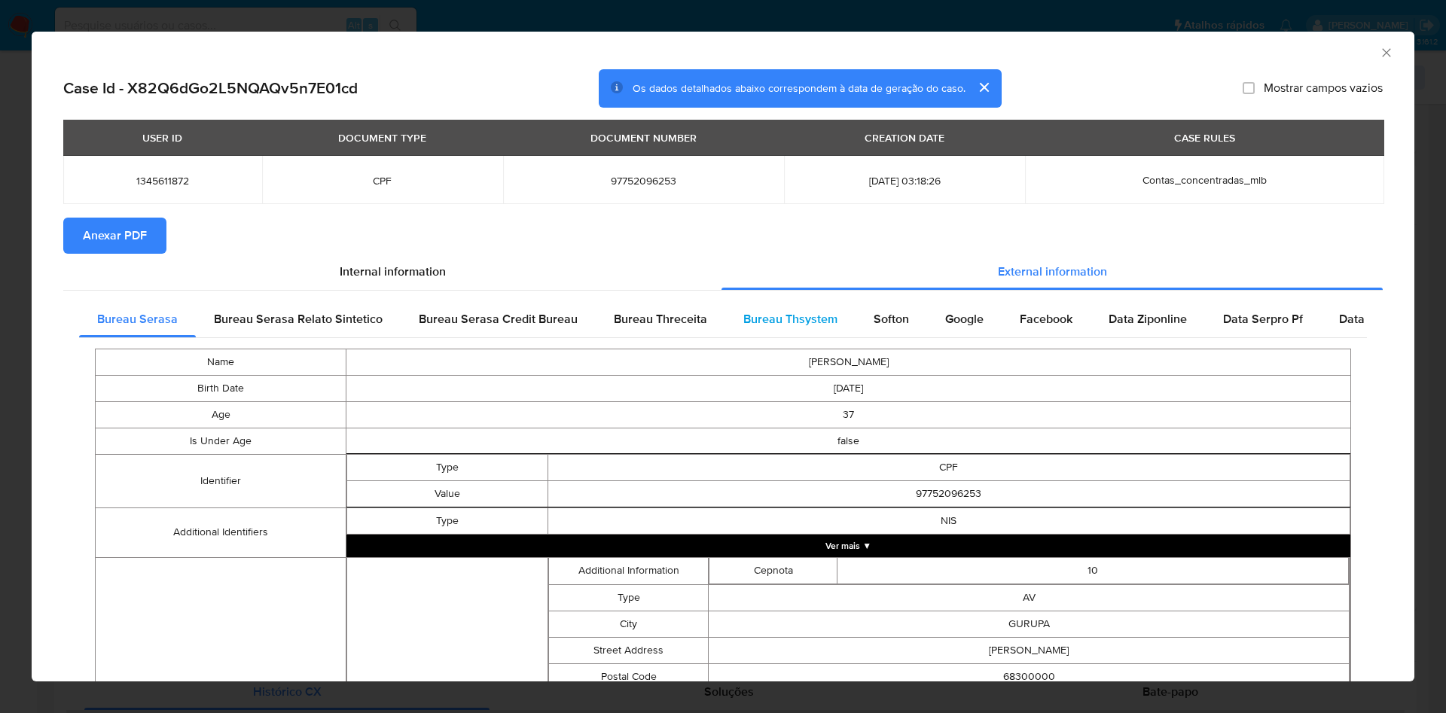
click at [750, 324] on span "Bureau Thsystem" at bounding box center [791, 318] width 94 height 17
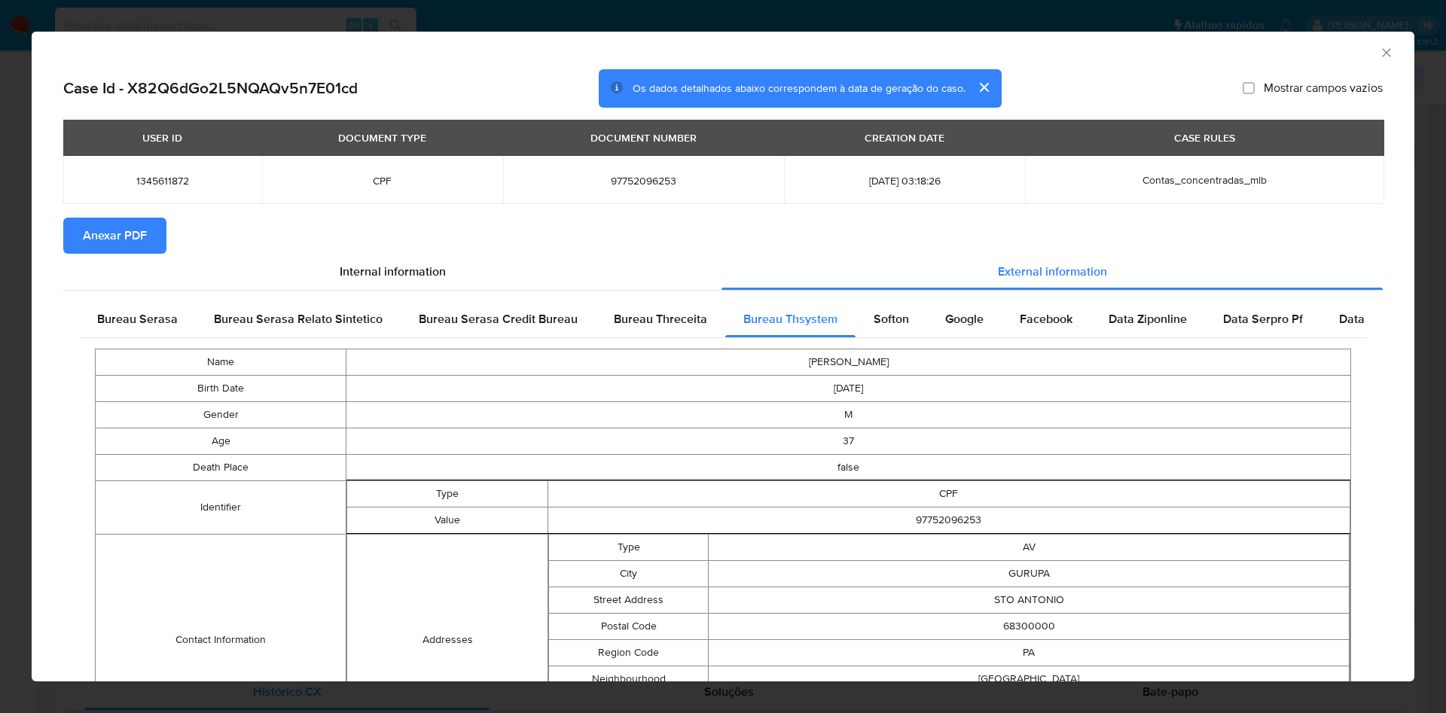
click at [97, 238] on span "Anexar PDF" at bounding box center [115, 235] width 64 height 33
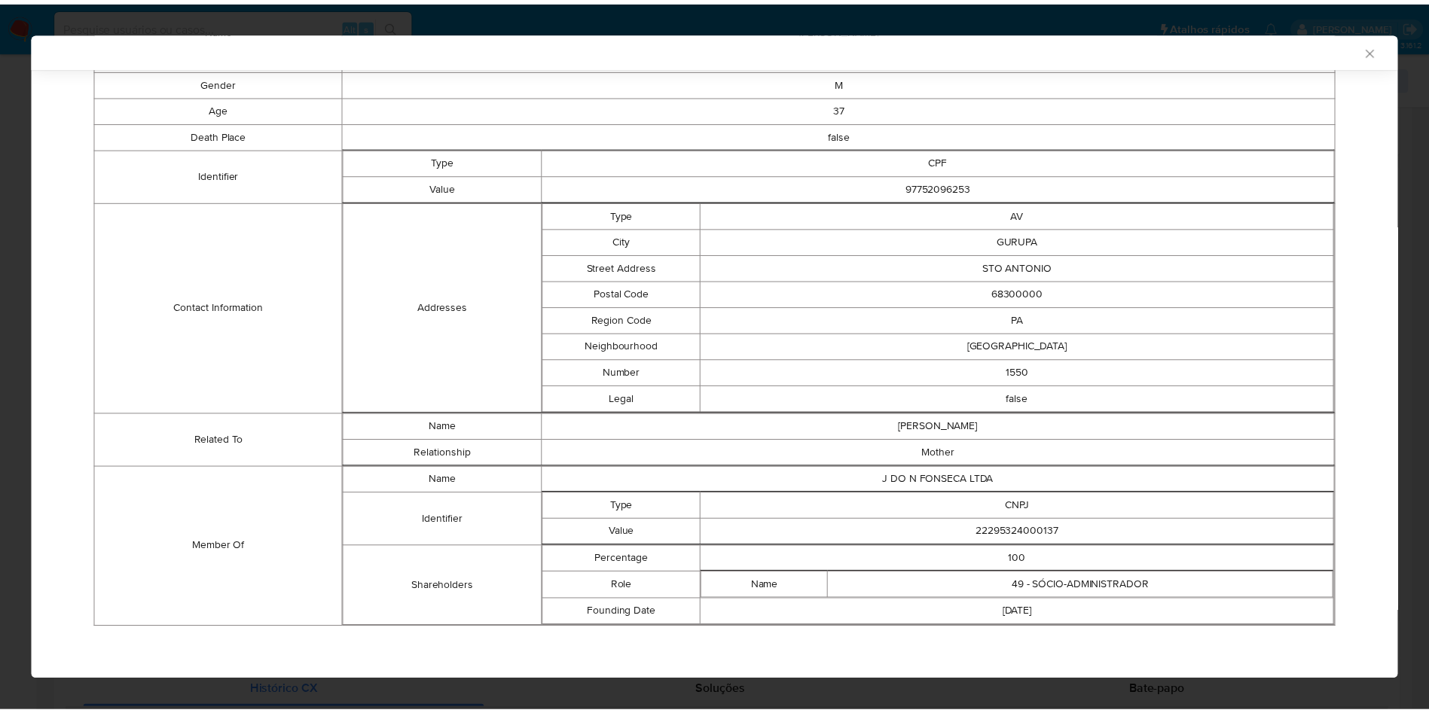
scroll to position [334, 0]
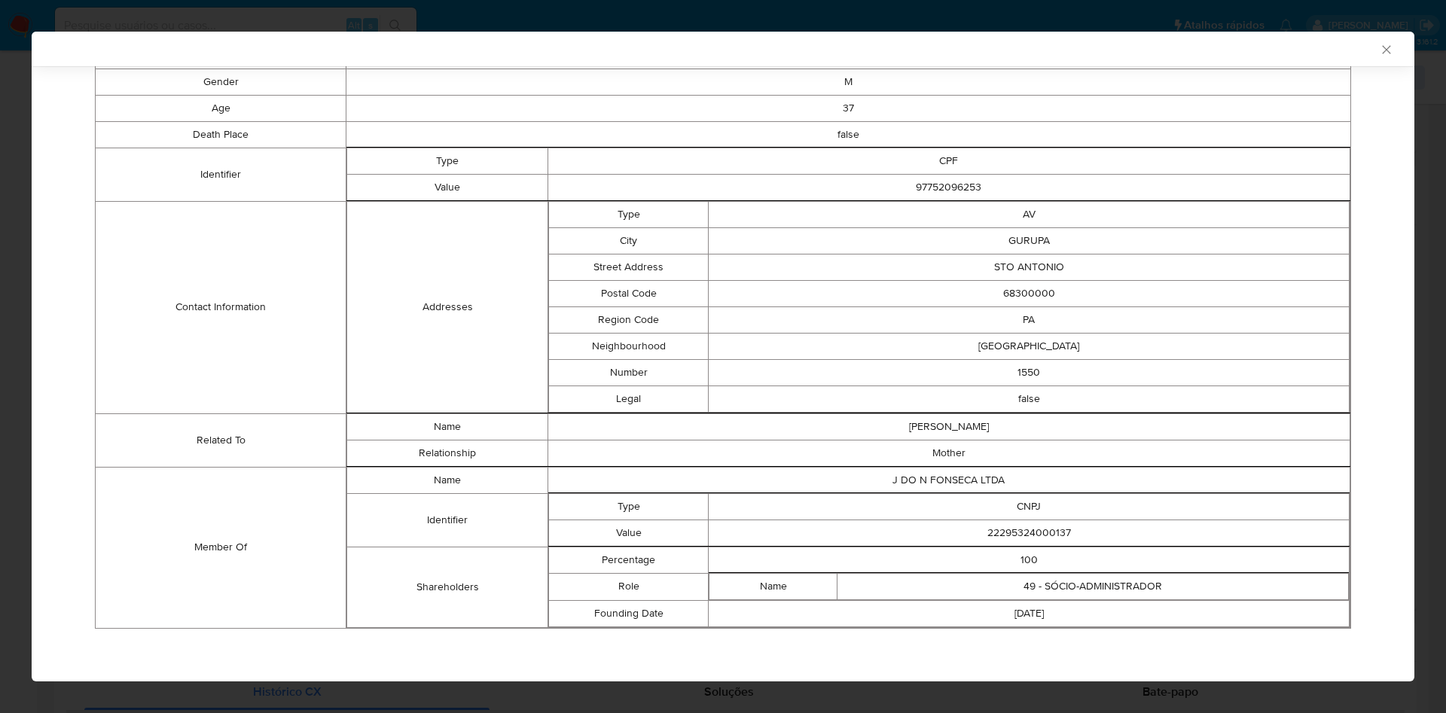
click at [1004, 546] on th "closure-recommendation-modal" at bounding box center [1029, 546] width 641 height 1
click at [1019, 538] on td "22295324000137" at bounding box center [1029, 533] width 641 height 26
copy td "22295324000137"
click at [1019, 538] on td "22295324000137" at bounding box center [1029, 533] width 641 height 26
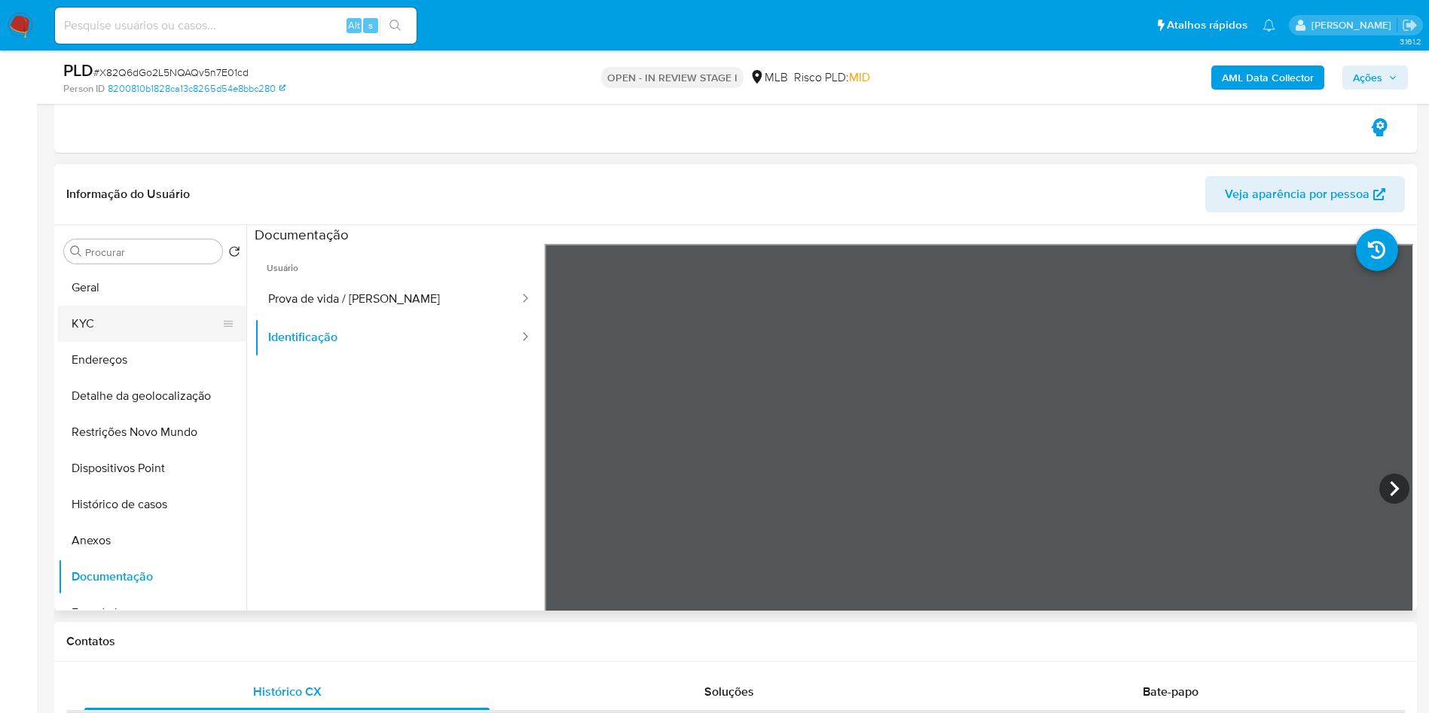
click at [136, 325] on button "KYC" at bounding box center [146, 324] width 176 height 36
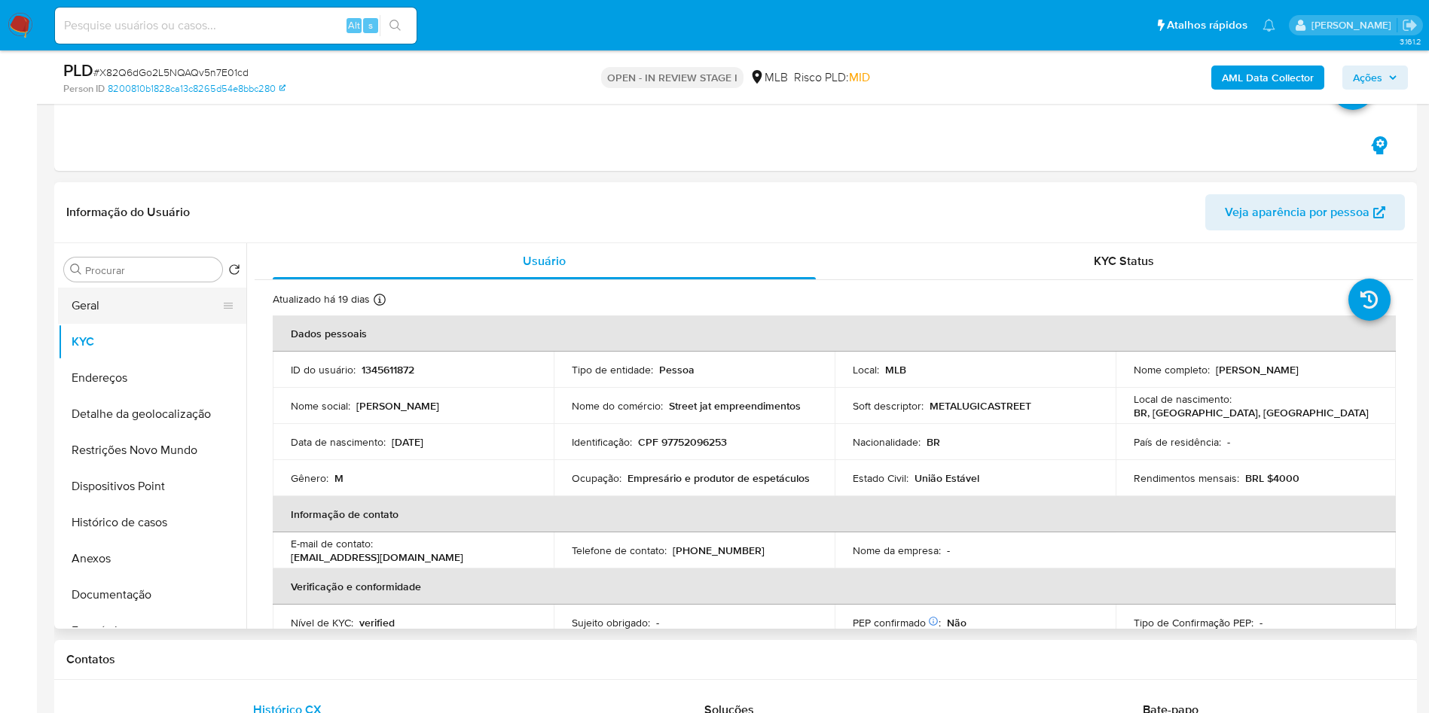
click at [122, 301] on button "Geral" at bounding box center [146, 306] width 176 height 36
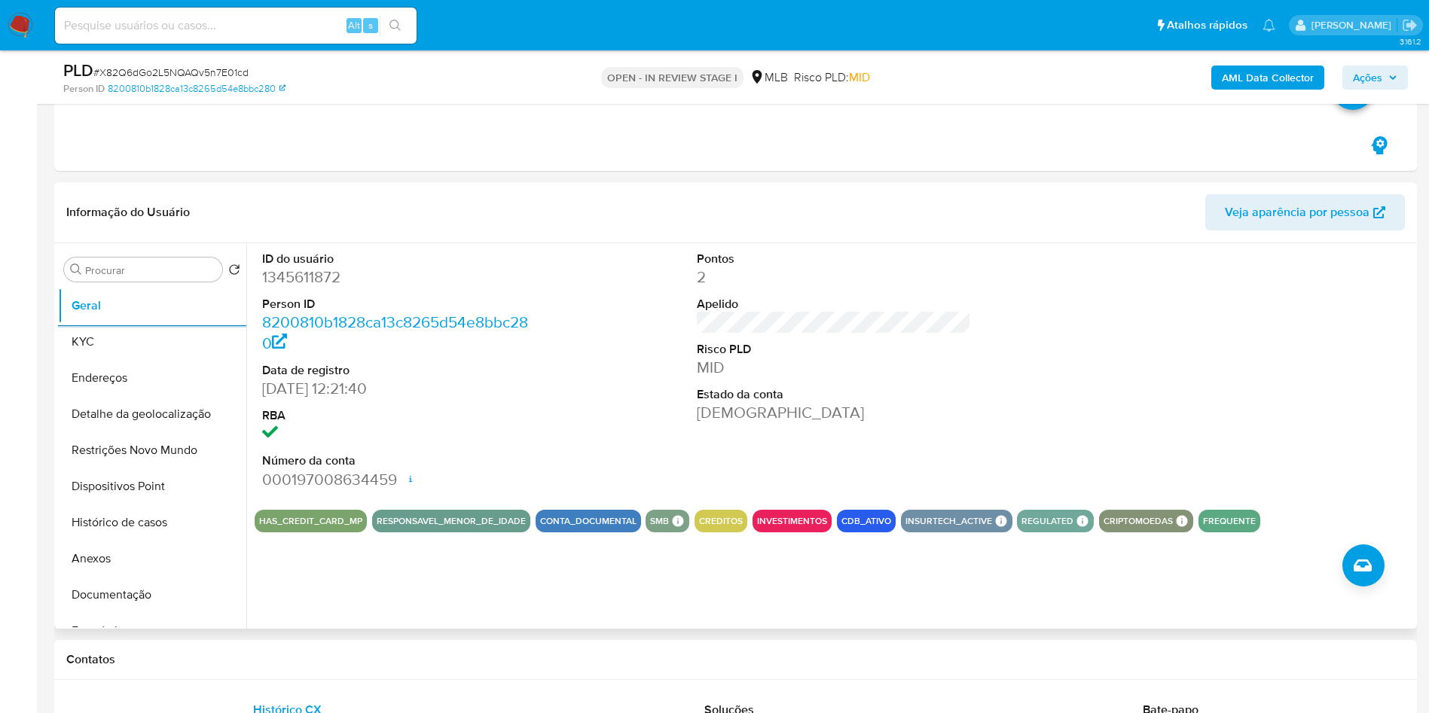
copy td "22295324000137"
click at [105, 346] on button "KYC" at bounding box center [146, 342] width 176 height 36
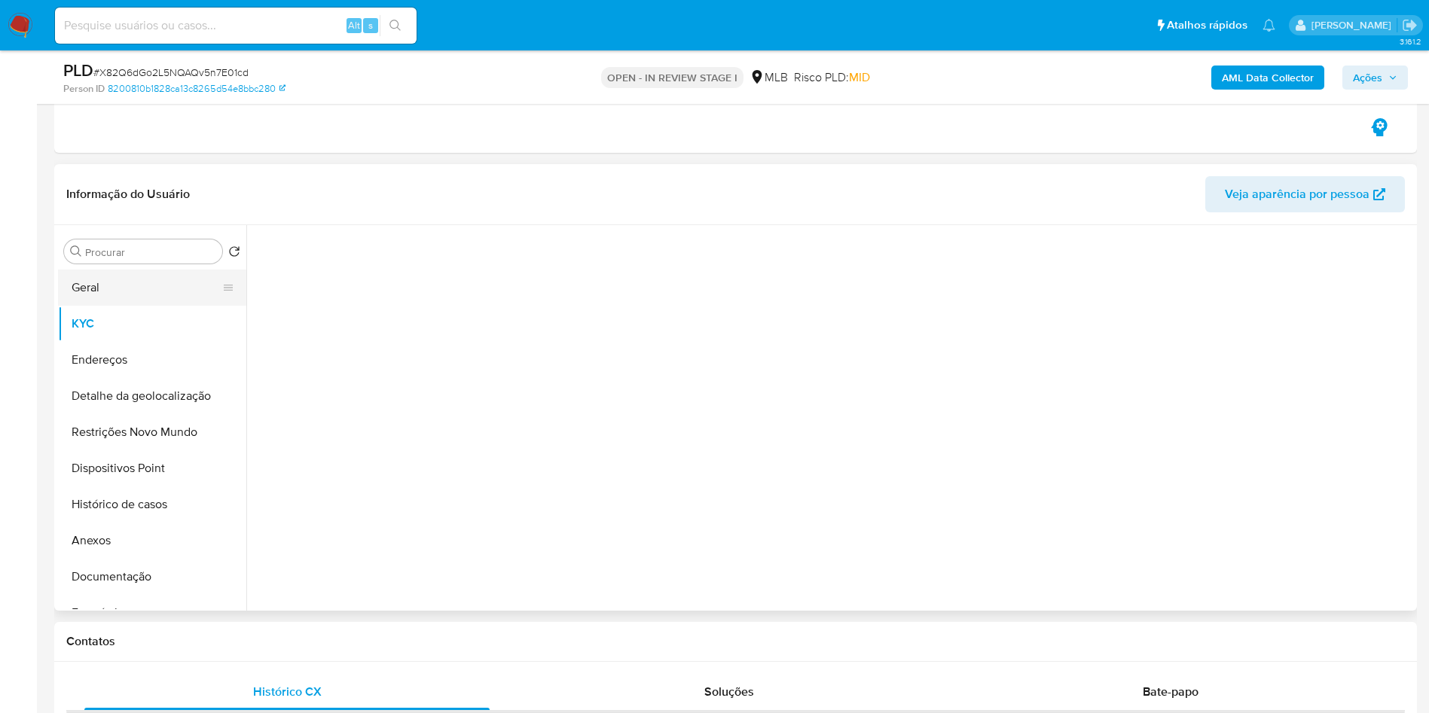
click at [129, 304] on button "Geral" at bounding box center [146, 288] width 176 height 36
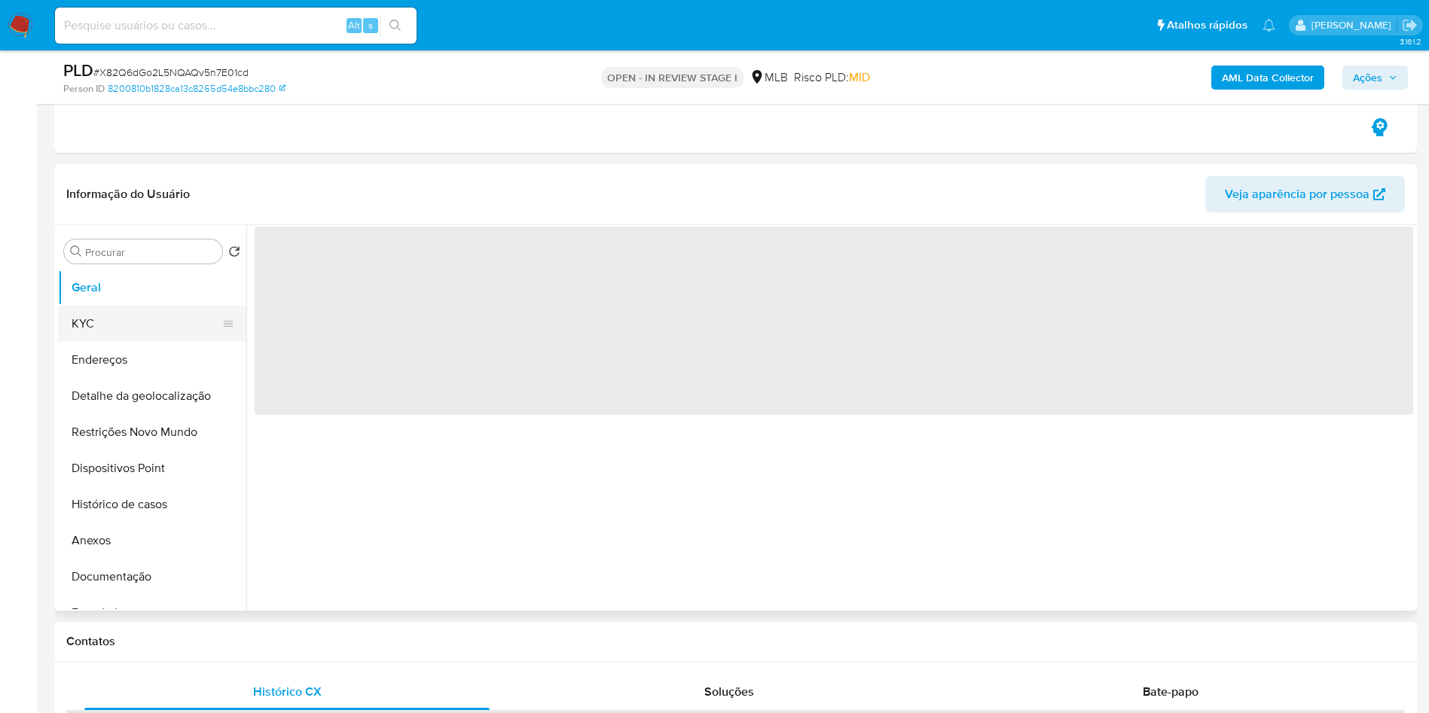
click at [123, 325] on button "KYC" at bounding box center [146, 324] width 176 height 36
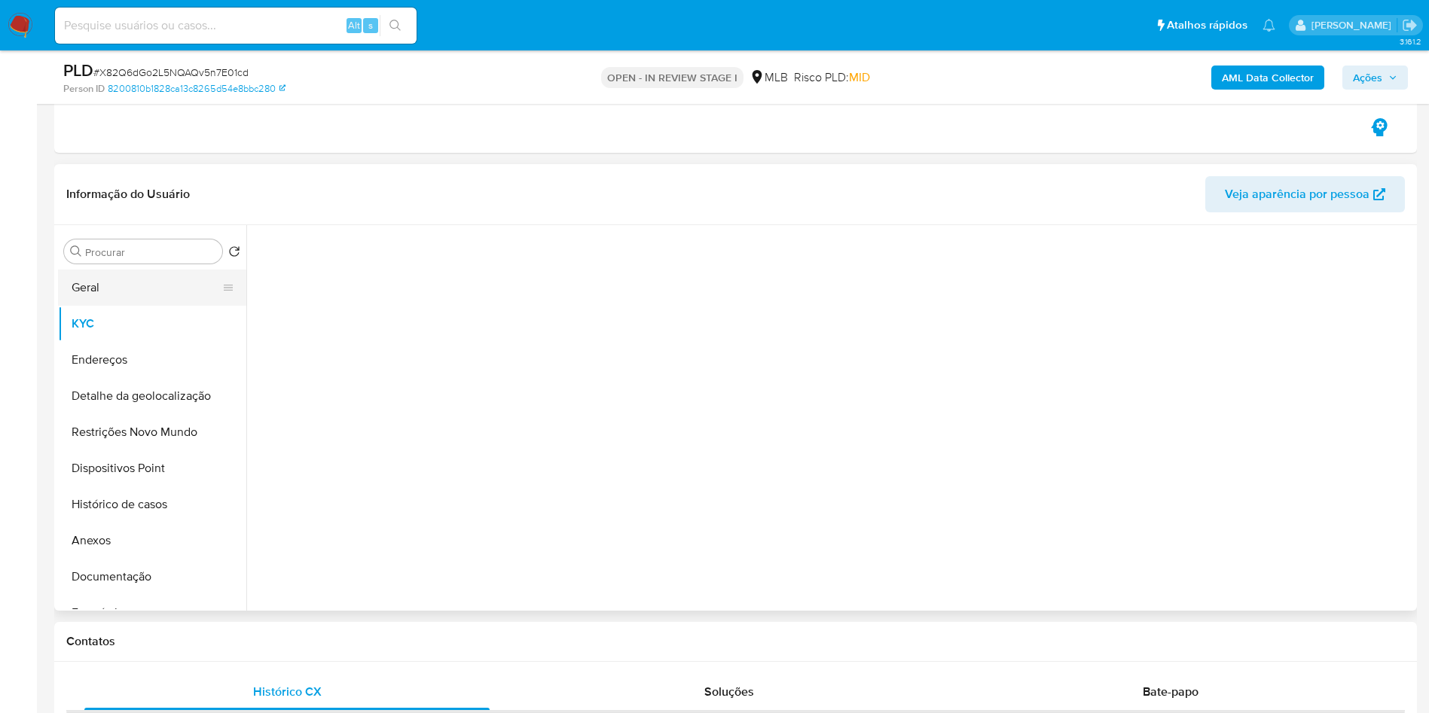
click at [148, 296] on button "Geral" at bounding box center [146, 288] width 176 height 36
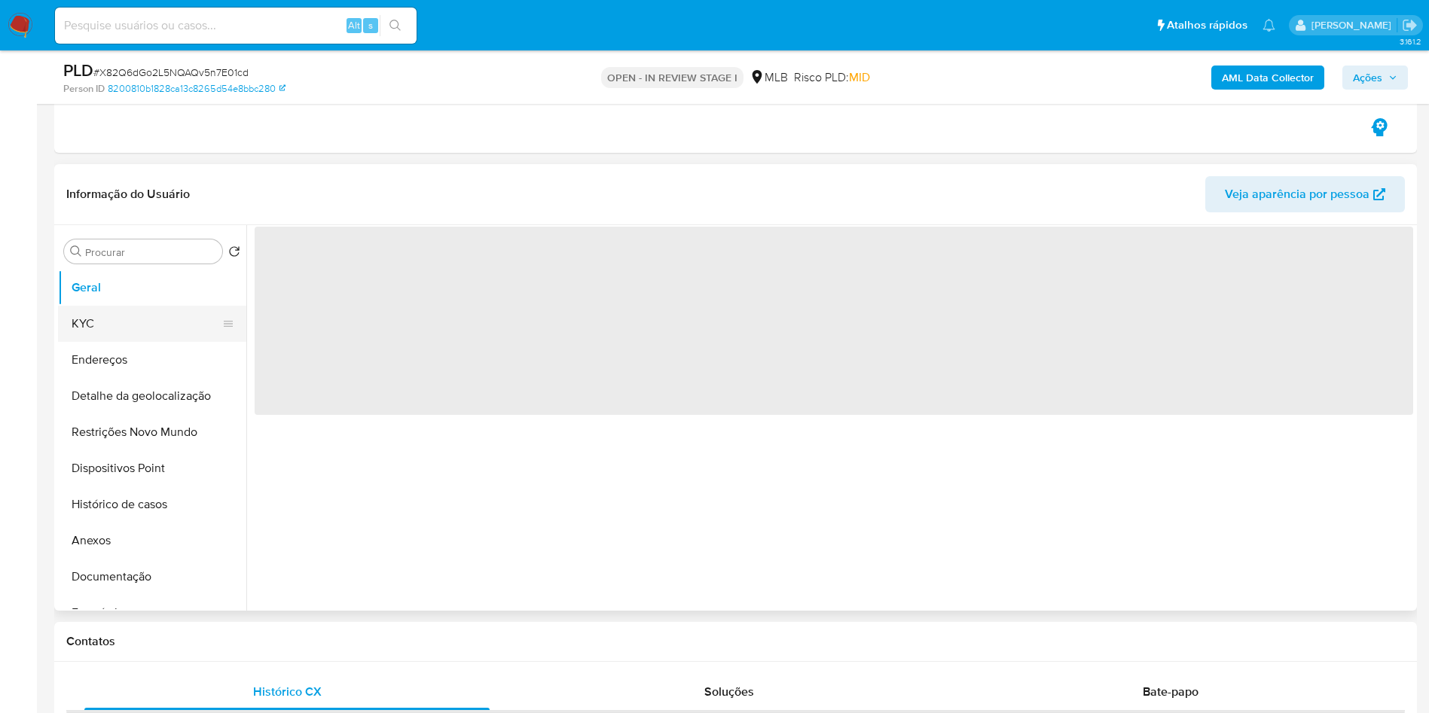
click at [119, 342] on button "KYC" at bounding box center [146, 324] width 176 height 36
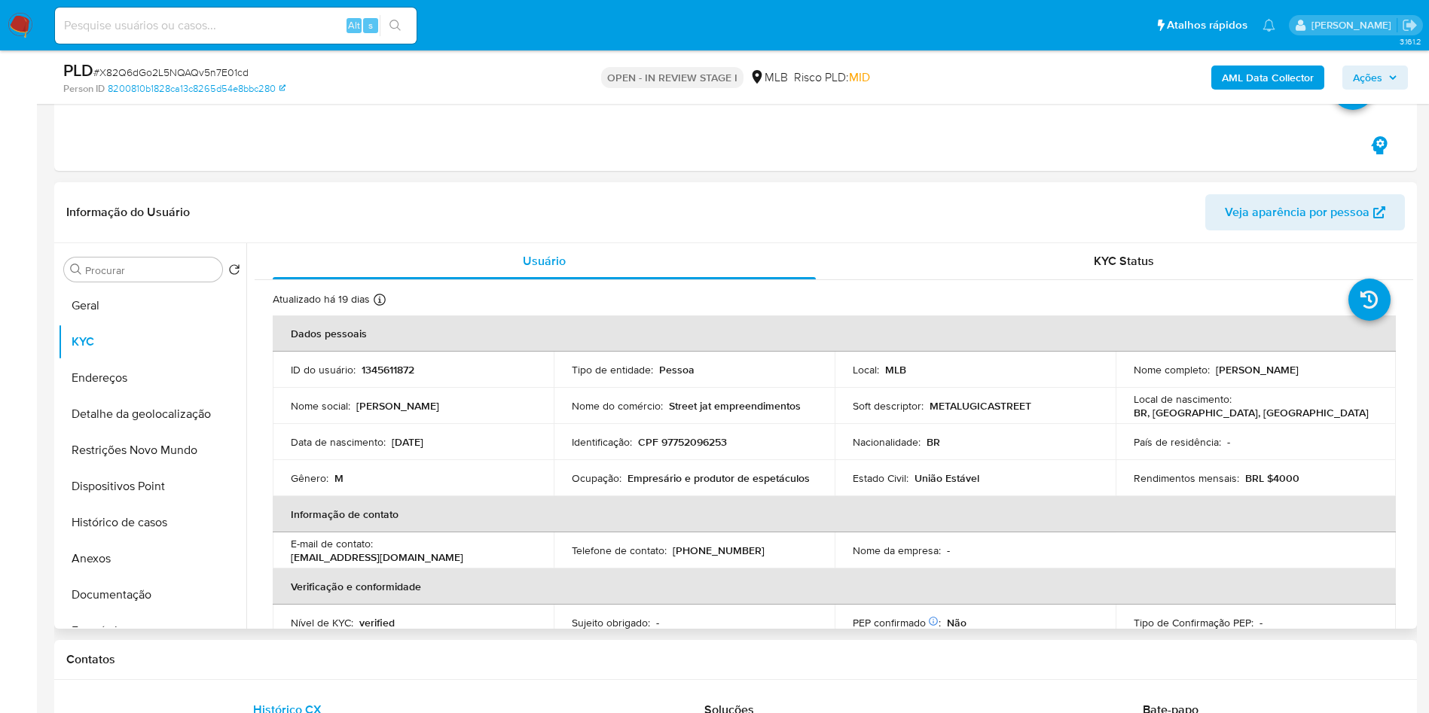
click at [1064, 572] on th "Verificação e conformidade" at bounding box center [834, 587] width 1123 height 36
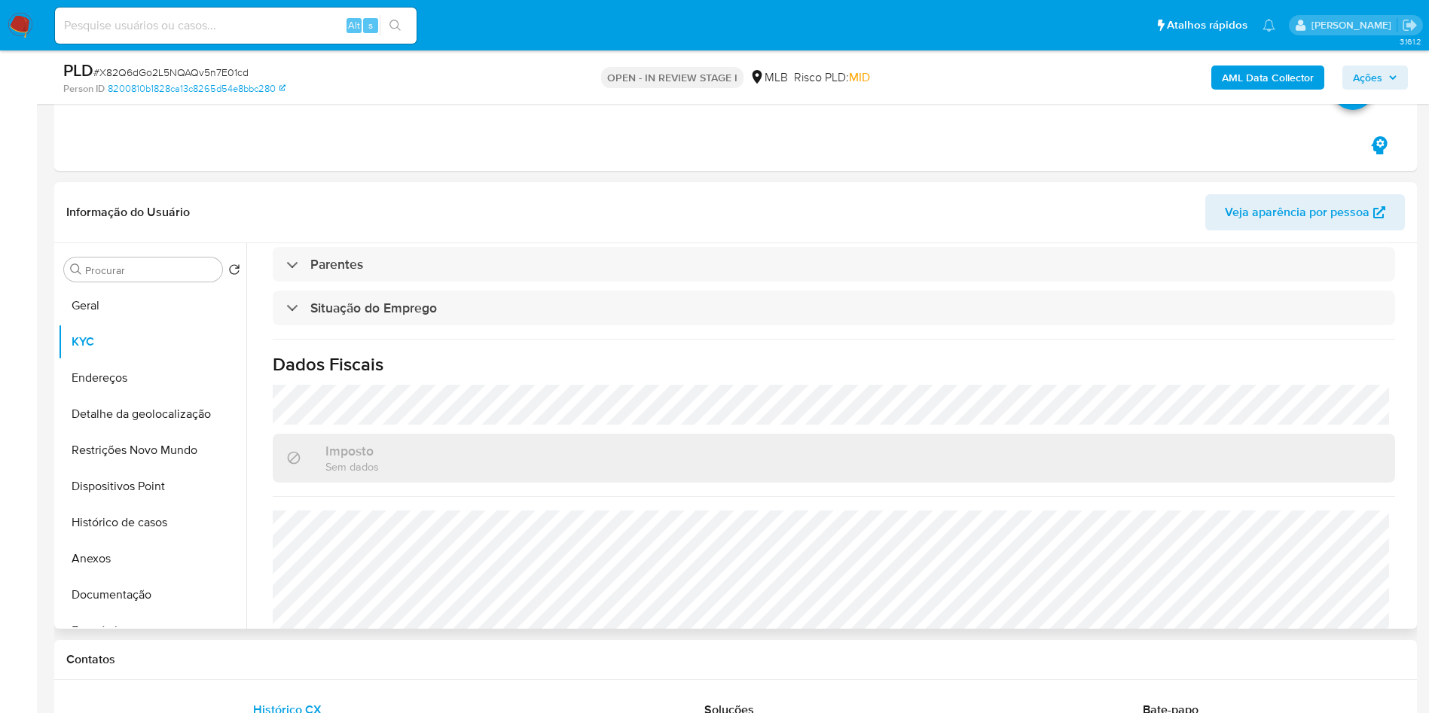
scroll to position [628, 0]
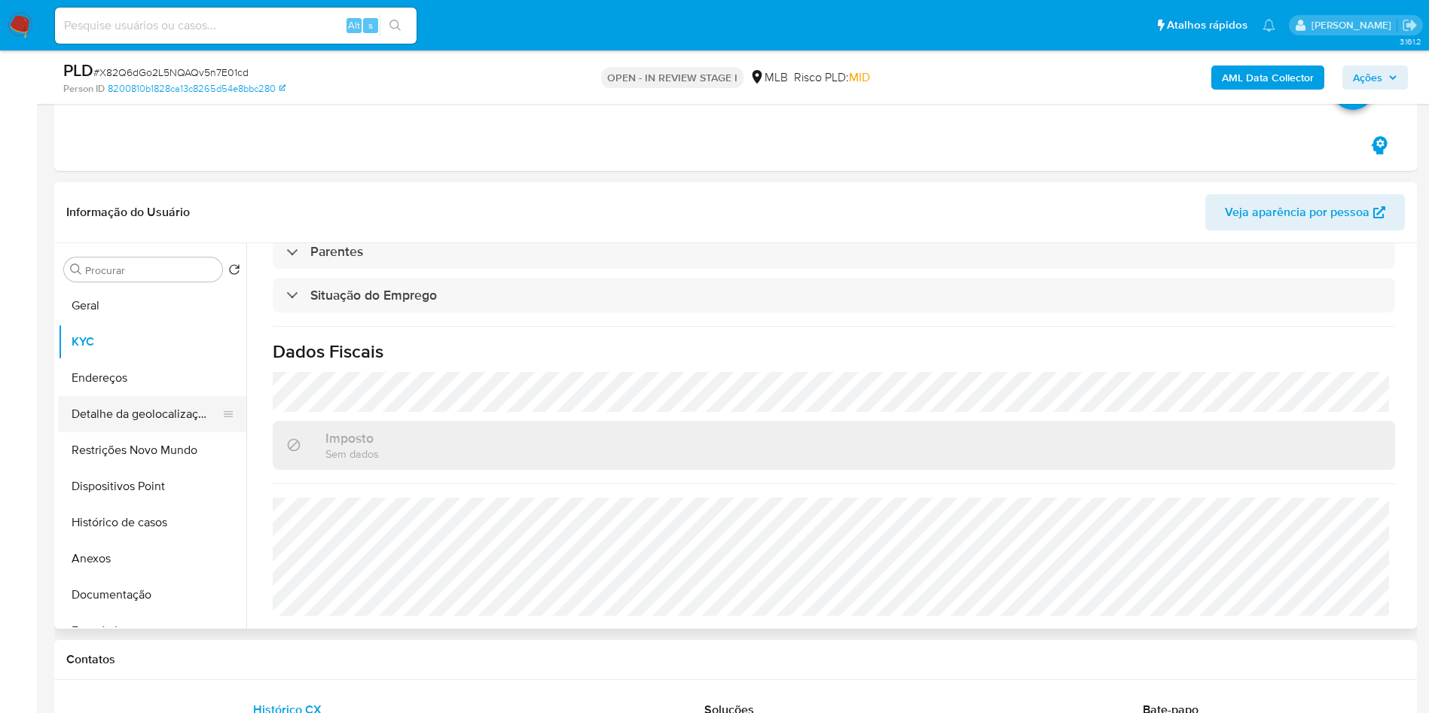
click at [118, 428] on button "Detalhe da geolocalização" at bounding box center [146, 414] width 176 height 36
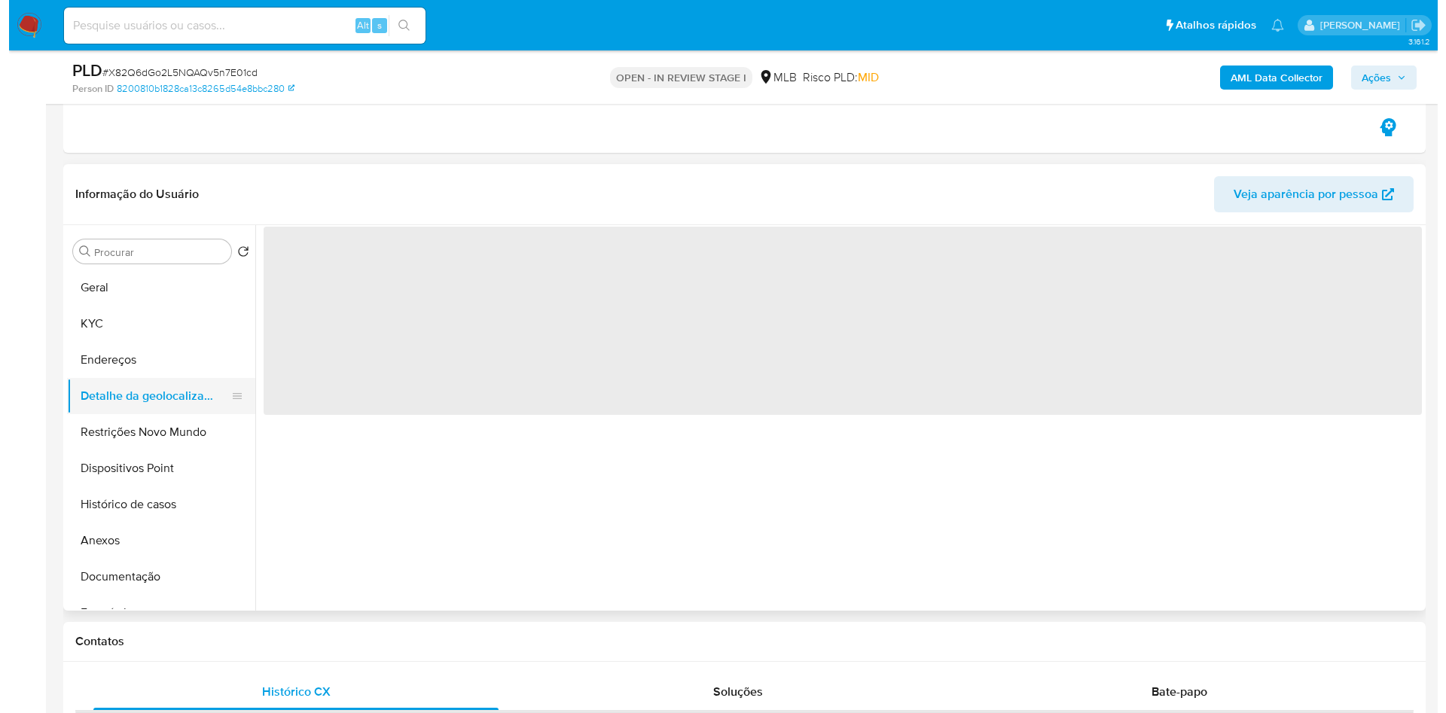
scroll to position [0, 0]
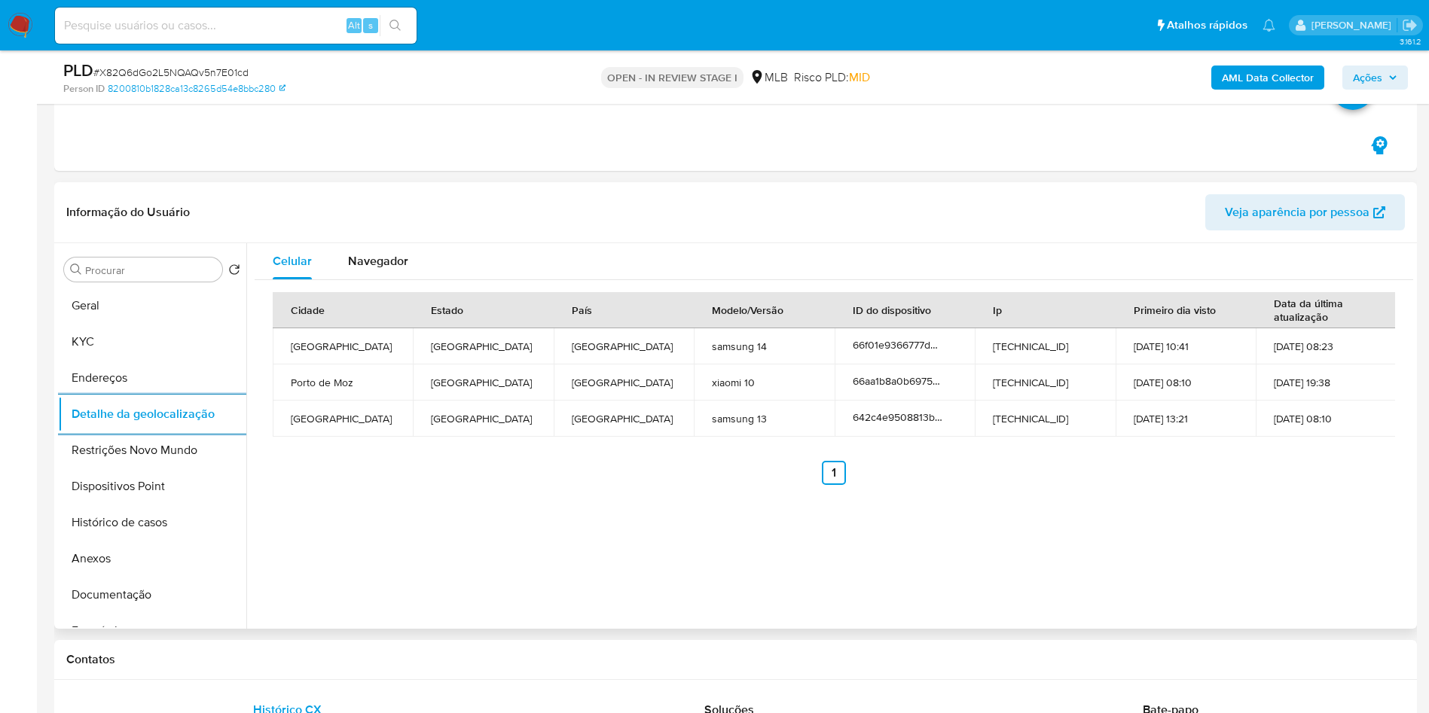
click at [393, 284] on div "Cidade Estado País Modelo/Versão ID do dispositivo Ip Primeiro dia visto Data d…" at bounding box center [834, 388] width 1159 height 217
click at [387, 261] on span "Navegador" at bounding box center [378, 260] width 60 height 17
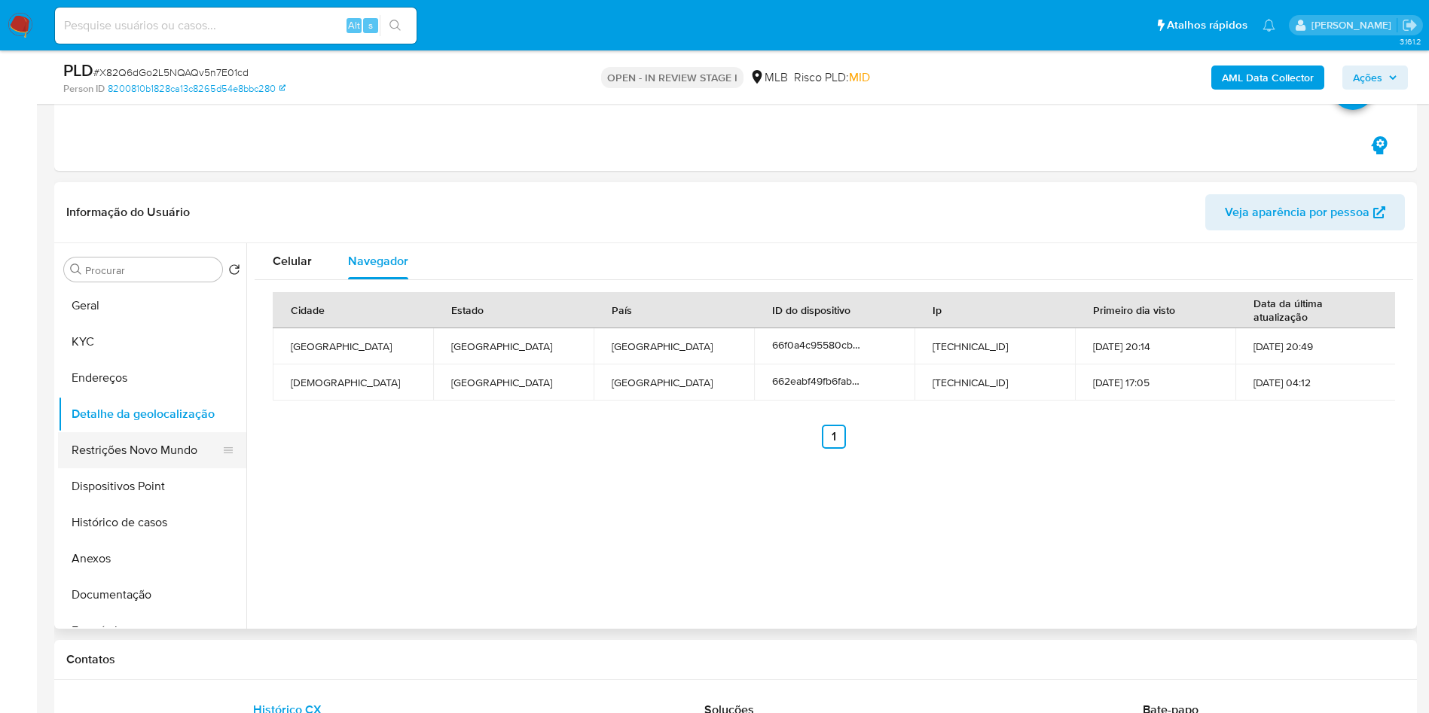
click at [92, 464] on button "Restrições Novo Mundo" at bounding box center [146, 450] width 176 height 36
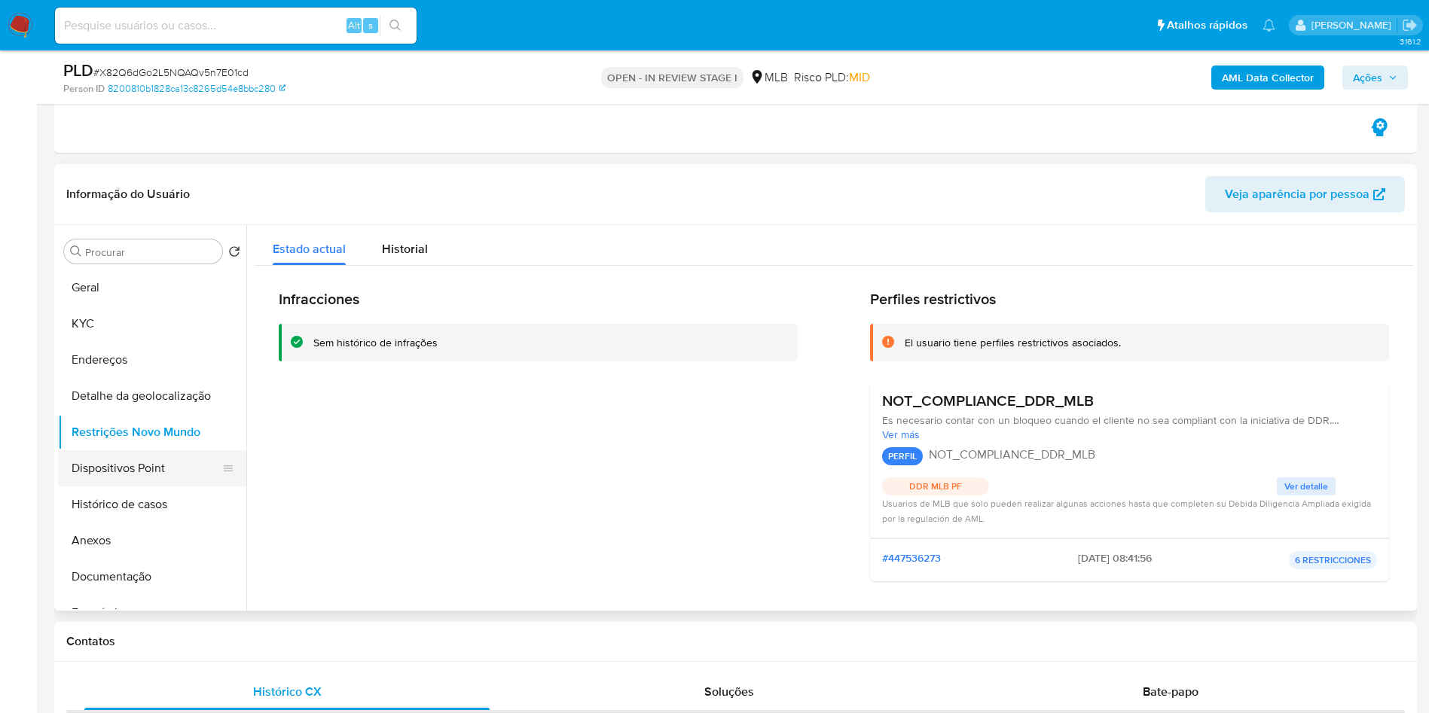
click at [112, 477] on button "Dispositivos Point" at bounding box center [146, 469] width 176 height 36
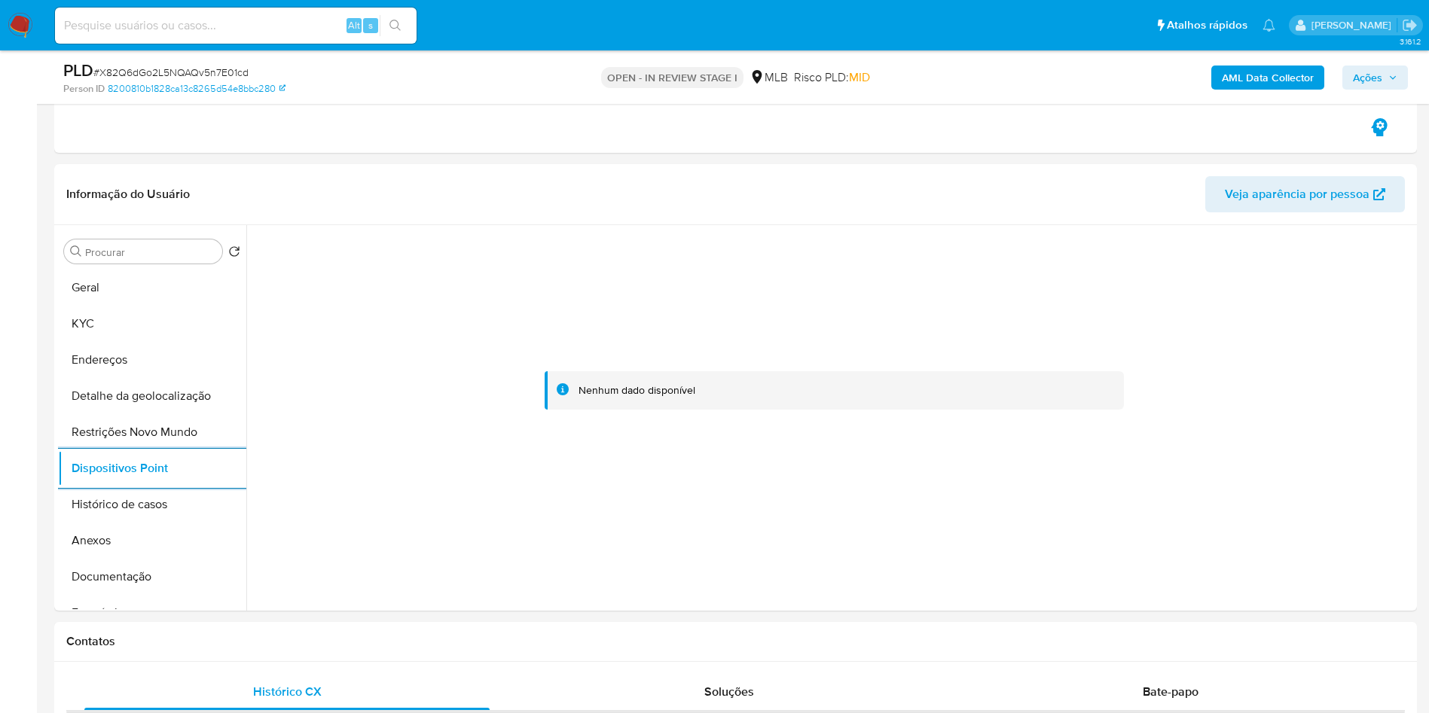
click at [1392, 63] on div "AML Data Collector Ações" at bounding box center [1186, 77] width 444 height 35
click at [1379, 84] on span "Ações" at bounding box center [1367, 78] width 29 height 24
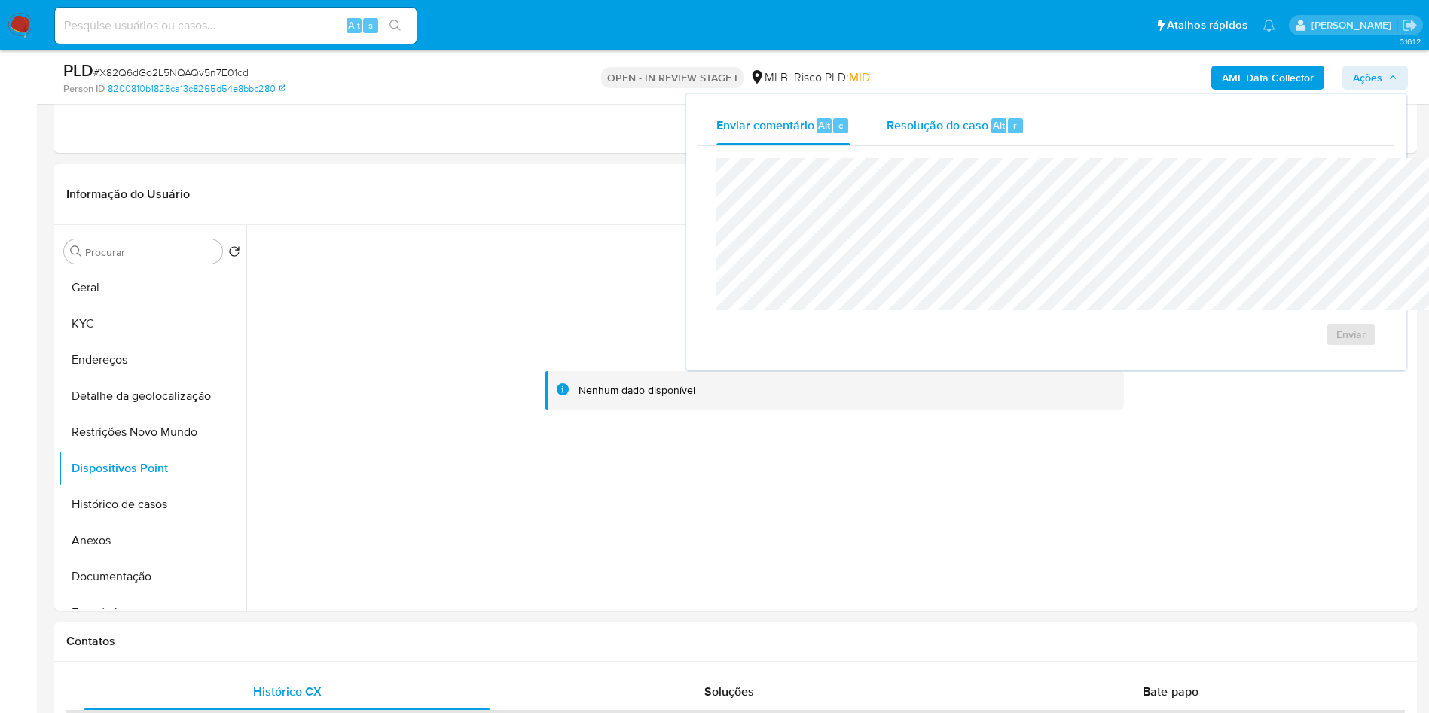
click at [887, 106] on div "Resolução do caso Alt r" at bounding box center [956, 125] width 138 height 39
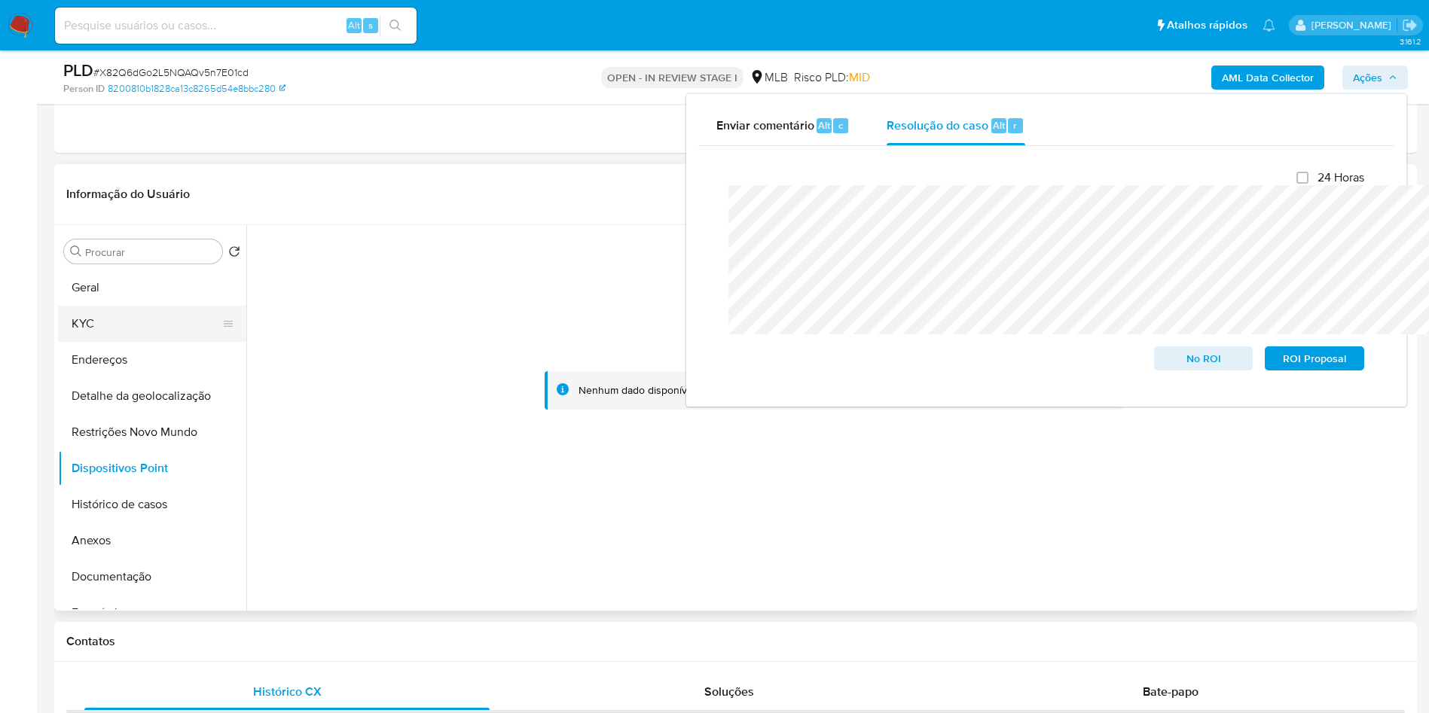
click at [104, 342] on button "KYC" at bounding box center [146, 324] width 176 height 36
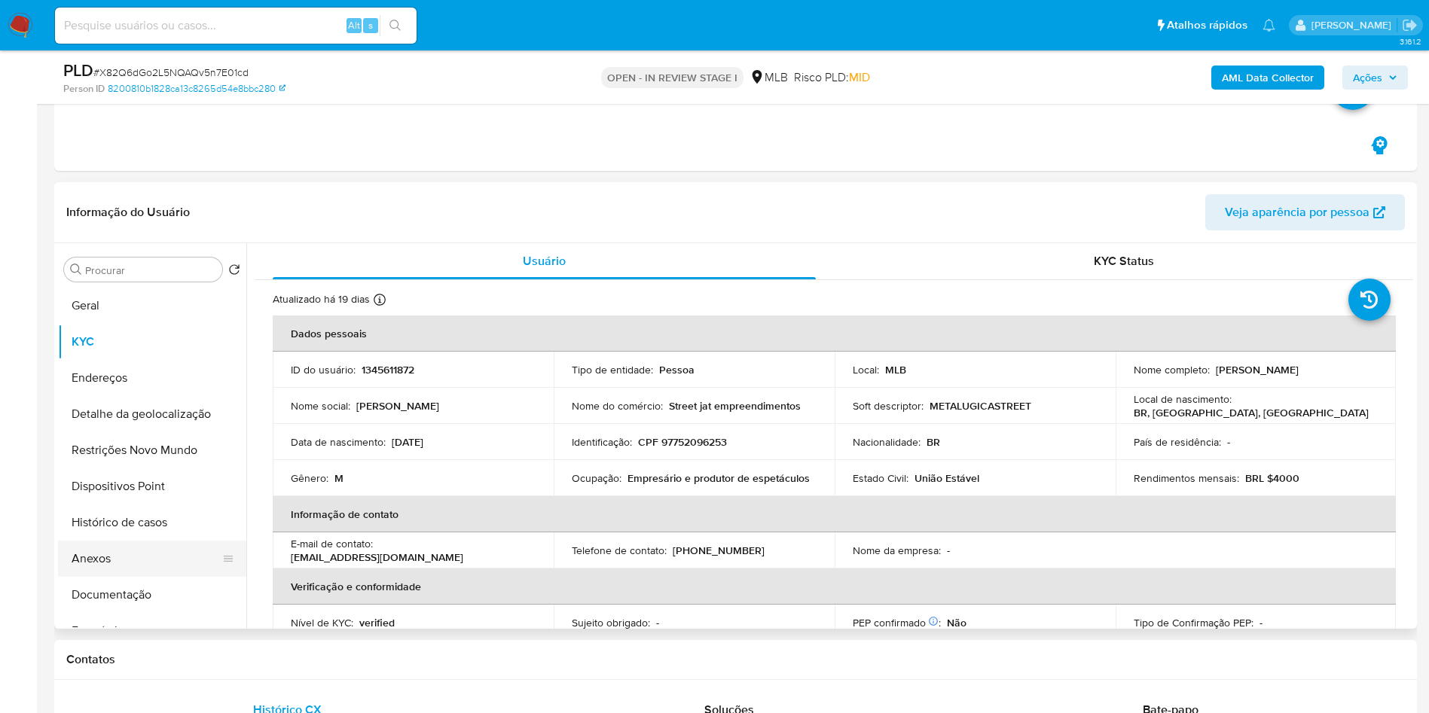
click at [99, 540] on button "Histórico de casos" at bounding box center [152, 523] width 188 height 36
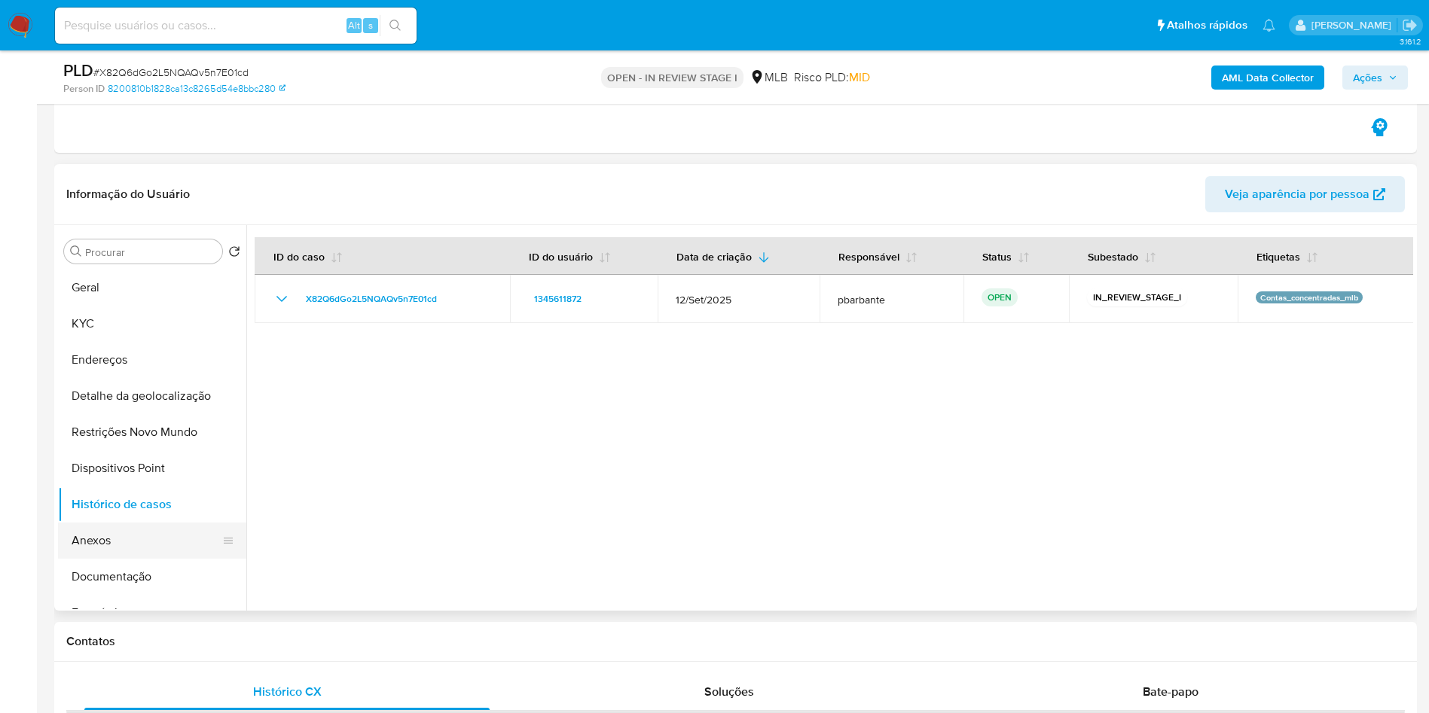
click at [120, 542] on button "Anexos" at bounding box center [146, 541] width 176 height 36
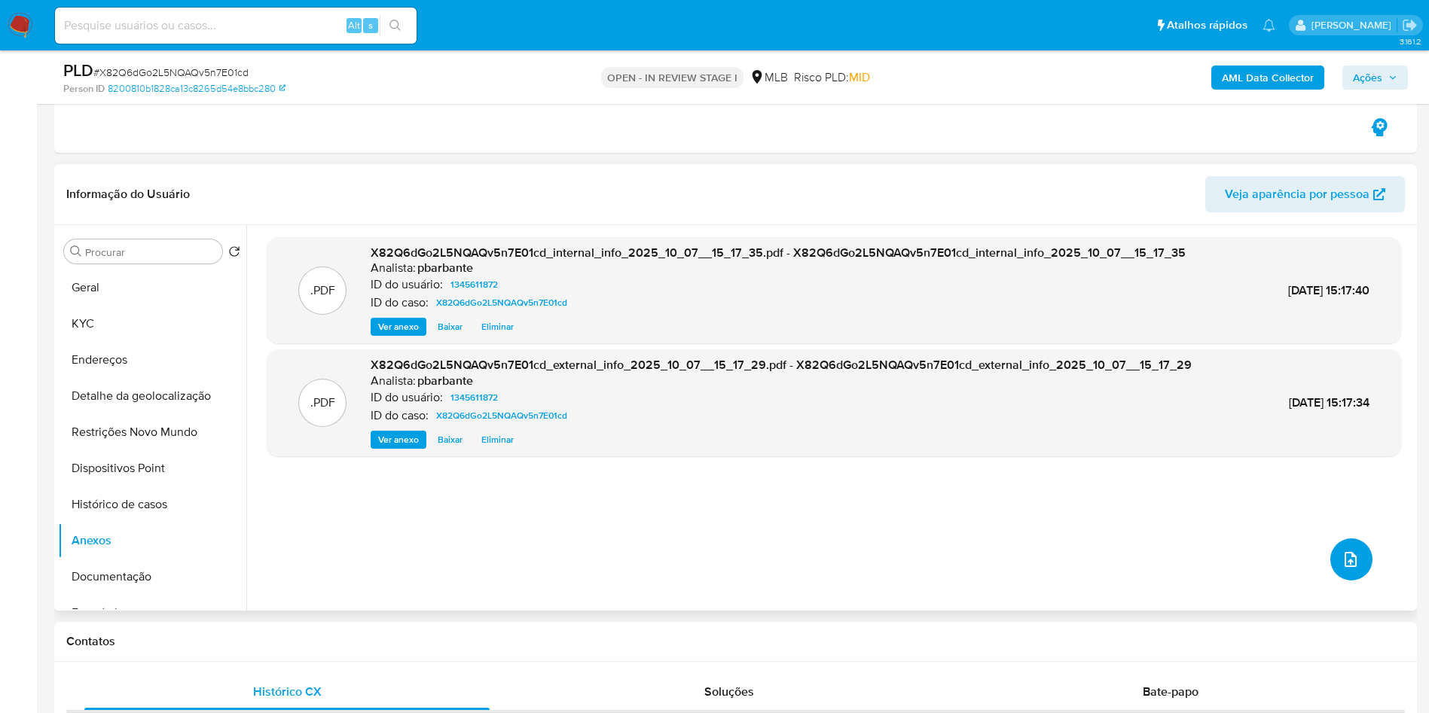
click at [1349, 569] on icon "upload-file" at bounding box center [1351, 560] width 18 height 18
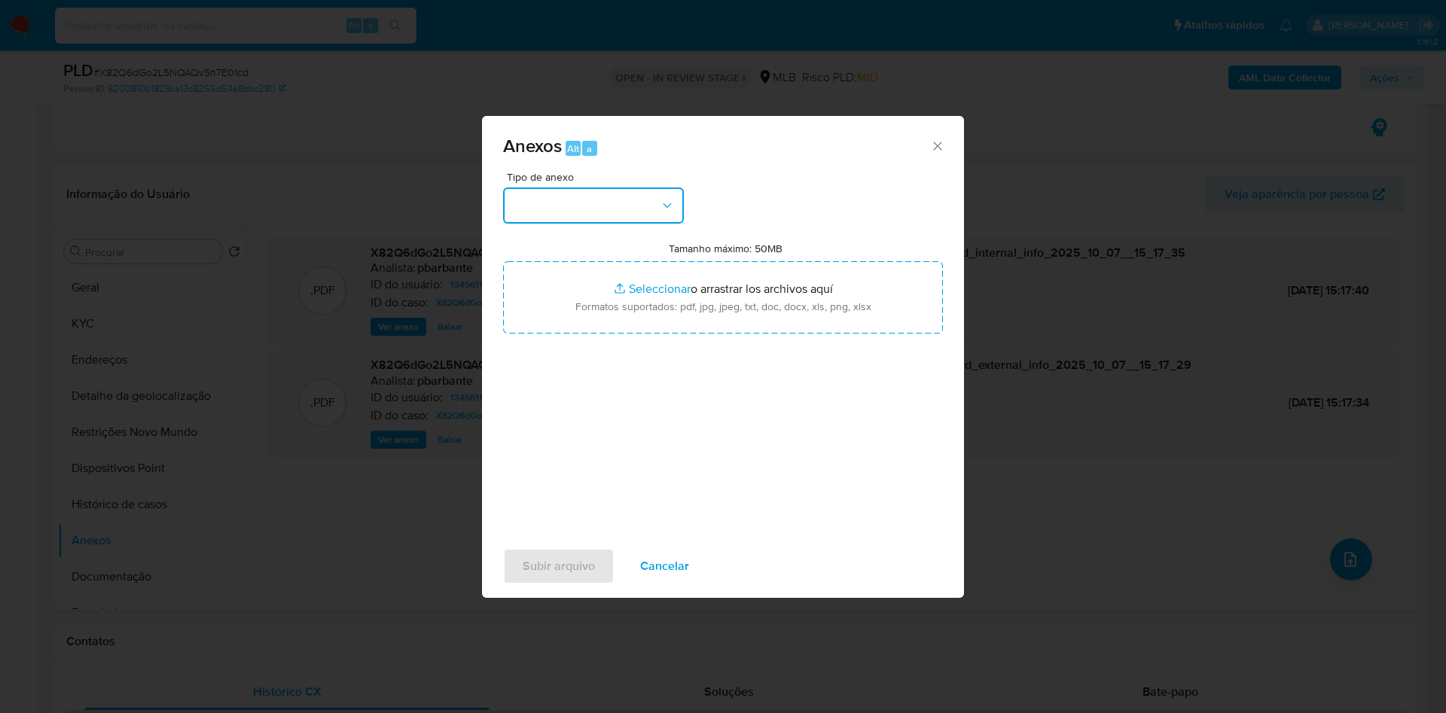
click at [639, 188] on button "button" at bounding box center [593, 206] width 181 height 36
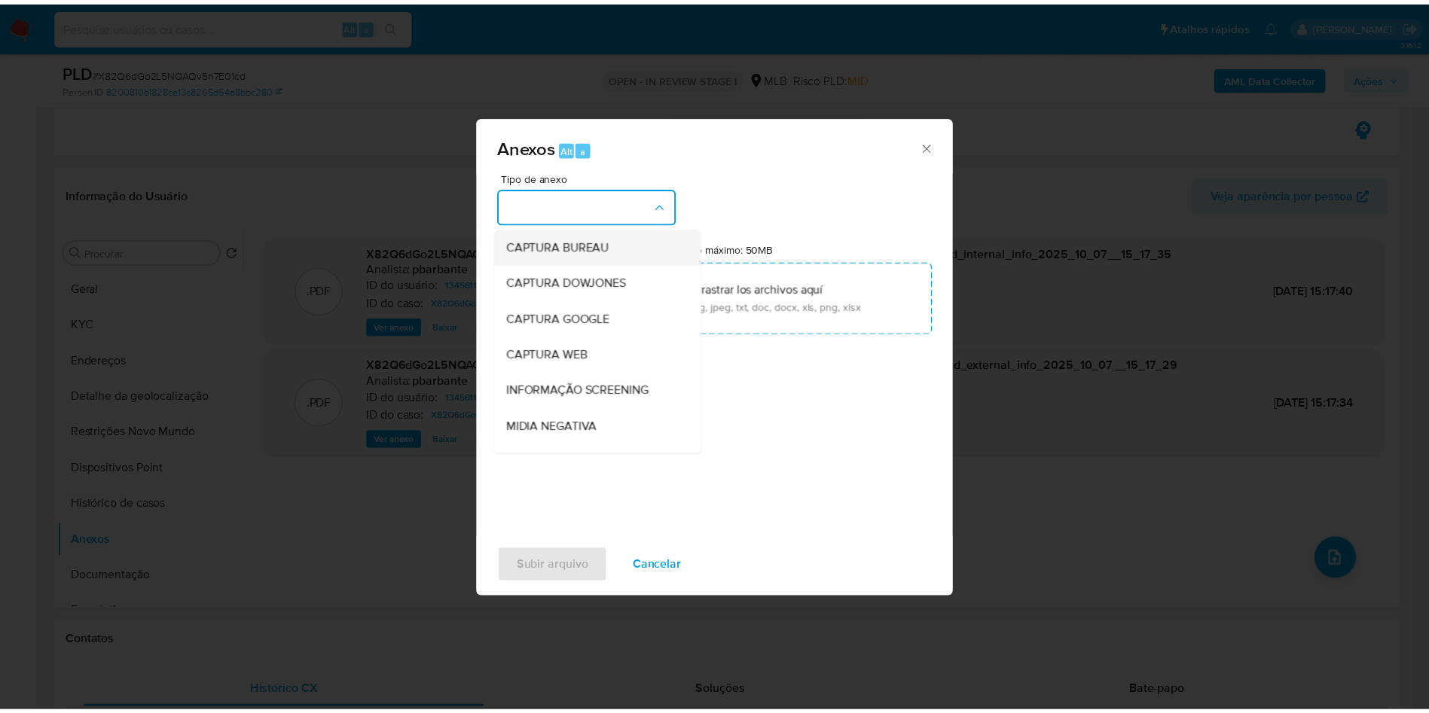
scroll to position [202, 0]
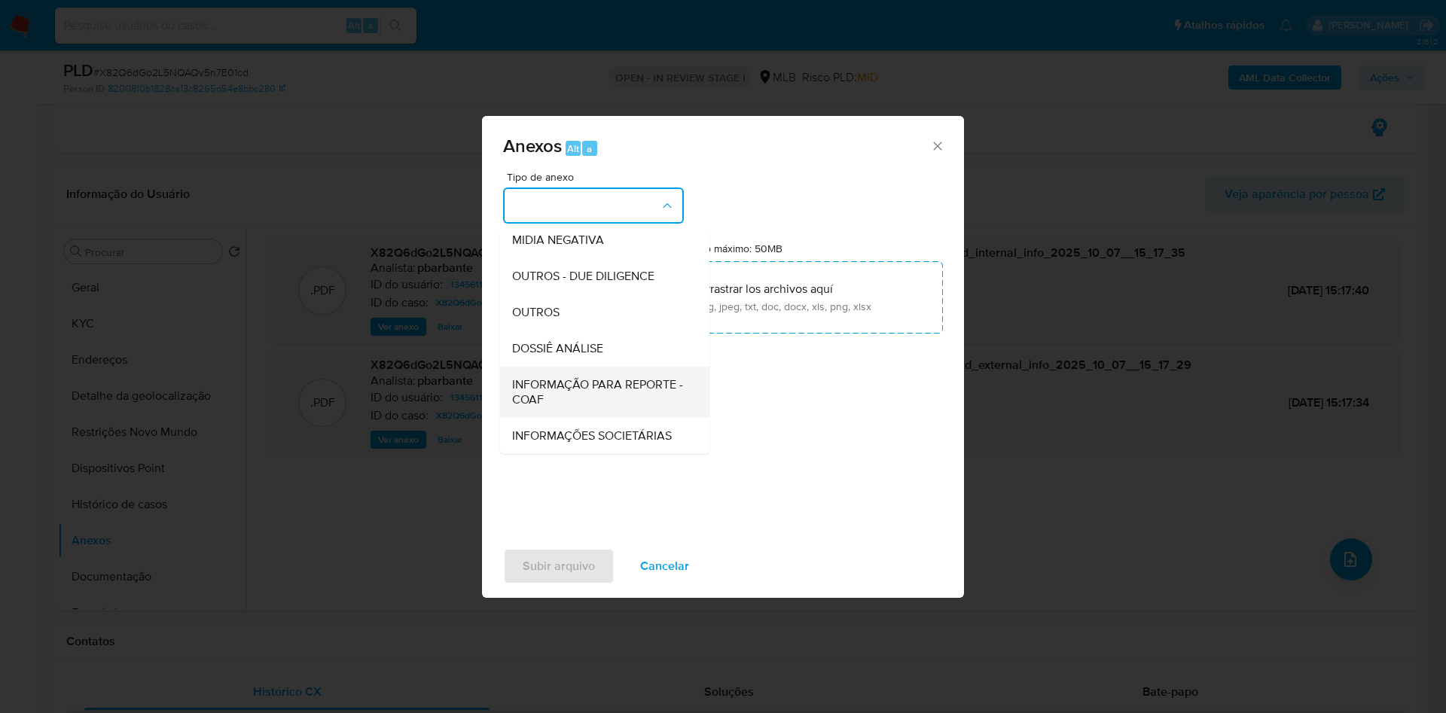
click at [548, 377] on span "INFORMAÇÃO PARA REPORTE - COAF" at bounding box center [600, 392] width 176 height 30
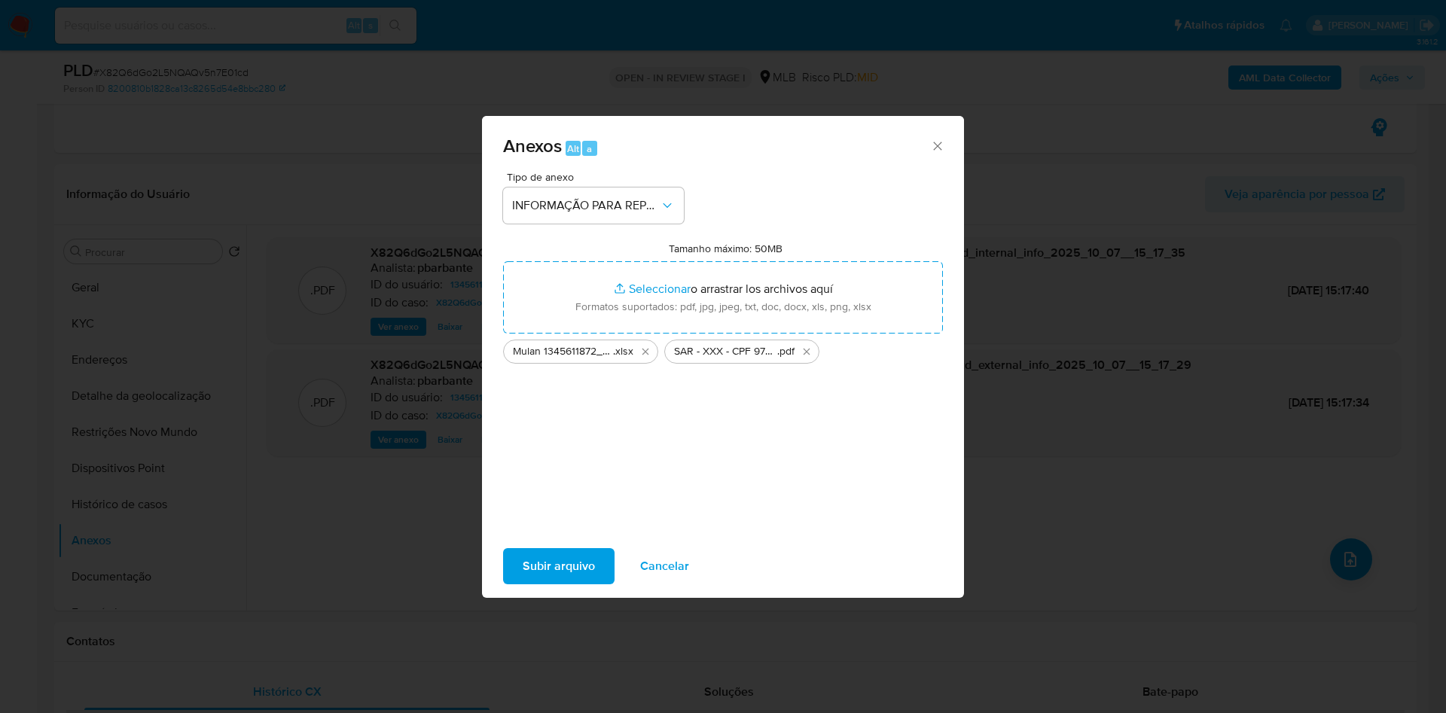
click at [549, 572] on span "Subir arquivo" at bounding box center [559, 566] width 72 height 33
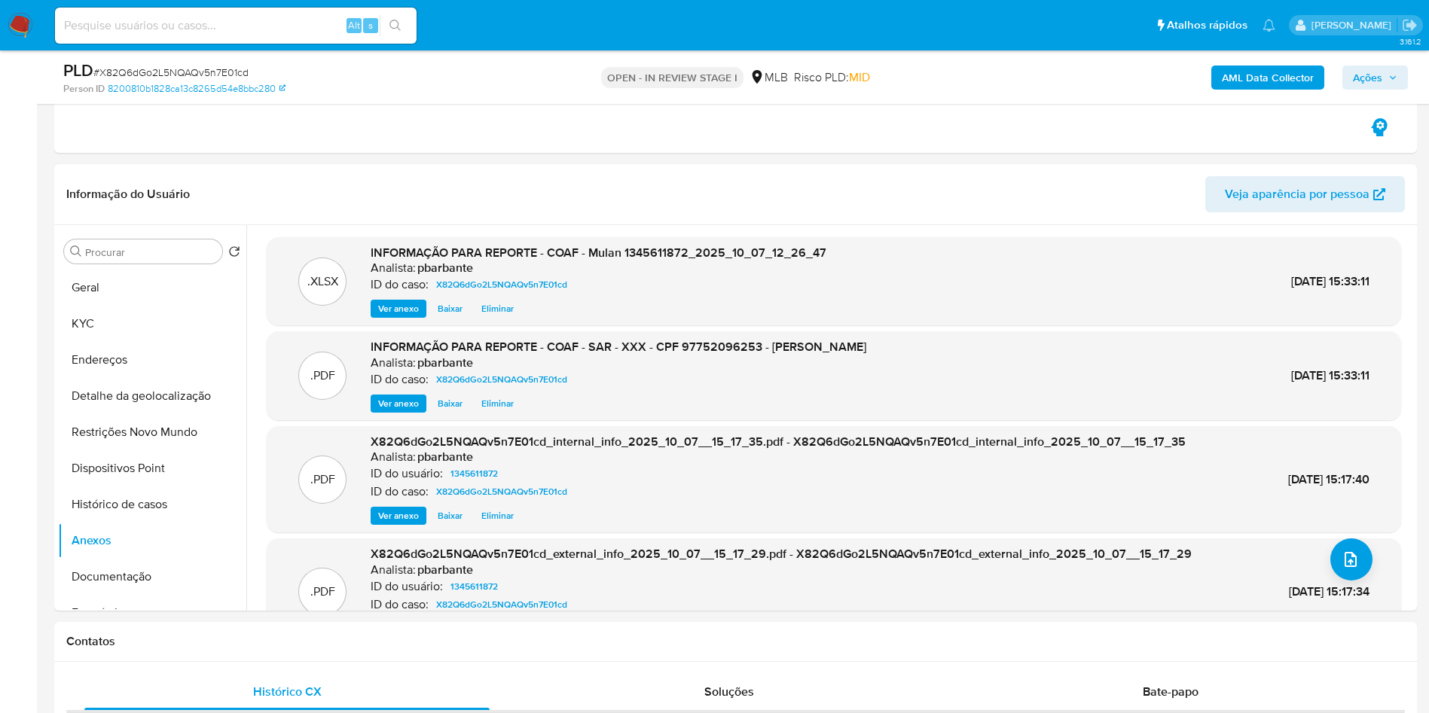
click at [1388, 79] on span "Ações" at bounding box center [1375, 77] width 44 height 21
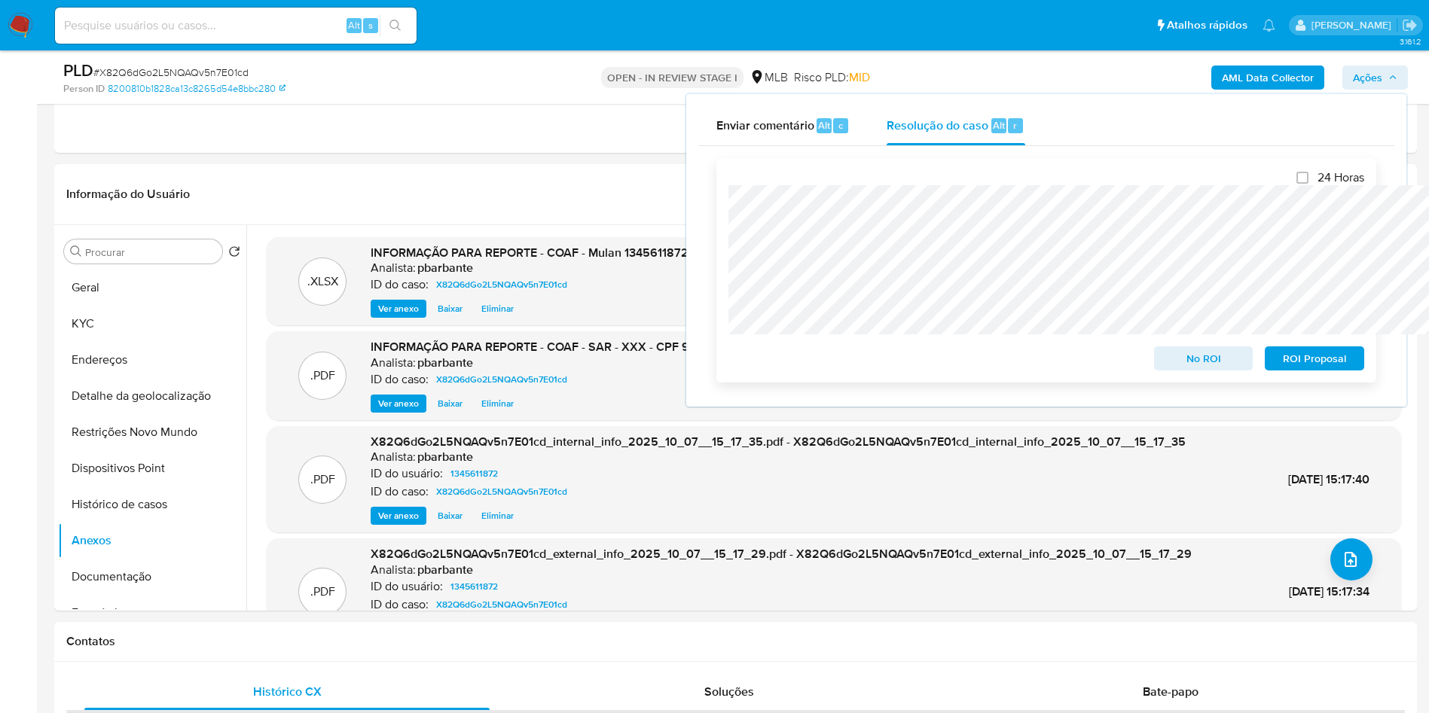
click at [1322, 369] on span "ROI Proposal" at bounding box center [1314, 358] width 78 height 21
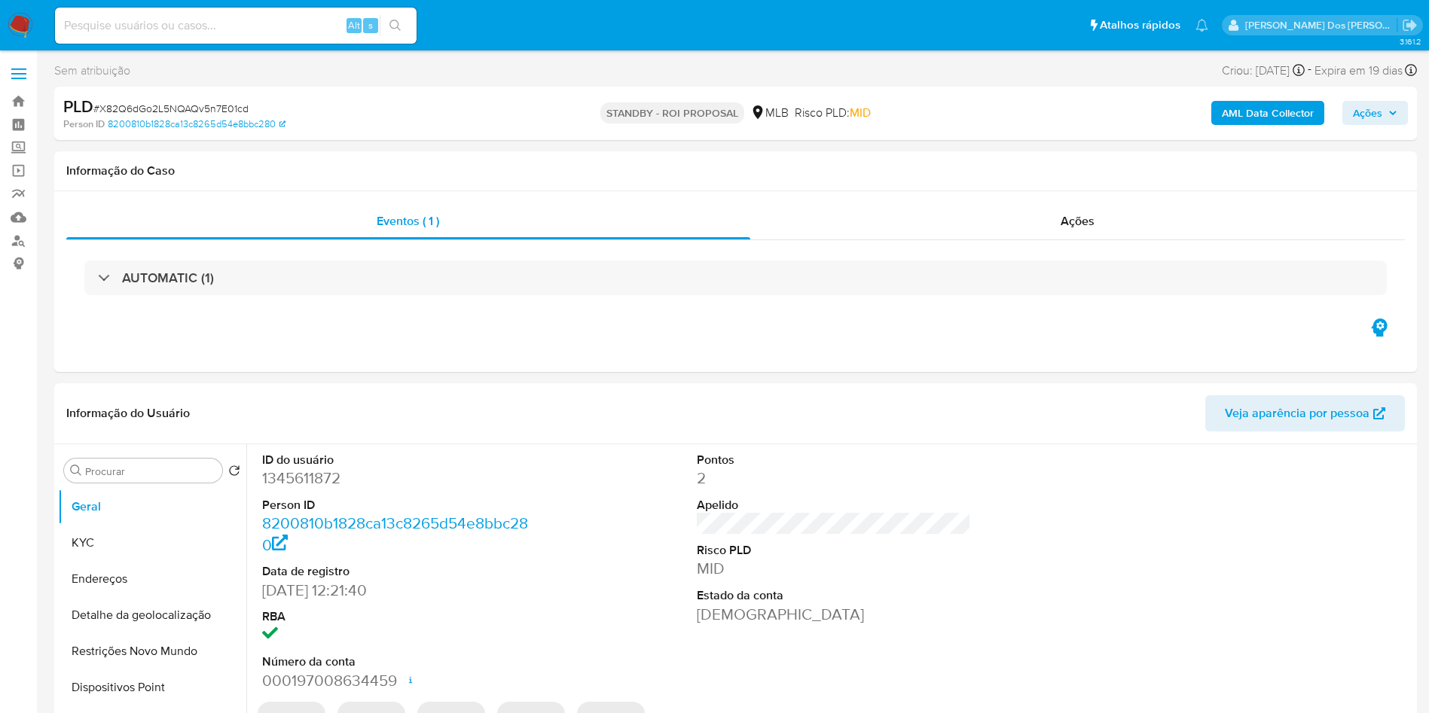
select select "10"
